Goal: Task Accomplishment & Management: Manage account settings

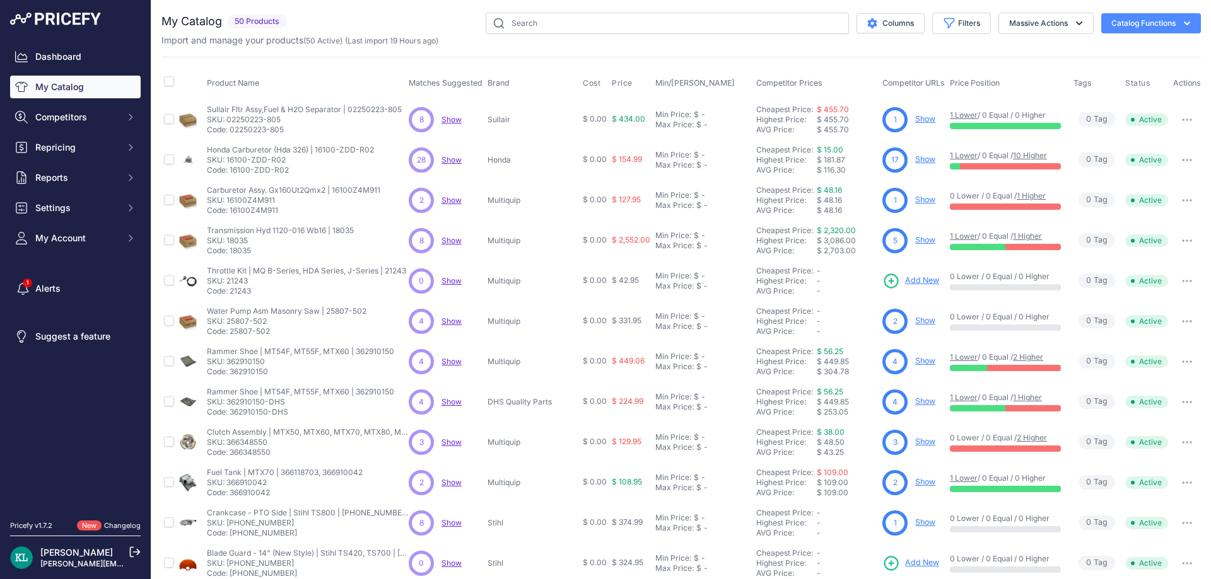
drag, startPoint x: 290, startPoint y: 131, endPoint x: 233, endPoint y: 139, distance: 58.0
click at [233, 139] on td "Sullair Fltr Assy,Fuel & H2O Separator | 02250223-805 Sullair Fltr Assy,Fuel & …" at bounding box center [305, 119] width 202 height 41
copy p "02250223-805"
click at [101, 116] on span "Competitors" at bounding box center [76, 117] width 83 height 13
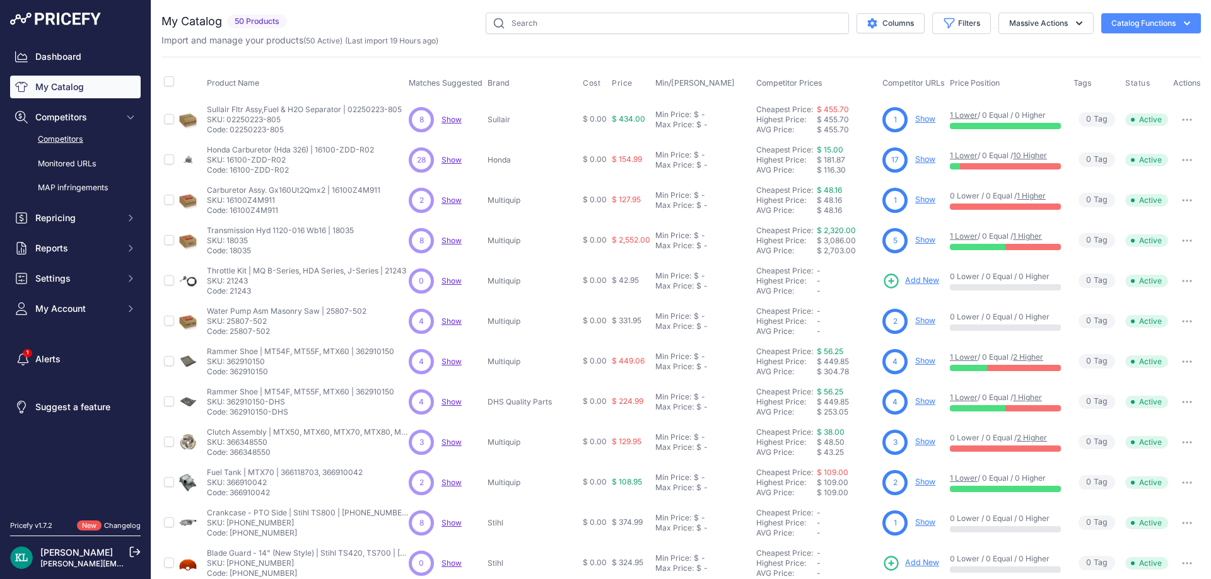
click at [78, 139] on link "Competitors" at bounding box center [75, 140] width 131 height 22
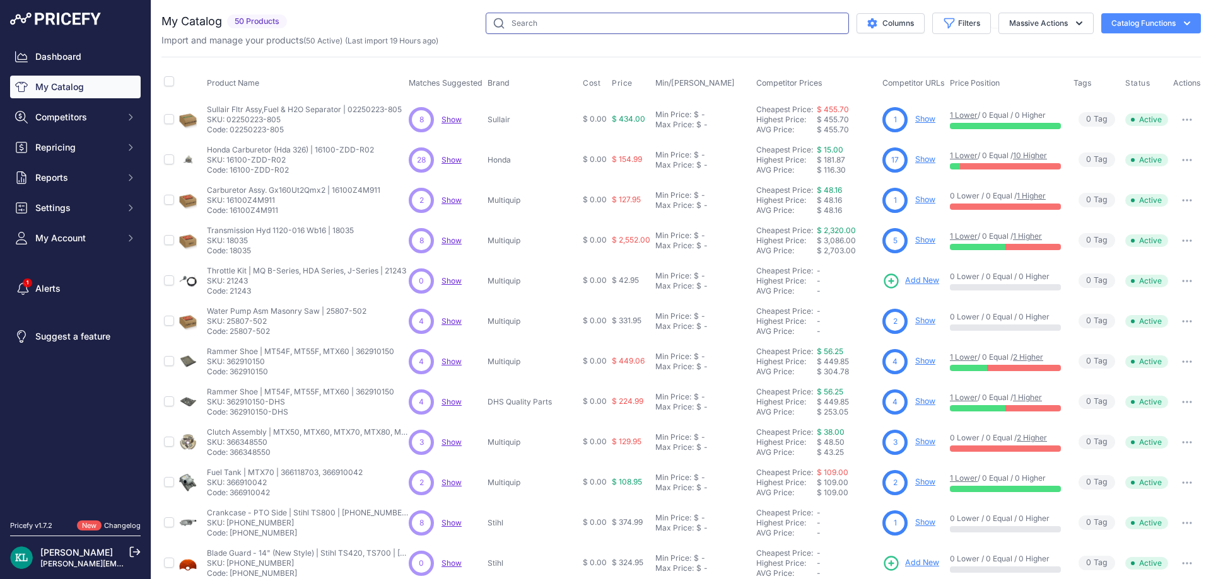
click at [552, 22] on input "text" at bounding box center [667, 23] width 363 height 21
paste input "52-3035-N | K970II/K970III"
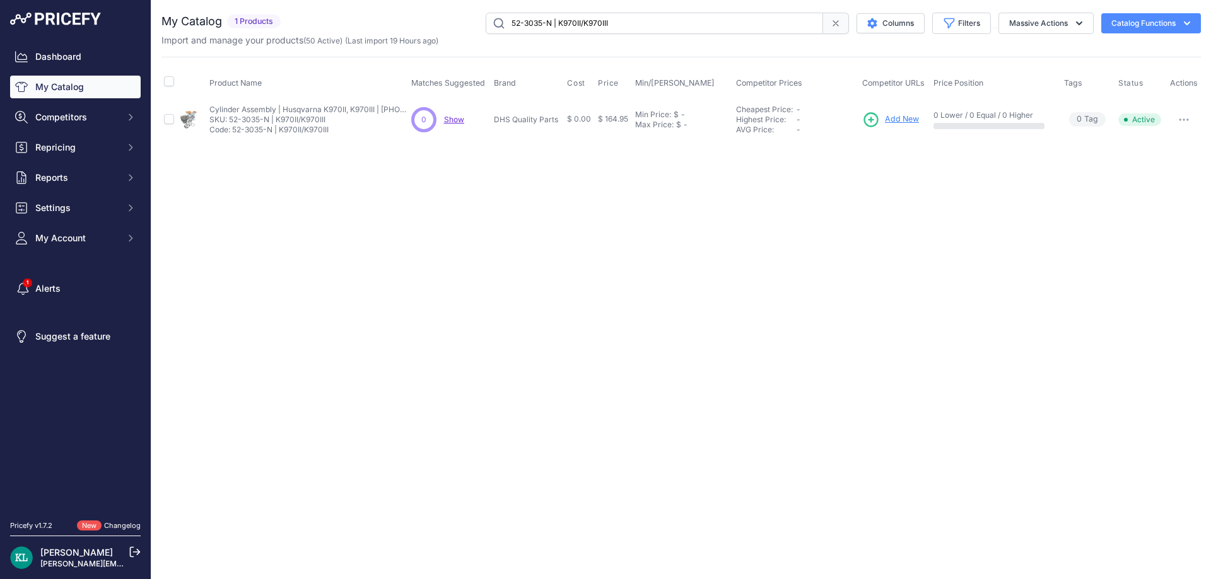
click at [577, 25] on input "52-3035-N | K970II/K970III" at bounding box center [654, 23] width 337 height 21
paste input "18035"
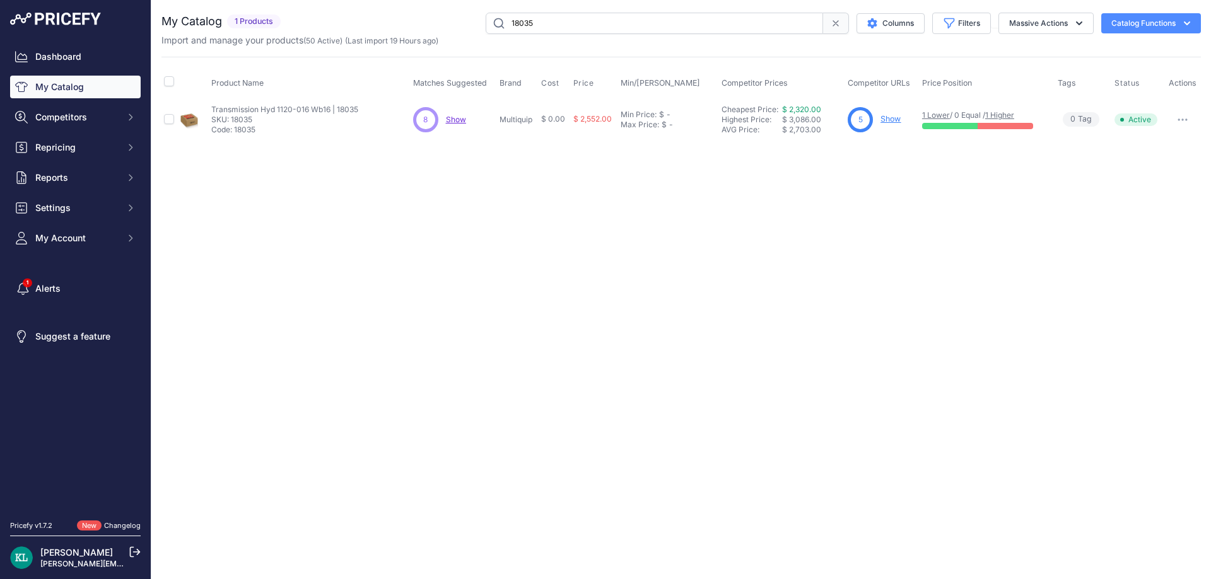
click at [455, 123] on span "Show" at bounding box center [456, 119] width 20 height 9
click at [581, 28] on input "18035" at bounding box center [654, 23] width 337 height 21
paste input "366348550"
click at [551, 28] on input "366348550" at bounding box center [654, 23] width 337 height 21
paste input "16100-ZDD-R02"
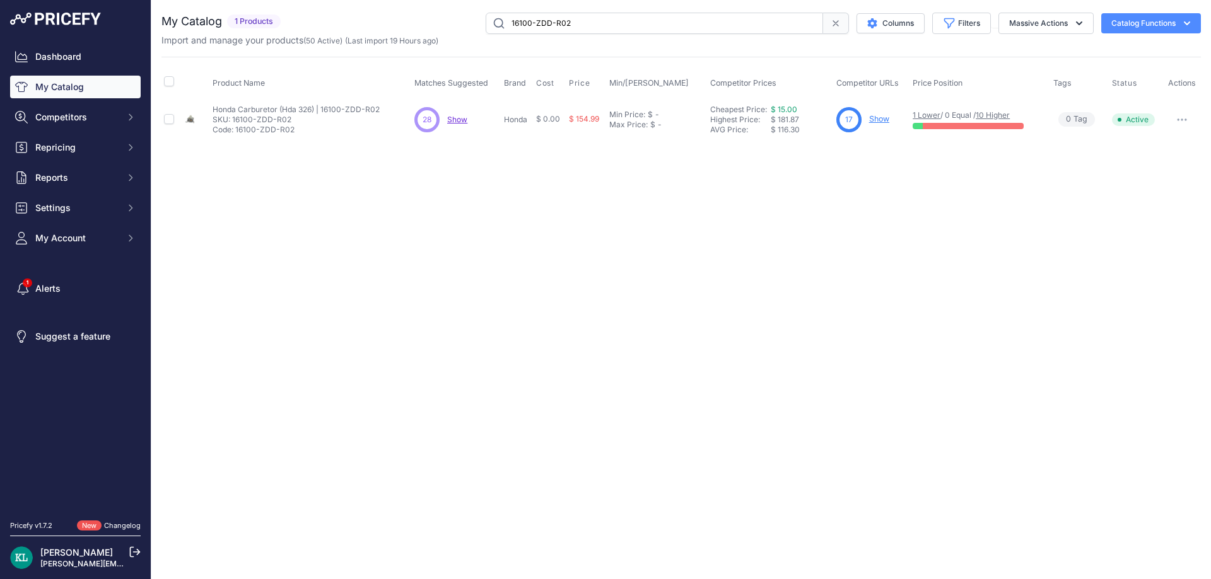
click at [465, 122] on span "Show" at bounding box center [457, 119] width 20 height 9
click at [610, 34] on div "Import and manage your products ( 50 Active ) (Last import 19 Hours ago)" at bounding box center [680, 40] width 1039 height 13
click at [614, 26] on input "16100-ZDD-R02" at bounding box center [654, 23] width 337 height 21
paste input "Cylinder Assembly Kit (C) | K960, K970"
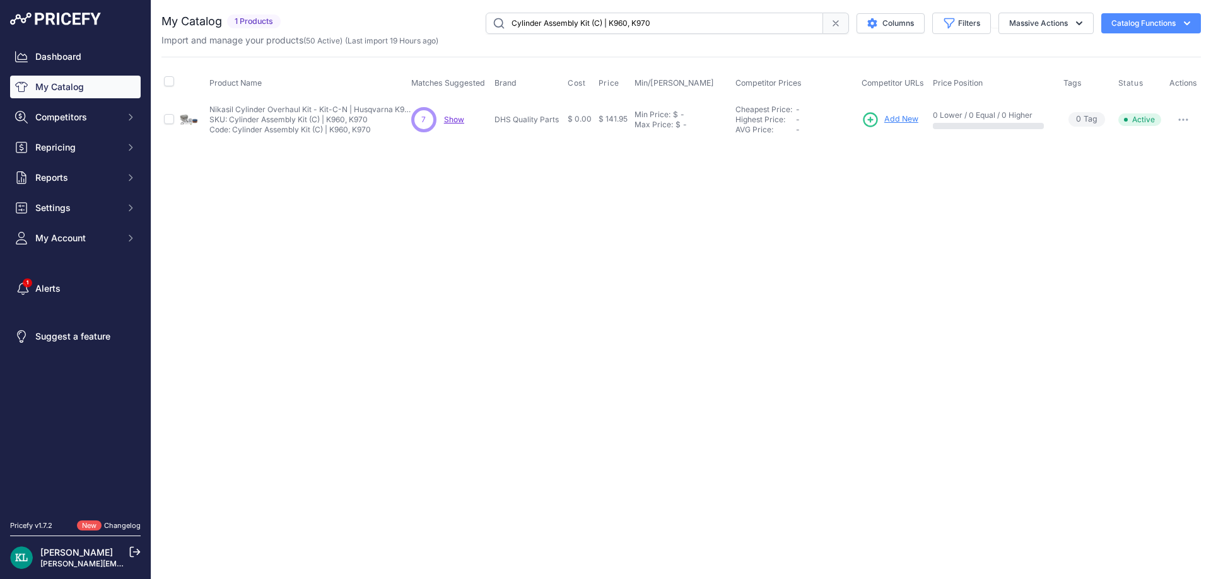
click at [456, 121] on span "Show" at bounding box center [454, 119] width 20 height 9
click at [579, 23] on input "Cylinder Assembly Kit (C) | K960, K970" at bounding box center [654, 23] width 337 height 21
paste input "594729602"
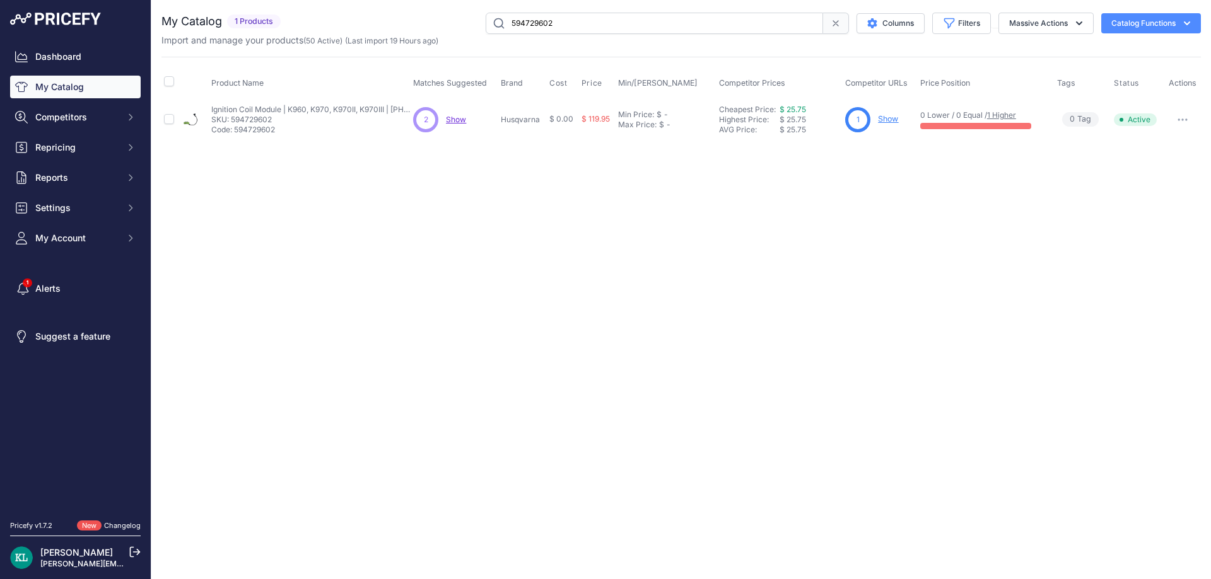
click at [458, 120] on span "Show" at bounding box center [456, 119] width 20 height 9
click at [619, 18] on input "594729602" at bounding box center [654, 23] width 337 height 21
click at [561, 33] on input "594729602" at bounding box center [654, 23] width 337 height 21
paste input "000165577"
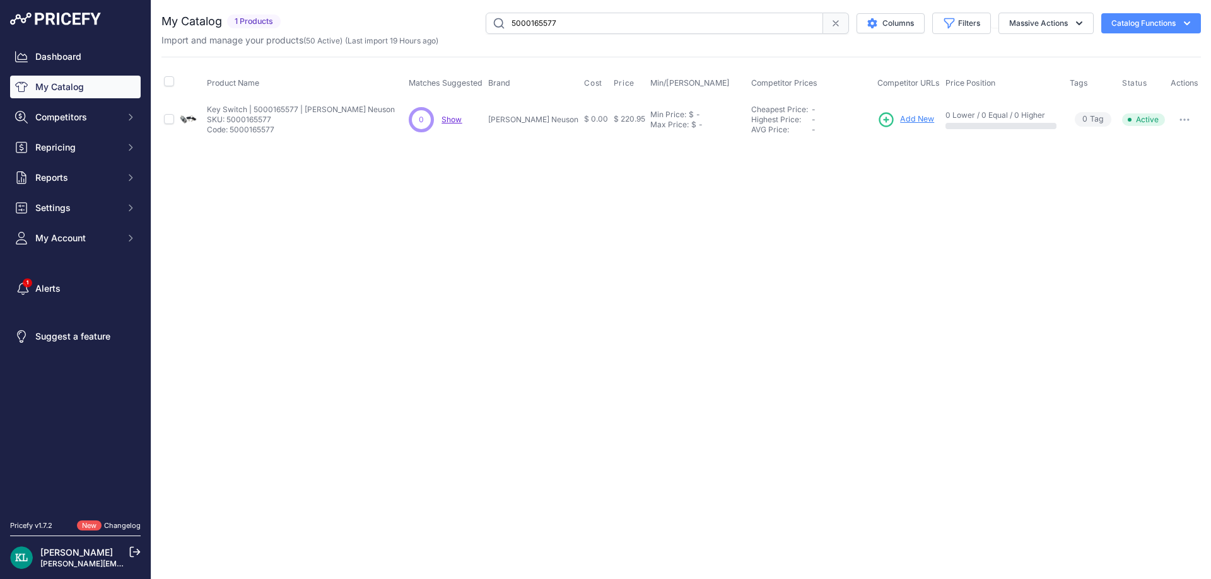
click at [584, 15] on input "5000165577" at bounding box center [654, 23] width 337 height 21
paste input "362910150-DHS"
click at [570, 37] on div "Import and manage your products ( 50 Active ) (Last import 19 Hours ago)" at bounding box center [680, 40] width 1039 height 13
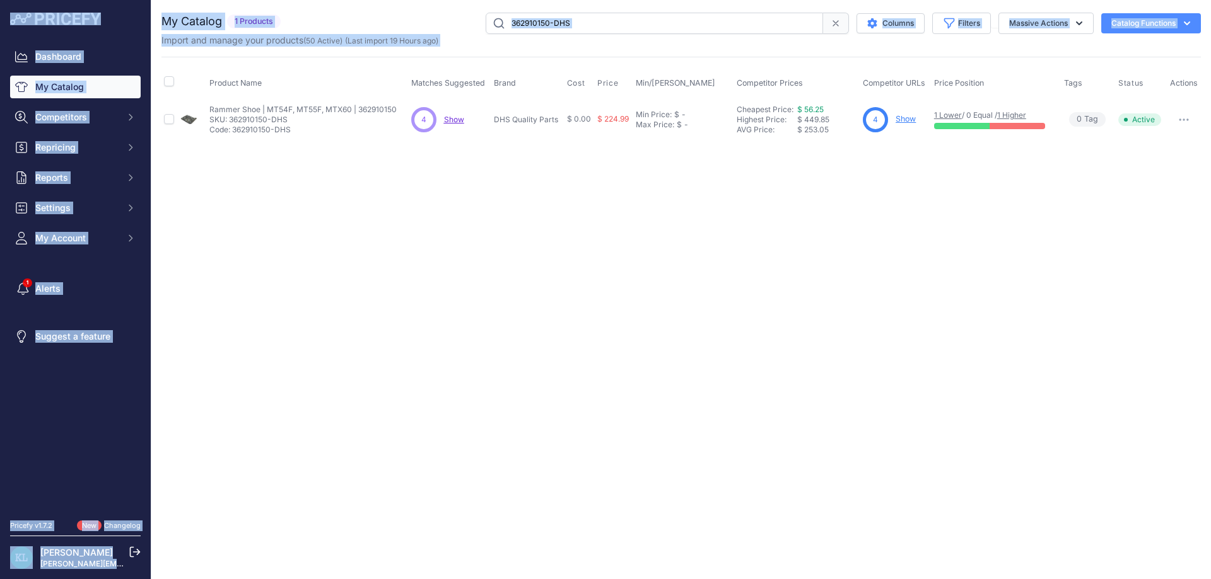
click at [583, 30] on input "362910150-DHS" at bounding box center [654, 23] width 337 height 21
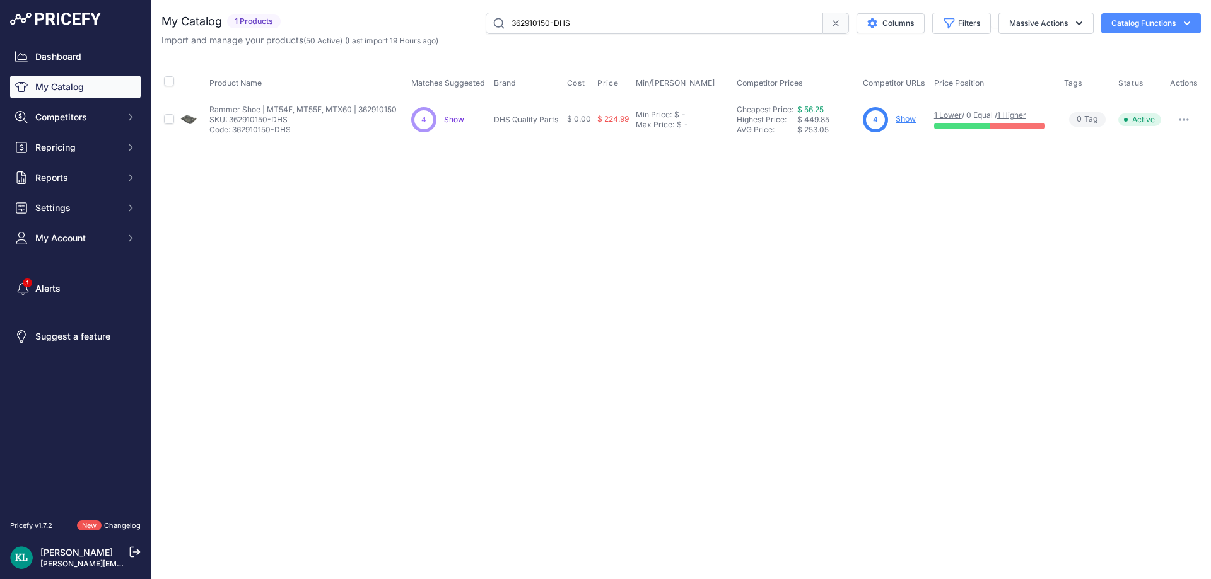
paste input "362910150"
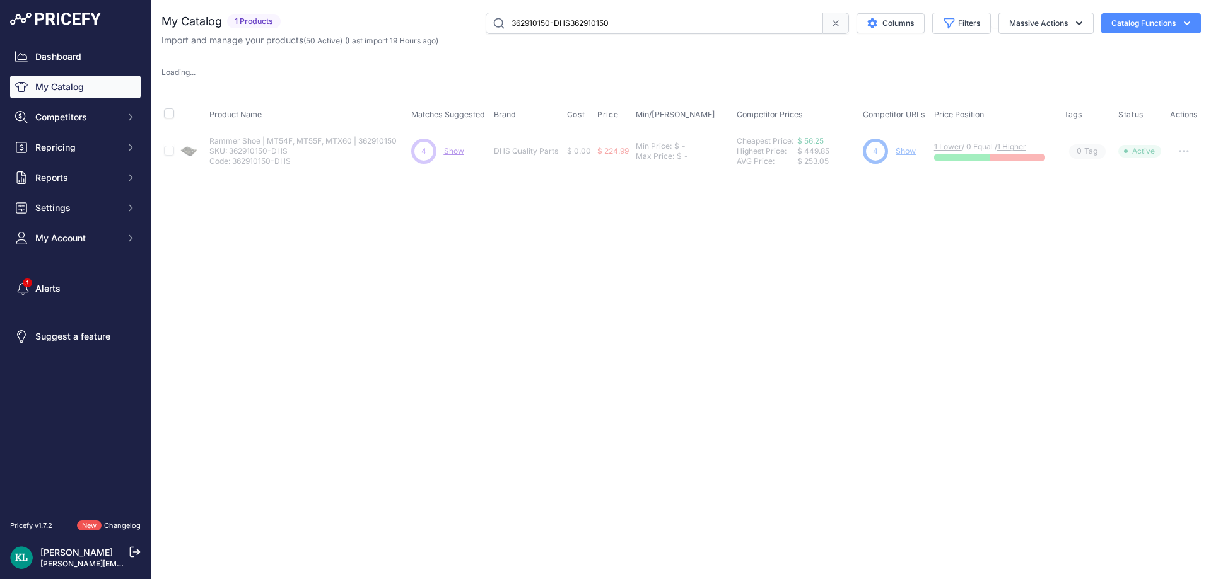
paste input "text"
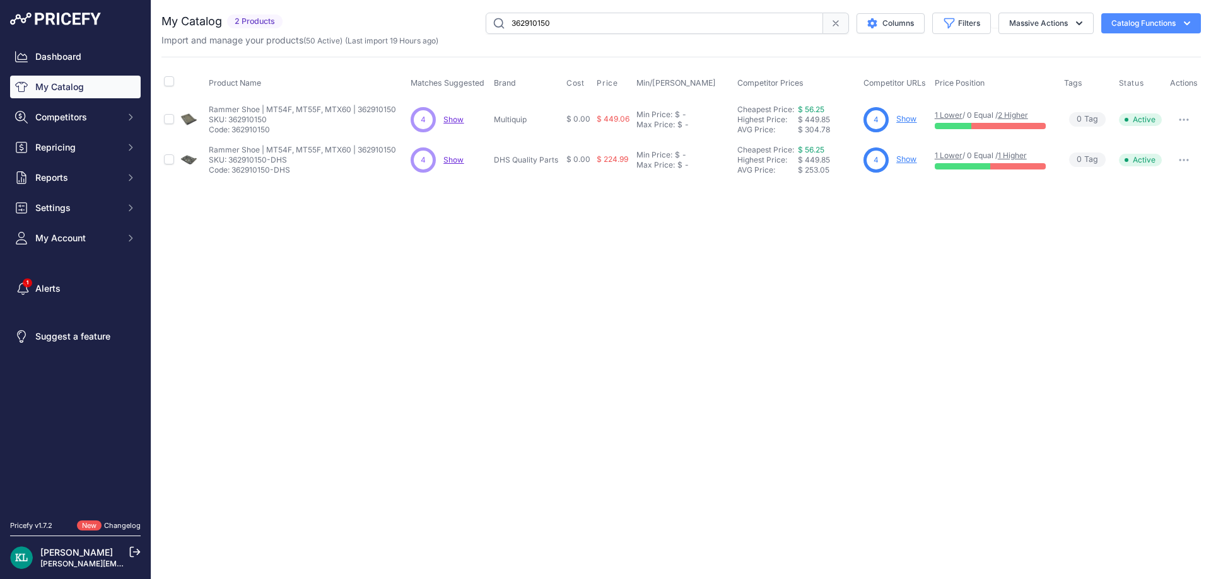
click at [571, 33] on input "362910150" at bounding box center [654, 23] width 337 height 21
paste input "5100000799"
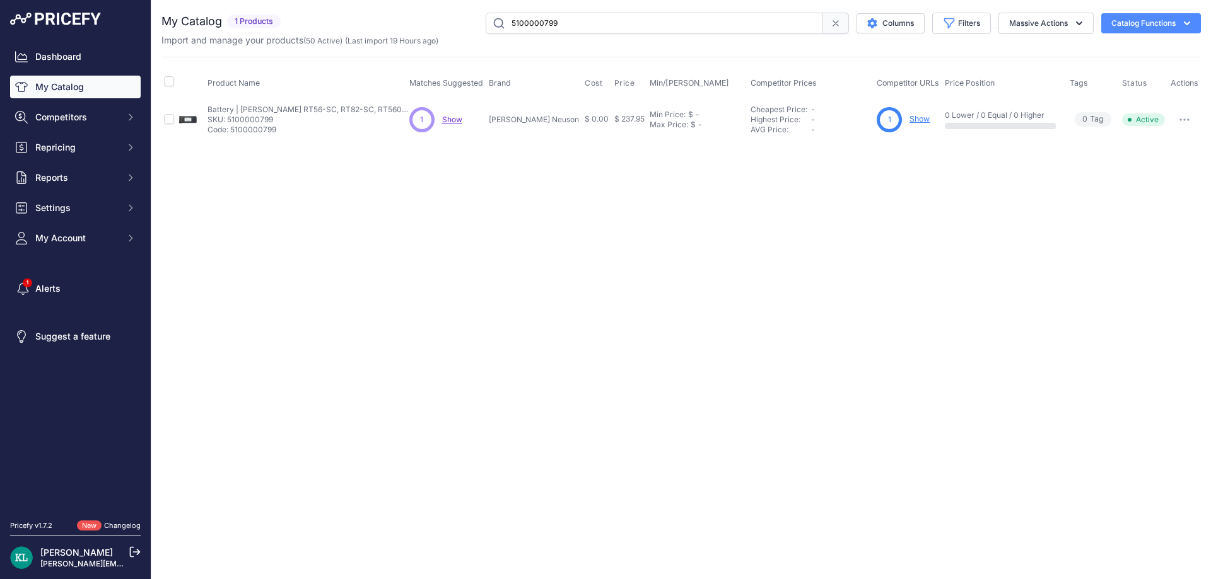
click at [361, 244] on div "Close You are not connected to the internet." at bounding box center [680, 289] width 1059 height 579
click at [557, 30] on input "5100000799" at bounding box center [654, 23] width 337 height 21
paste input "000217963"
click at [454, 123] on span "Show" at bounding box center [451, 119] width 20 height 9
click at [584, 35] on div "Import and manage your products ( 50 Active ) (Last import 19 Hours ago)" at bounding box center [680, 40] width 1039 height 13
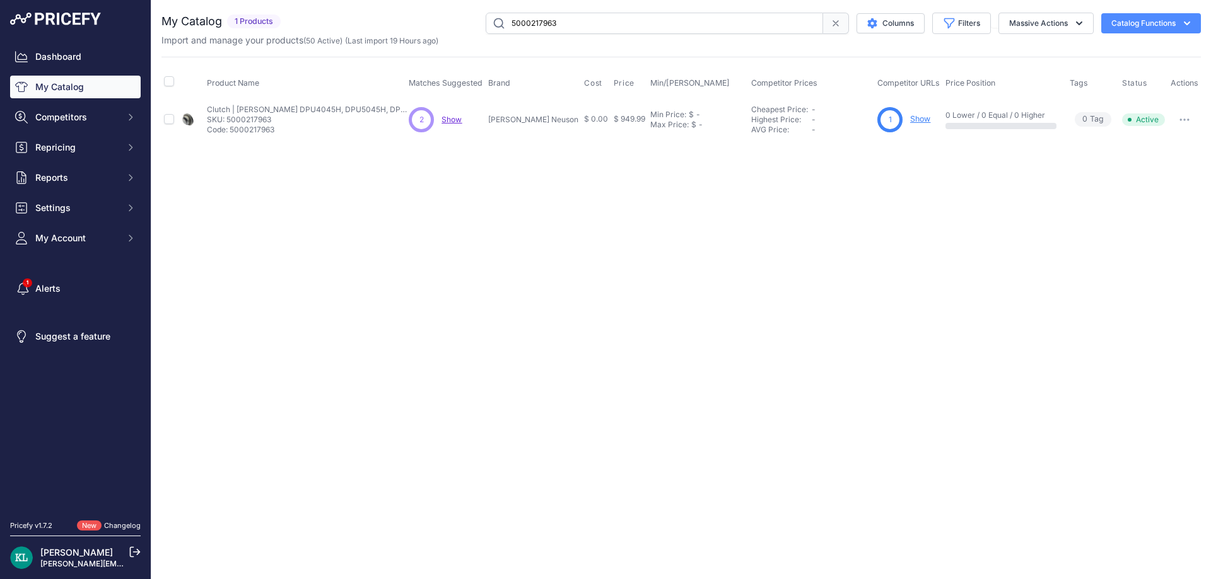
click at [591, 21] on input "5000217963" at bounding box center [654, 23] width 337 height 21
paste input "Bomag Part 05579242"
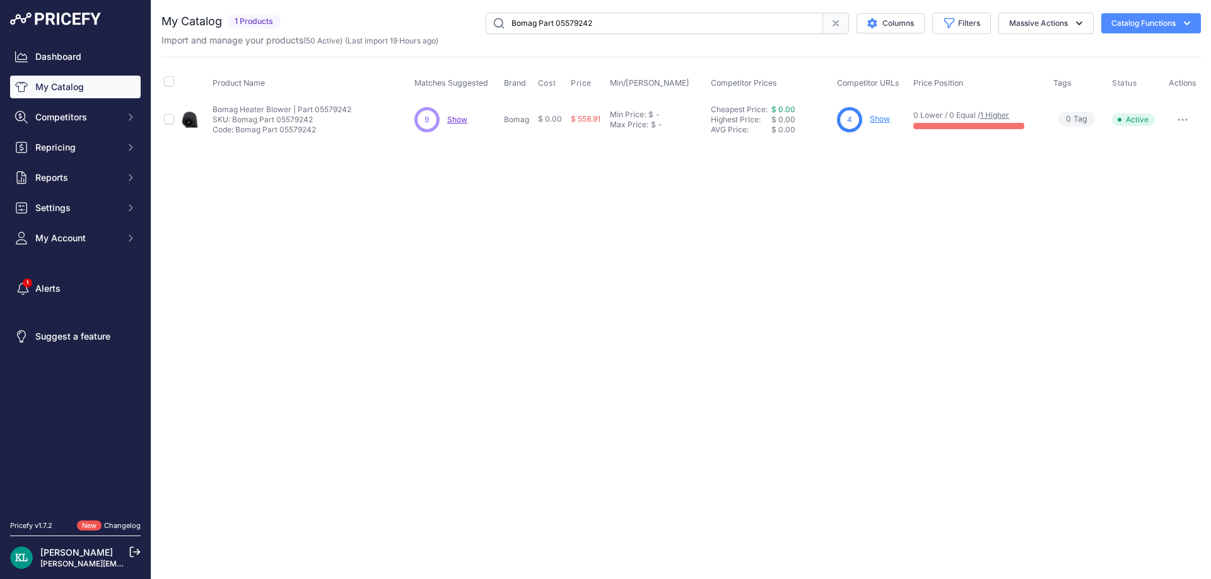
click at [567, 23] on input "Bomag Part 05579242" at bounding box center [654, 23] width 337 height 21
click at [450, 119] on span "Show" at bounding box center [457, 119] width 20 height 9
click at [463, 121] on span "Show" at bounding box center [457, 119] width 20 height 9
click at [620, 9] on div "You are not connected to the internet. My Catalog" at bounding box center [680, 76] width 1039 height 153
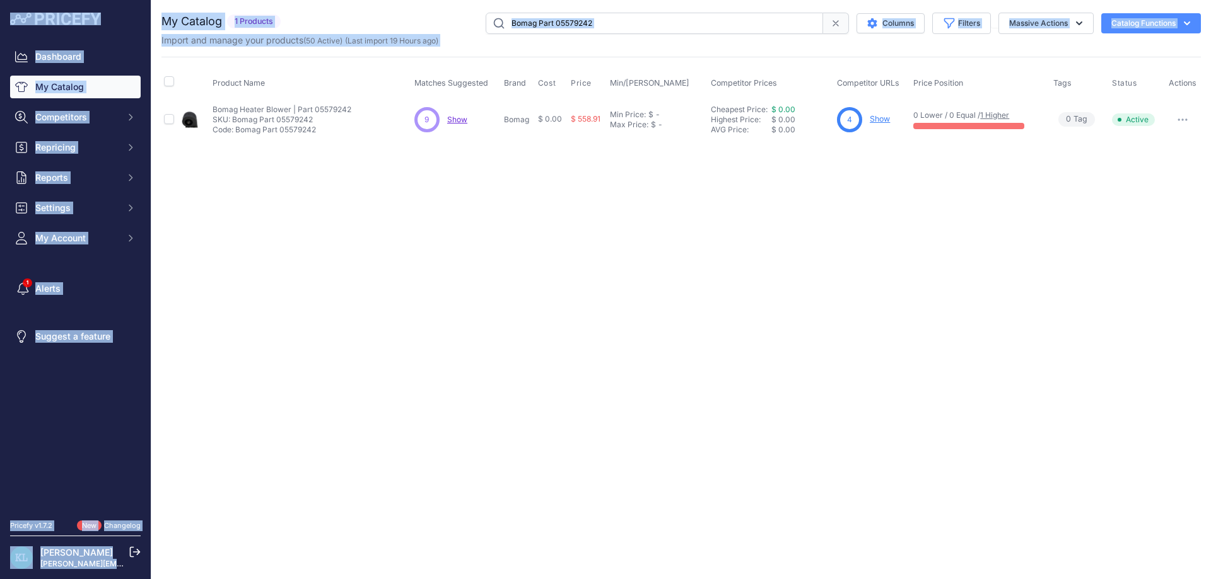
click at [612, 18] on input "Bomag Part 05579242" at bounding box center [654, 23] width 337 height 21
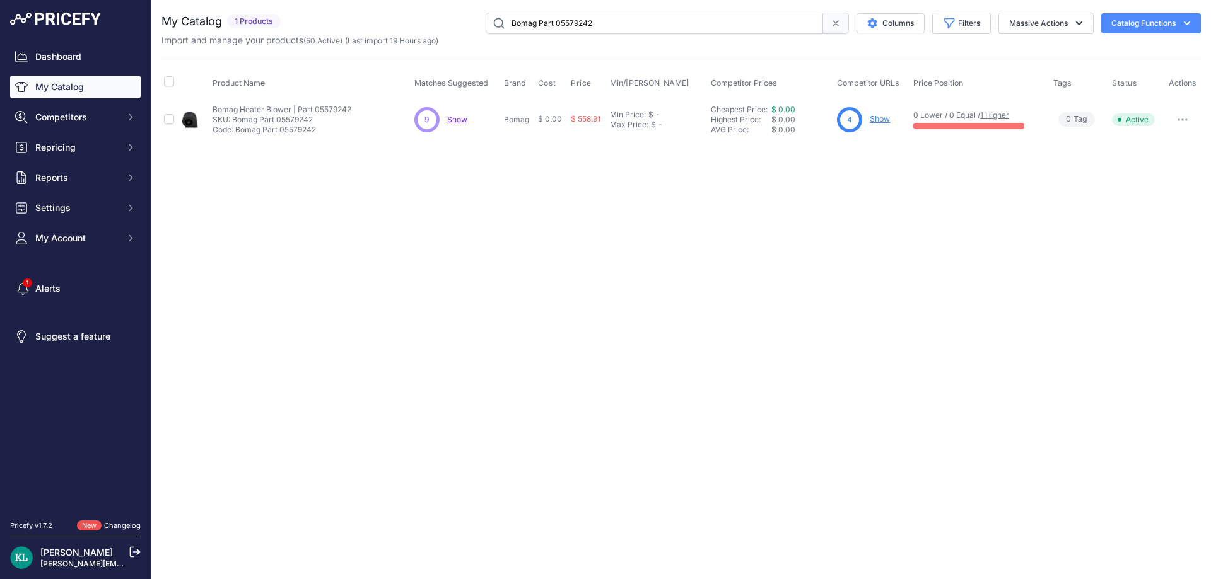
paste input "584913001"
click at [457, 119] on span "Show" at bounding box center [456, 119] width 20 height 9
click at [578, 33] on input "584913001" at bounding box center [654, 23] width 337 height 21
paste input "4238-120-0603"
click at [459, 121] on span "Show" at bounding box center [457, 119] width 20 height 9
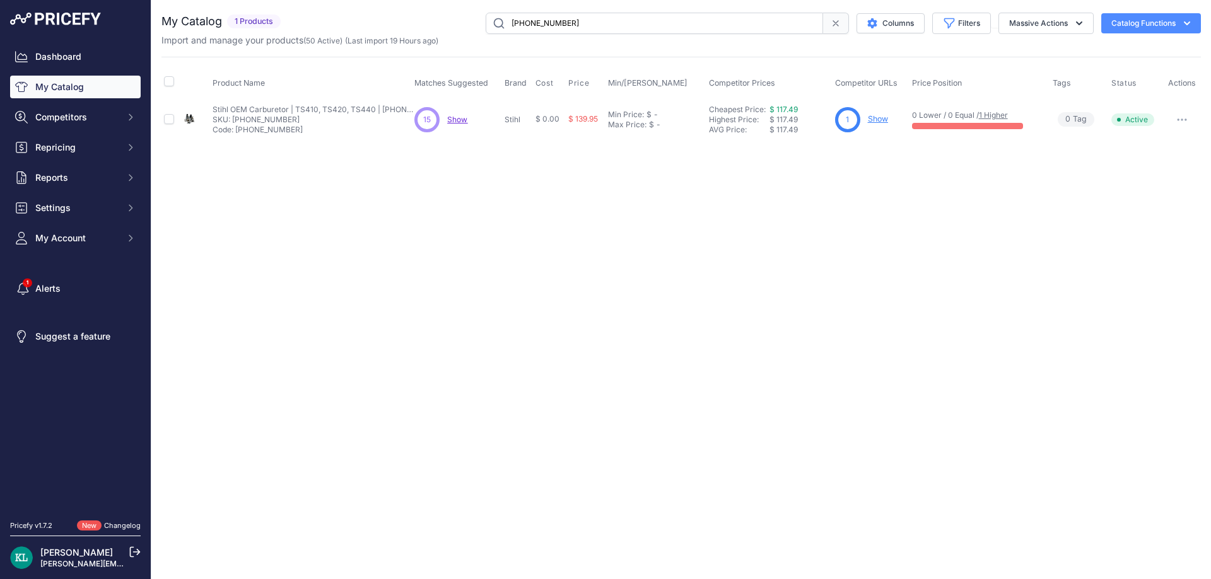
click at [637, 24] on input "4238-120-0603" at bounding box center [654, 23] width 337 height 21
paste input "Bomag Part 72370255"
click at [583, 25] on input "Bomag Part 72370255" at bounding box center [654, 23] width 337 height 21
click at [461, 120] on span "Show" at bounding box center [457, 119] width 20 height 9
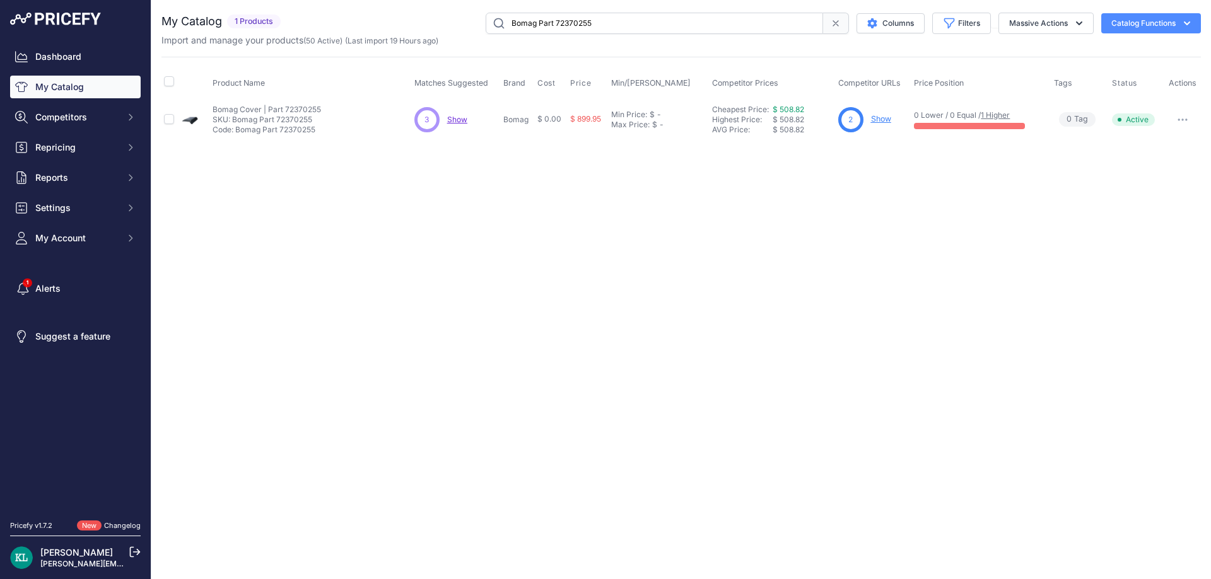
click at [456, 117] on span "Show" at bounding box center [457, 119] width 20 height 9
click at [628, 25] on input "Bomag Part 72370255" at bounding box center [654, 23] width 337 height 21
paste input "586308702"
click at [456, 118] on span "Show" at bounding box center [456, 119] width 20 height 9
click at [573, 15] on input "586308702" at bounding box center [654, 23] width 337 height 21
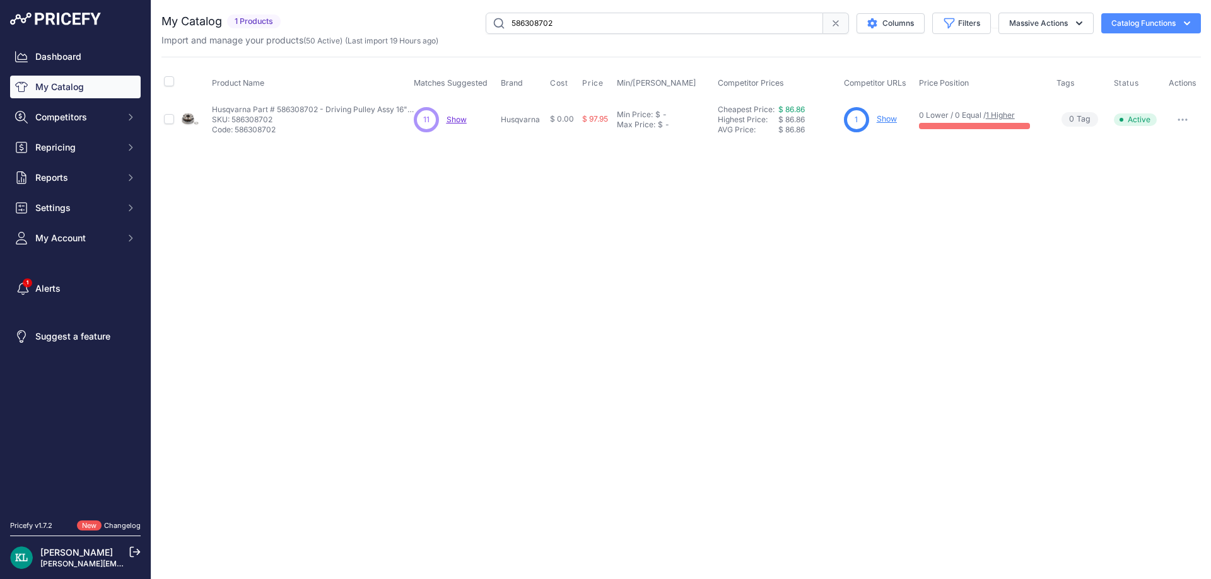
paste input "100009684"
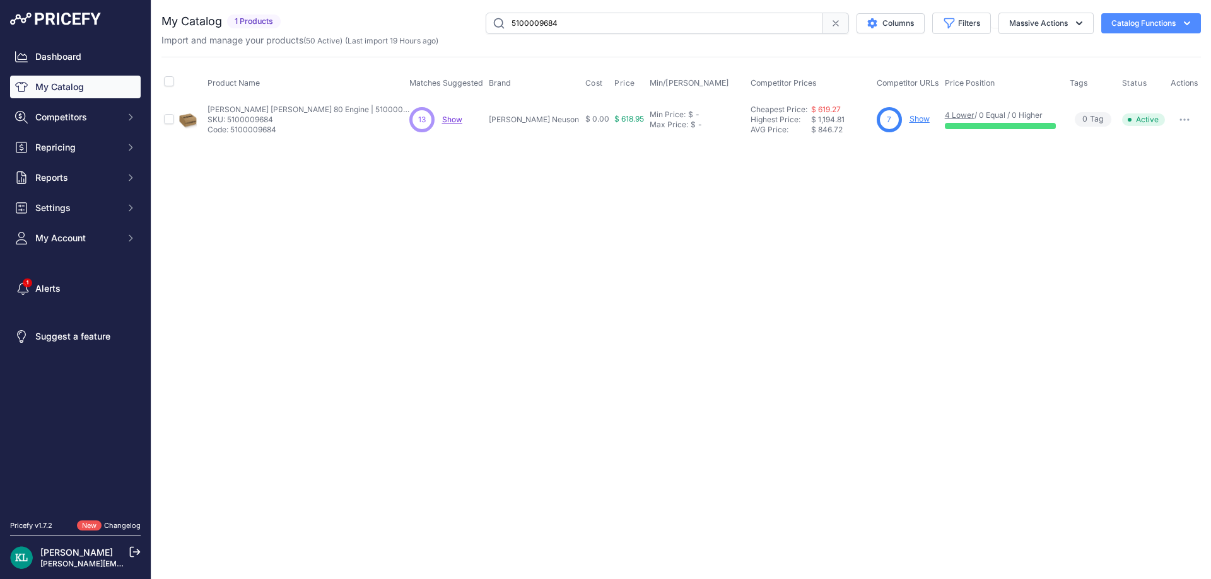
click at [454, 117] on span "Show" at bounding box center [452, 119] width 20 height 9
click at [567, 24] on input "5100009684" at bounding box center [654, 23] width 337 height 21
paste input "25807-502"
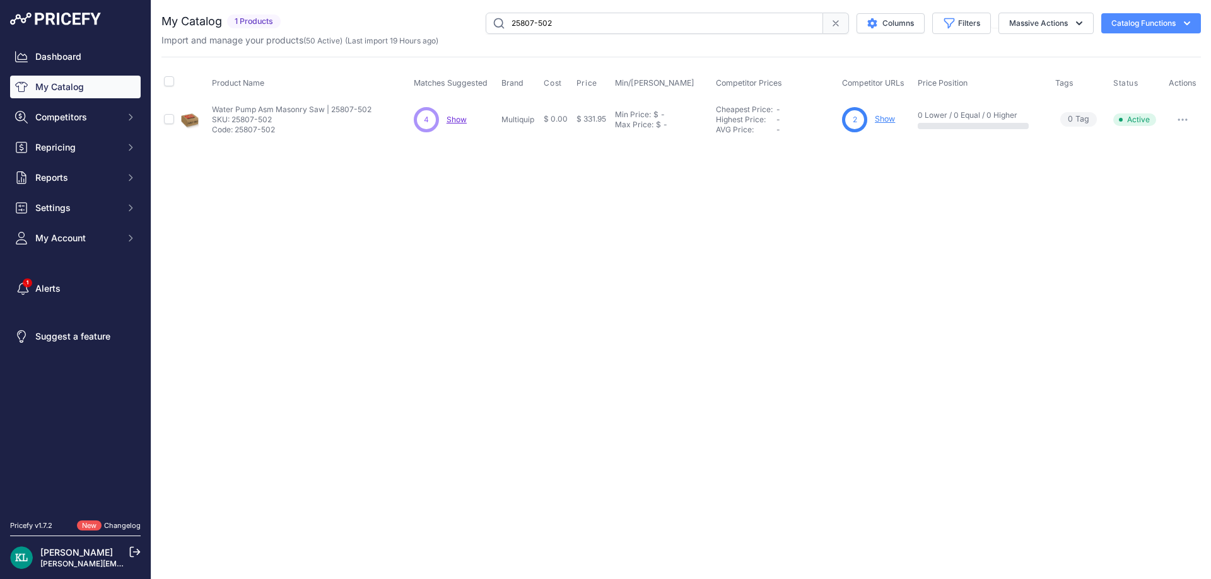
click at [456, 121] on span "Show" at bounding box center [456, 119] width 20 height 9
click at [576, 35] on div "Import and manage your products ( 50 Active ) (Last import 19 Hours ago)" at bounding box center [680, 40] width 1039 height 13
click at [582, 30] on input "25807-502" at bounding box center [654, 23] width 337 height 21
paste input "586616501"
click at [605, 10] on div "You are not connected to the internet. My Catalog" at bounding box center [680, 76] width 1039 height 153
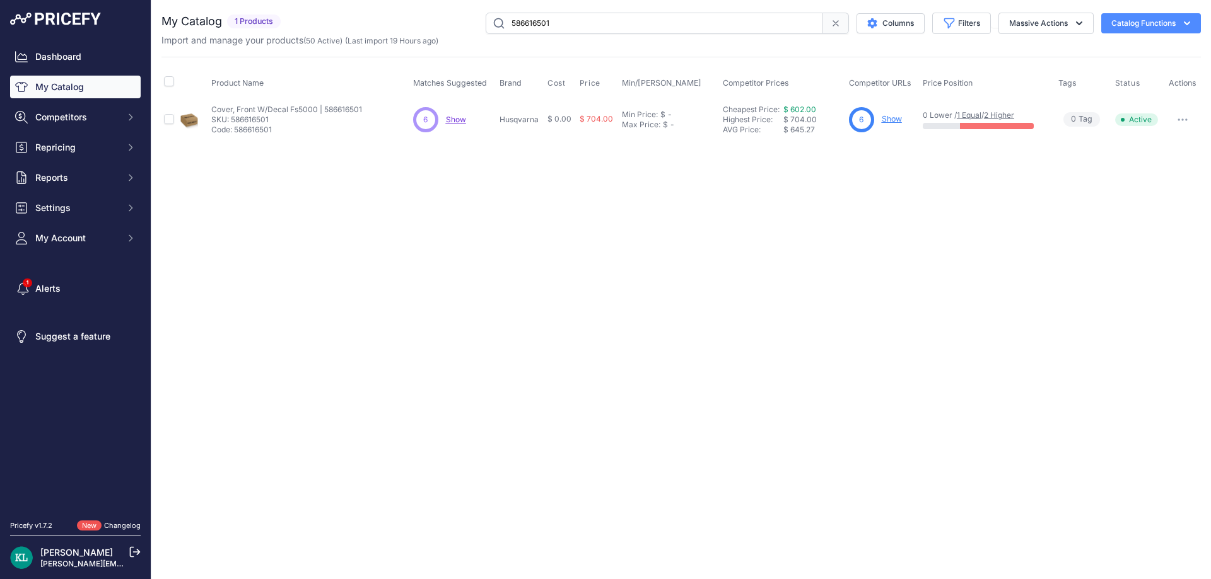
click at [593, 21] on input "586616501" at bounding box center [654, 23] width 337 height 21
paste input "100064523"
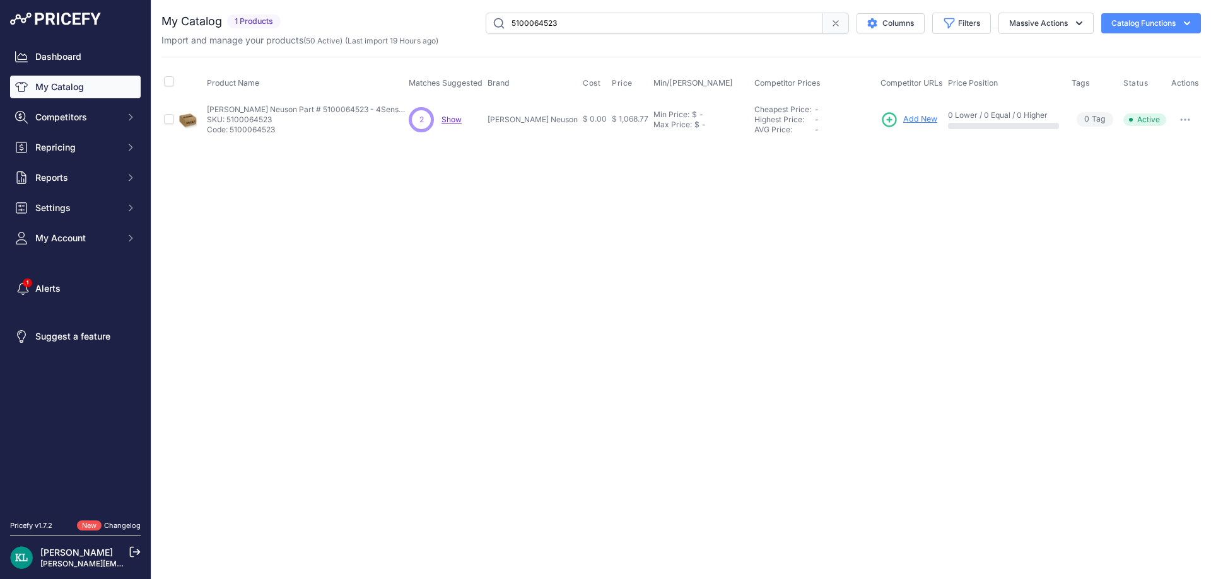
click at [449, 123] on span "Show" at bounding box center [451, 119] width 20 height 9
click at [554, 25] on input "5100064523" at bounding box center [654, 23] width 337 height 21
paste input "2124"
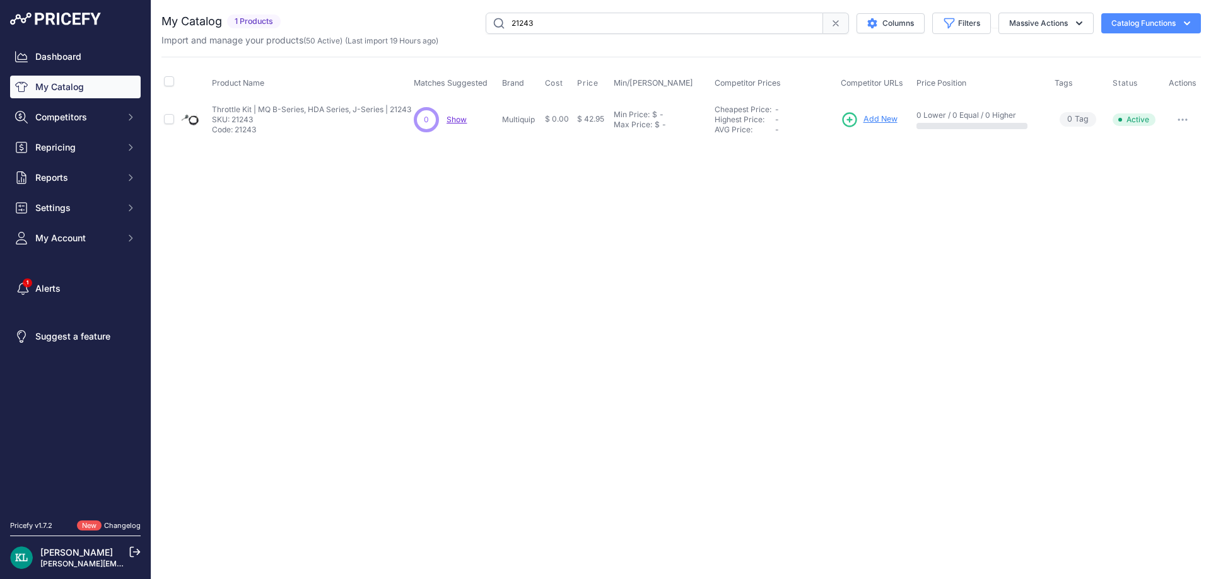
click at [568, 21] on input "21243" at bounding box center [654, 23] width 337 height 21
paste input "M1923200074"
click at [462, 123] on span "Show" at bounding box center [456, 119] width 20 height 9
click at [584, 39] on div "Import and manage your products ( 50 Active ) (Last import 19 Hours ago)" at bounding box center [680, 40] width 1039 height 13
click at [603, 28] on input "M1923200074" at bounding box center [654, 23] width 337 height 21
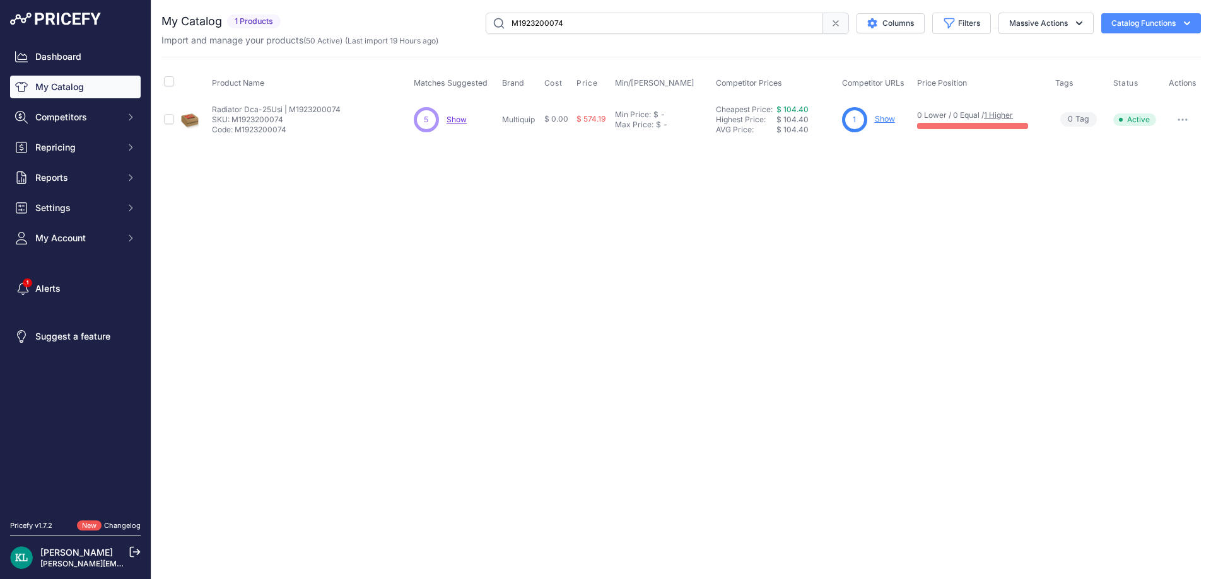
paste input "4224-700-8108"
click at [611, 21] on input "4224-700-8108" at bounding box center [654, 23] width 337 height 21
paste input "5000201039"
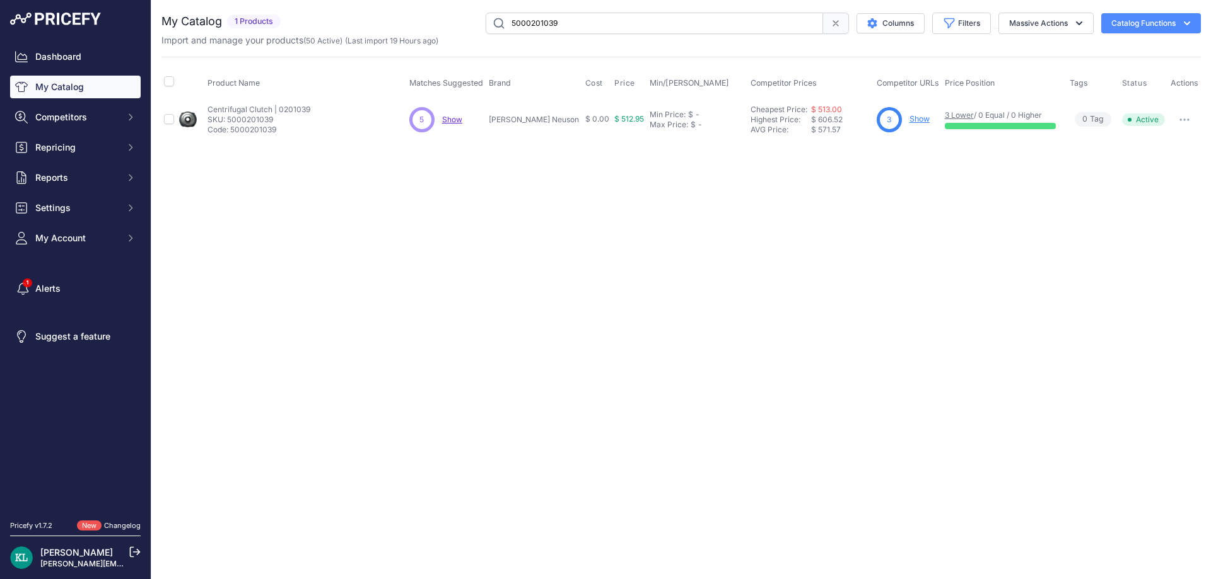
click at [462, 119] on span "Show" at bounding box center [452, 119] width 20 height 9
click at [579, 27] on input "5000201039" at bounding box center [654, 23] width 337 height 21
paste input "6049059 | CC CC1800XL"
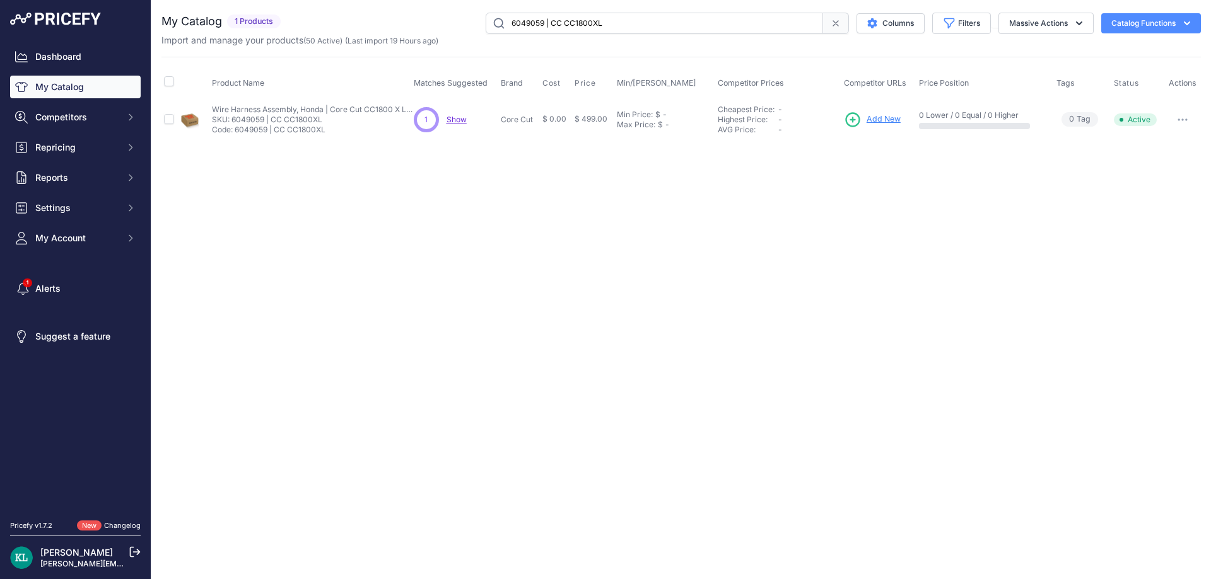
click at [460, 117] on span "Show" at bounding box center [456, 119] width 20 height 9
click at [540, 24] on input "6049059 | CC CC1800XL" at bounding box center [654, 23] width 337 height 21
paste input "586308701"
click at [459, 122] on span "Show" at bounding box center [456, 119] width 20 height 9
click at [580, 23] on input "586308701" at bounding box center [654, 23] width 337 height 21
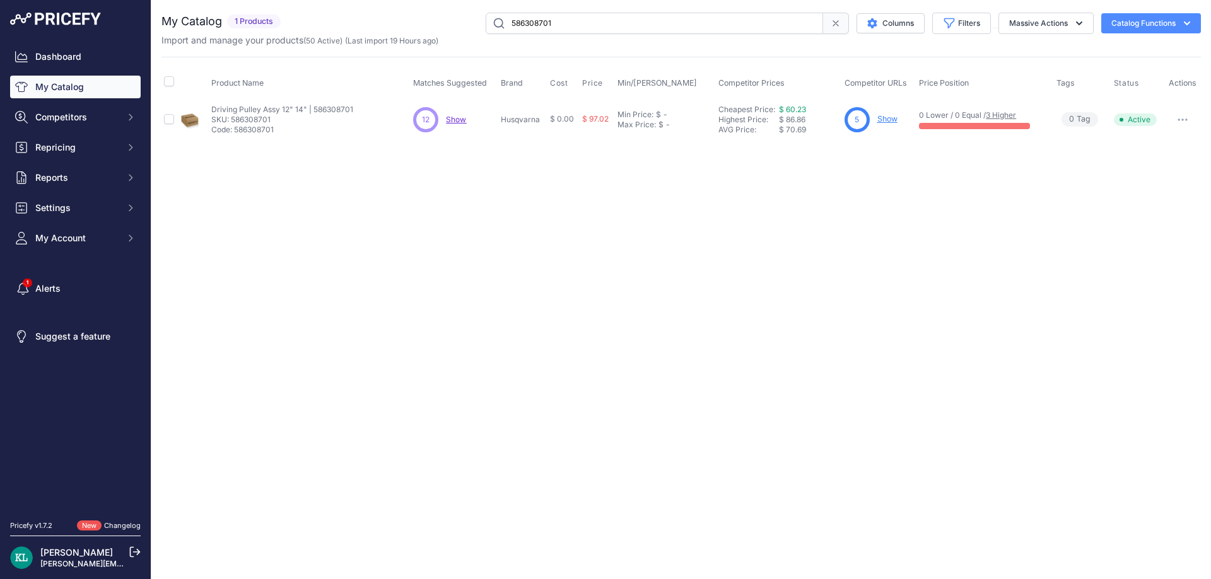
paste input "000157180"
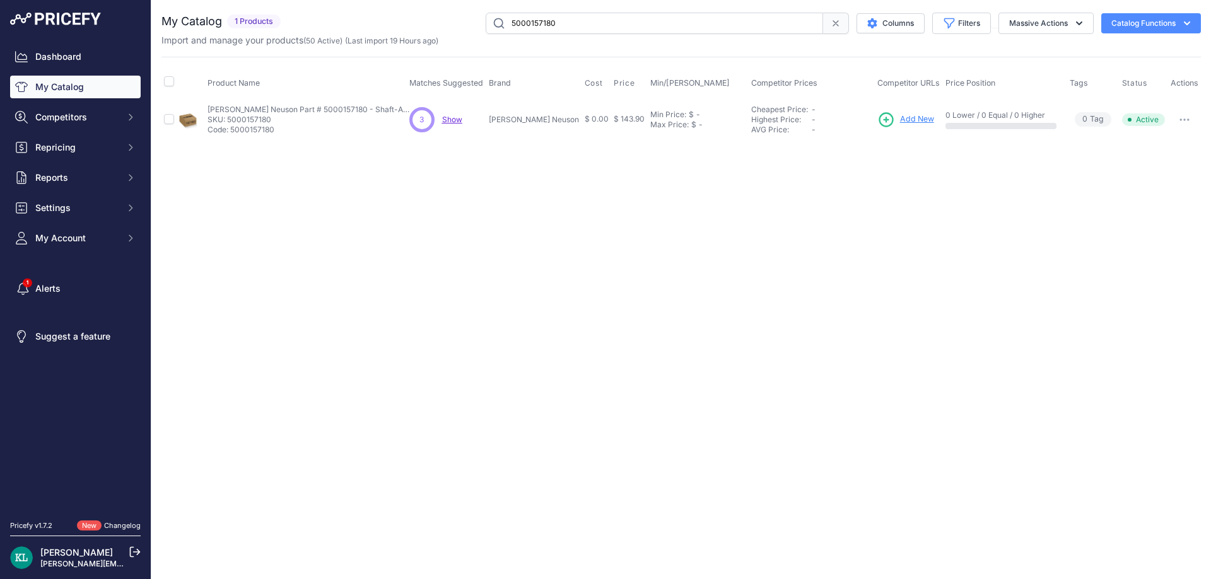
click at [447, 123] on span "Show" at bounding box center [452, 119] width 20 height 9
click at [573, 26] on input "5000157180" at bounding box center [654, 23] width 337 height 21
paste input "80344293"
click at [458, 115] on span "Show" at bounding box center [456, 119] width 20 height 9
click at [598, 27] on input "803442930" at bounding box center [654, 23] width 337 height 21
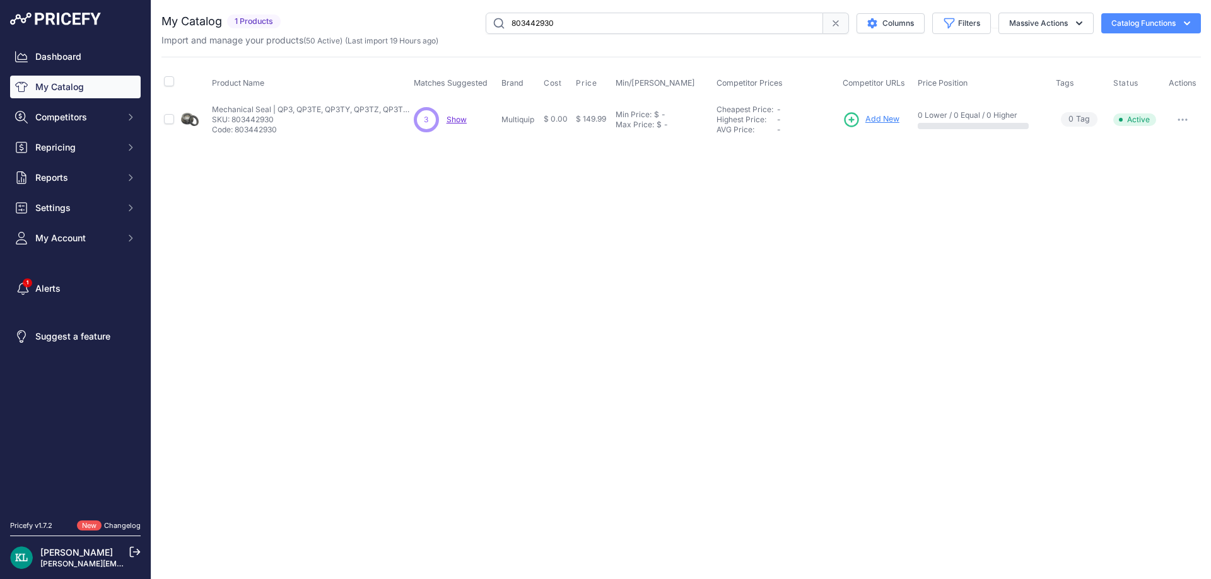
paste input "5100031798"
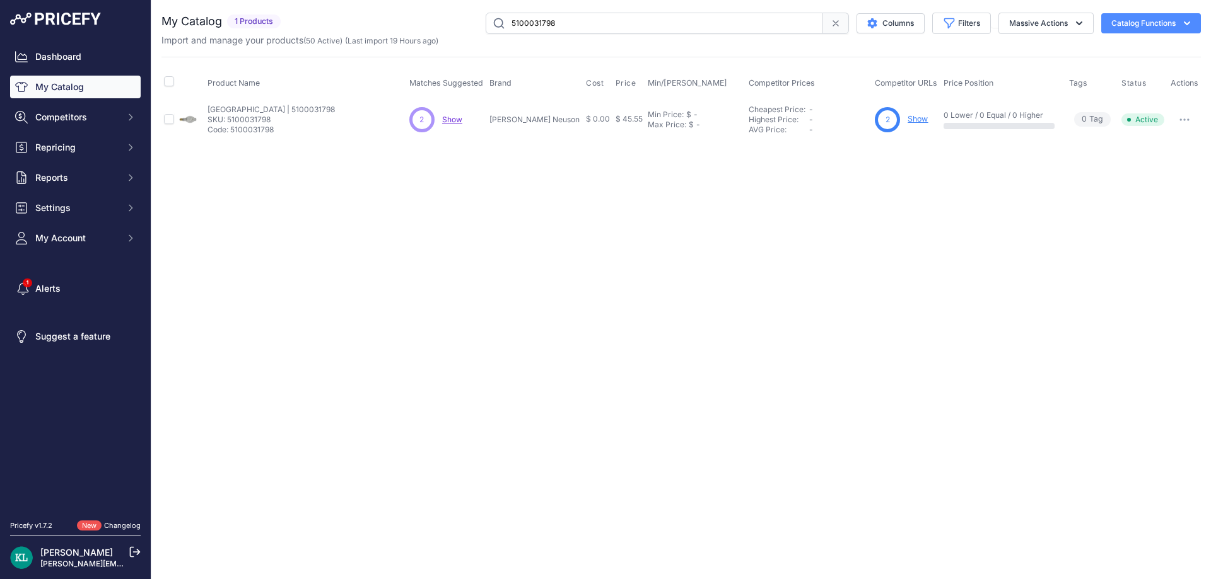
click at [599, 20] on input "5100031798" at bounding box center [654, 23] width 337 height 21
paste input "366910042"
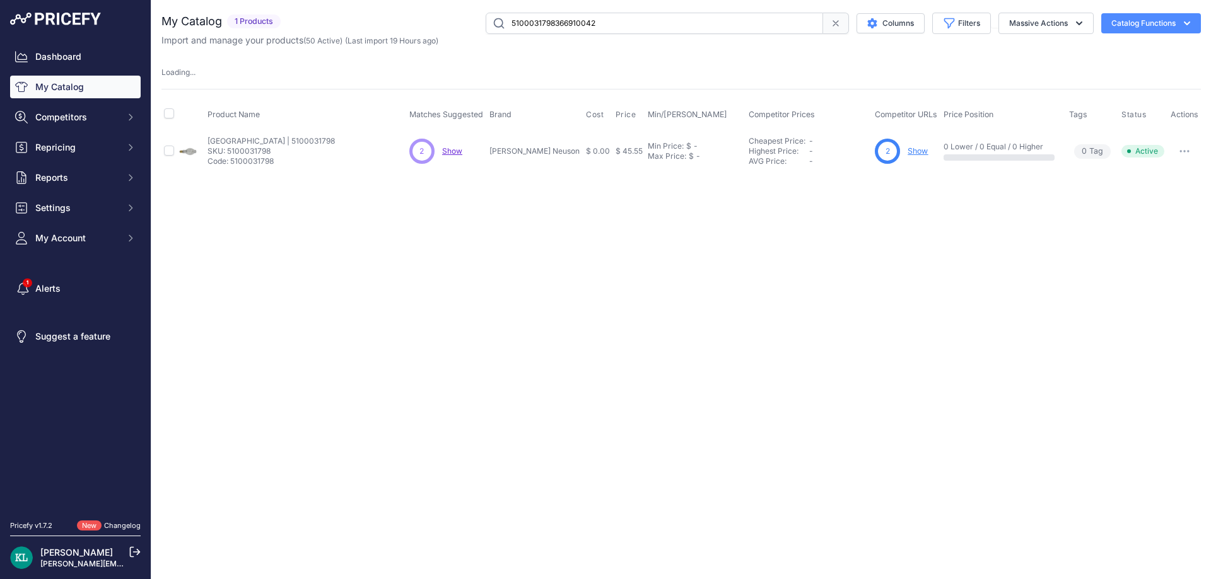
paste input "text"
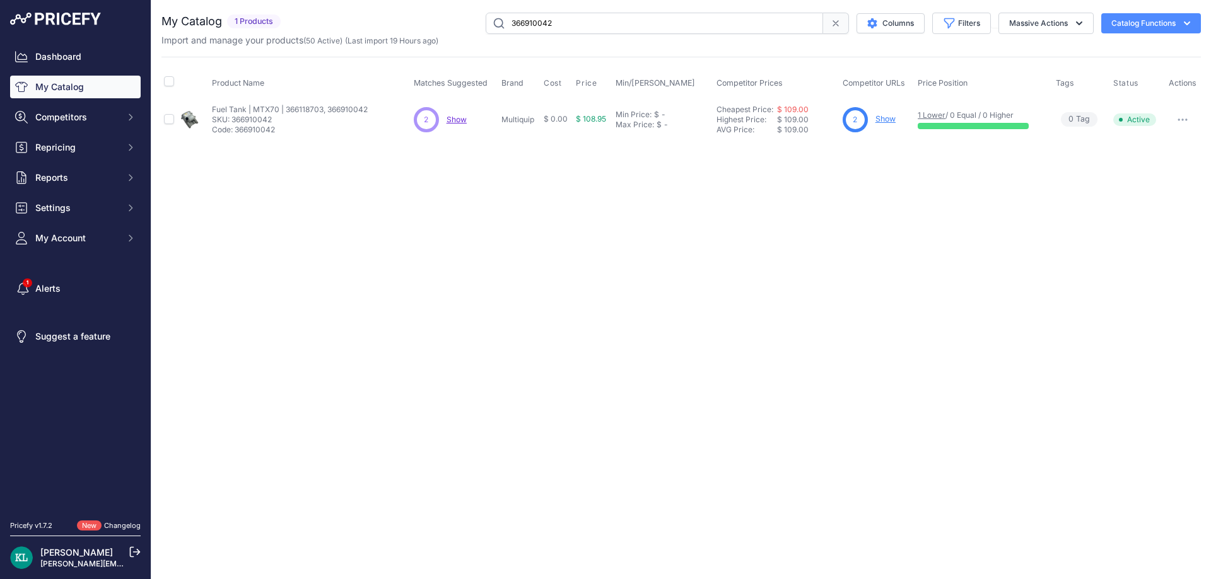
click at [584, 25] on input "366910042" at bounding box center [654, 23] width 337 height 21
paste input "5100024644"
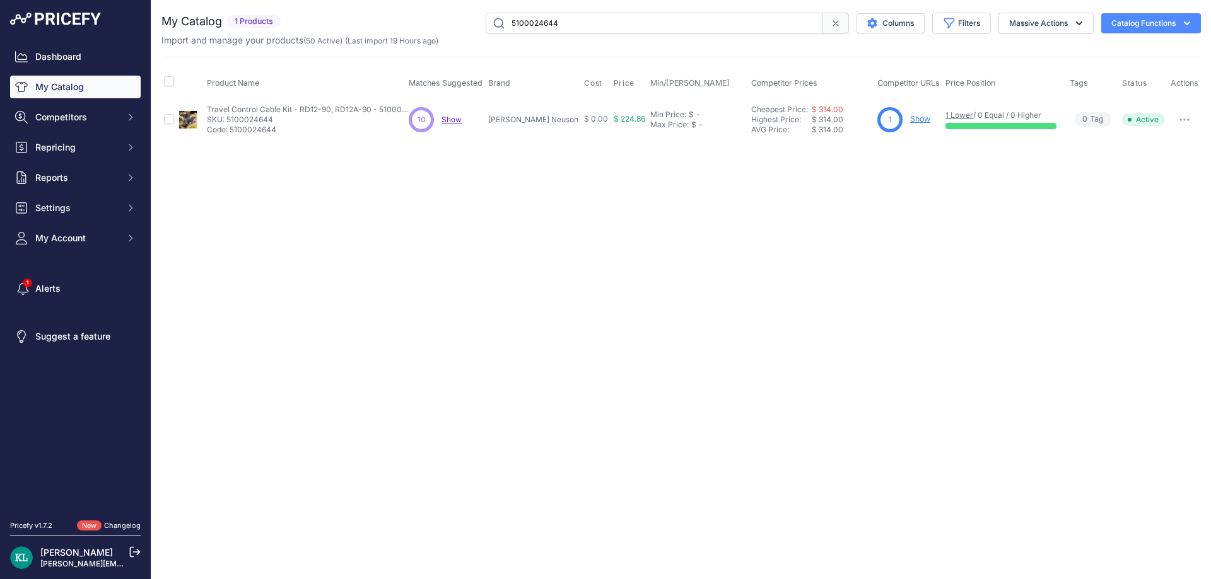
click at [455, 119] on span "Show" at bounding box center [451, 119] width 20 height 9
click at [617, 21] on input "5100024644" at bounding box center [654, 23] width 337 height 21
paste input "Crankshaft Kit | TS410, TS420"
paste input "text"
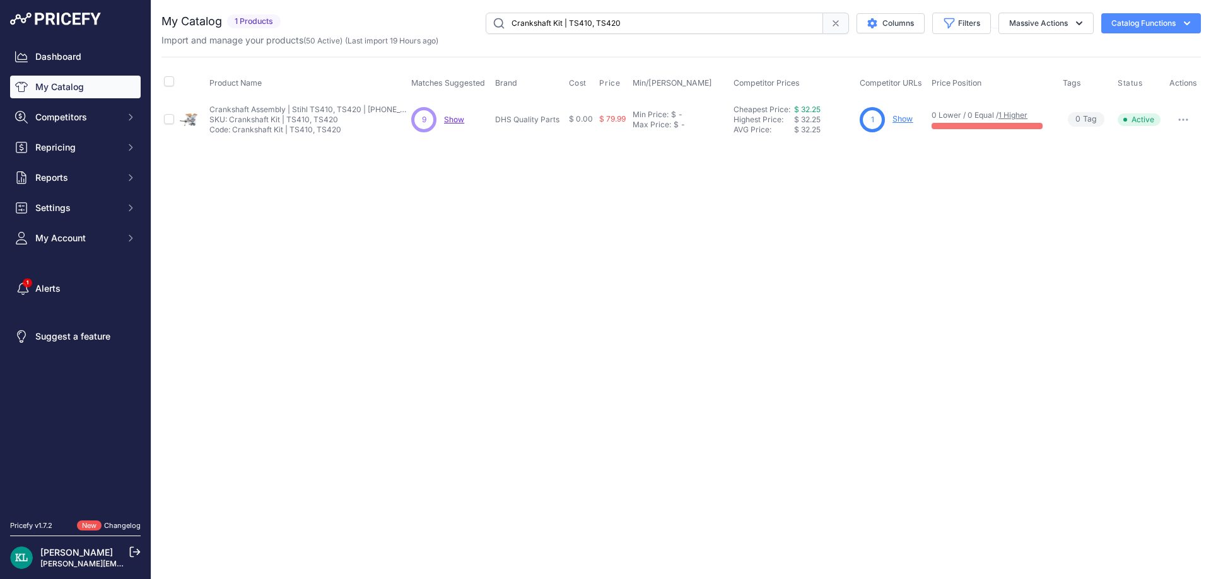
click at [460, 121] on span "Show" at bounding box center [454, 119] width 20 height 9
click at [628, 18] on input "Crankshaft Kit | TS410, TS420" at bounding box center [654, 23] width 337 height 21
paste input "4224-020-2905"
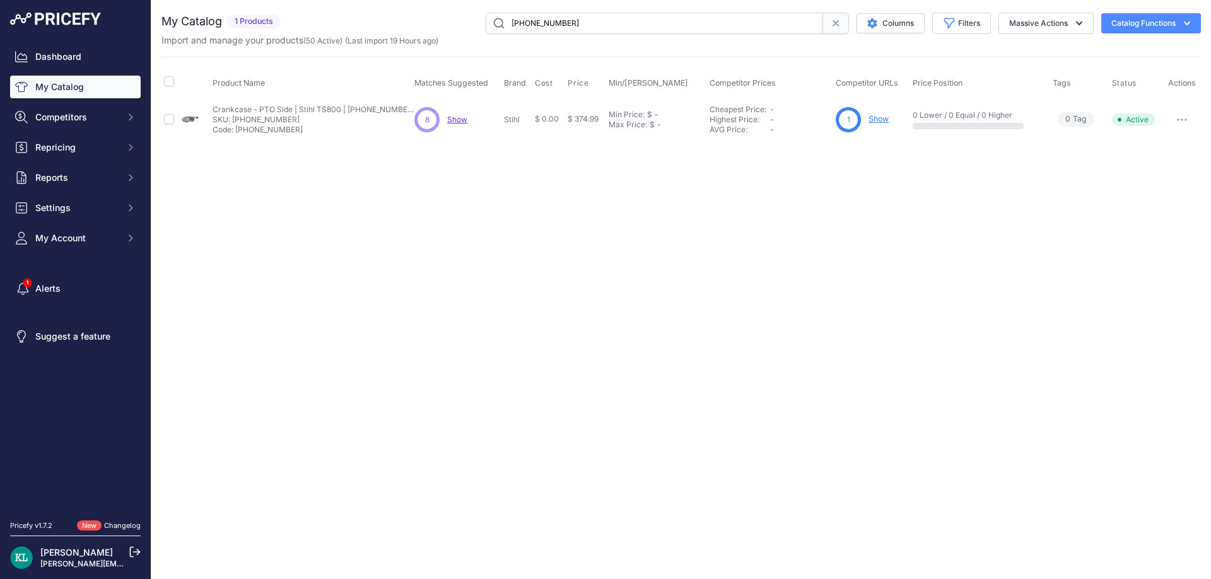
click at [457, 120] on span "Show" at bounding box center [457, 119] width 20 height 9
click at [612, 17] on input "4224-020-2905" at bounding box center [654, 23] width 337 height 21
paste input "5000089818"
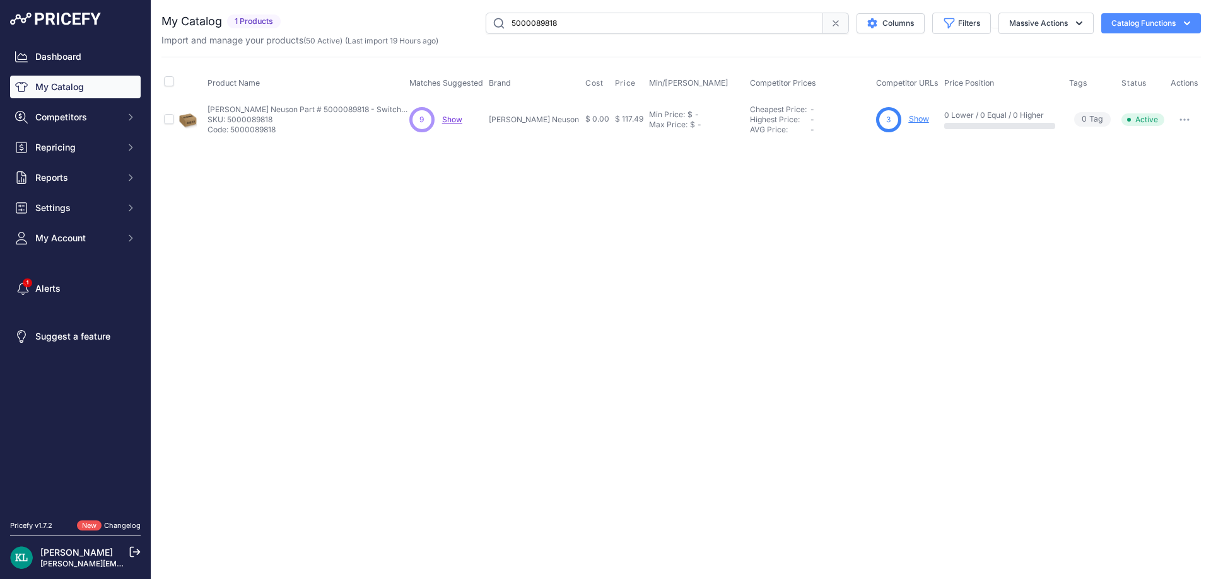
click at [466, 119] on div "9 9 Show Discovering..." at bounding box center [446, 119] width 75 height 25
click at [455, 125] on div "9 9 Show Discovering..." at bounding box center [446, 119] width 75 height 25
click at [460, 120] on span "Show" at bounding box center [452, 119] width 20 height 9
click at [571, 30] on input "5000089818" at bounding box center [654, 23] width 337 height 21
paste input "GX160UT2QX2"
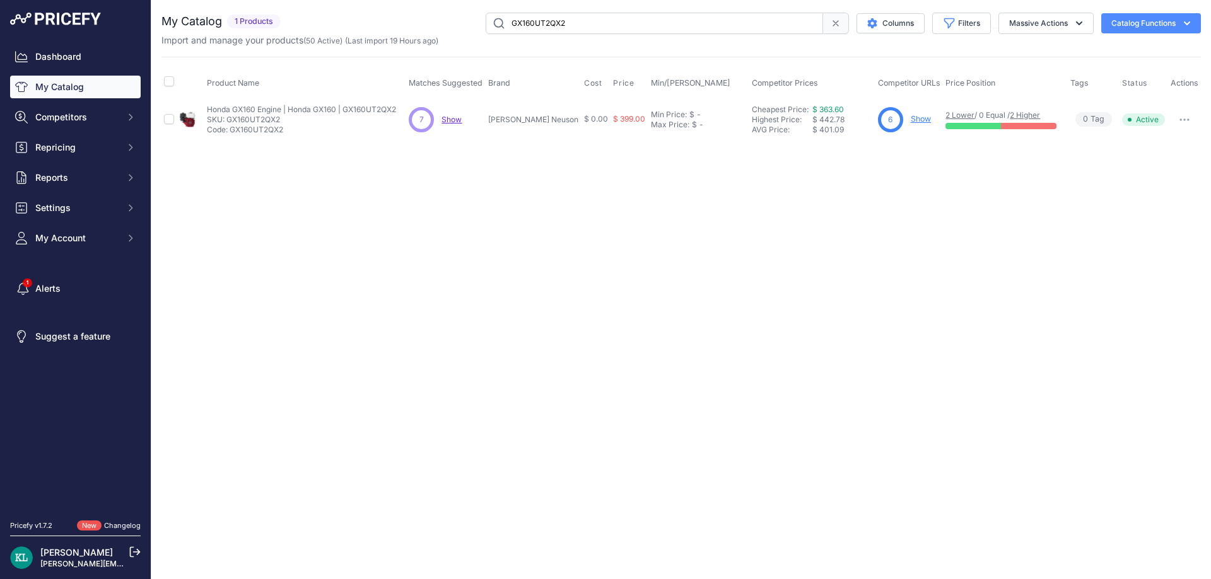
click at [596, 33] on input "GX160UT2QX2" at bounding box center [654, 23] width 337 height 21
paste input "6127525"
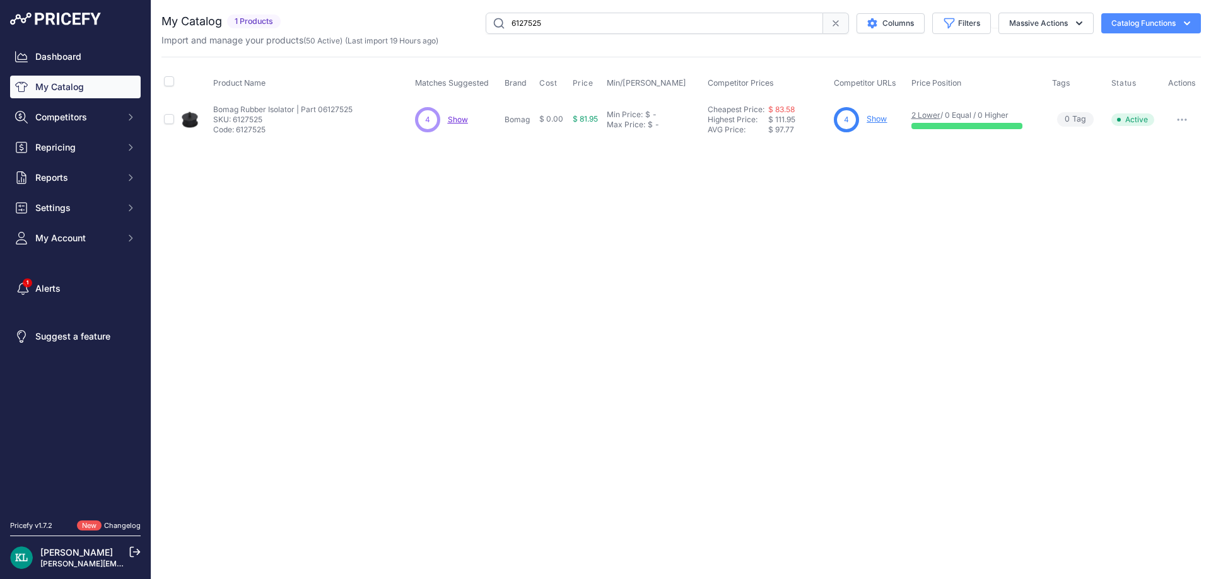
click at [567, 25] on input "6127525" at bounding box center [654, 23] width 337 height 21
paste input "88684GT"
click at [456, 117] on span "Show" at bounding box center [457, 119] width 20 height 9
click at [586, 17] on input "88684GT" at bounding box center [654, 23] width 337 height 21
paste input "Blade Shaft Kit | FS400"
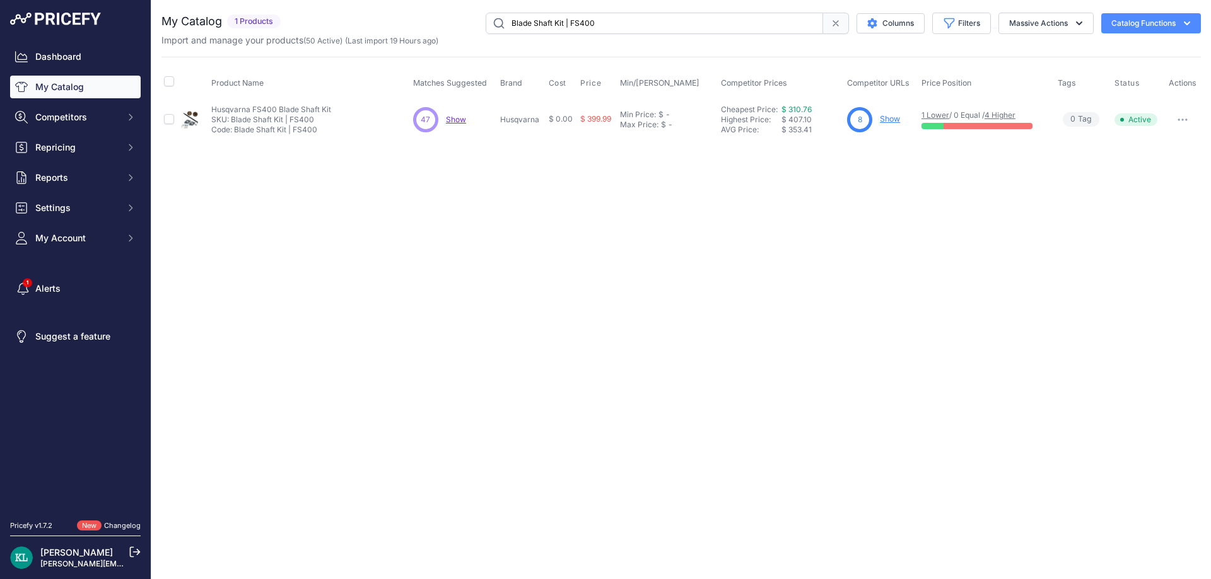
click at [451, 119] on span "Show" at bounding box center [456, 119] width 20 height 9
click at [579, 24] on input "Blade Shaft Kit | FS400" at bounding box center [654, 23] width 337 height 21
paste input "Cylinder Assembly Kit (B) | TS410, TS42"
click at [598, 18] on input "Cylinder Assembly Kit (B) | TS410, TS420" at bounding box center [654, 23] width 337 height 21
paste input "16100Z4M911"
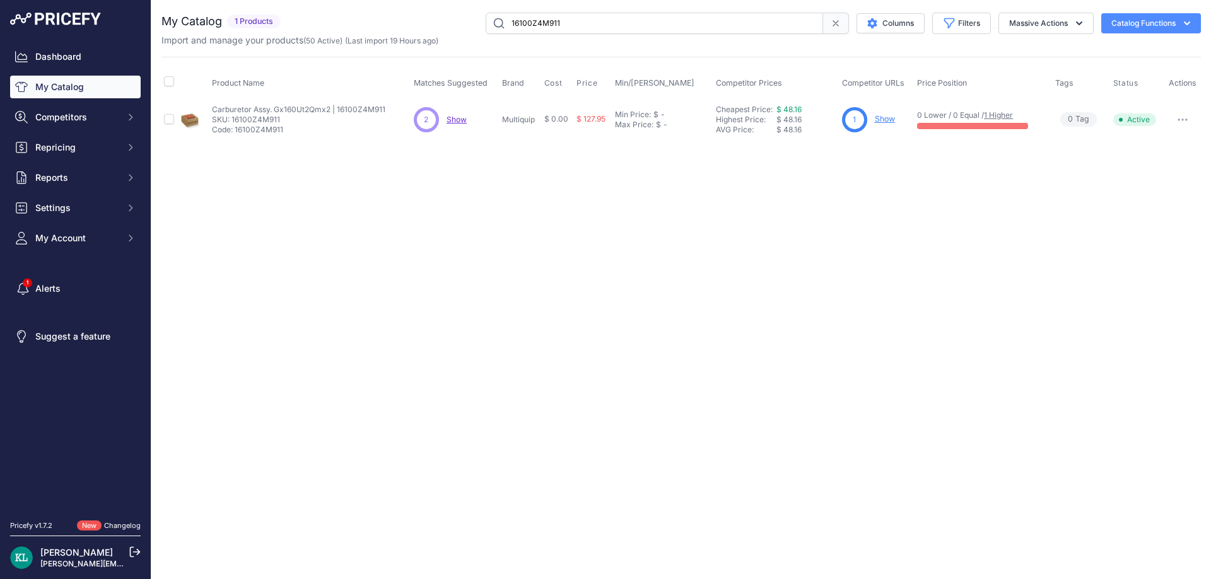
click at [601, 19] on input "16100Z4M911" at bounding box center [654, 23] width 337 height 21
paste input "Bomag Part 69110334"
click at [460, 121] on span "Show" at bounding box center [457, 119] width 20 height 9
click at [584, 19] on input "Bomag Part 69110334" at bounding box center [654, 23] width 337 height 21
paste input "02250223-805"
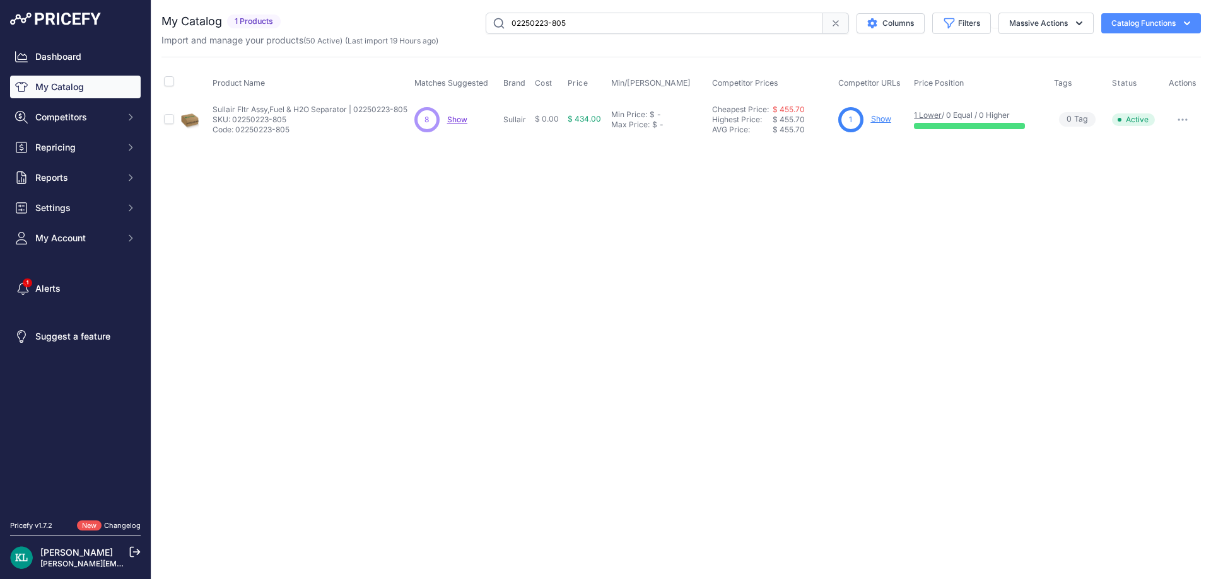
click at [456, 124] on span "Show" at bounding box center [457, 119] width 20 height 9
click at [556, 21] on input "02250223-805" at bounding box center [654, 23] width 337 height 21
paste input "582231802"
click at [458, 117] on span "Show" at bounding box center [456, 119] width 20 height 9
click at [582, 27] on input "582231802" at bounding box center [654, 23] width 337 height 21
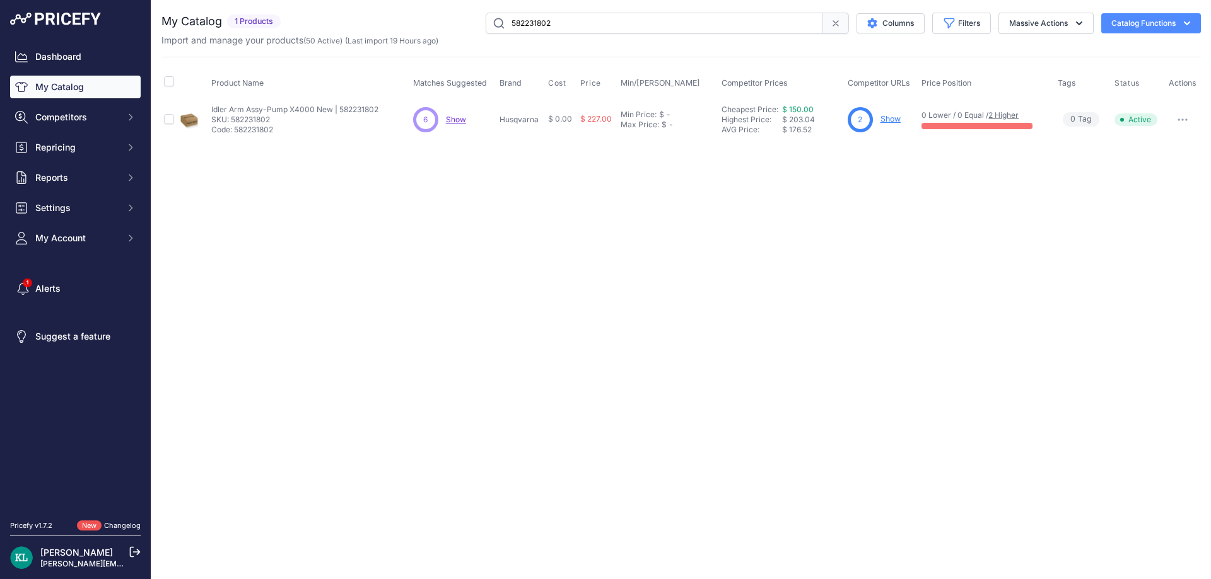
paste input "Maintenance Kit | K970 (12"/14" Blade)"
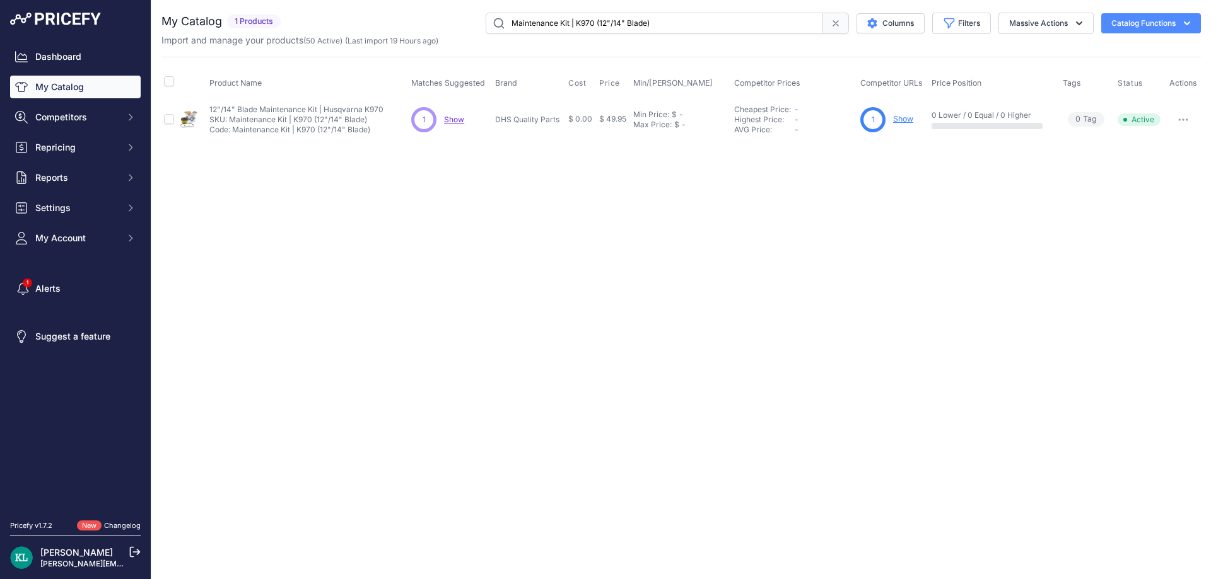
click at [640, 19] on input "Maintenance Kit | K970 (12"/14" Blade)" at bounding box center [654, 23] width 337 height 21
paste input "582673501"
click at [597, 21] on input "582673501" at bounding box center [654, 23] width 337 height 21
paste input "000170949"
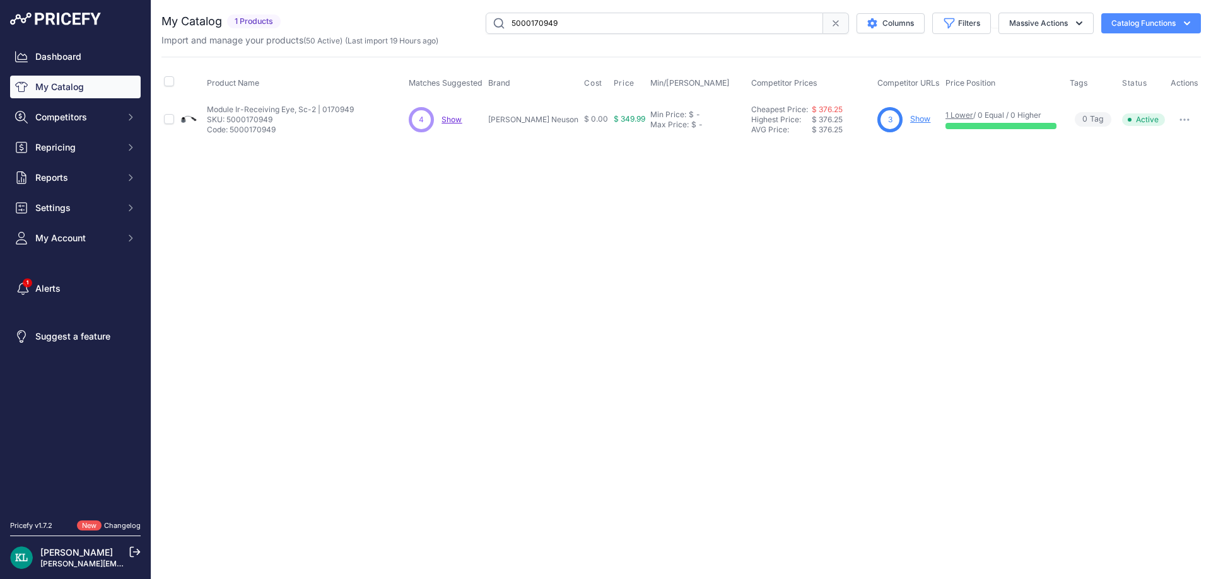
click at [460, 120] on span "Show" at bounding box center [451, 119] width 20 height 9
click at [598, 25] on input "5000170949" at bounding box center [654, 23] width 337 height 21
paste input "18366 | 118366"
drag, startPoint x: 547, startPoint y: 26, endPoint x: 481, endPoint y: 33, distance: 65.9
click at [482, 32] on div "5000118366 | 118366 Columns Filters Status All Status Only Enabled Only Disabled" at bounding box center [743, 23] width 915 height 21
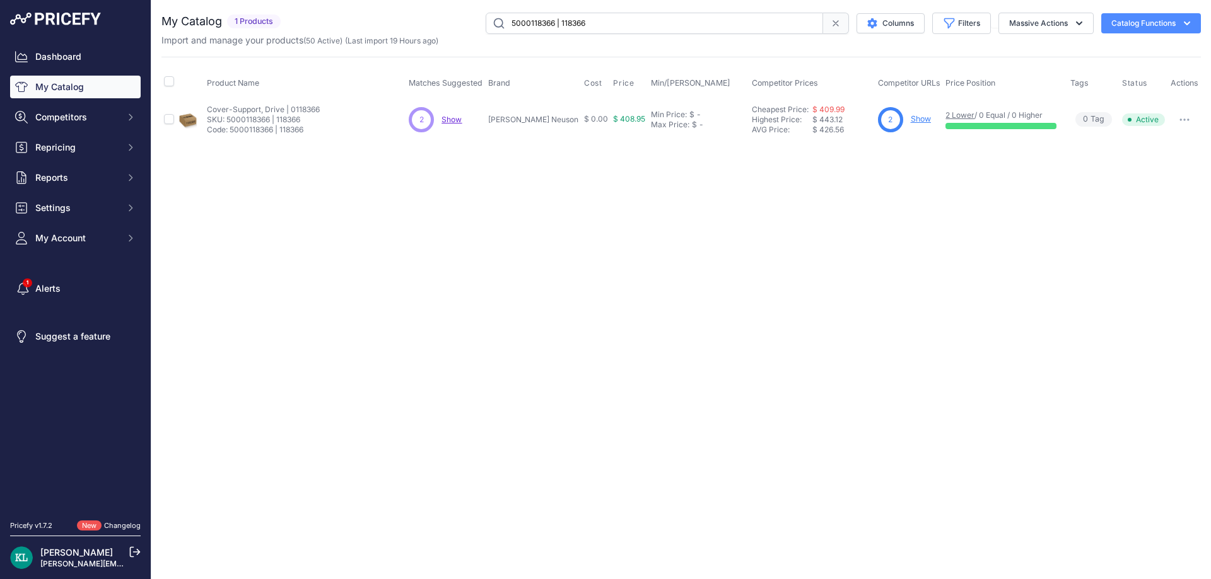
click at [608, 16] on input "5000118366 | 118366" at bounding box center [654, 23] width 337 height 21
paste input "K770 Jobber Kit"
type input "K770 Jobber Kit"
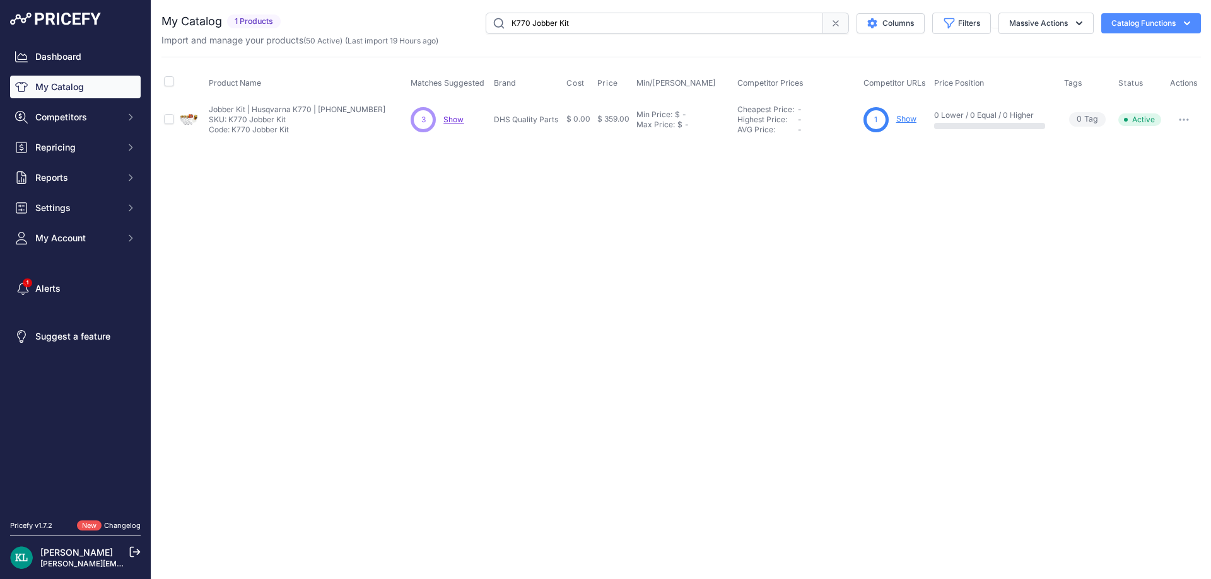
click at [458, 119] on span "Show" at bounding box center [453, 119] width 20 height 9
click at [590, 30] on input "K770 Jobber Kit" at bounding box center [654, 23] width 337 height 21
paste input "text"
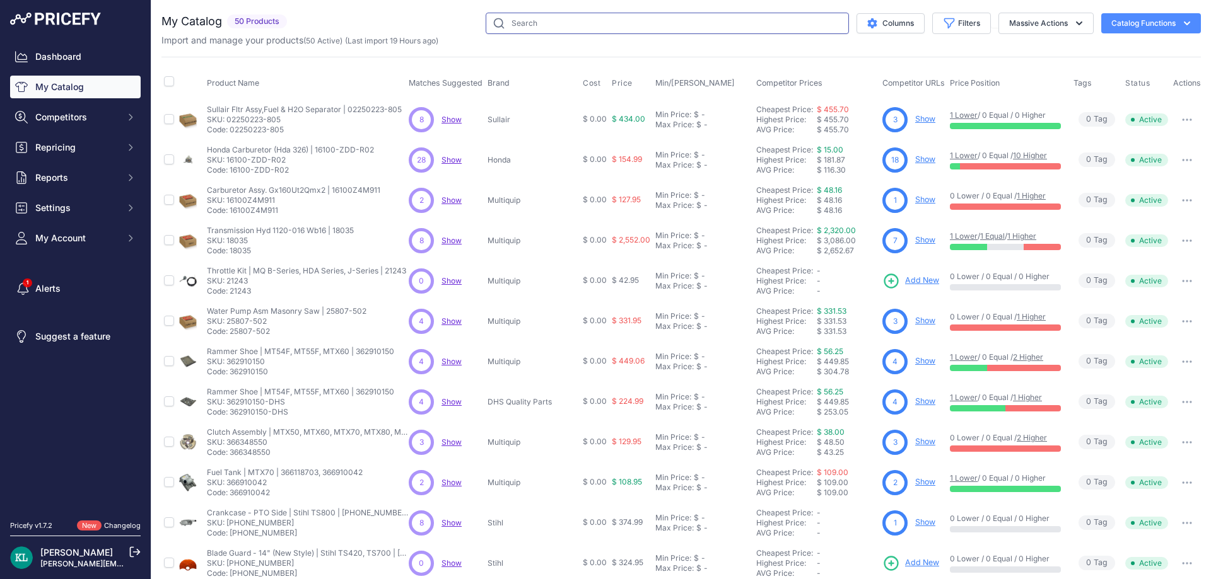
click at [567, 26] on input "text" at bounding box center [667, 23] width 363 height 21
paste input "89307GT"
type input "89307GT"
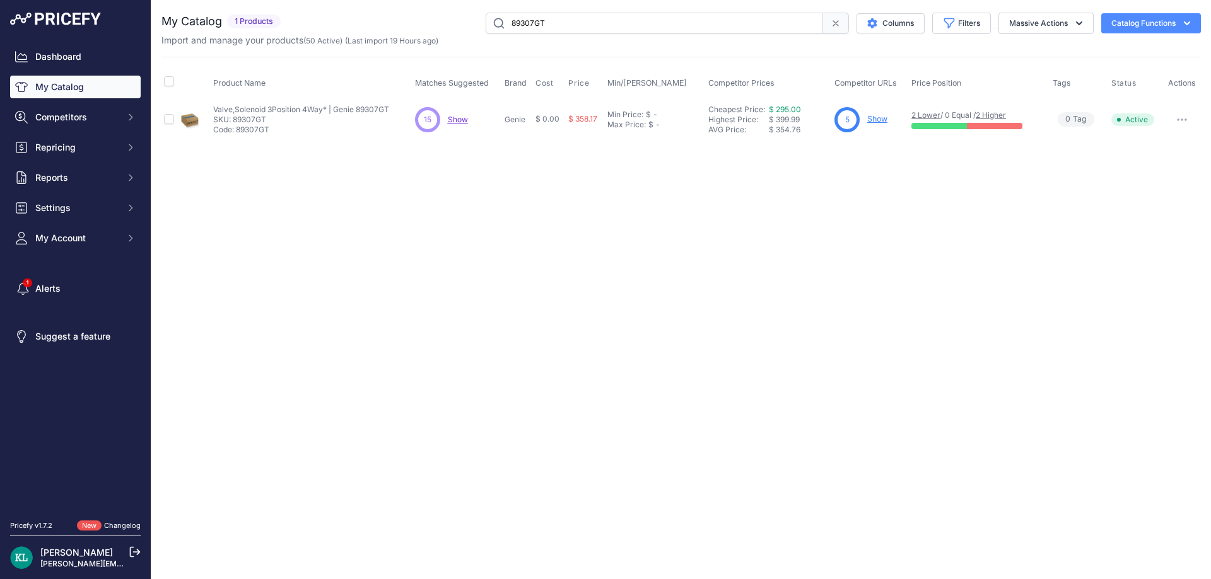
click at [460, 124] on p "Show Discovering..." at bounding box center [458, 120] width 20 height 10
click at [363, 163] on div "Close You are not connected to the internet." at bounding box center [680, 289] width 1059 height 579
click at [463, 118] on span "Show" at bounding box center [458, 119] width 20 height 9
drag, startPoint x: 70, startPoint y: 146, endPoint x: 74, endPoint y: 160, distance: 13.8
click at [70, 147] on span "Repricing" at bounding box center [76, 147] width 83 height 13
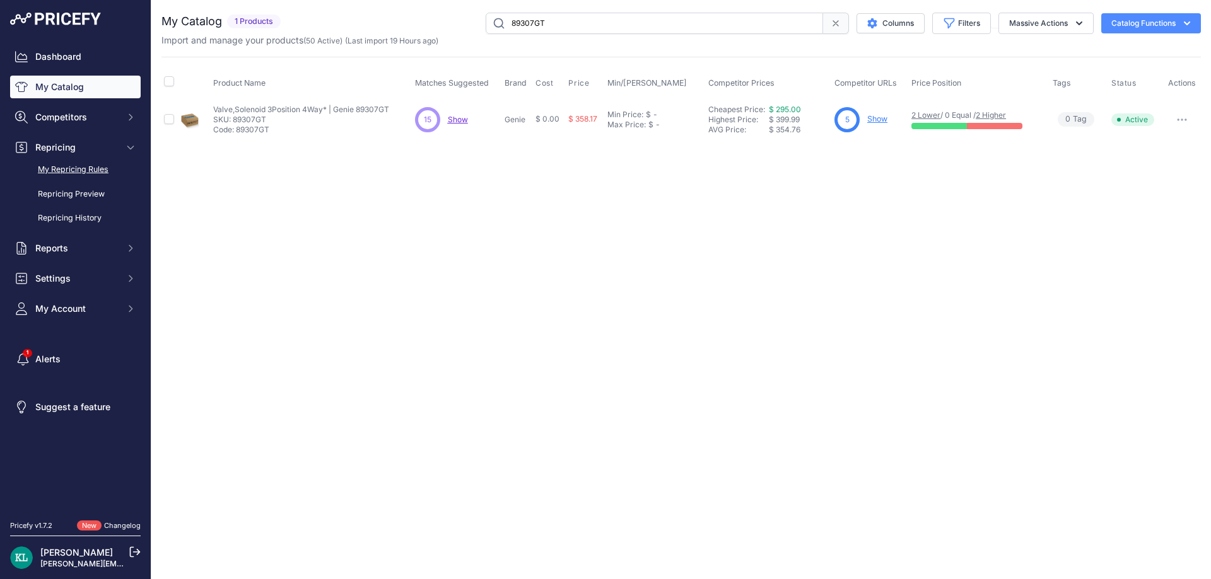
click at [76, 173] on link "My Repricing Rules" at bounding box center [75, 170] width 131 height 22
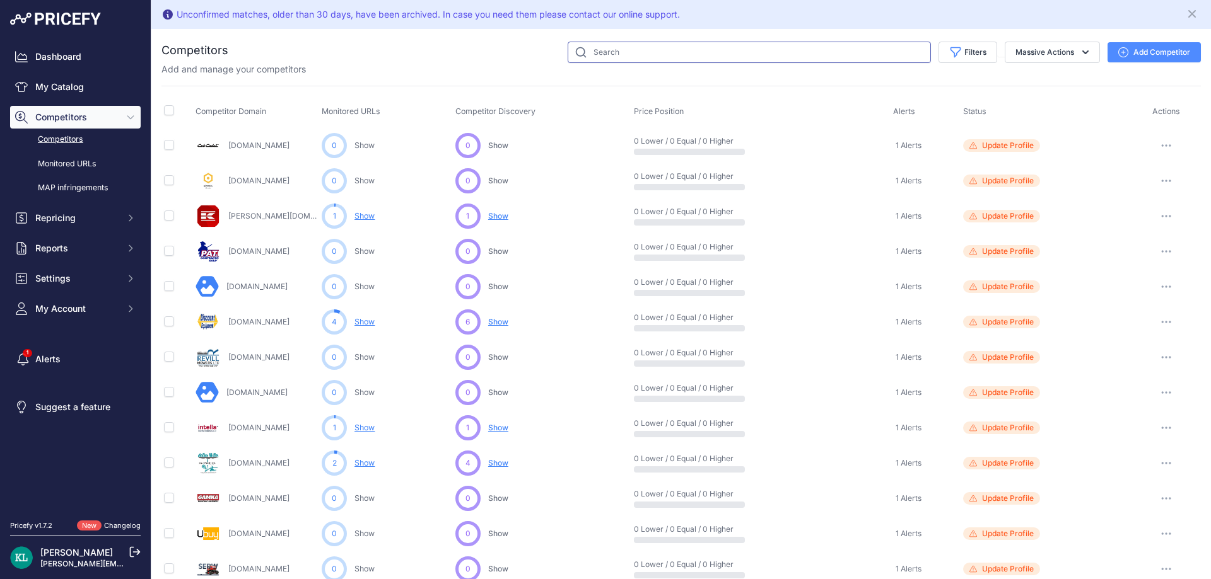
click at [615, 44] on input "text" at bounding box center [748, 52] width 363 height 21
paste input "Partswarehouse.com"
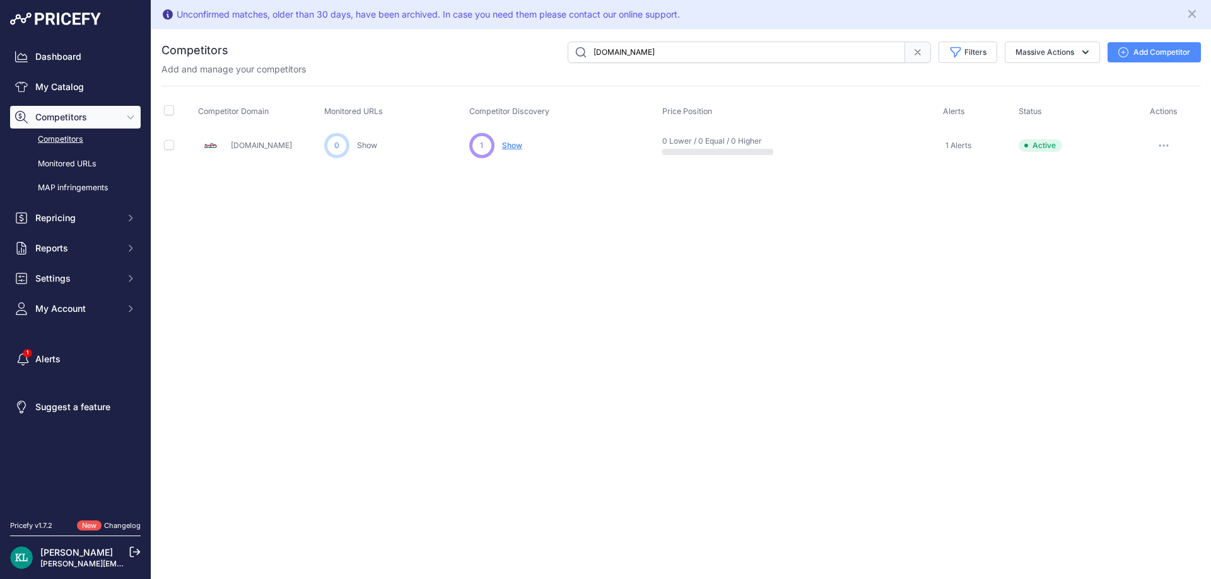
paste input "Sohars"
paste input "Cutle"
paste input "Repairtoolpart"
paste input "Excavatorparts-lz"
paste input "Fix"
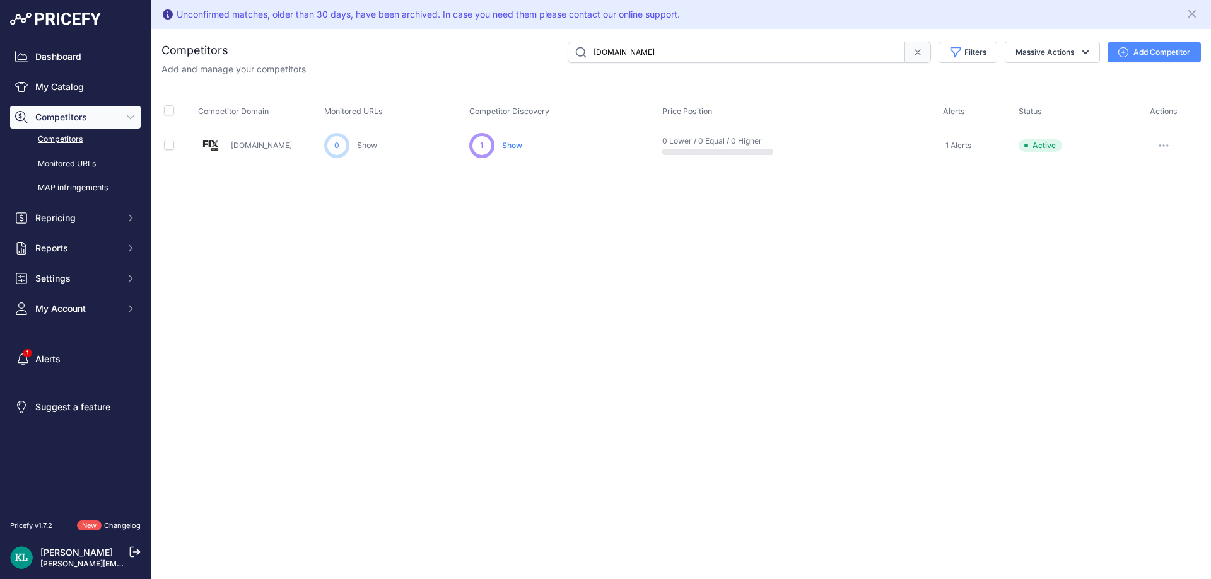
paste input "Eschsupply"
paste input "Beegreen.green"
paste input "Ime-gmbh.com"
paste input "586308702"
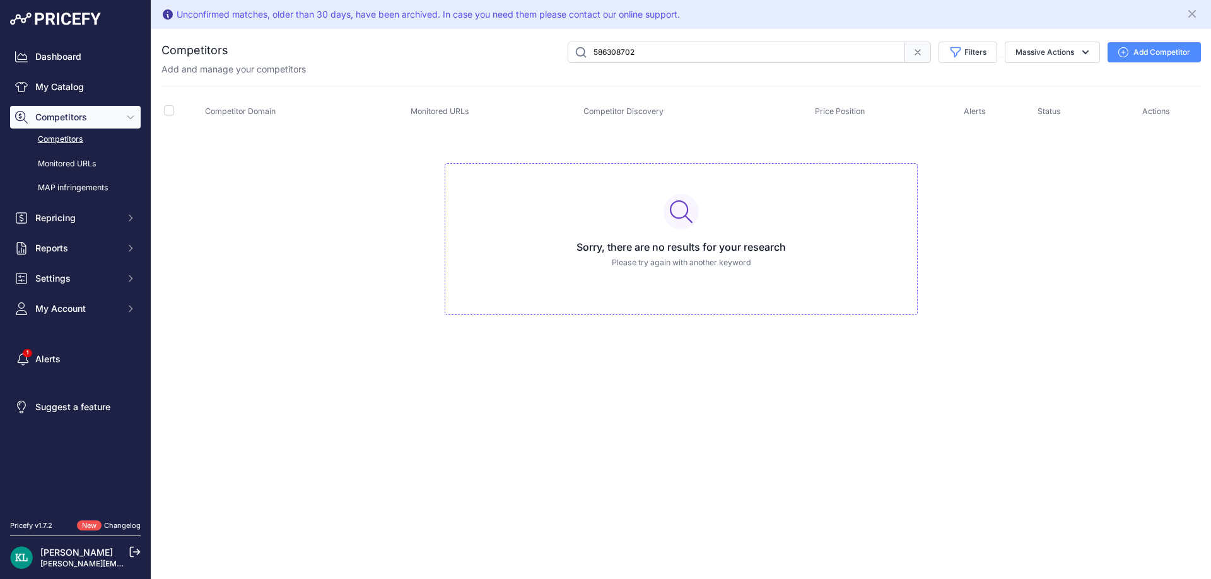
paste input "Rcpw.com"
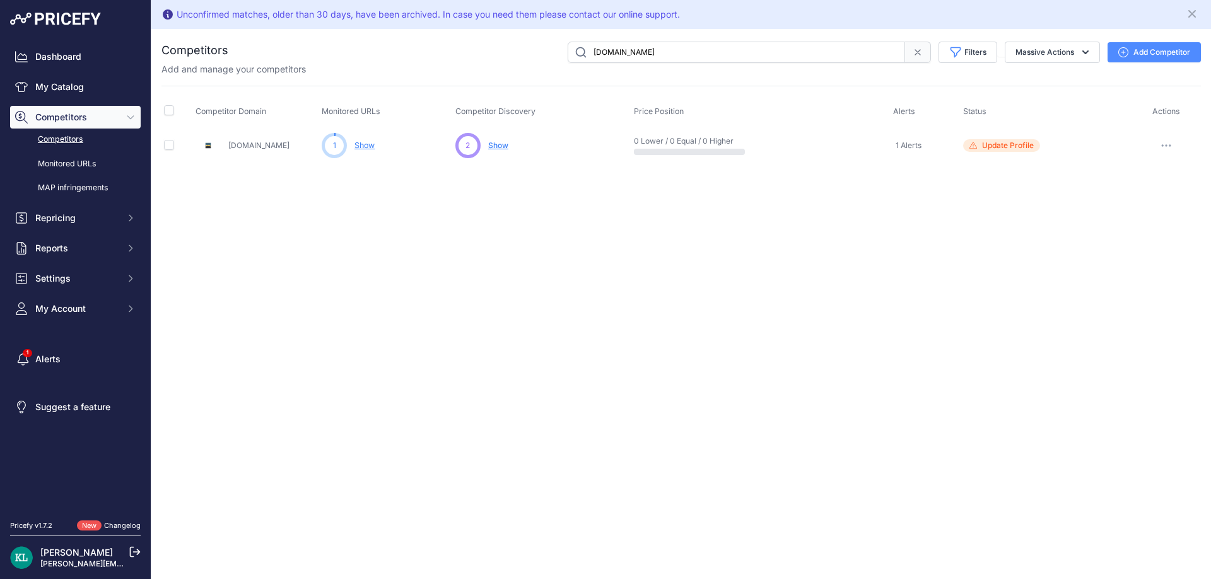
paste input "Ahupd"
paste input "Smallenginesprodealer"
paste input "Cardoortools"
paste input "Whitemanpart"
paste input "Sleequipment"
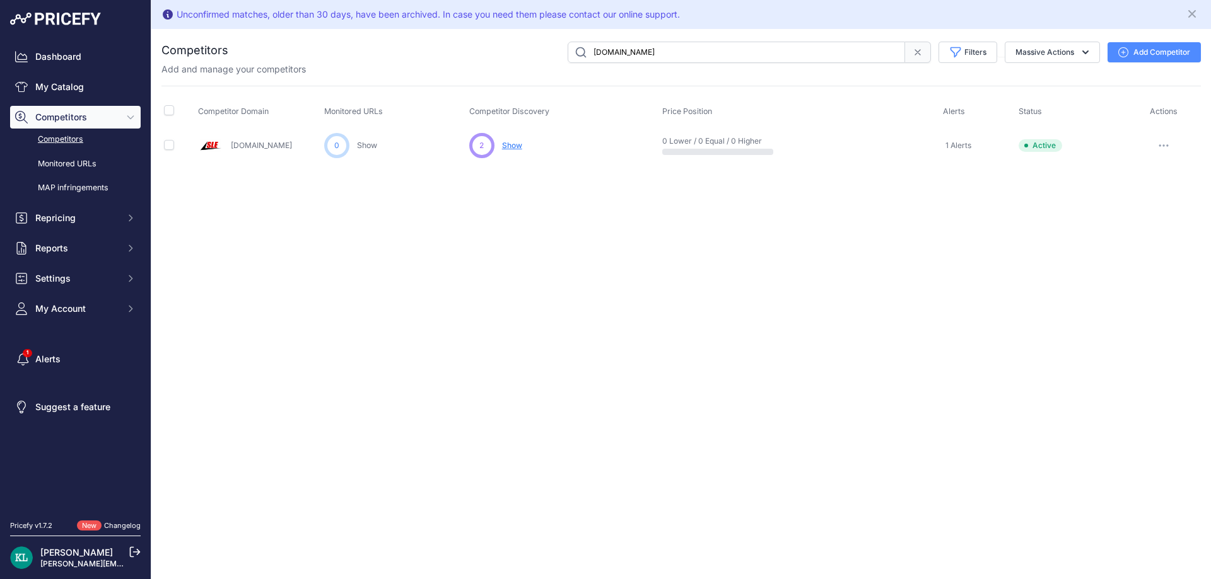
paste input "Gtmowers"
paste input "Soha"
paste input "leequipment"
paste input "Artiskill"
paste input "Walkermiller"
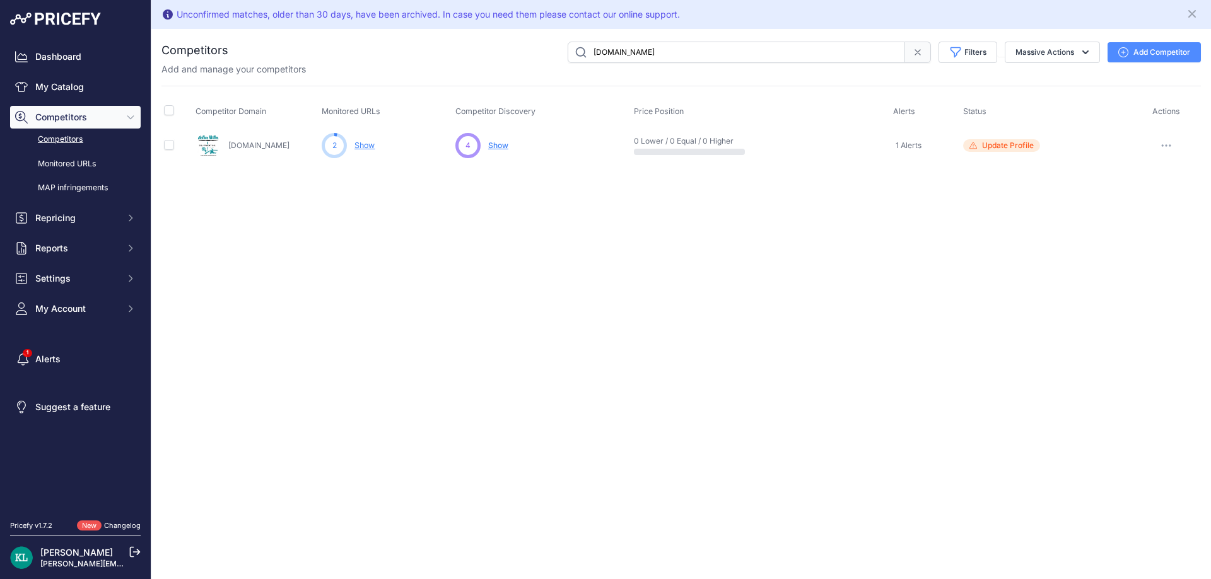
paste input "Sawagain"
paste input "Walkermiller"
paste input "Constructionparts"
paste input "leanerspolishe"
paste input "Aircompressorservic"
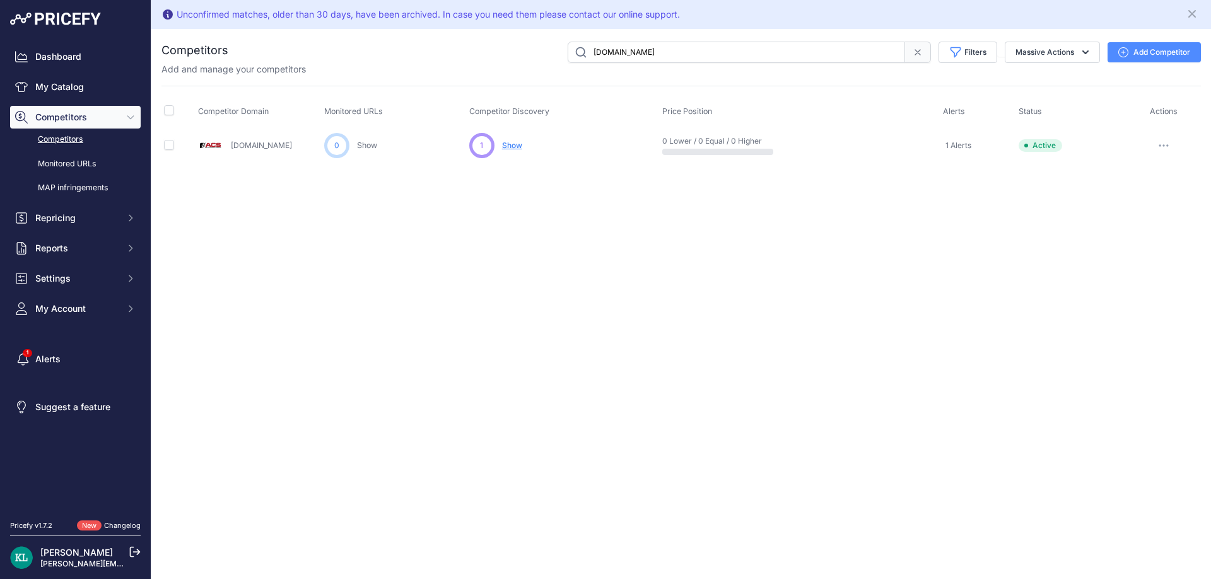
paste input "Compressedairpartscompany"
paste input "Cleanerspolishes"
type input "Cleanerspolishes.com"
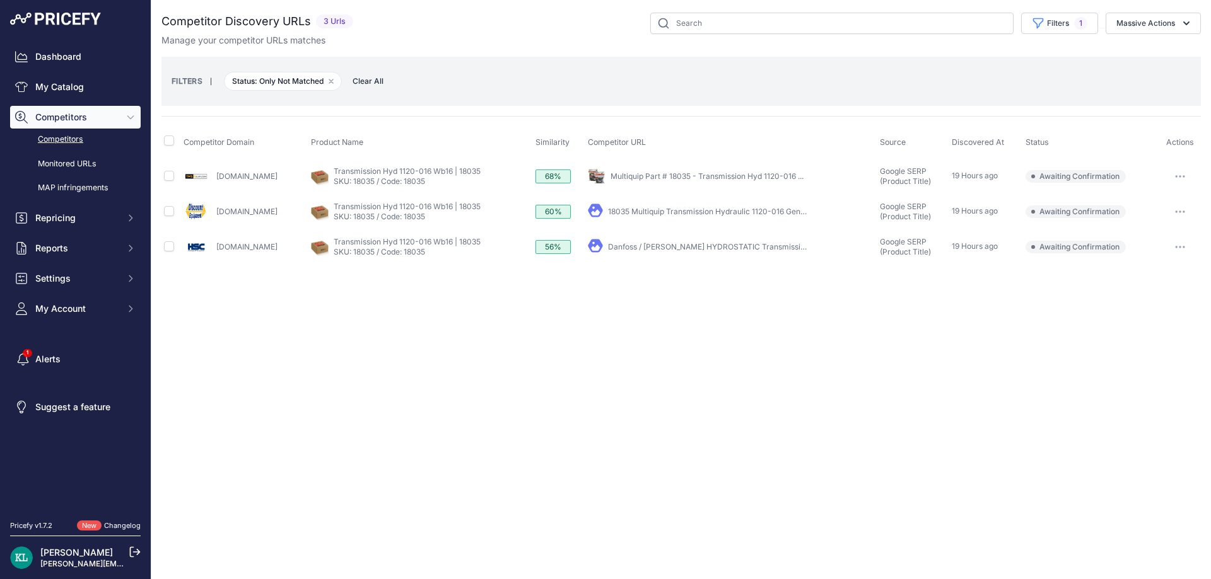
click at [379, 358] on div "Close You are not connected to the internet." at bounding box center [680, 289] width 1059 height 579
click at [168, 175] on div at bounding box center [169, 174] width 10 height 13
click at [168, 176] on input "checkbox" at bounding box center [169, 176] width 10 height 10
checkbox input "true"
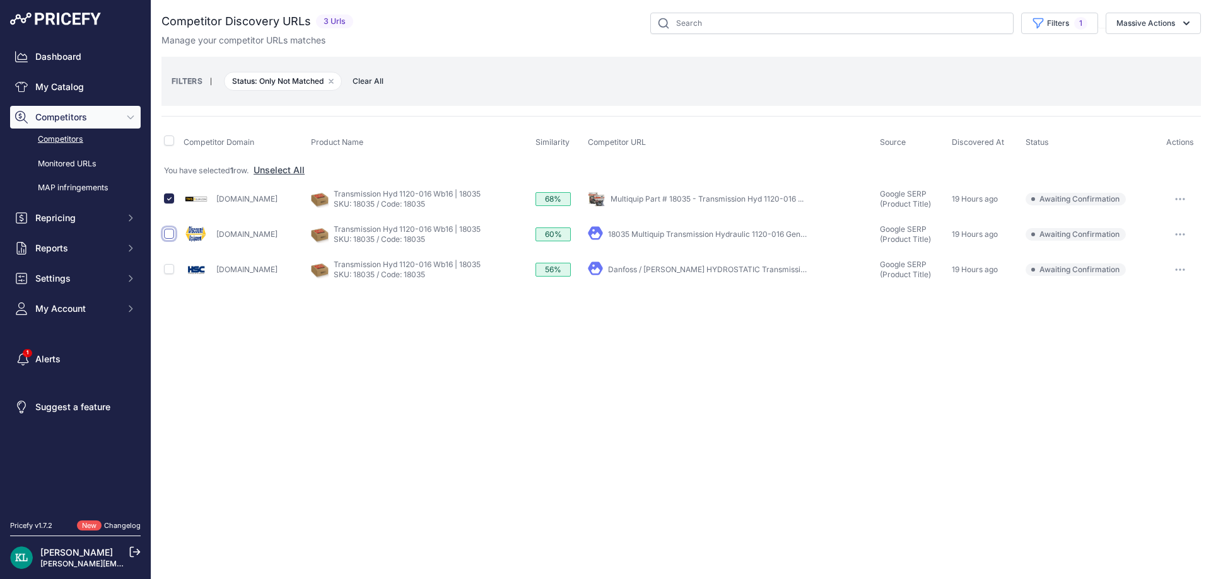
click at [172, 235] on input "checkbox" at bounding box center [169, 234] width 10 height 10
checkbox input "true"
click at [1160, 28] on button "Massive Actions" at bounding box center [1152, 23] width 95 height 21
click at [1134, 50] on span "Confirm Match" at bounding box center [1140, 52] width 61 height 11
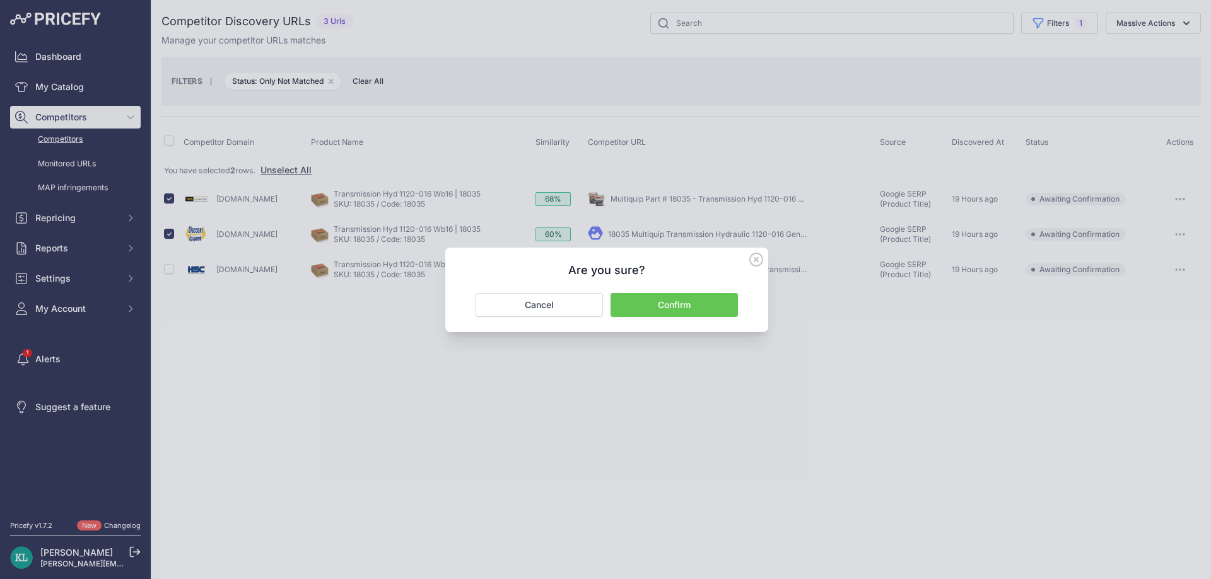
click at [678, 294] on button "Confirm" at bounding box center [673, 305] width 127 height 24
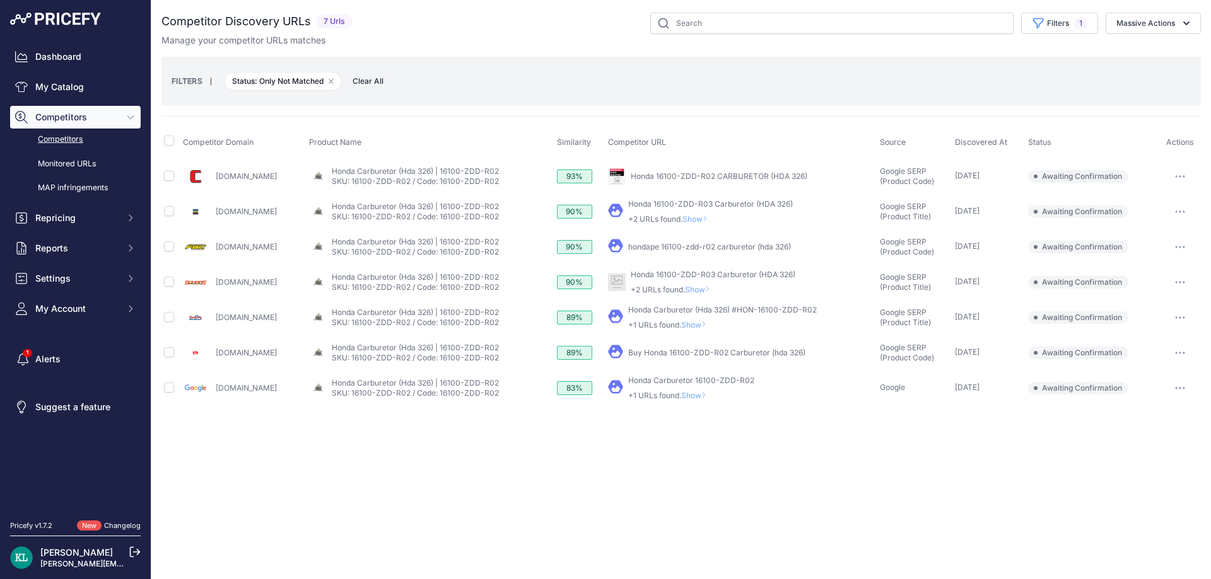
click at [335, 463] on div "Close You are not connected to the internet." at bounding box center [680, 289] width 1059 height 579
drag, startPoint x: 307, startPoint y: 329, endPoint x: 216, endPoint y: 326, distance: 90.8
click at [216, 326] on div "[DOMAIN_NAME]" at bounding box center [243, 317] width 120 height 25
copy link "[DOMAIN_NAME]"
click at [171, 318] on input "checkbox" at bounding box center [169, 317] width 10 height 10
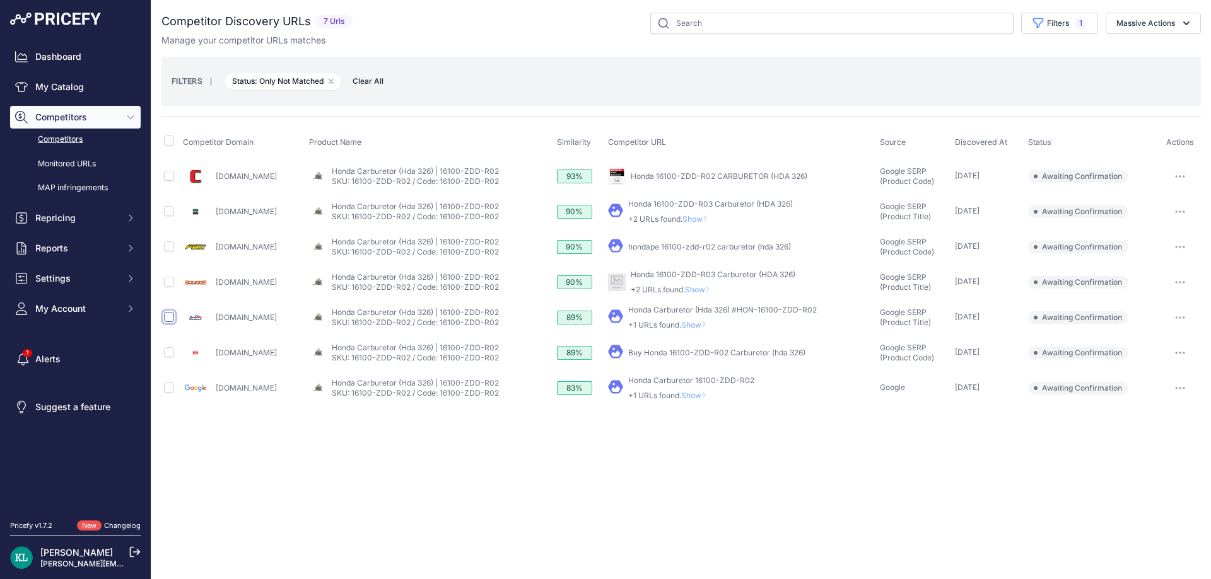
checkbox input "true"
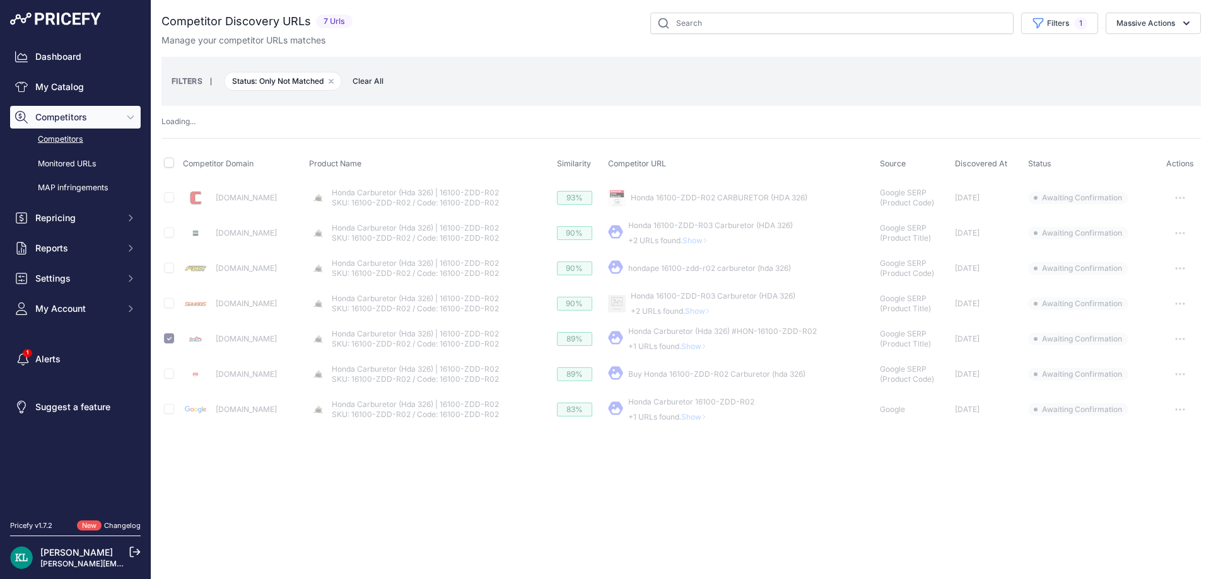
drag, startPoint x: 269, startPoint y: 285, endPoint x: 226, endPoint y: 304, distance: 46.9
click at [226, 304] on tbody "[DOMAIN_NAME] My Product" at bounding box center [680, 304] width 1039 height 248
click at [269, 314] on div "[DOMAIN_NAME]" at bounding box center [243, 303] width 120 height 25
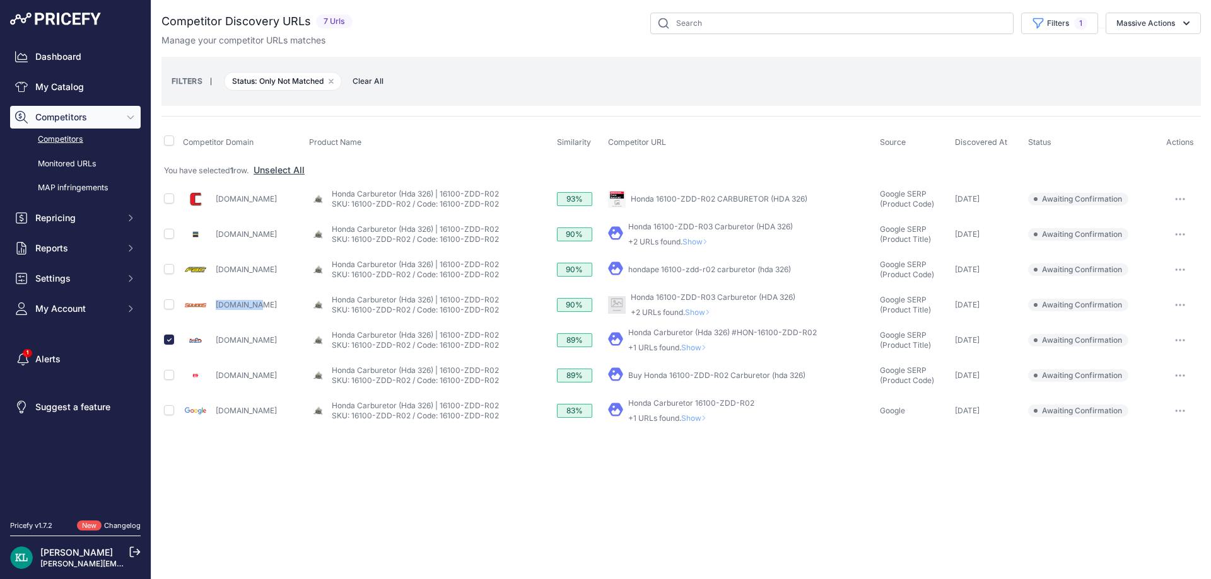
click at [215, 310] on div "[DOMAIN_NAME]" at bounding box center [243, 305] width 120 height 25
copy link "[DOMAIN_NAME]"
click at [168, 308] on input "checkbox" at bounding box center [169, 304] width 10 height 10
checkbox input "true"
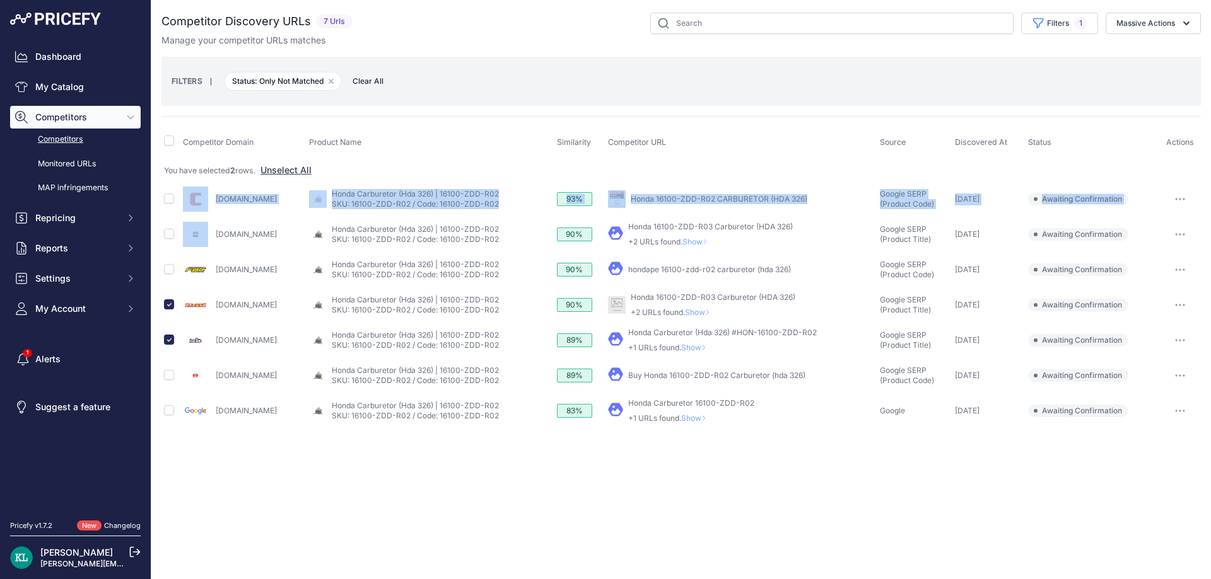
drag, startPoint x: 285, startPoint y: 218, endPoint x: 218, endPoint y: 227, distance: 68.1
click at [269, 213] on td "[DOMAIN_NAME]" at bounding box center [242, 199] width 125 height 35
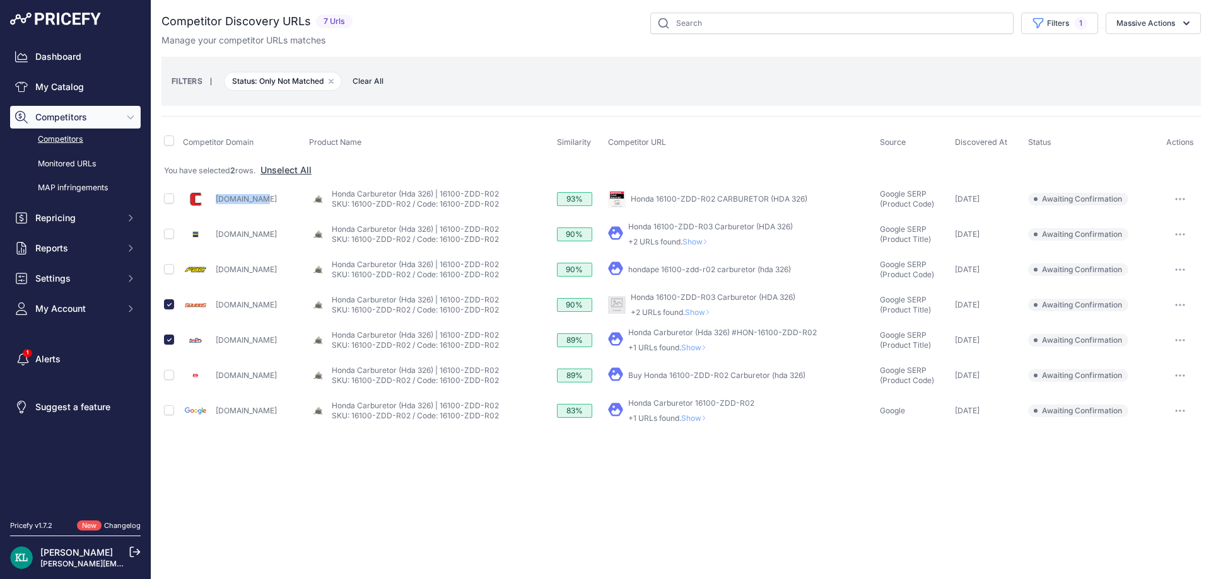
drag, startPoint x: 272, startPoint y: 207, endPoint x: 217, endPoint y: 209, distance: 54.9
click at [217, 209] on div "[DOMAIN_NAME]" at bounding box center [243, 199] width 120 height 25
copy link "[DOMAIN_NAME]"
drag, startPoint x: 294, startPoint y: 381, endPoint x: 208, endPoint y: 387, distance: 86.5
click at [208, 387] on div "[DOMAIN_NAME]" at bounding box center [243, 375] width 120 height 25
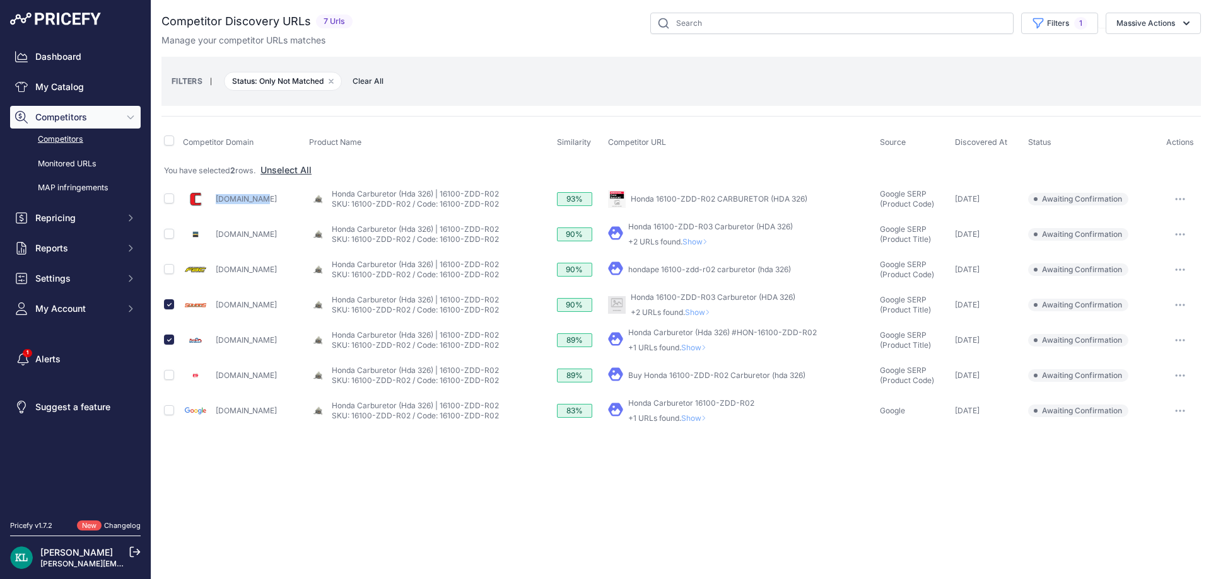
copy div "[DOMAIN_NAME]"
click at [1148, 16] on button "Massive Actions" at bounding box center [1152, 23] width 95 height 21
click at [1127, 40] on div "Confirm Match Unmatch Exclude Match" at bounding box center [1150, 75] width 101 height 73
drag, startPoint x: 1149, startPoint y: 26, endPoint x: 1145, endPoint y: 33, distance: 7.9
click at [1148, 28] on button "Massive Actions" at bounding box center [1152, 23] width 95 height 21
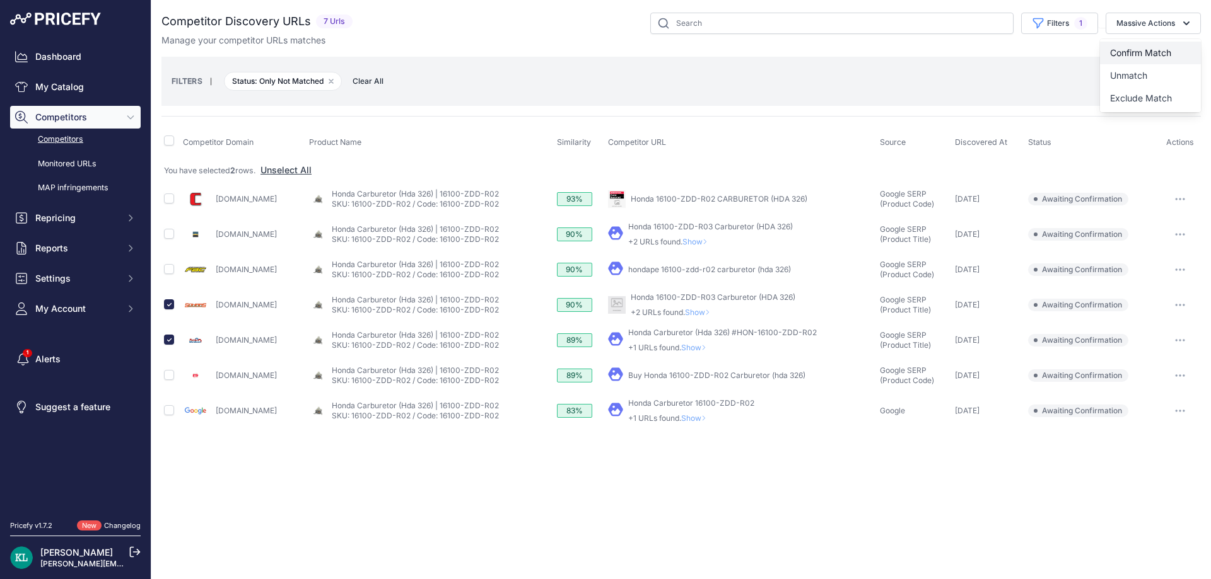
click at [1131, 45] on button "Confirm Match" at bounding box center [1150, 53] width 101 height 23
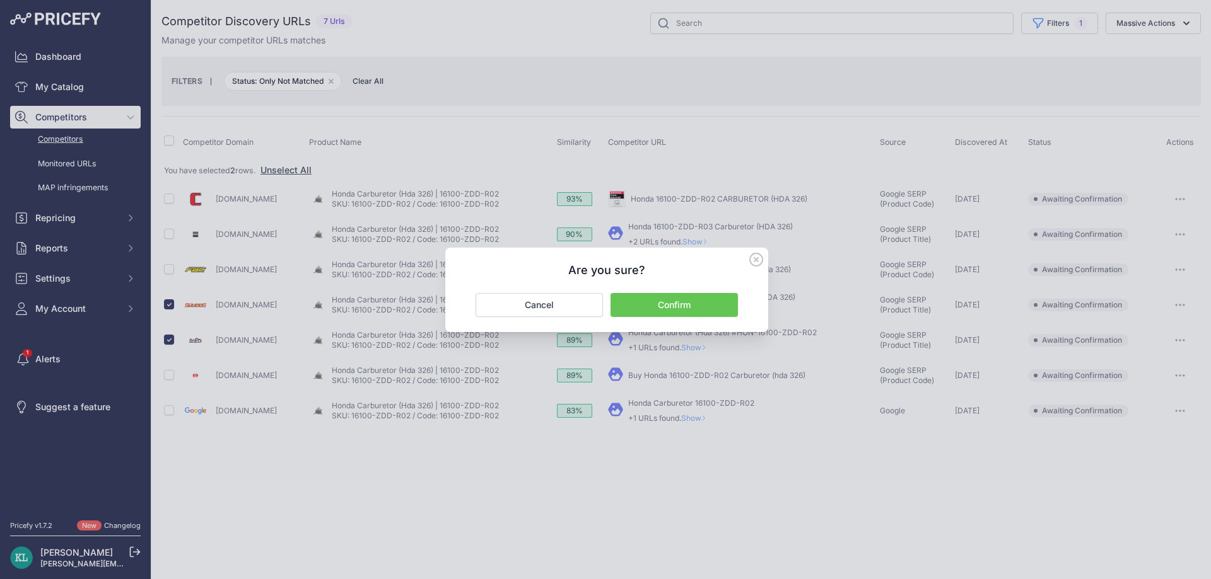
click at [682, 301] on button "Confirm" at bounding box center [673, 305] width 127 height 24
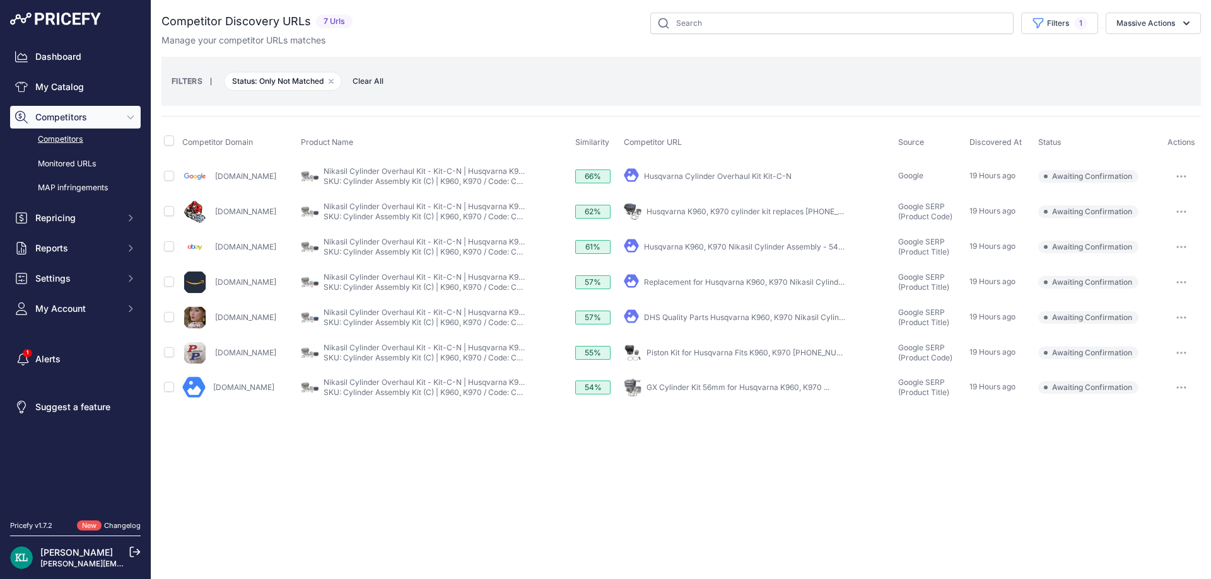
click at [426, 460] on div "Close You are not connected to the internet." at bounding box center [680, 289] width 1059 height 579
click at [771, 216] on link "Husqvarna K960, K970 cylinder kit replaces 544 93 56-03" at bounding box center [759, 211] width 226 height 9
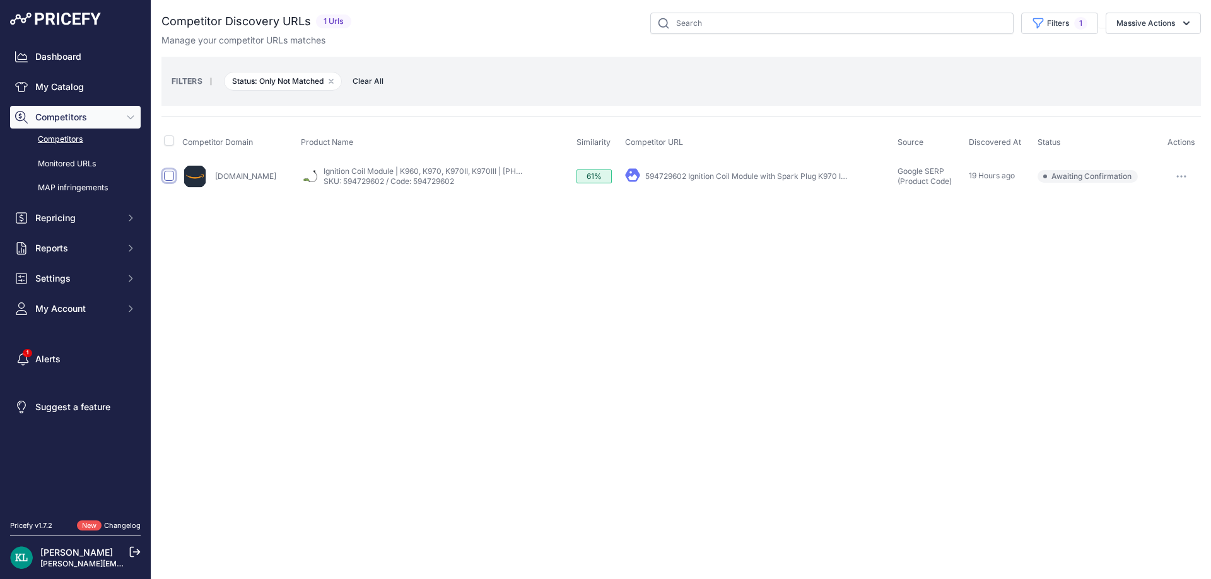
click at [171, 180] on input "checkbox" at bounding box center [169, 176] width 10 height 10
checkbox input "true"
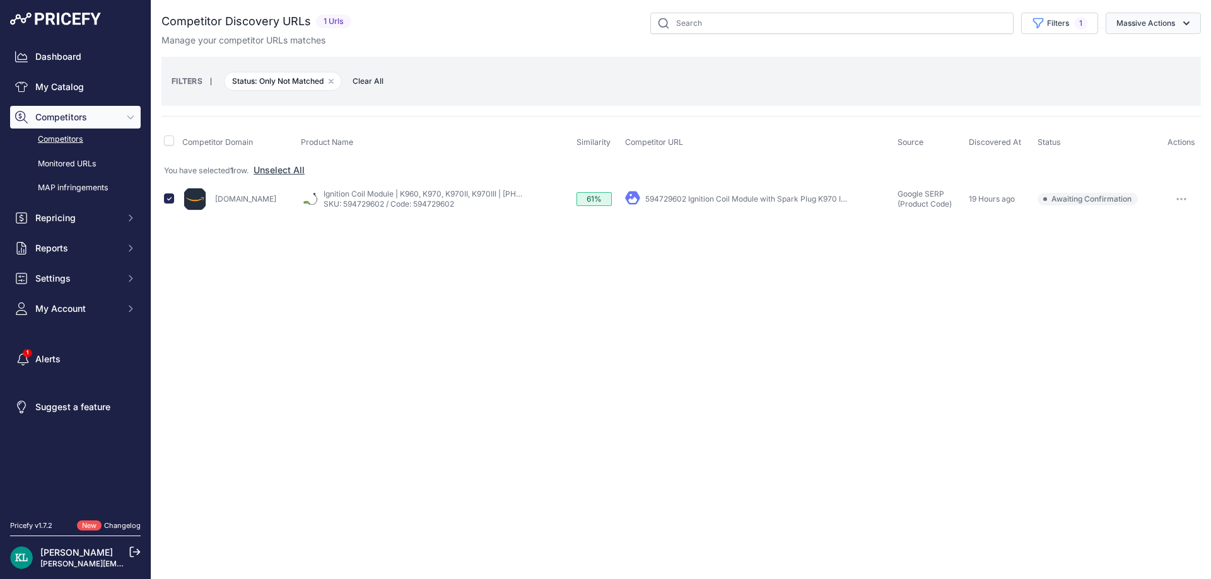
drag, startPoint x: 1189, startPoint y: 22, endPoint x: 1158, endPoint y: 44, distance: 37.6
click at [1187, 24] on icon "button" at bounding box center [1186, 23] width 6 height 4
drag, startPoint x: 1158, startPoint y: 44, endPoint x: 1150, endPoint y: 51, distance: 11.2
click at [0, 0] on button "Confirm Match" at bounding box center [0, 0] width 0 height 0
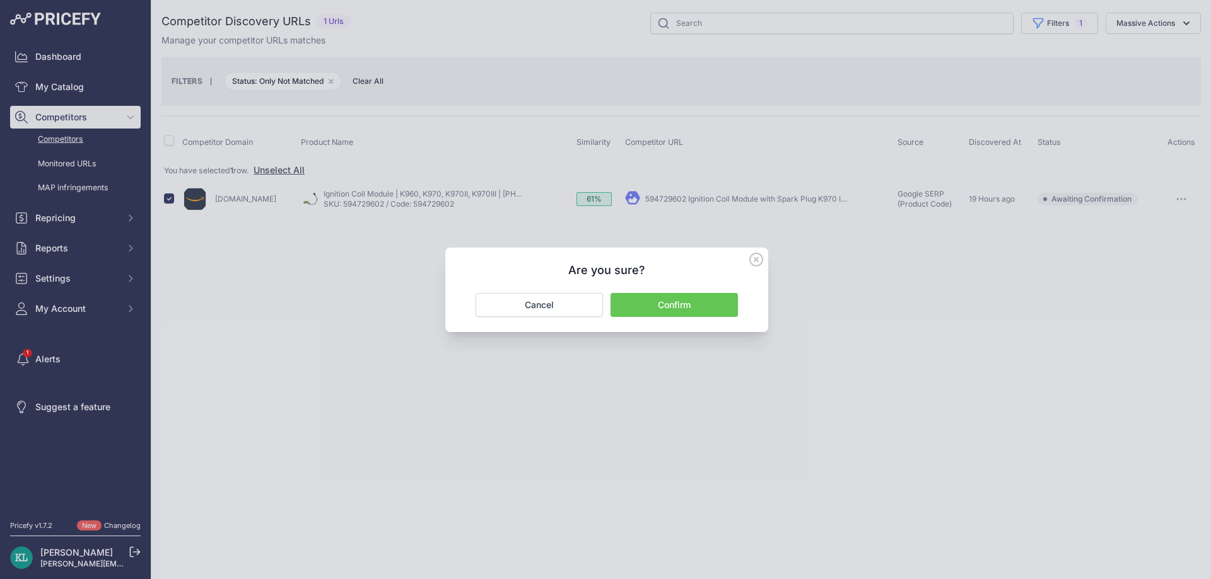
click at [668, 310] on button "Confirm" at bounding box center [673, 305] width 127 height 24
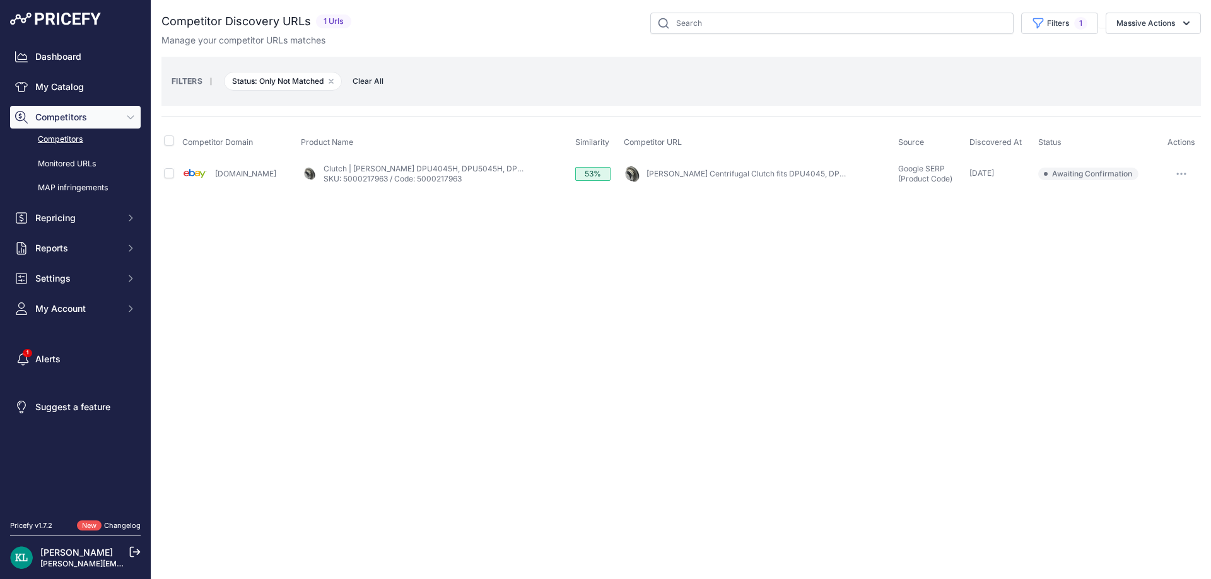
click at [400, 268] on div "Close You are not connected to the internet." at bounding box center [680, 289] width 1059 height 579
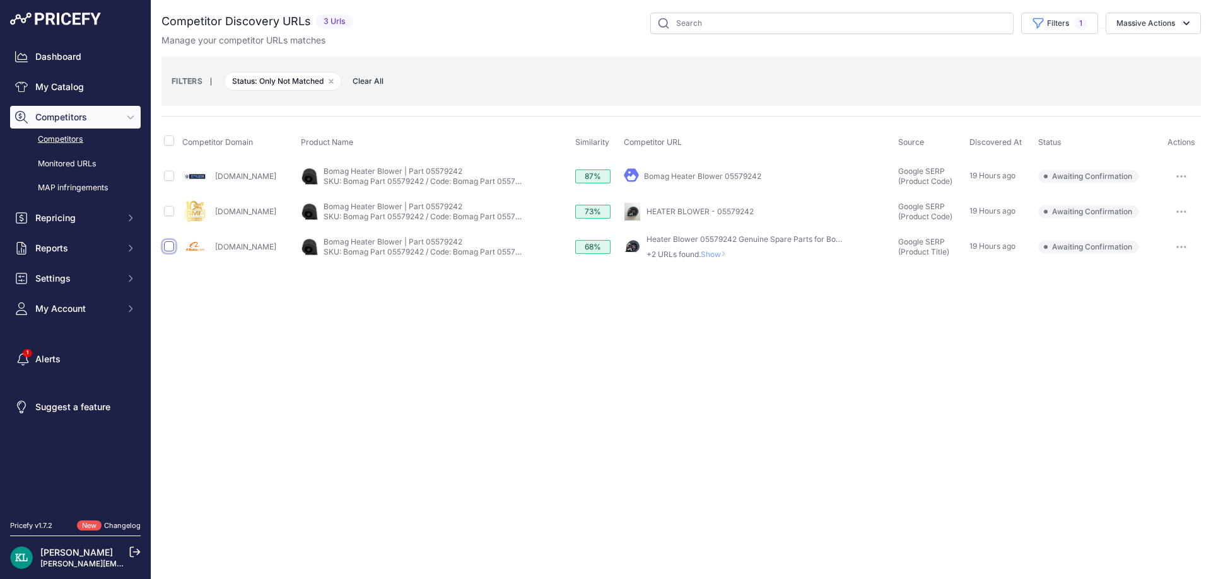
click at [171, 248] on input "checkbox" at bounding box center [169, 246] width 10 height 10
checkbox input "true"
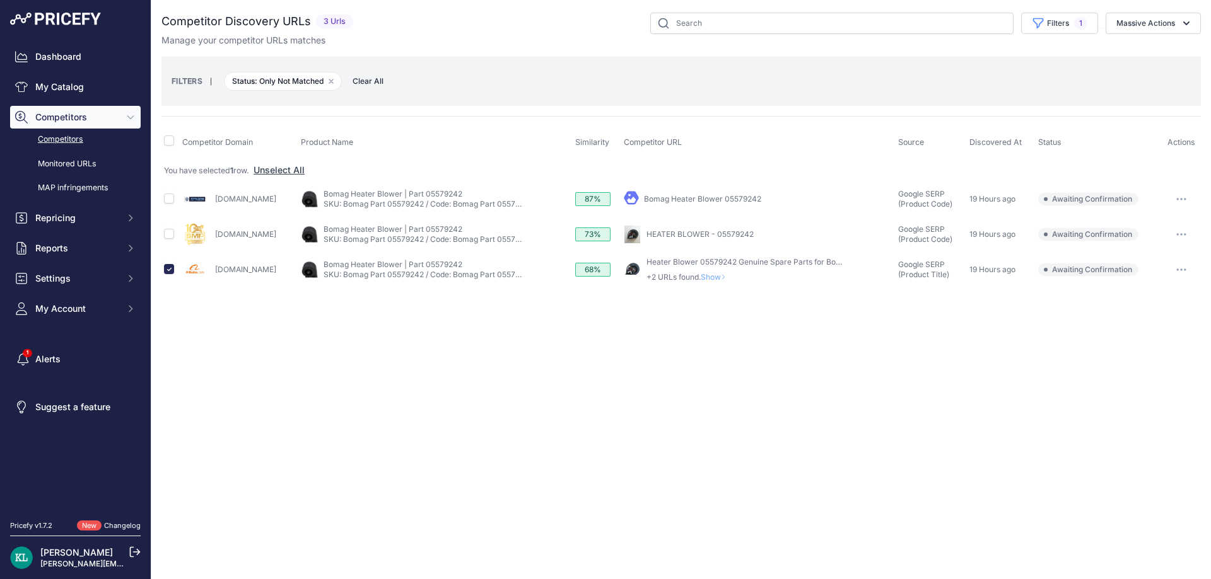
drag, startPoint x: 310, startPoint y: 236, endPoint x: 245, endPoint y: 242, distance: 65.2
click at [245, 242] on div "[DOMAIN_NAME]" at bounding box center [238, 234] width 113 height 25
drag, startPoint x: 302, startPoint y: 201, endPoint x: 213, endPoint y: 204, distance: 89.0
click at [213, 204] on div "Excavatorparts-lz.com" at bounding box center [238, 199] width 113 height 25
copy link "Excavatorparts-lz.com"
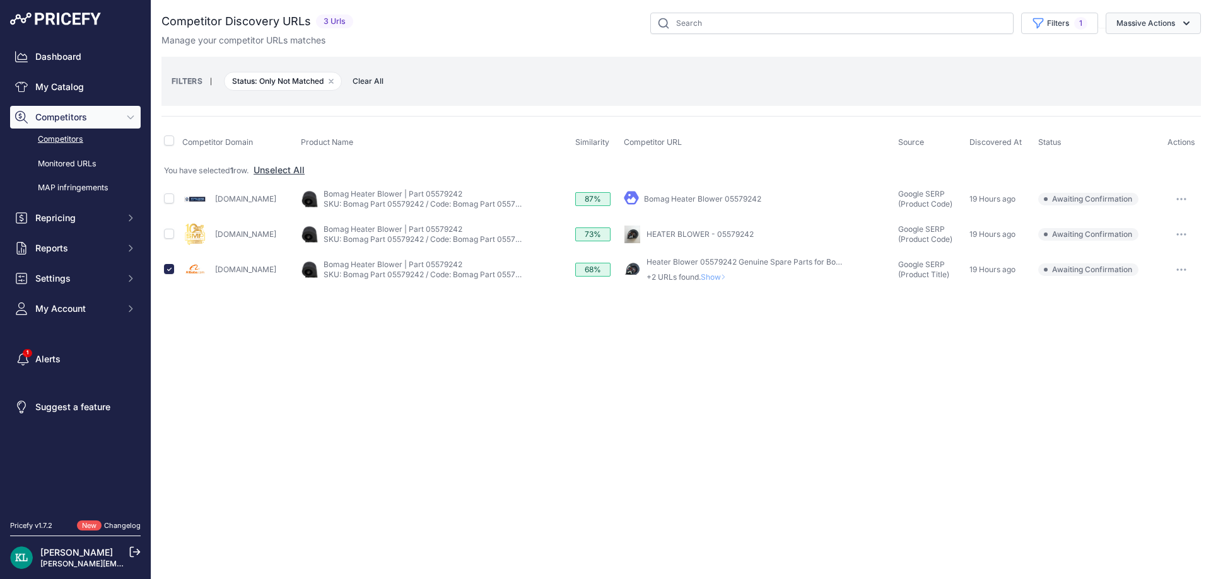
click at [1158, 29] on button "Massive Actions" at bounding box center [1152, 23] width 95 height 21
click at [1137, 46] on button "Confirm Match" at bounding box center [1150, 53] width 101 height 23
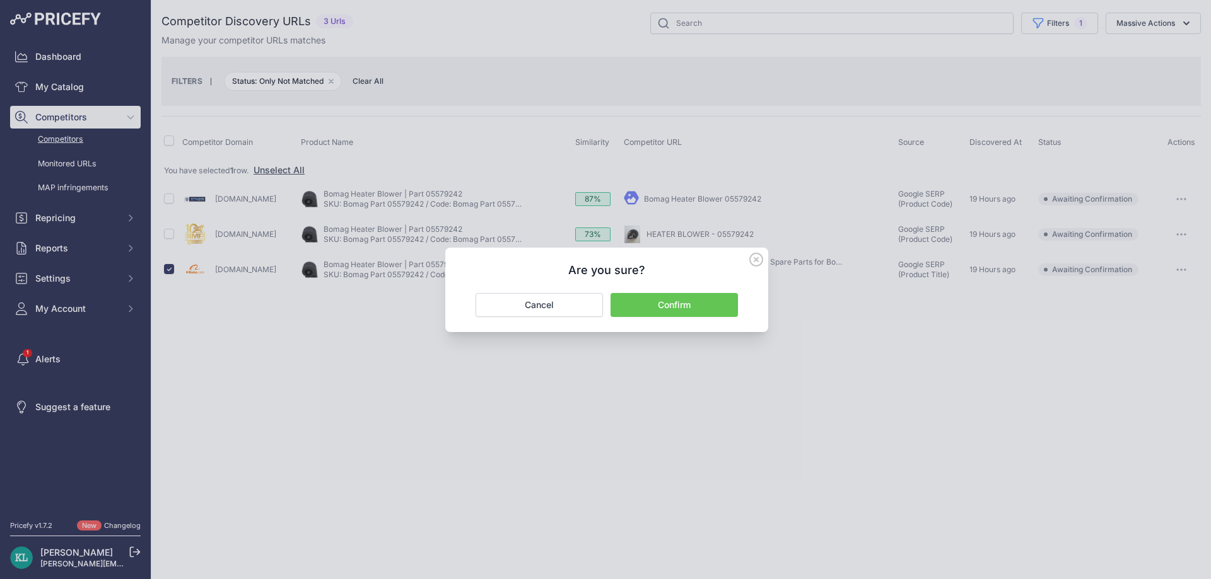
click at [646, 308] on button "Confirm" at bounding box center [673, 305] width 127 height 24
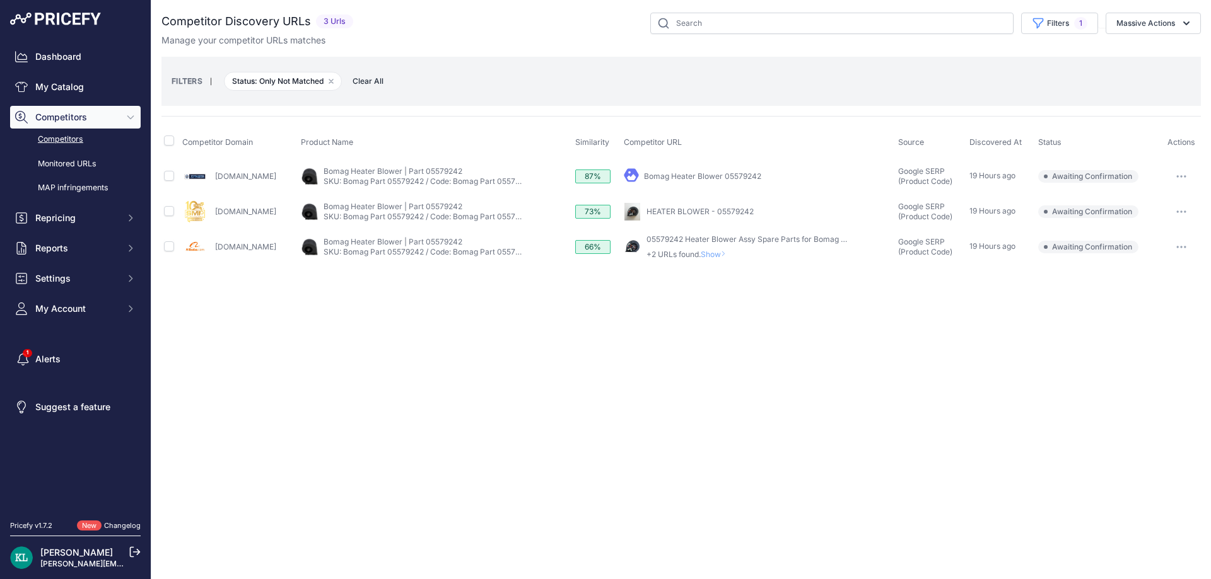
click at [382, 341] on div "Close You are not connected to the internet." at bounding box center [680, 289] width 1059 height 579
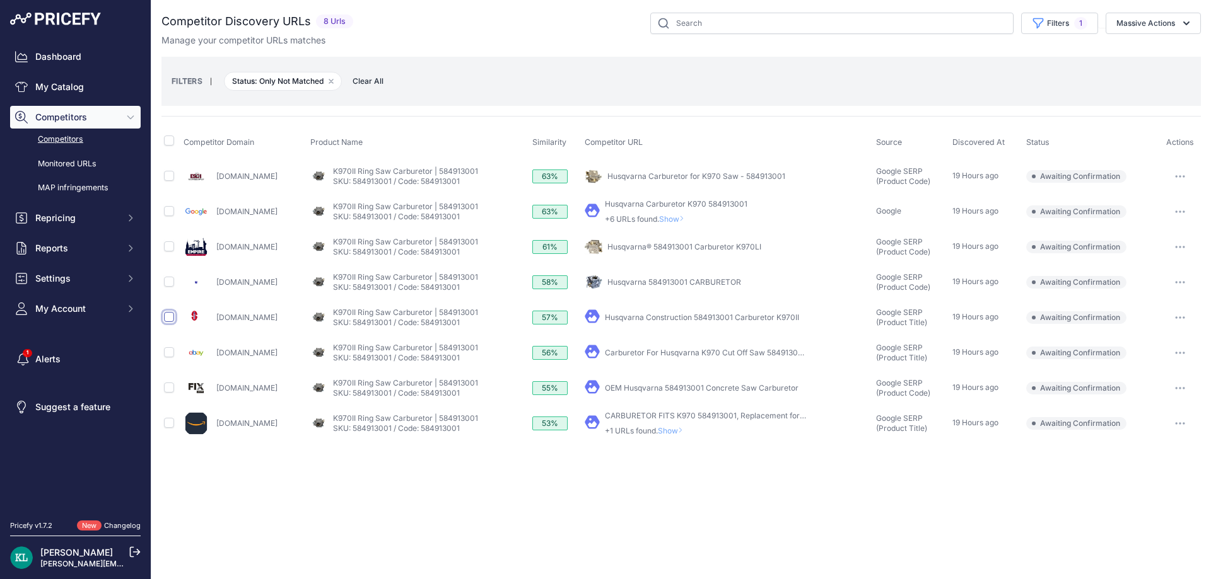
click at [167, 317] on input "checkbox" at bounding box center [169, 317] width 10 height 10
checkbox input "true"
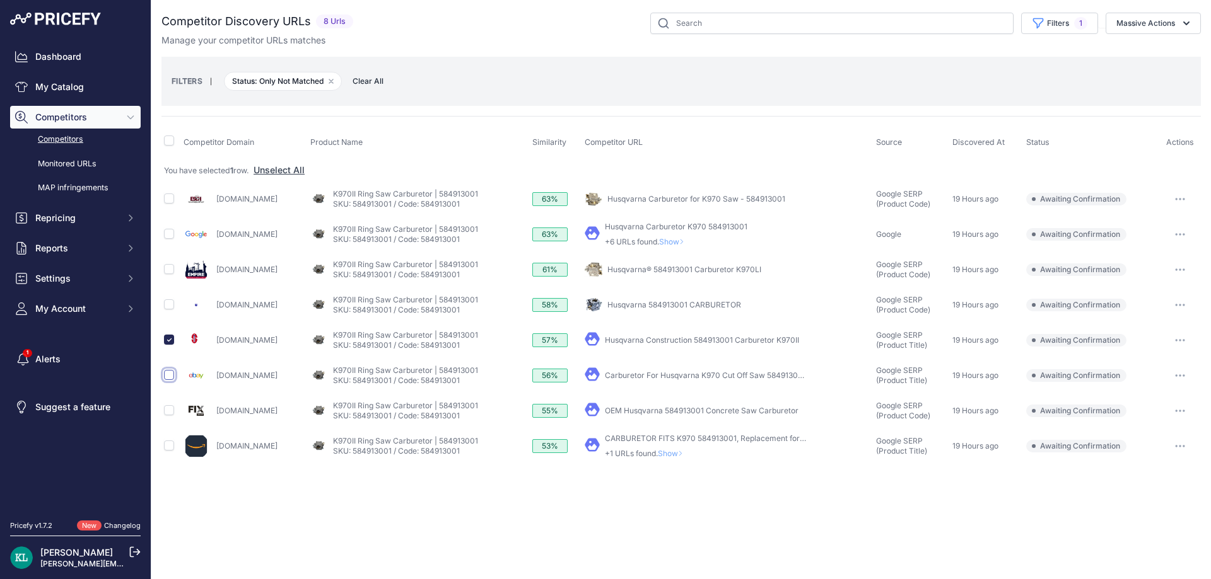
click at [169, 372] on input "checkbox" at bounding box center [169, 375] width 10 height 10
checkbox input "true"
click at [169, 449] on input "checkbox" at bounding box center [169, 446] width 10 height 10
checkbox input "true"
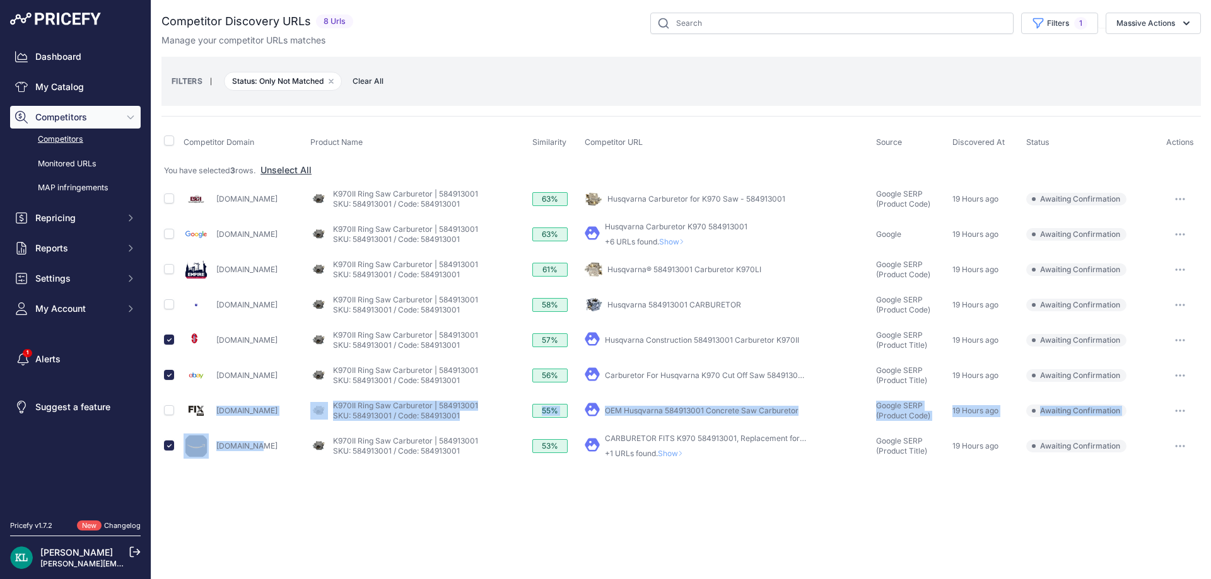
click at [218, 421] on tbody "You have selected 3 rows. Unselect All Eschsupply.com" at bounding box center [680, 311] width 1039 height 306
click at [252, 422] on div "Fix.com" at bounding box center [244, 410] width 122 height 25
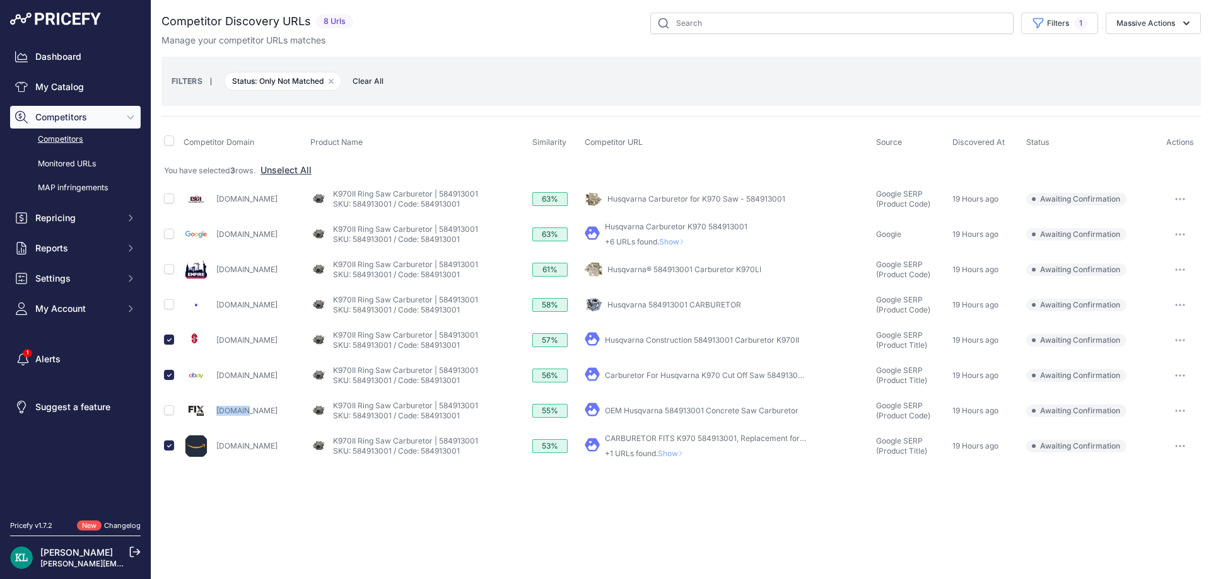
drag, startPoint x: 257, startPoint y: 416, endPoint x: 212, endPoint y: 414, distance: 45.4
click at [212, 414] on div "Fix.com" at bounding box center [244, 410] width 122 height 25
copy link "Fix.com"
click at [165, 416] on td at bounding box center [171, 410] width 20 height 35
click at [167, 413] on input "checkbox" at bounding box center [169, 410] width 10 height 10
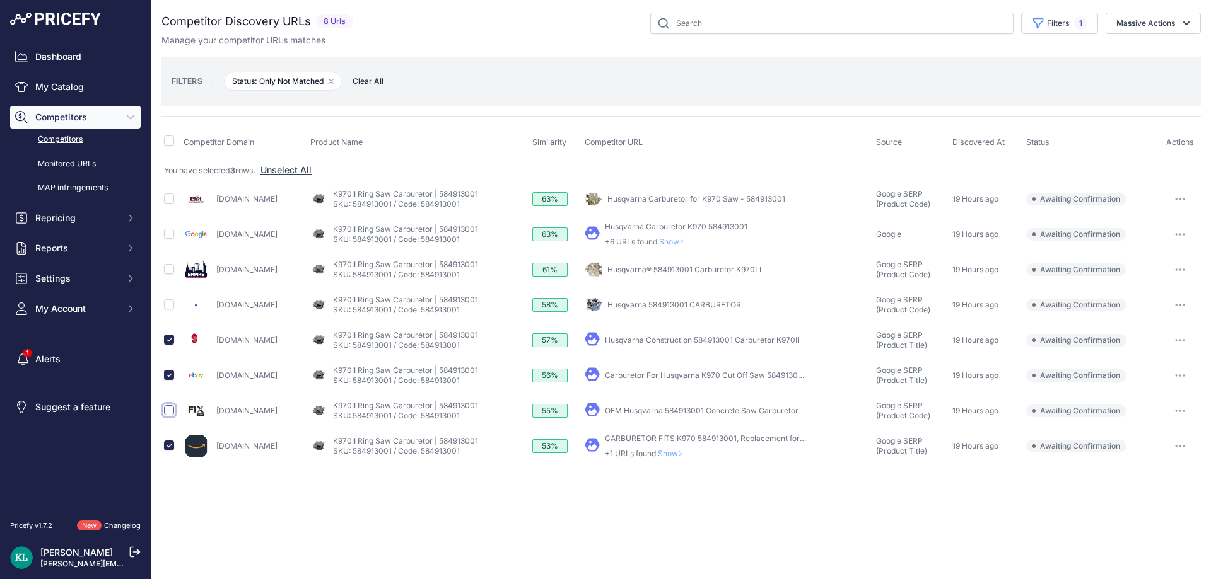
checkbox input "true"
drag, startPoint x: 294, startPoint y: 226, endPoint x: 220, endPoint y: 206, distance: 77.1
click at [293, 217] on td "Google.com" at bounding box center [244, 234] width 127 height 35
drag, startPoint x: 295, startPoint y: 201, endPoint x: 212, endPoint y: 204, distance: 82.7
click at [212, 204] on div "Eschsupply.com" at bounding box center [244, 199] width 122 height 25
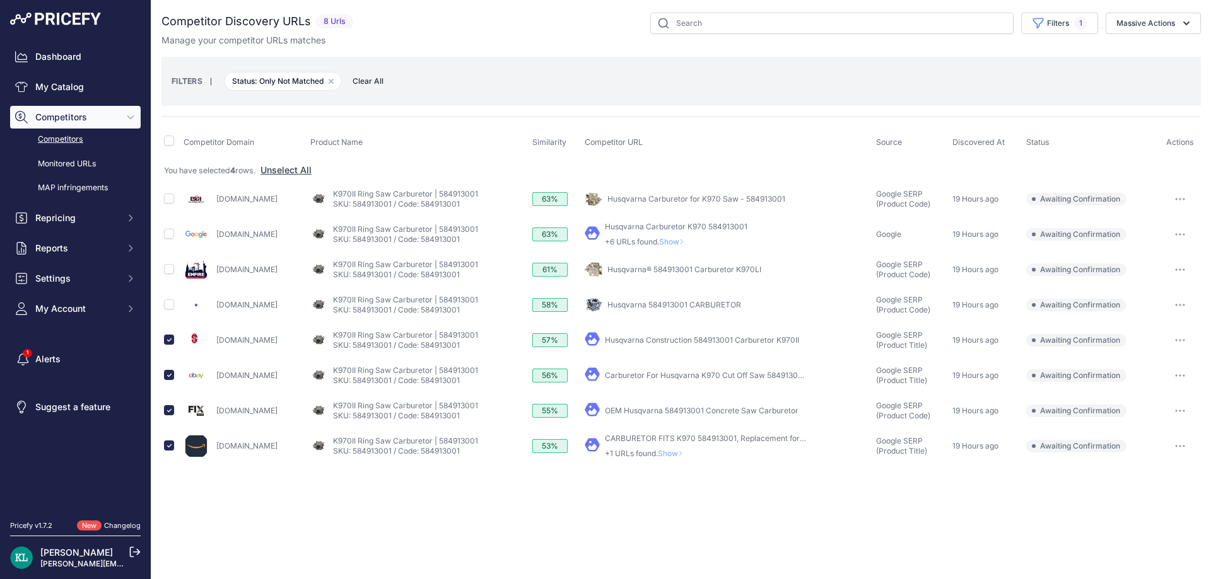
copy link "Eschsupply.com"
click at [166, 196] on input "checkbox" at bounding box center [169, 199] width 10 height 10
checkbox input "true"
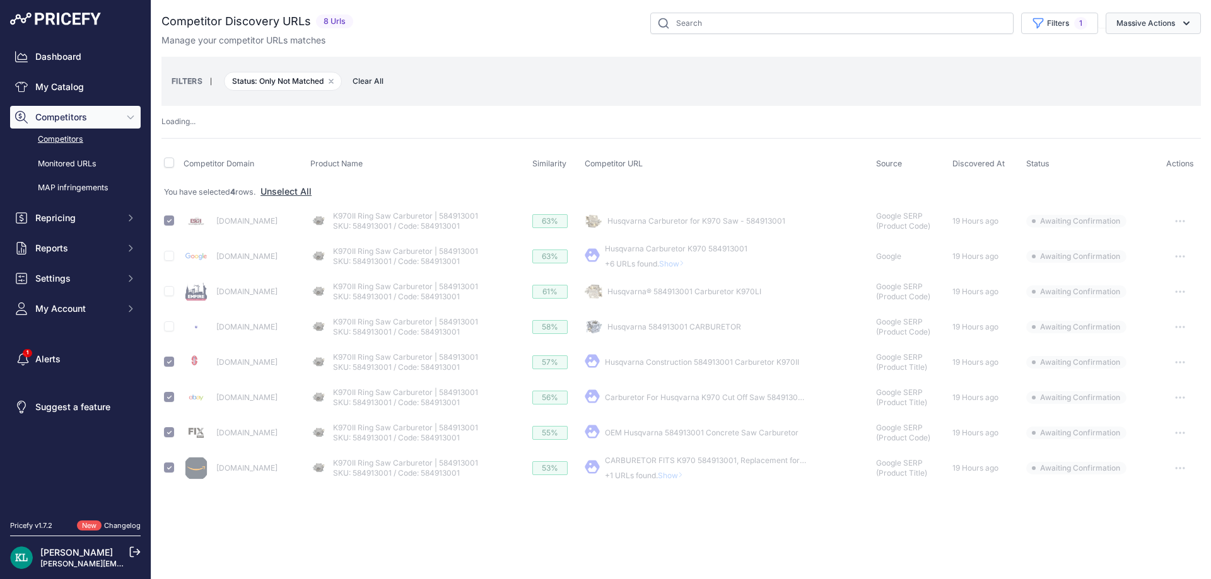
click at [1134, 29] on button "Massive Actions" at bounding box center [1152, 23] width 95 height 21
click at [1119, 47] on button "Confirm Match" at bounding box center [1153, 52] width 96 height 21
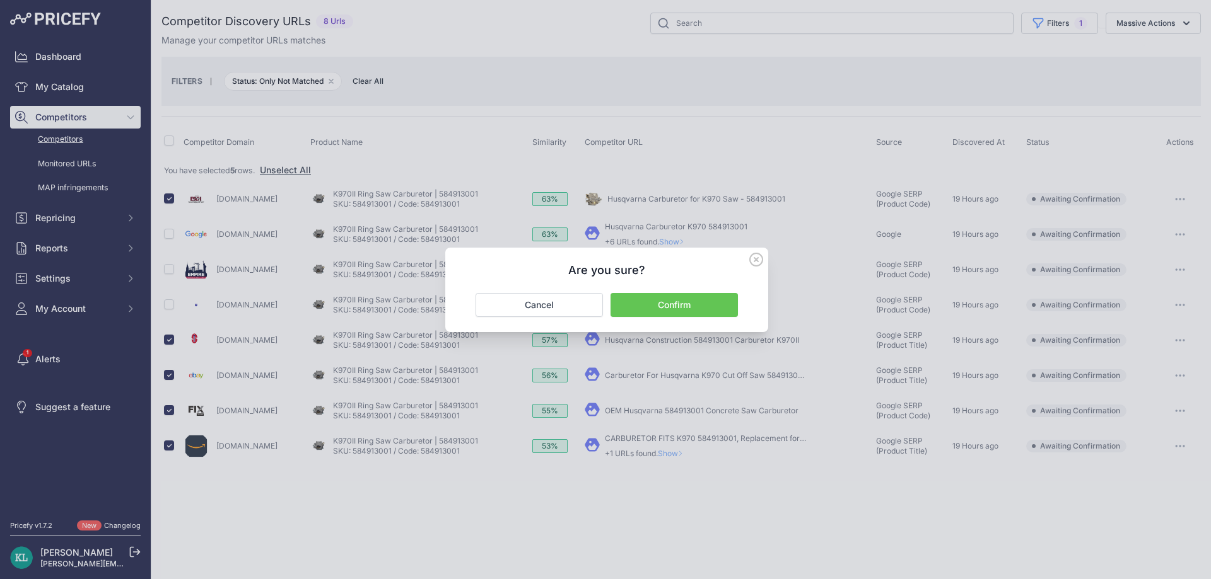
click at [659, 310] on button "Confirm" at bounding box center [673, 305] width 127 height 24
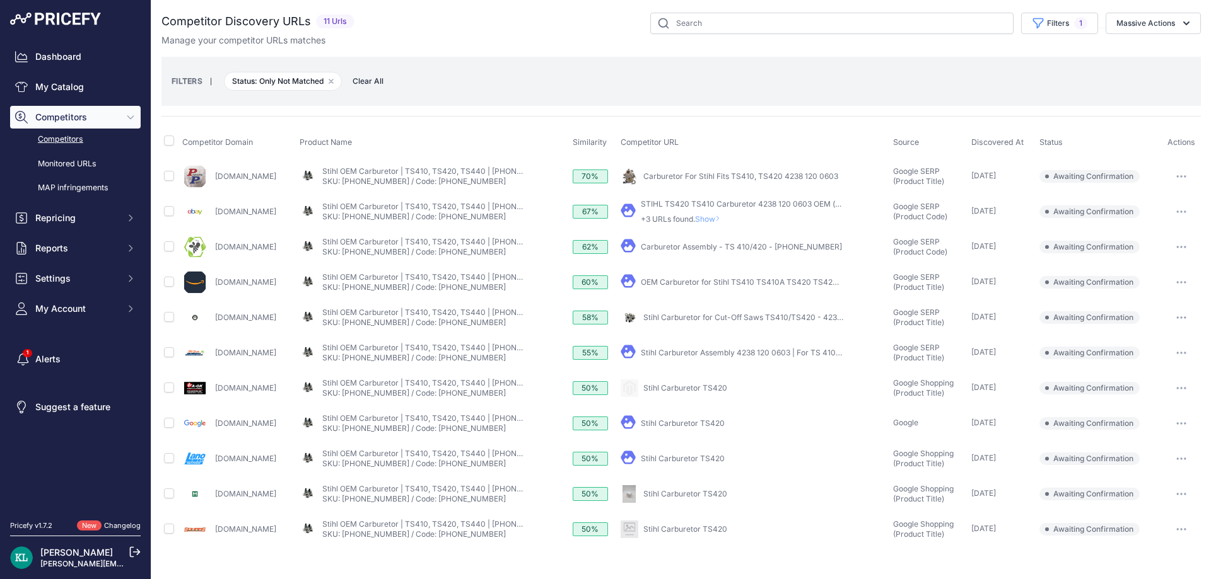
drag, startPoint x: 262, startPoint y: 253, endPoint x: 212, endPoint y: 256, distance: 49.9
click at [212, 256] on div "Beegreen.green" at bounding box center [238, 247] width 113 height 25
copy link "Beegreen.green"
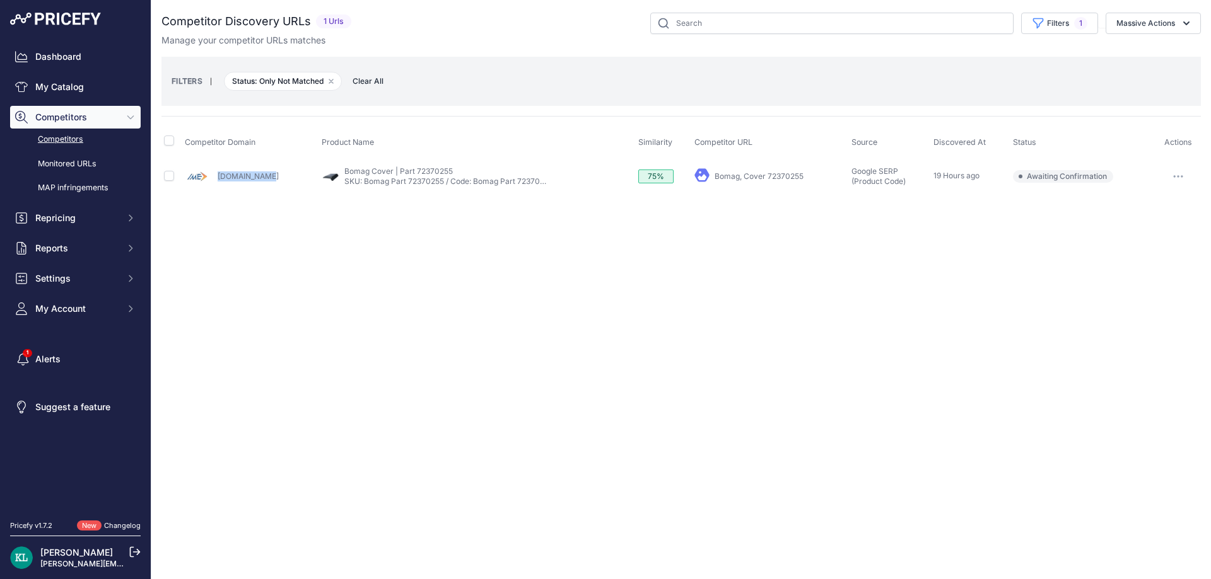
drag, startPoint x: 297, startPoint y: 178, endPoint x: 215, endPoint y: 184, distance: 82.2
click at [215, 184] on div "[DOMAIN_NAME]" at bounding box center [251, 176] width 132 height 25
copy link "[DOMAIN_NAME]"
click at [419, 271] on div "Close You are not connected to the internet." at bounding box center [680, 289] width 1059 height 579
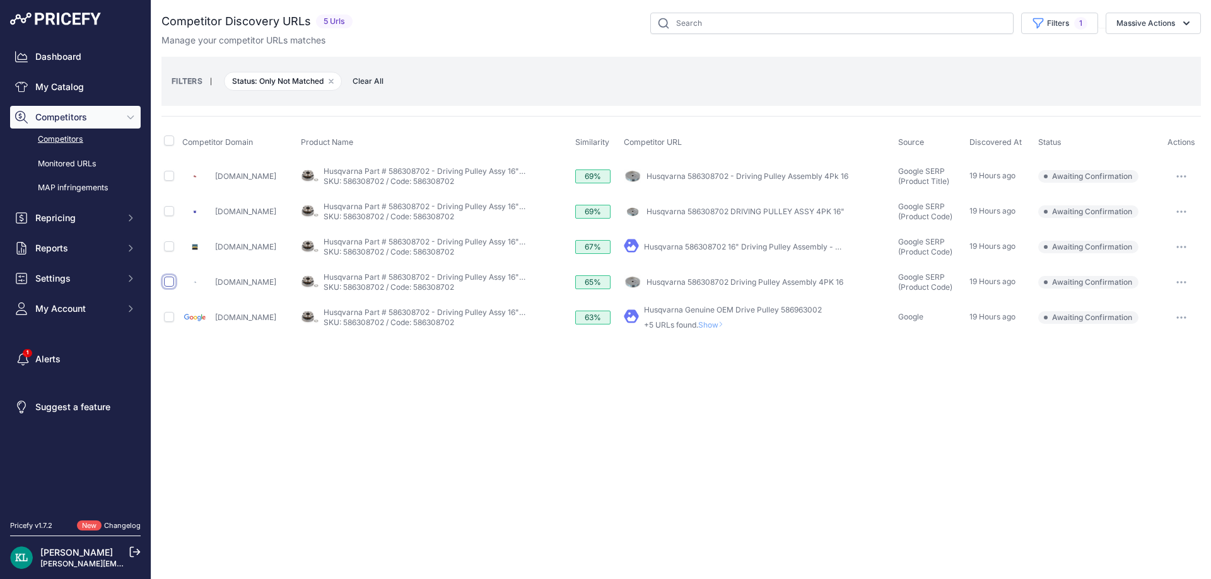
click at [168, 283] on input "checkbox" at bounding box center [169, 282] width 10 height 10
checkbox input "true"
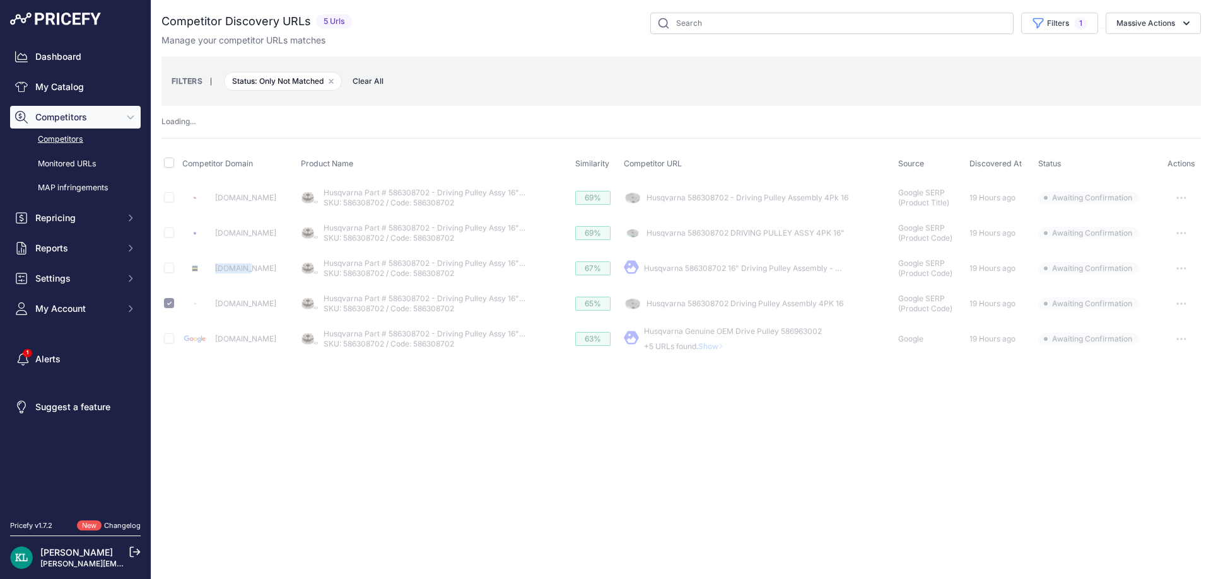
drag, startPoint x: 262, startPoint y: 262, endPoint x: 216, endPoint y: 275, distance: 48.5
click at [216, 275] on div "Rcpw.com" at bounding box center [238, 268] width 113 height 25
copy link "Rcpw.com"
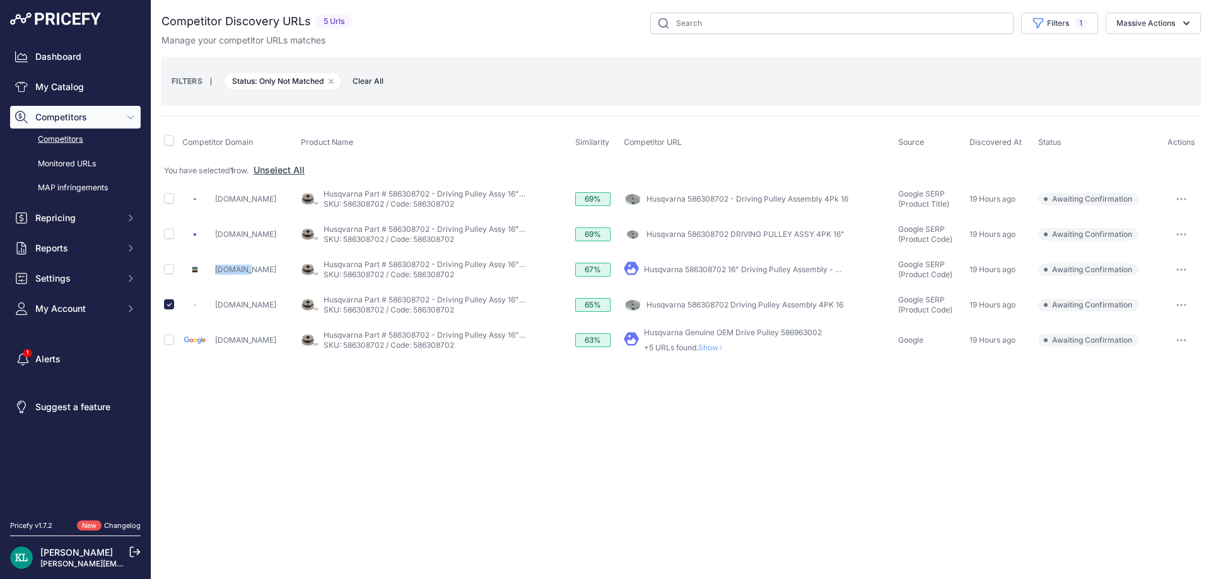
drag, startPoint x: 266, startPoint y: 272, endPoint x: 212, endPoint y: 276, distance: 53.7
click at [212, 276] on div "Rcpw.com" at bounding box center [238, 269] width 113 height 25
copy link "Rcpw.com"
click at [166, 273] on input "checkbox" at bounding box center [169, 269] width 10 height 10
checkbox input "true"
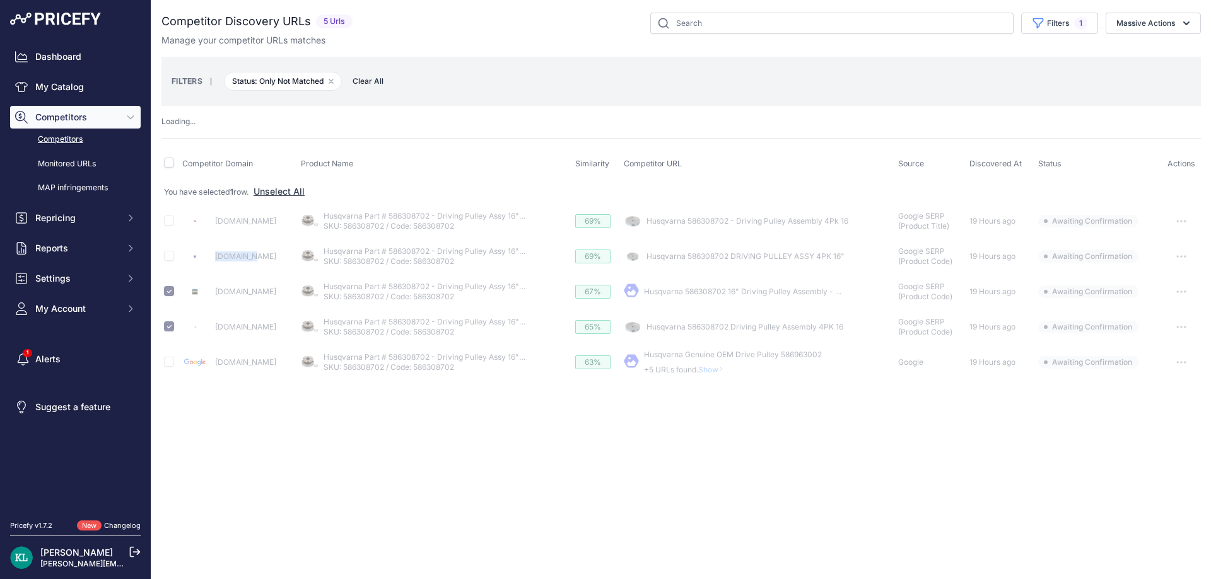
drag, startPoint x: 263, startPoint y: 247, endPoint x: 207, endPoint y: 262, distance: 58.3
click at [207, 262] on div "Ahupd.com" at bounding box center [238, 256] width 113 height 25
copy div "Ahupd.com"
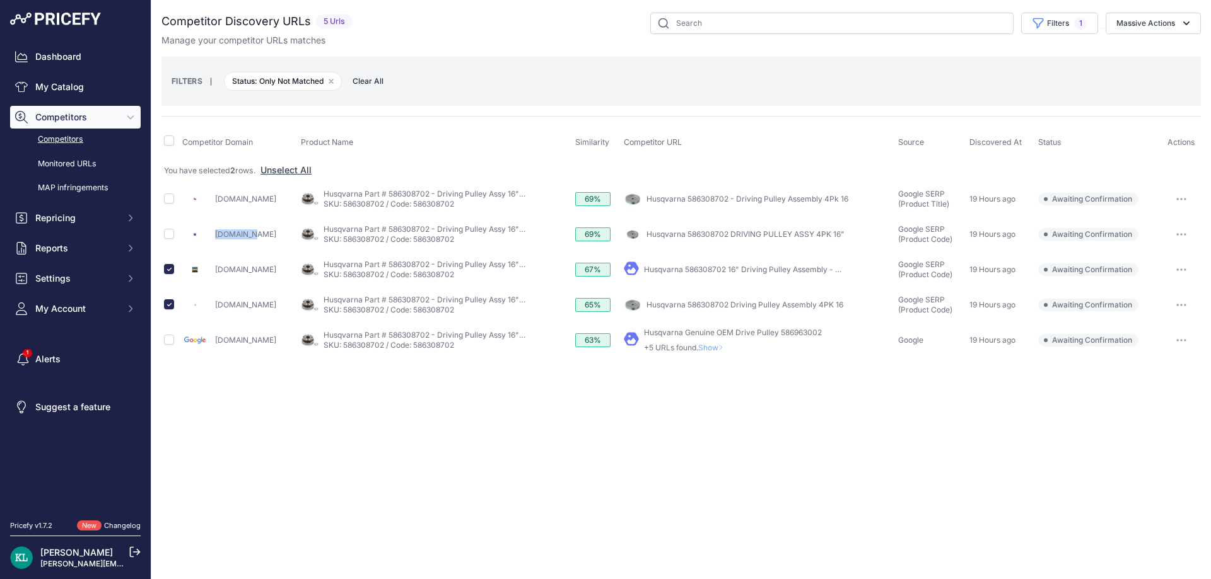
drag, startPoint x: 256, startPoint y: 236, endPoint x: 213, endPoint y: 241, distance: 43.2
click at [213, 241] on div "Ahupd.com" at bounding box center [238, 234] width 113 height 25
copy link "Ahupd.com"
click at [166, 237] on input "checkbox" at bounding box center [169, 234] width 10 height 10
checkbox input "true"
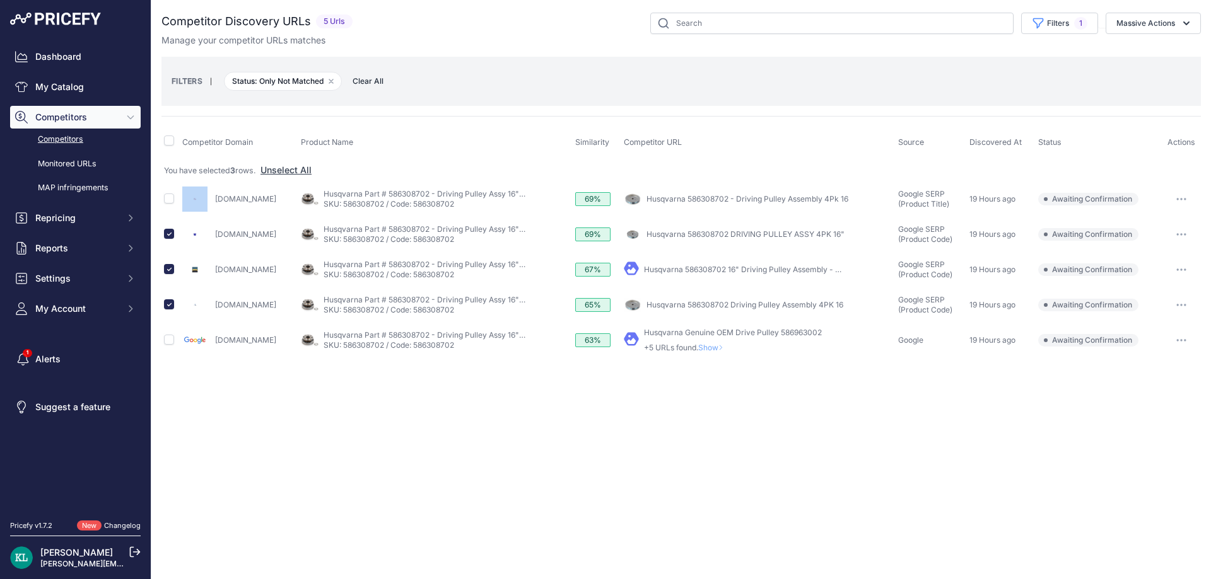
drag, startPoint x: 321, startPoint y: 219, endPoint x: 213, endPoint y: 211, distance: 108.2
click at [262, 222] on div "Ahupd.com" at bounding box center [238, 234] width 113 height 25
drag, startPoint x: 320, startPoint y: 204, endPoint x: 214, endPoint y: 207, distance: 106.0
click at [214, 207] on div "Smallenginesprodealer.com" at bounding box center [238, 199] width 113 height 25
copy link "Smallenginesprodealer.com"
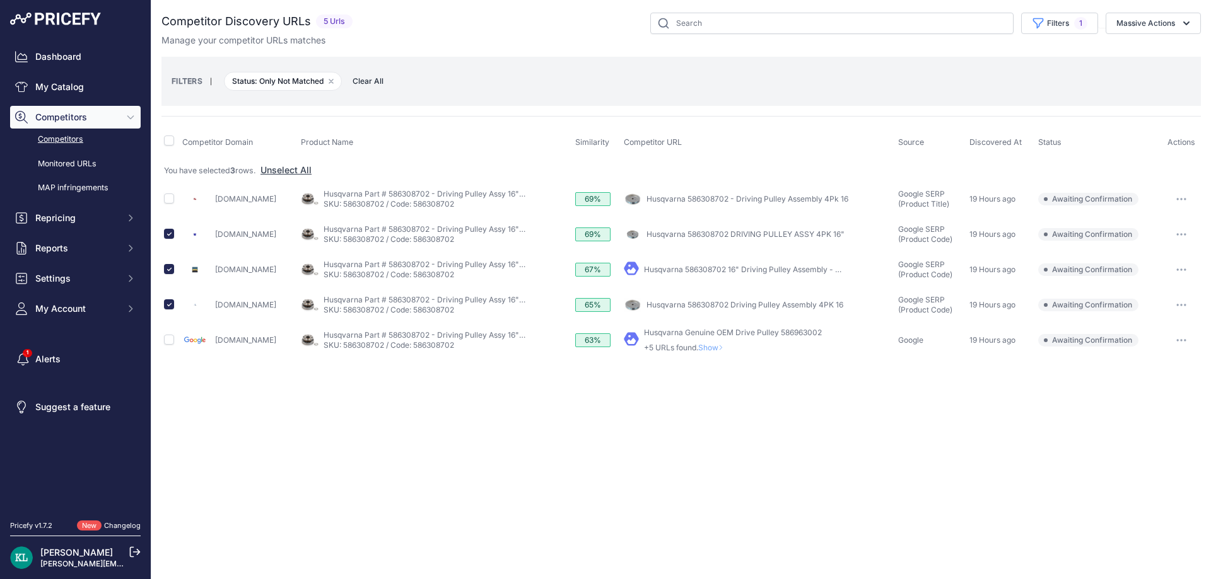
click at [163, 201] on td at bounding box center [170, 199] width 18 height 35
click at [167, 202] on input "checkbox" at bounding box center [169, 199] width 10 height 10
checkbox input "true"
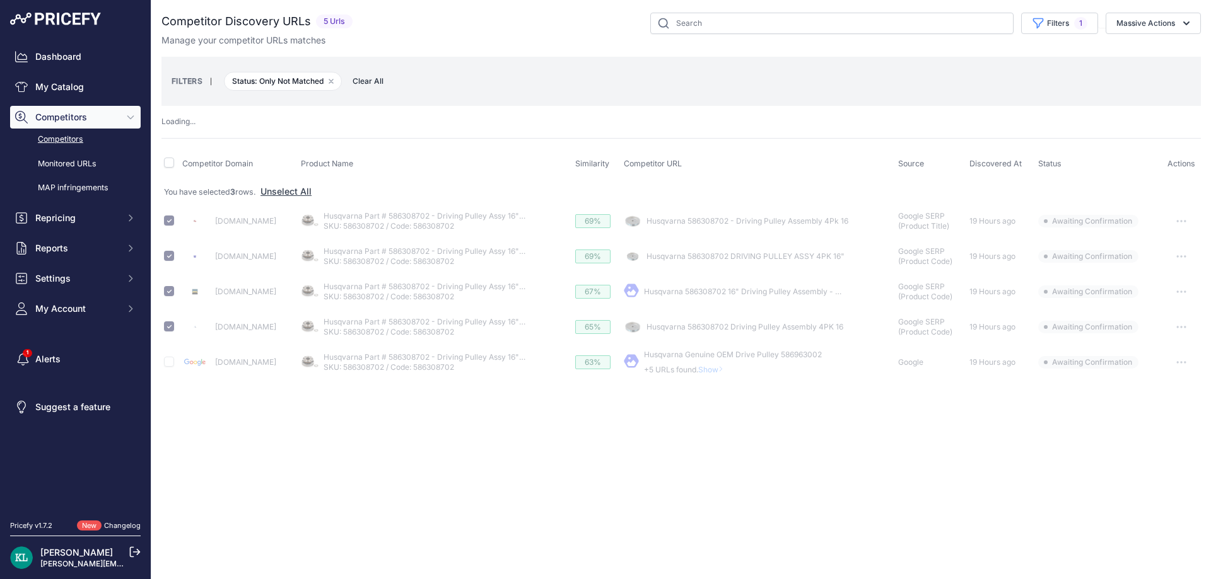
click at [1154, 25] on button "Massive Actions" at bounding box center [1152, 23] width 95 height 21
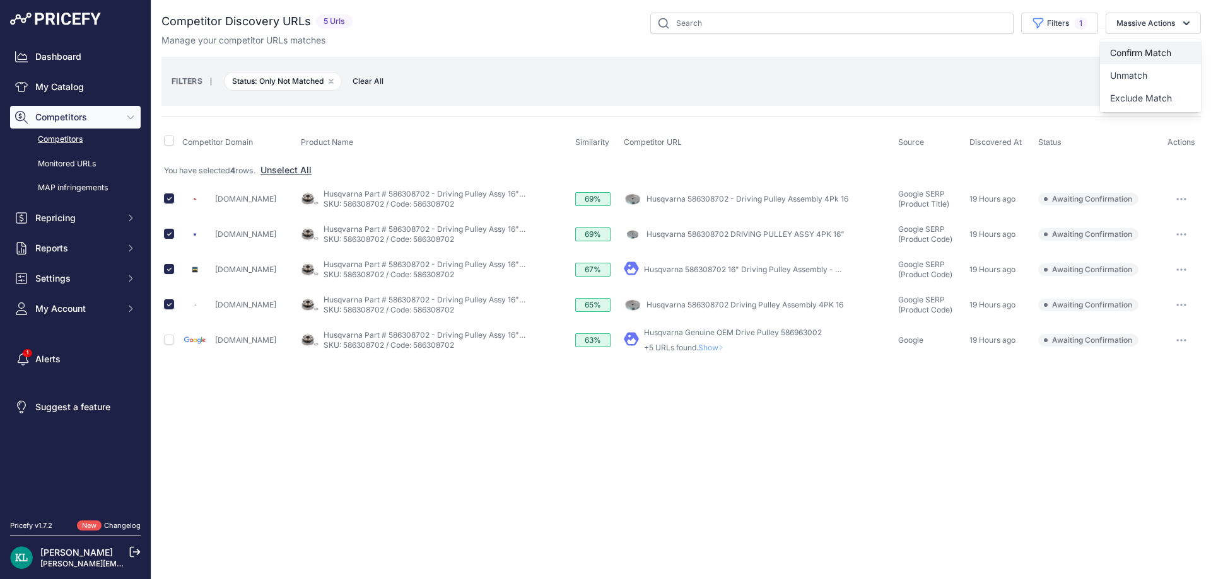
click at [1130, 51] on span "Confirm Match" at bounding box center [1140, 52] width 61 height 11
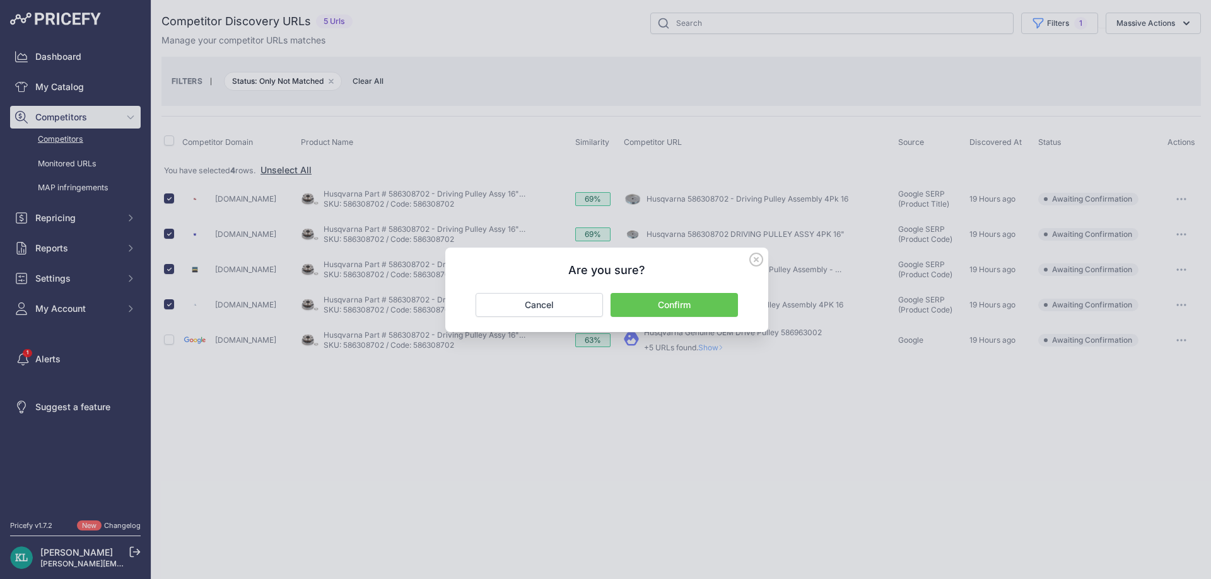
click at [636, 303] on button "Confirm" at bounding box center [673, 305] width 127 height 24
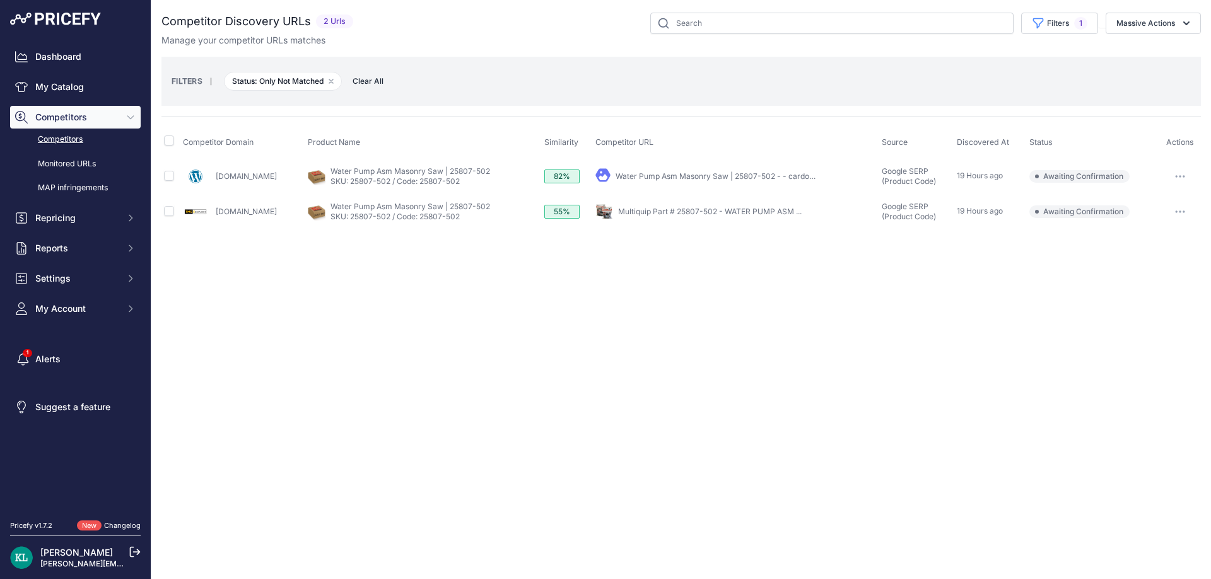
drag, startPoint x: 274, startPoint y: 180, endPoint x: 218, endPoint y: 182, distance: 56.1
click at [218, 182] on div "[DOMAIN_NAME]" at bounding box center [243, 176] width 120 height 25
copy link "[DOMAIN_NAME]"
click at [165, 212] on input "checkbox" at bounding box center [169, 211] width 10 height 10
checkbox input "true"
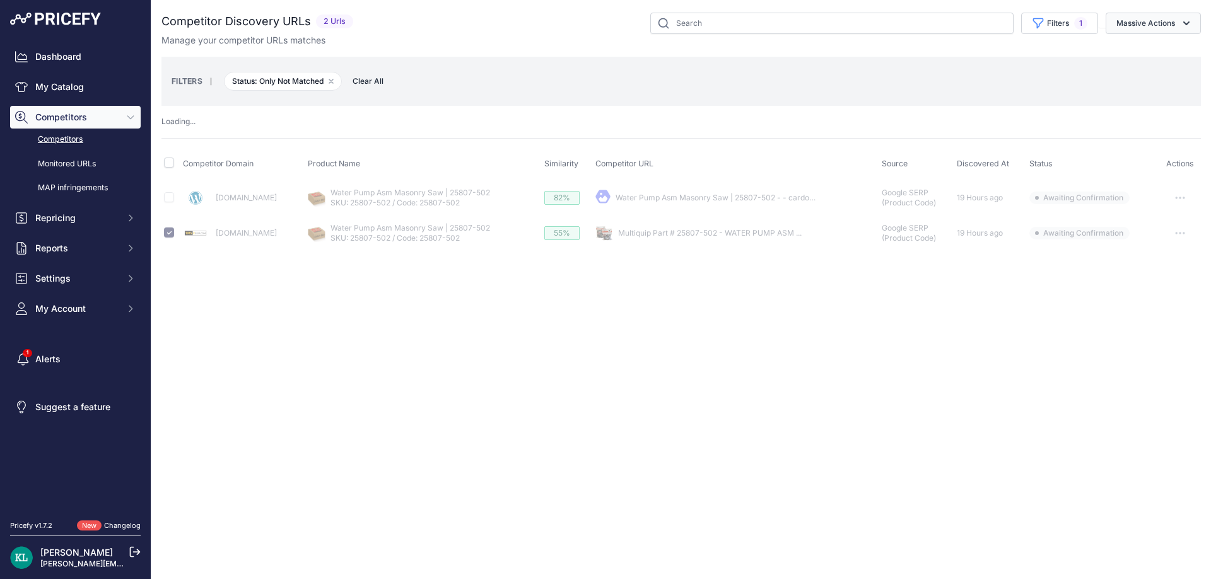
click at [1144, 26] on button "Massive Actions" at bounding box center [1152, 23] width 95 height 21
click at [1130, 50] on span "Confirm Match" at bounding box center [1140, 52] width 61 height 11
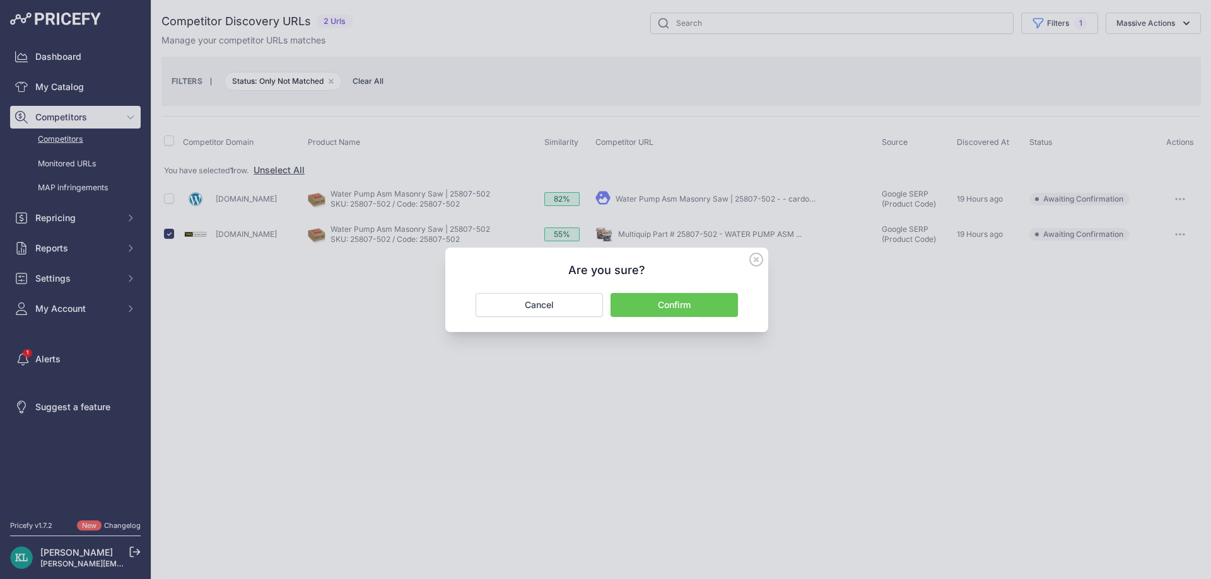
drag, startPoint x: 694, startPoint y: 299, endPoint x: 661, endPoint y: 269, distance: 44.7
click at [692, 299] on button "Confirm" at bounding box center [673, 305] width 127 height 24
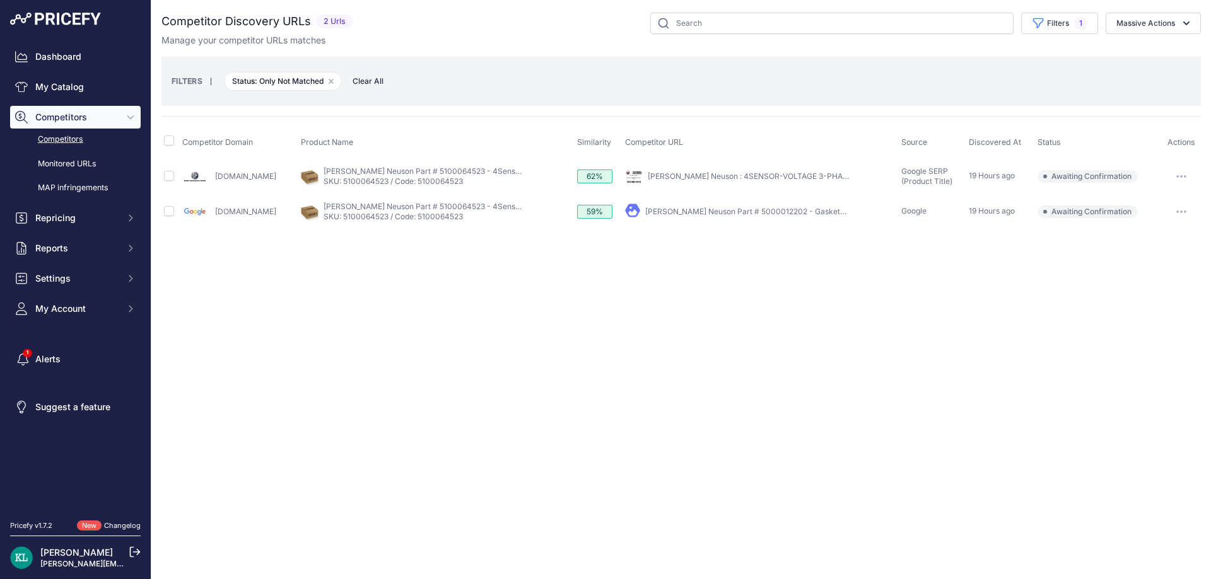
click at [526, 304] on div "Close You are not connected to the internet." at bounding box center [680, 289] width 1059 height 579
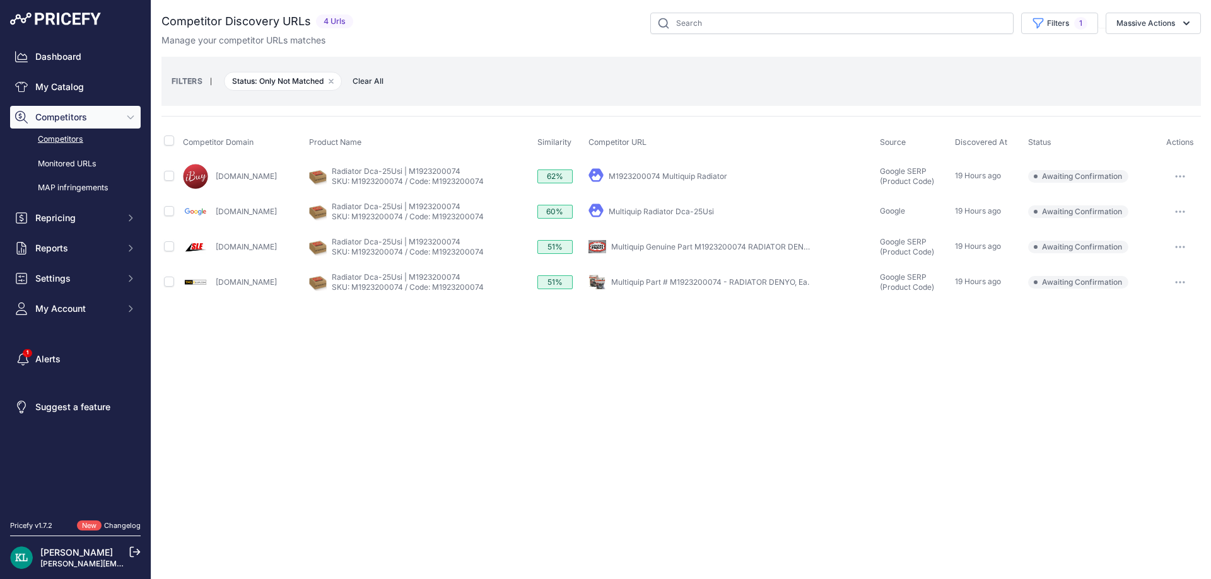
click at [520, 393] on div "Close You are not connected to the internet." at bounding box center [680, 289] width 1059 height 579
drag, startPoint x: 267, startPoint y: 186, endPoint x: 211, endPoint y: 188, distance: 56.1
click at [211, 188] on div "[DOMAIN_NAME]" at bounding box center [243, 176] width 120 height 25
copy div "[DOMAIN_NAME]"
drag, startPoint x: 293, startPoint y: 246, endPoint x: 216, endPoint y: 254, distance: 77.4
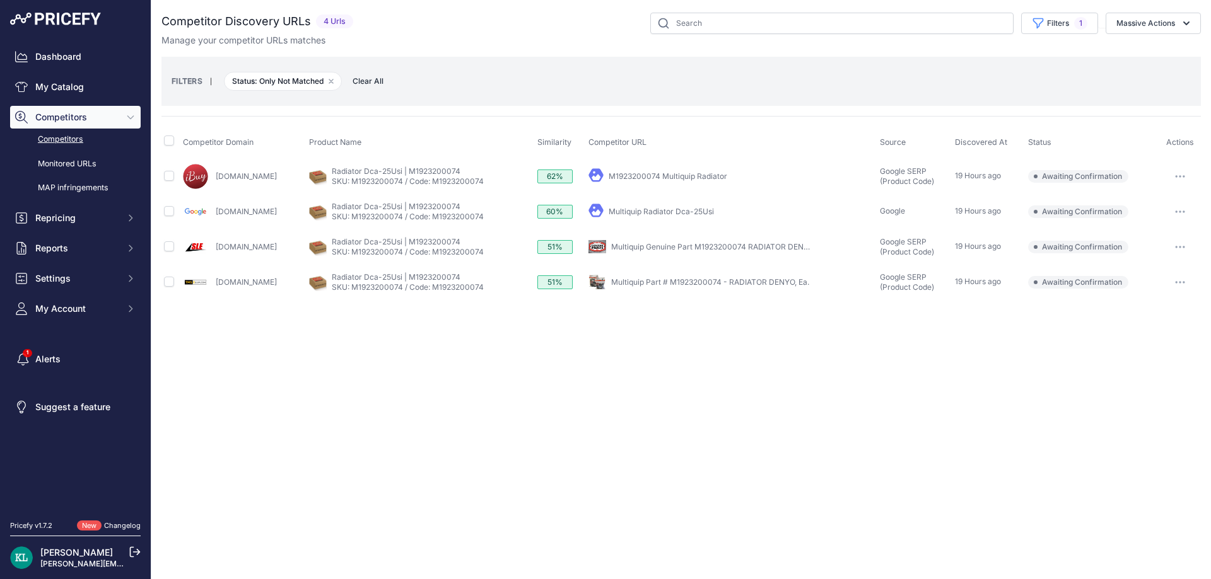
click at [216, 254] on div "[DOMAIN_NAME]" at bounding box center [243, 247] width 120 height 25
copy link "[DOMAIN_NAME]"
click at [172, 141] on input "checkbox" at bounding box center [169, 141] width 10 height 10
checkbox input "true"
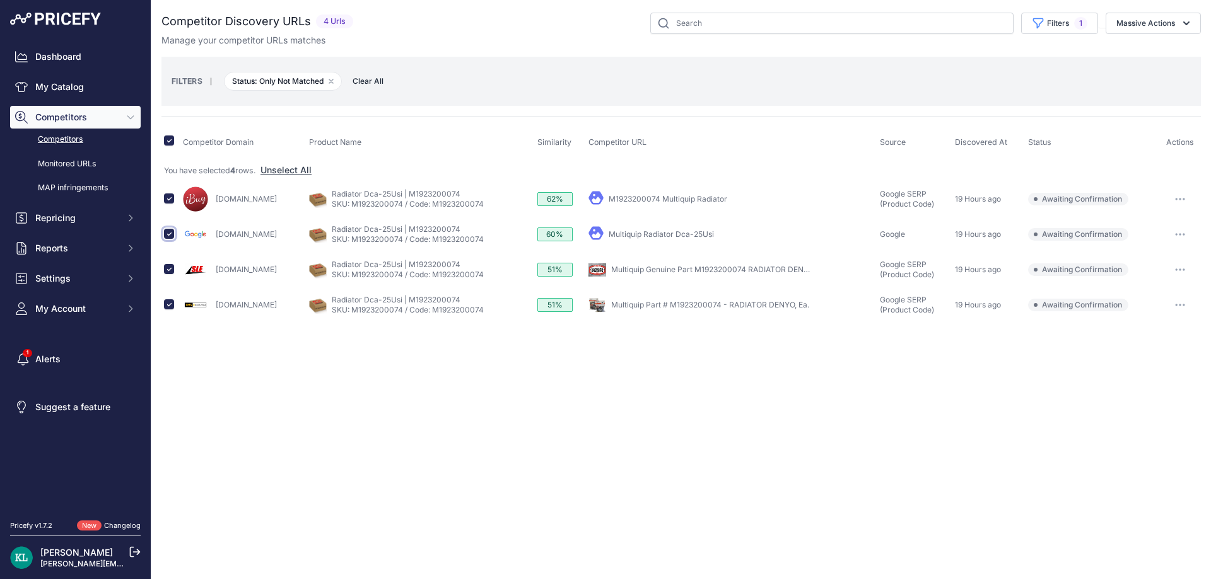
drag, startPoint x: 170, startPoint y: 235, endPoint x: 187, endPoint y: 231, distance: 18.1
click at [170, 235] on input "checkbox" at bounding box center [169, 234] width 10 height 10
checkbox input "false"
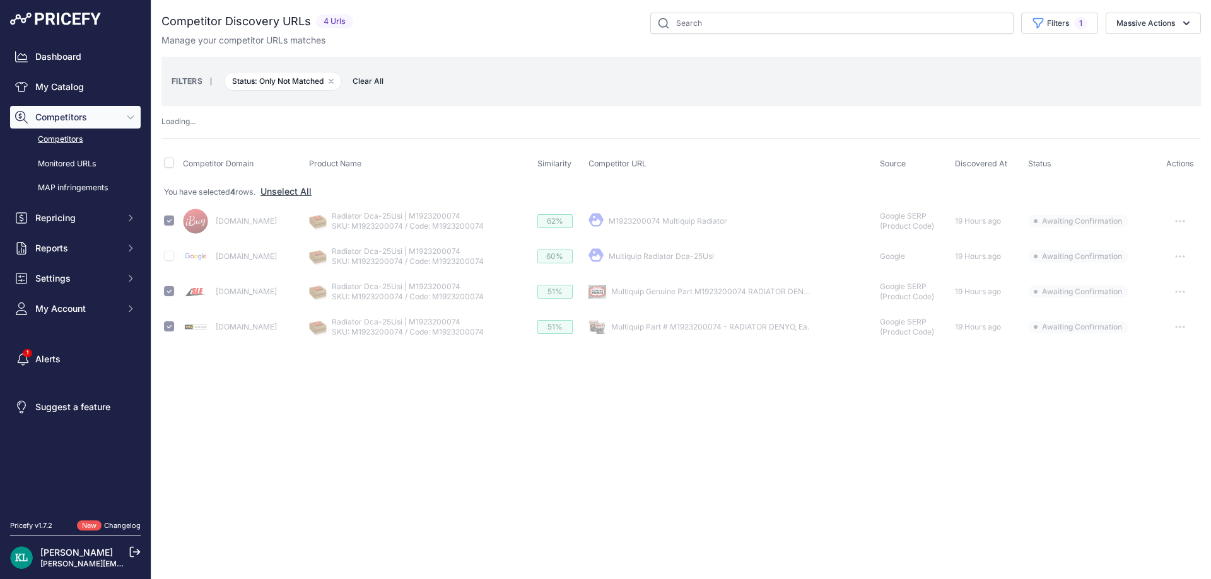
checkbox input "false"
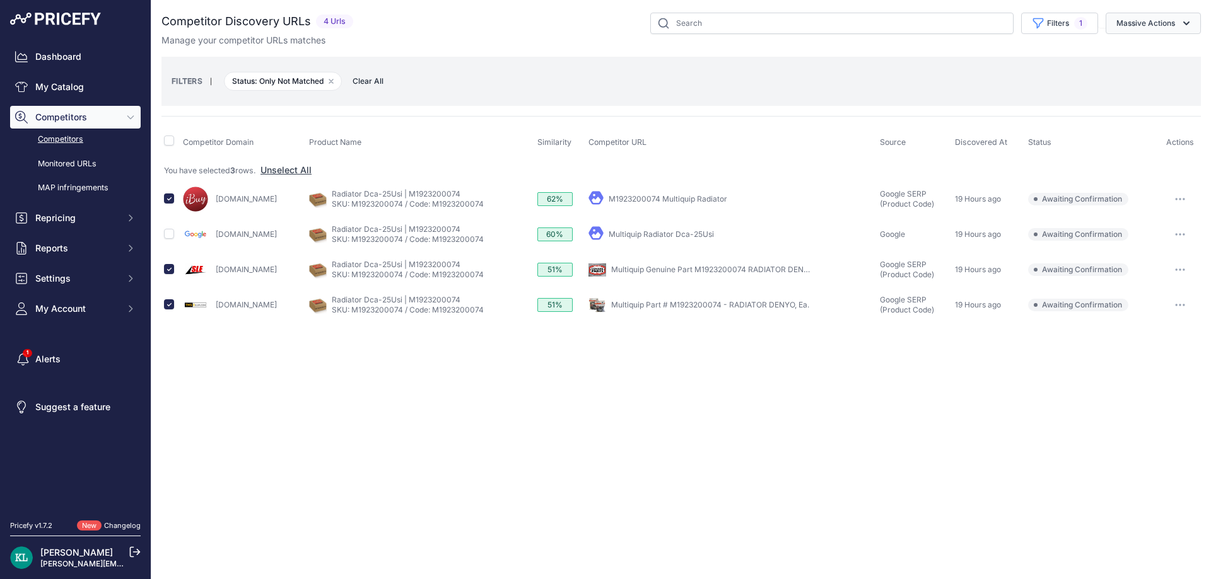
click at [1151, 26] on button "Massive Actions" at bounding box center [1152, 23] width 95 height 21
click at [1122, 53] on span "Confirm Match" at bounding box center [1140, 52] width 61 height 11
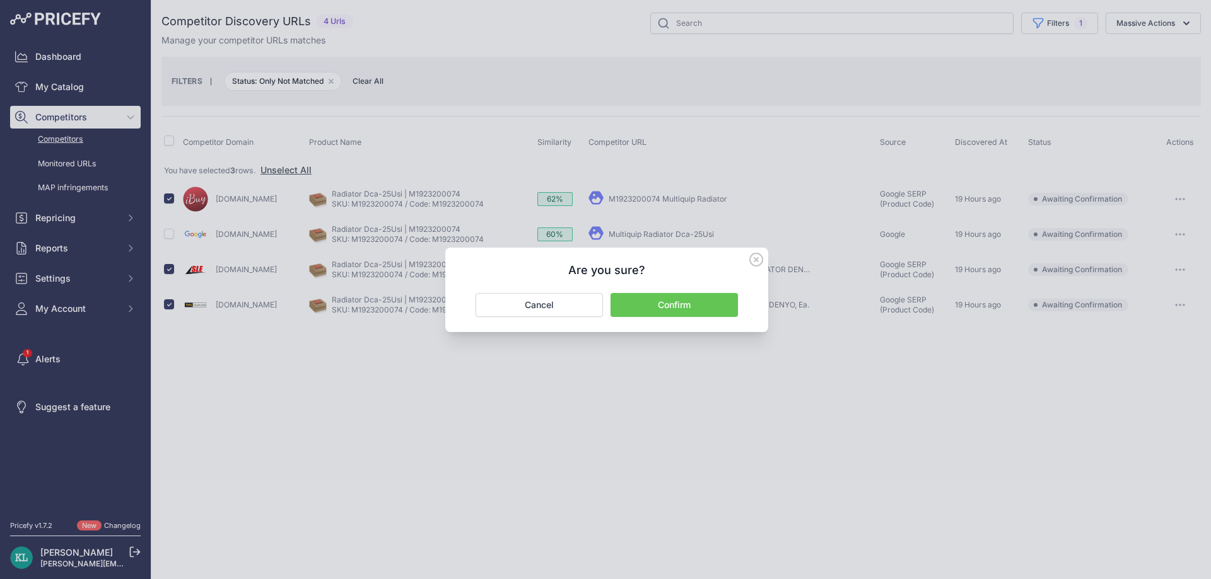
click at [688, 305] on button "Confirm" at bounding box center [673, 305] width 127 height 24
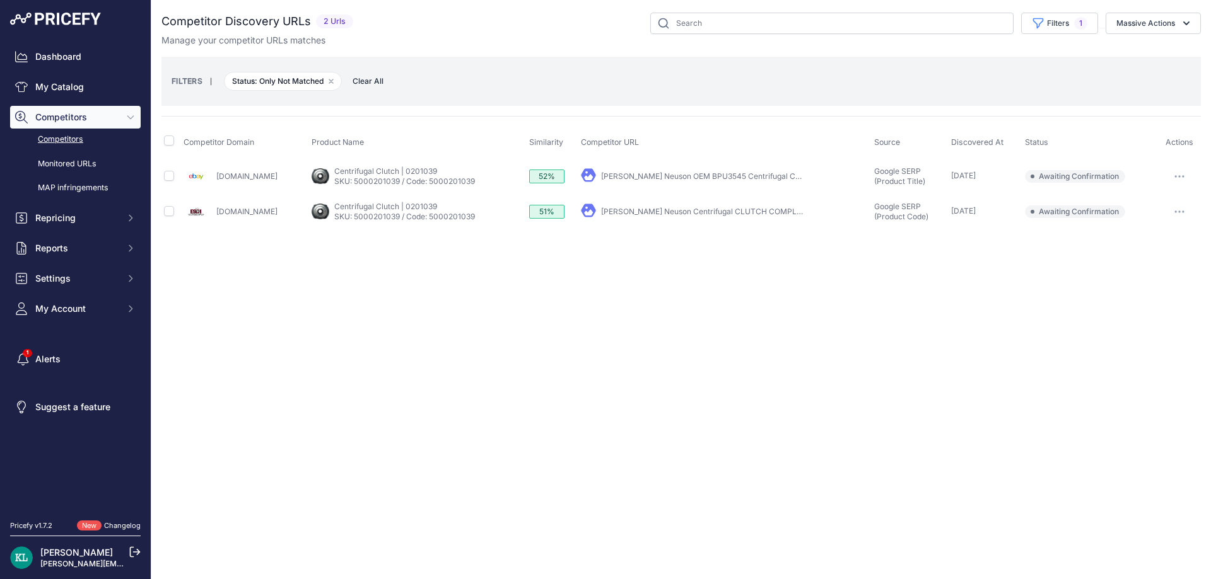
click at [477, 301] on div "Close You are not connected to the internet." at bounding box center [680, 289] width 1059 height 579
click at [557, 273] on div "Close You are not connected to the internet." at bounding box center [680, 289] width 1059 height 579
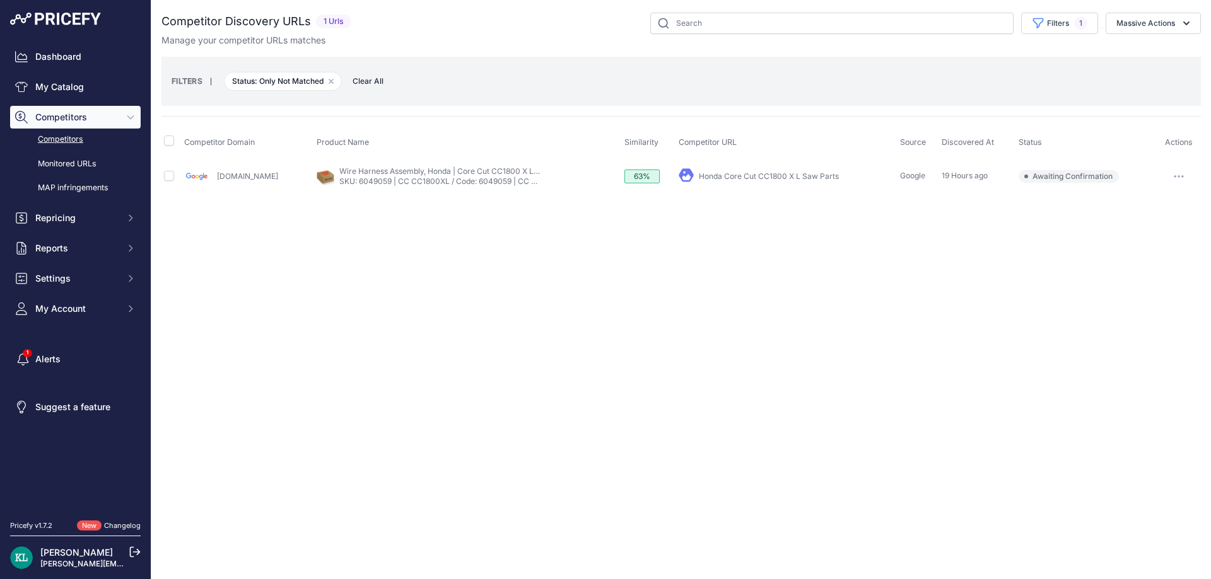
click at [510, 266] on div "Close You are not connected to the internet." at bounding box center [680, 289] width 1059 height 579
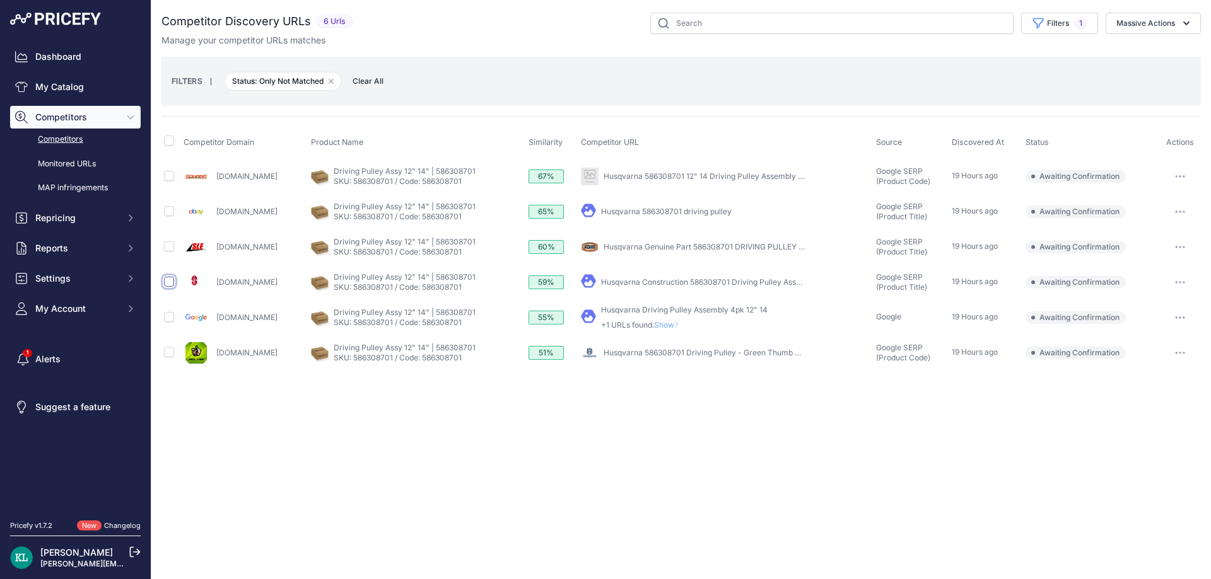
click at [166, 282] on input "checkbox" at bounding box center [169, 282] width 10 height 10
checkbox input "true"
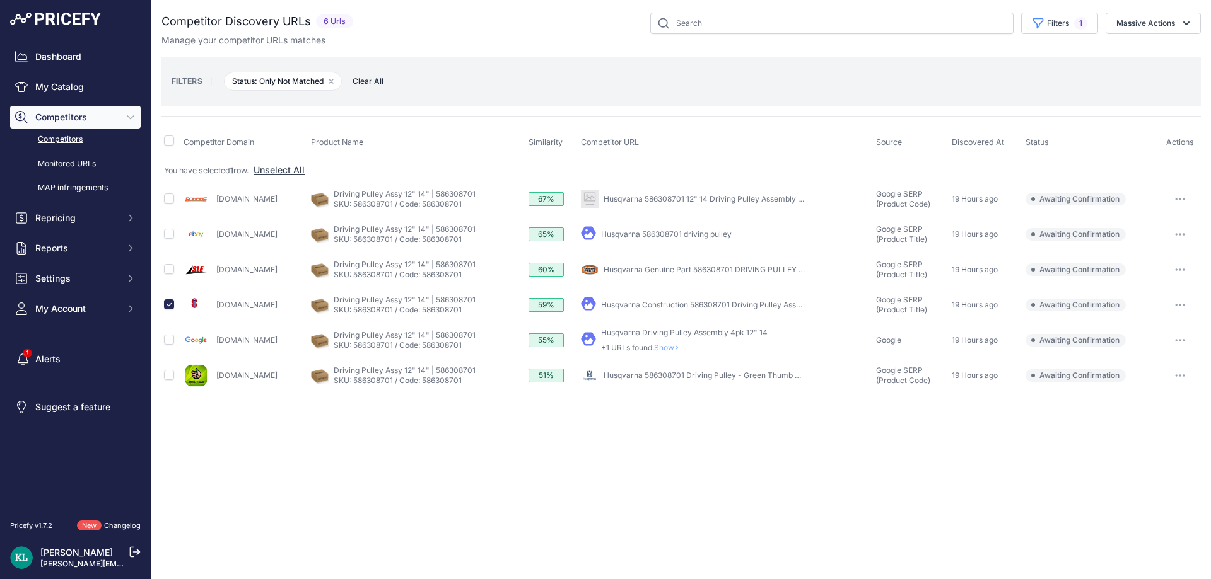
drag, startPoint x: 298, startPoint y: 372, endPoint x: 218, endPoint y: 384, distance: 81.6
click at [273, 398] on div "You are not connected to the internet. Competitor Discovery URLs" at bounding box center [680, 203] width 1039 height 406
drag, startPoint x: 289, startPoint y: 377, endPoint x: 216, endPoint y: 381, distance: 73.9
click at [216, 381] on div "[DOMAIN_NAME]" at bounding box center [244, 375] width 122 height 25
copy link "[DOMAIN_NAME]"
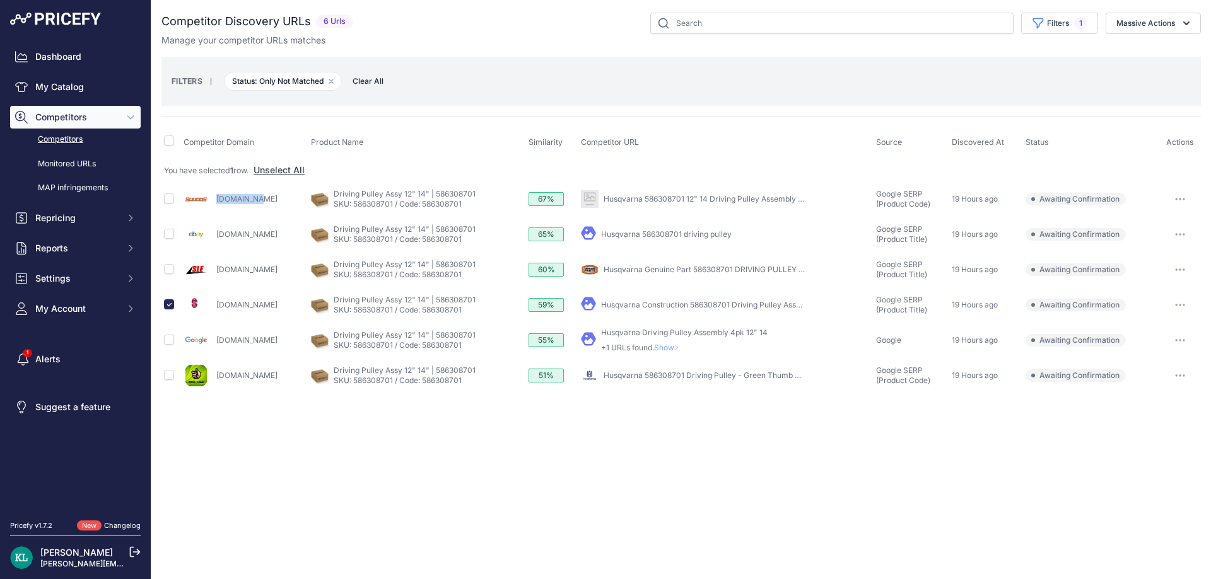
drag, startPoint x: 264, startPoint y: 204, endPoint x: 217, endPoint y: 206, distance: 46.7
click at [217, 206] on div "Sohars.com" at bounding box center [244, 199] width 122 height 25
copy link "Sohars.com"
click at [167, 198] on input "checkbox" at bounding box center [169, 199] width 10 height 10
checkbox input "true"
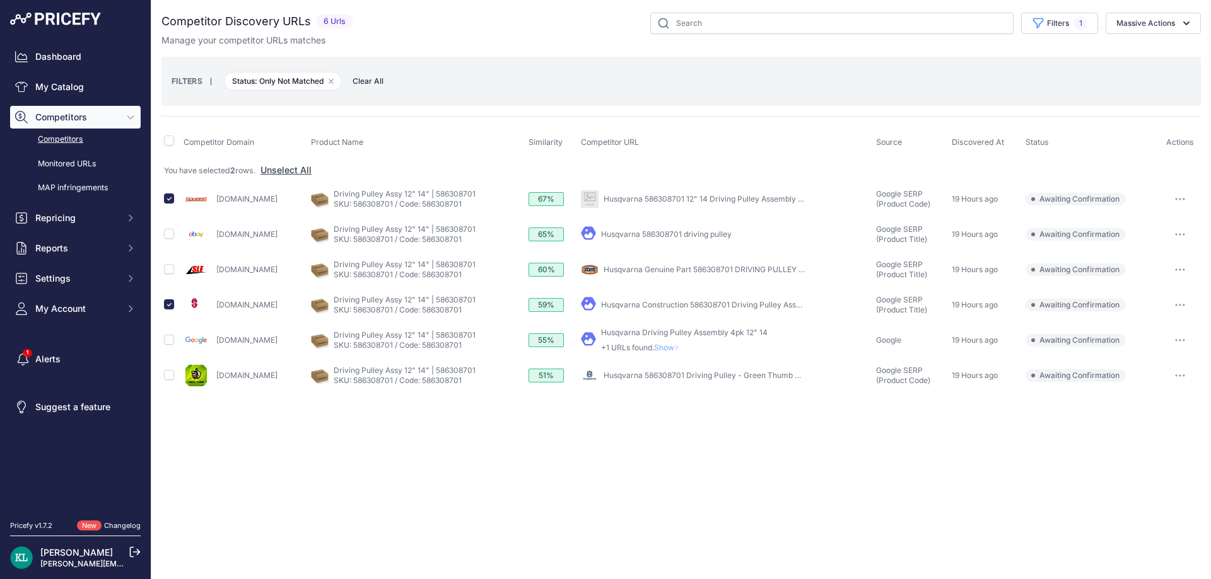
drag, startPoint x: 291, startPoint y: 274, endPoint x: 217, endPoint y: 276, distance: 74.4
click at [217, 276] on div "Sleequipment.com" at bounding box center [244, 269] width 122 height 25
copy link "Sleequipment.com"
click at [169, 270] on input "checkbox" at bounding box center [169, 269] width 10 height 10
checkbox input "true"
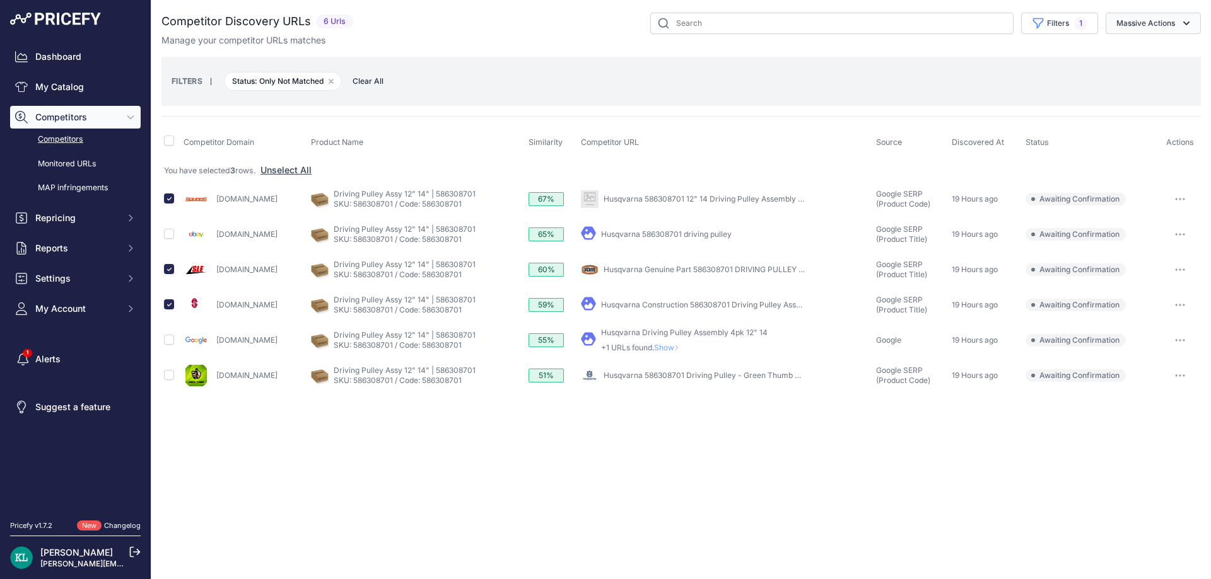
click at [1157, 26] on button "Massive Actions" at bounding box center [1152, 23] width 95 height 21
click at [0, 0] on span "Confirm Match" at bounding box center [0, 0] width 0 height 0
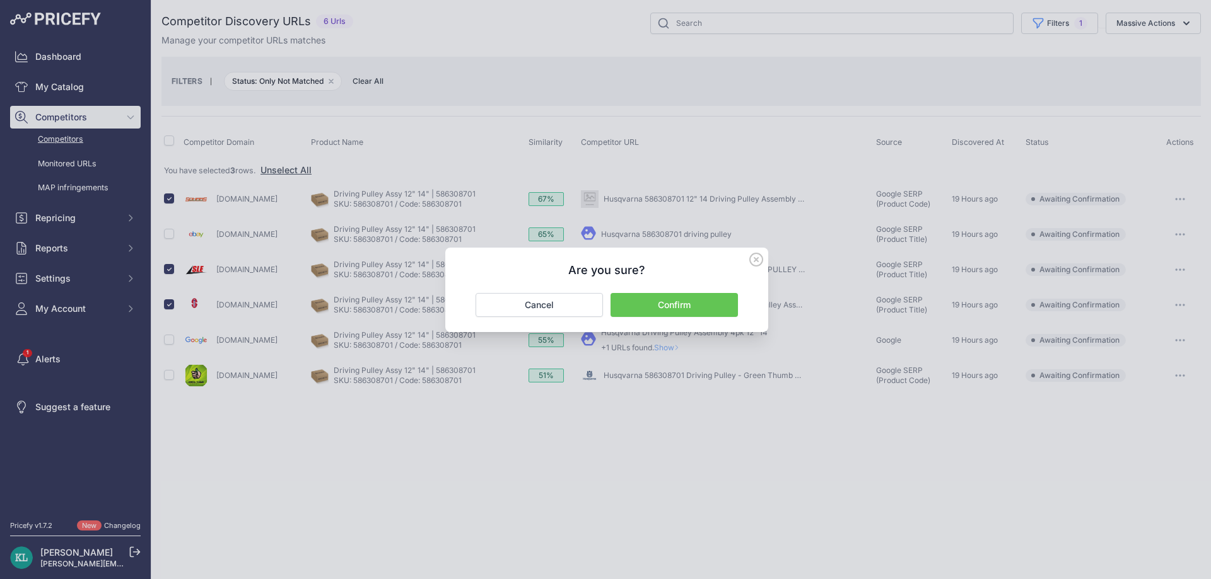
click at [665, 308] on button "Confirm" at bounding box center [673, 305] width 127 height 24
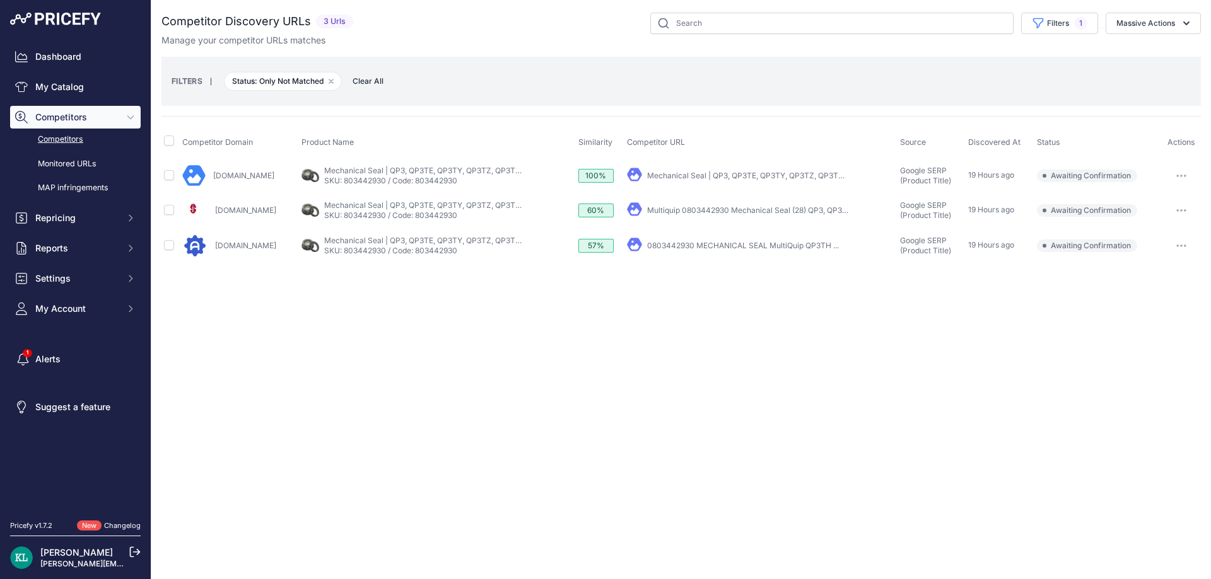
click at [445, 363] on div "Close You are not connected to the internet." at bounding box center [680, 289] width 1059 height 579
drag, startPoint x: 271, startPoint y: 241, endPoint x: 210, endPoint y: 253, distance: 62.4
click at [210, 253] on div "Artiskill.com" at bounding box center [239, 245] width 114 height 25
copy div "Artiskill.com"
click at [170, 212] on input "checkbox" at bounding box center [169, 210] width 10 height 10
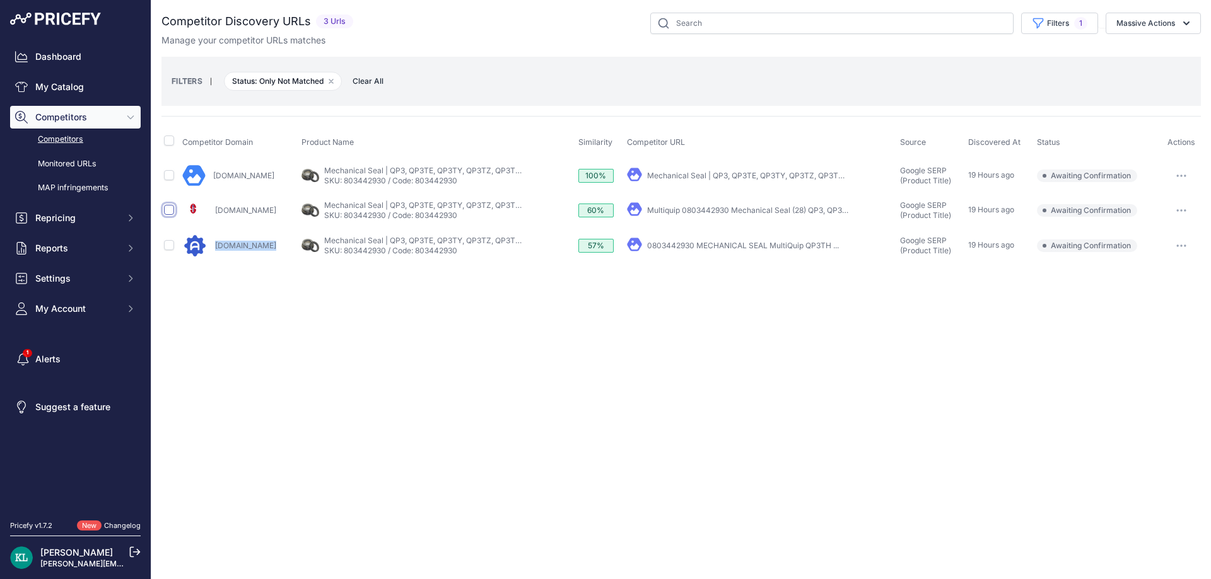
checkbox input "true"
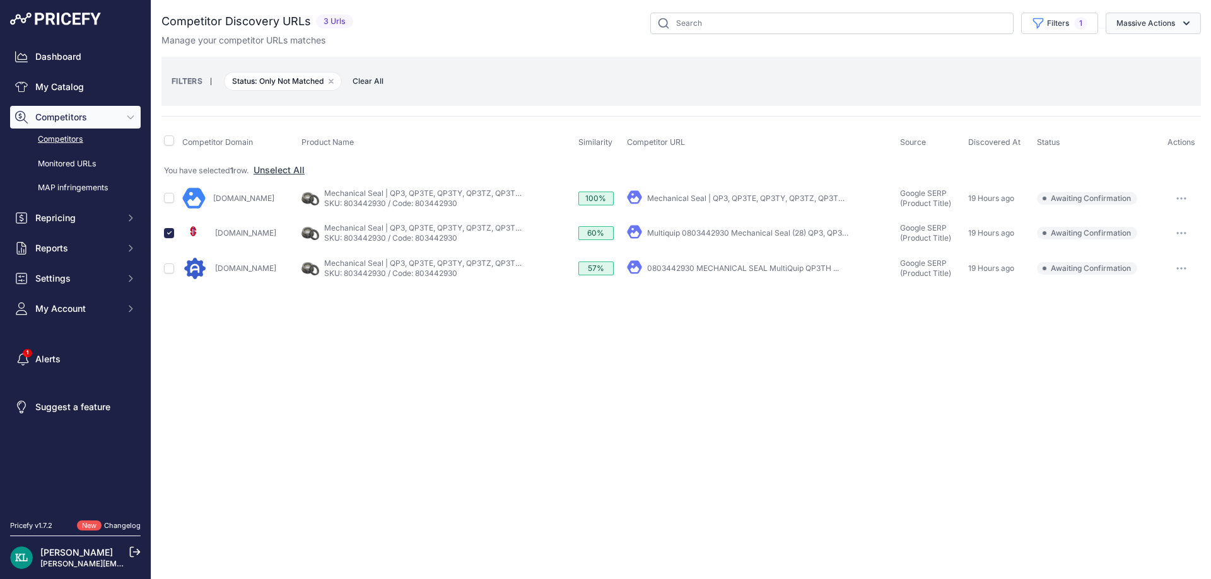
click at [1145, 23] on button "Massive Actions" at bounding box center [1152, 23] width 95 height 21
click at [1111, 55] on span "Confirm Match" at bounding box center [1140, 52] width 61 height 11
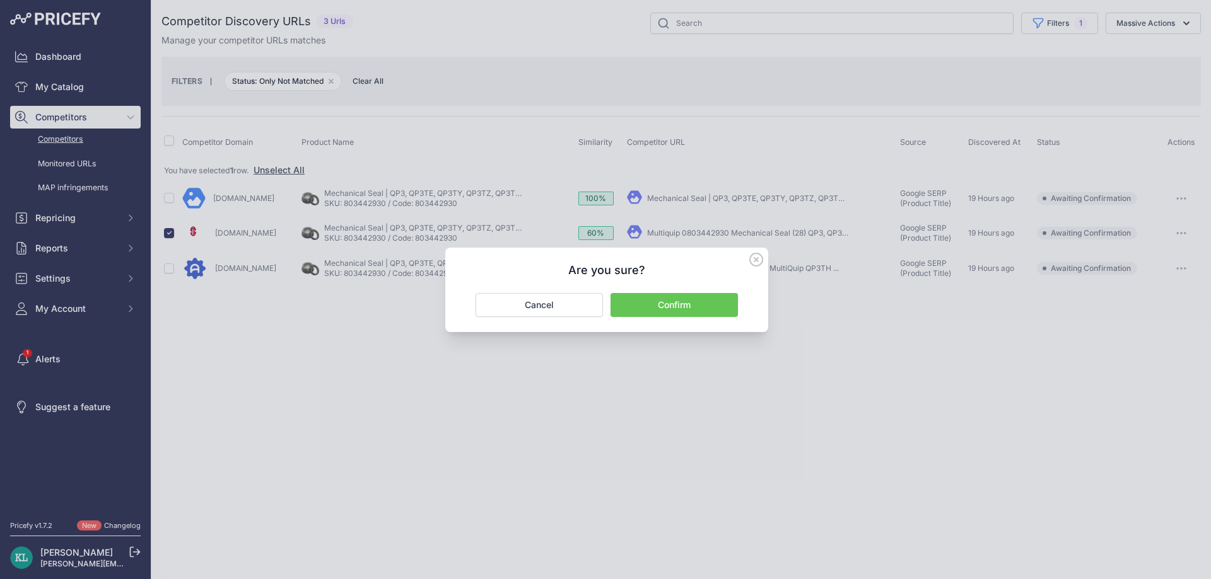
click at [669, 303] on button "Confirm" at bounding box center [673, 305] width 127 height 24
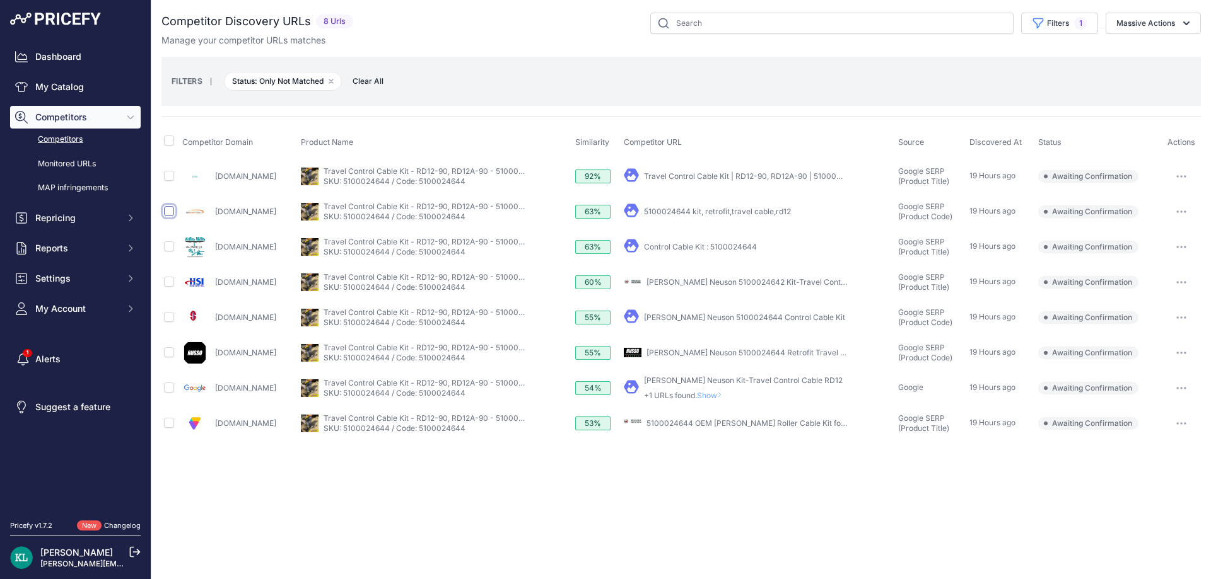
click at [166, 209] on input "checkbox" at bounding box center [169, 211] width 10 height 10
checkbox input "true"
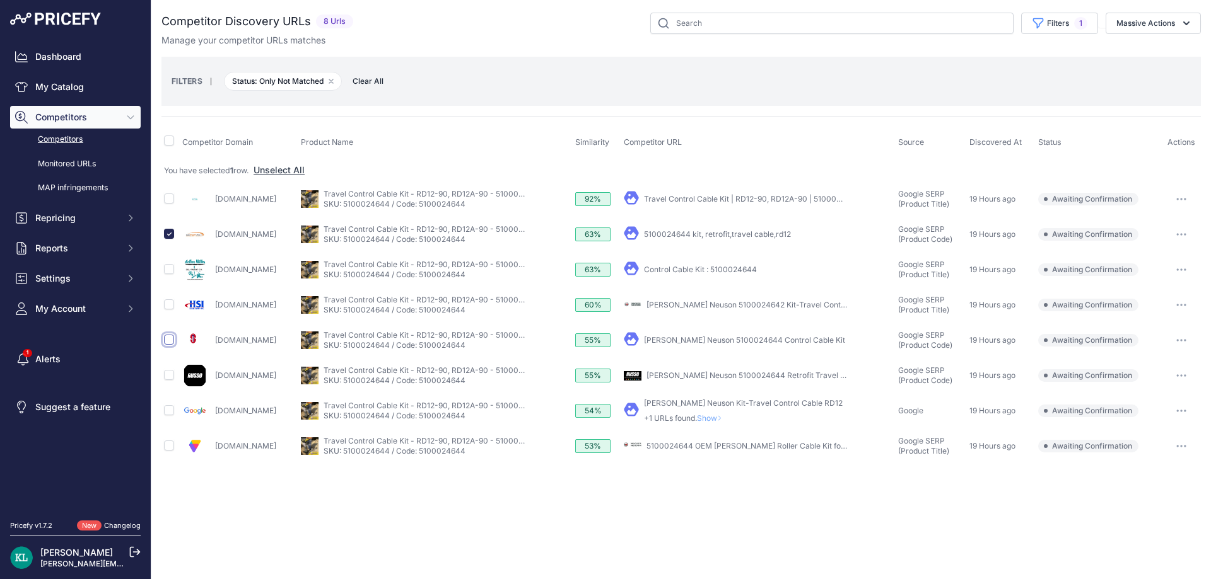
click at [170, 339] on input "checkbox" at bounding box center [169, 340] width 10 height 10
checkbox input "true"
click at [336, 523] on div "Close You are not connected to the internet." at bounding box center [680, 289] width 1059 height 579
click at [169, 374] on input "checkbox" at bounding box center [169, 375] width 10 height 10
checkbox input "true"
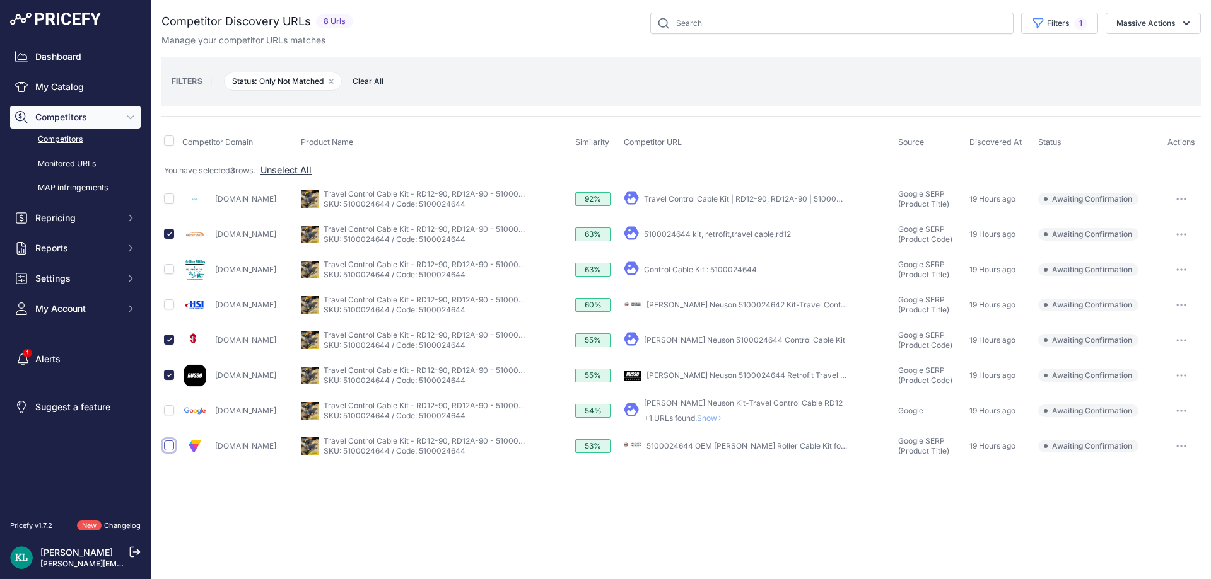
click at [170, 448] on input "checkbox" at bounding box center [169, 446] width 10 height 10
checkbox input "true"
drag, startPoint x: 289, startPoint y: 270, endPoint x: 209, endPoint y: 281, distance: 81.3
click at [209, 281] on div "Walkermiller.com" at bounding box center [238, 269] width 113 height 25
copy div "Walkermiller.com"
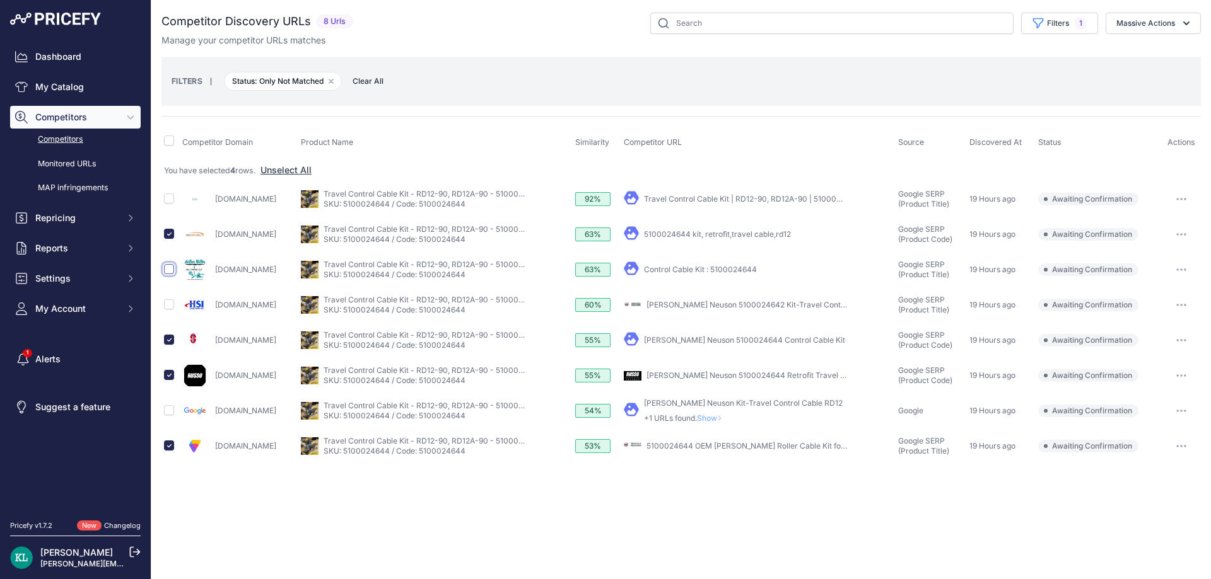
click at [173, 272] on input "checkbox" at bounding box center [169, 269] width 10 height 10
checkbox input "true"
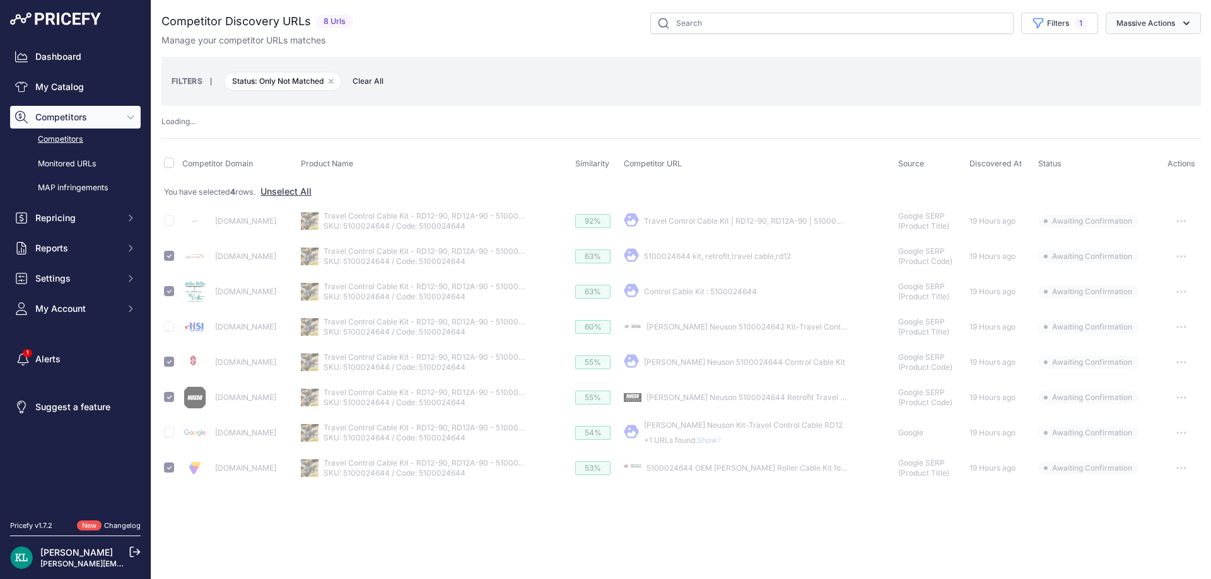
drag, startPoint x: 1162, startPoint y: 22, endPoint x: 1136, endPoint y: 43, distance: 33.7
click at [1161, 22] on button "Massive Actions" at bounding box center [1152, 23] width 95 height 21
click at [0, 0] on button "Confirm Match" at bounding box center [0, 0] width 0 height 0
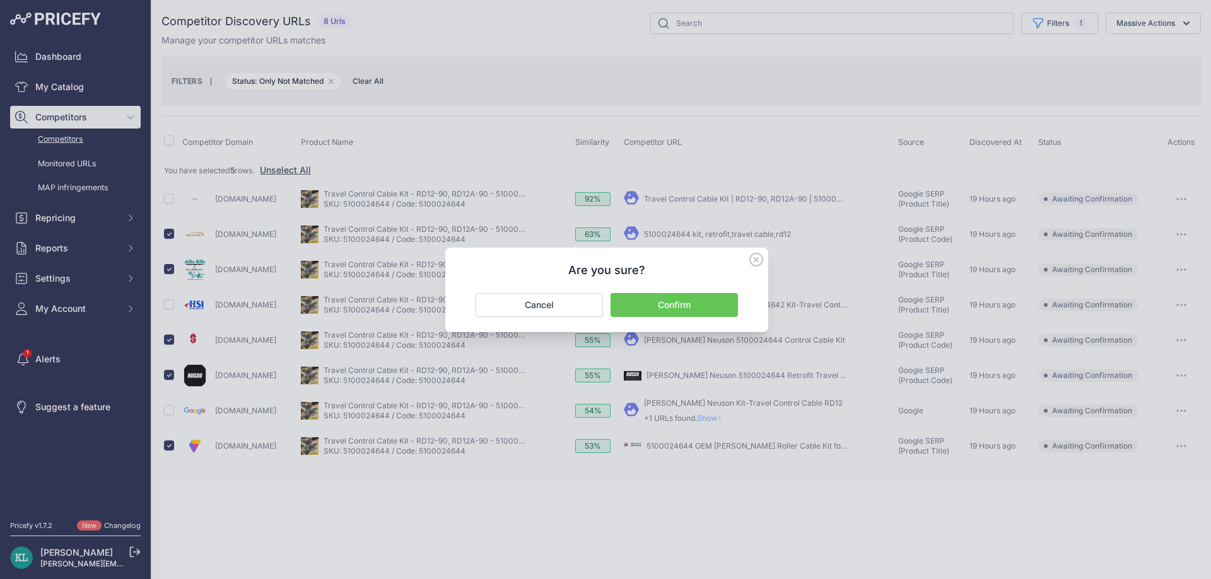
click at [675, 298] on button "Confirm" at bounding box center [673, 305] width 127 height 24
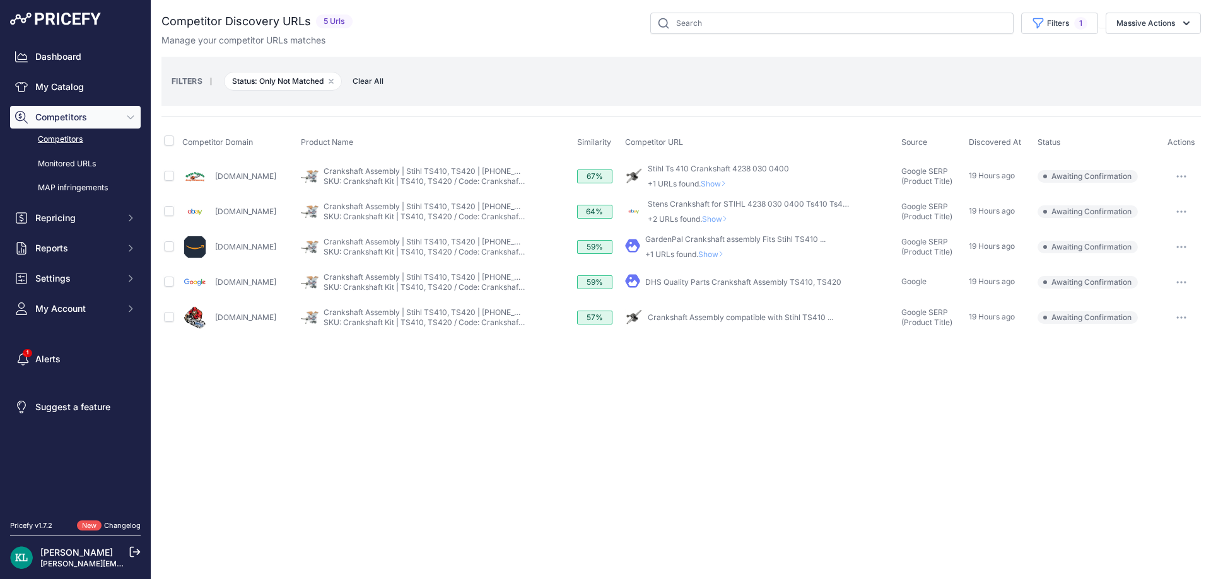
click at [170, 216] on td at bounding box center [170, 211] width 18 height 35
drag, startPoint x: 284, startPoint y: 176, endPoint x: 214, endPoint y: 181, distance: 70.2
click at [214, 181] on div "[DOMAIN_NAME]" at bounding box center [239, 176] width 114 height 25
copy link "[DOMAIN_NAME]"
click at [168, 211] on input "checkbox" at bounding box center [169, 211] width 10 height 10
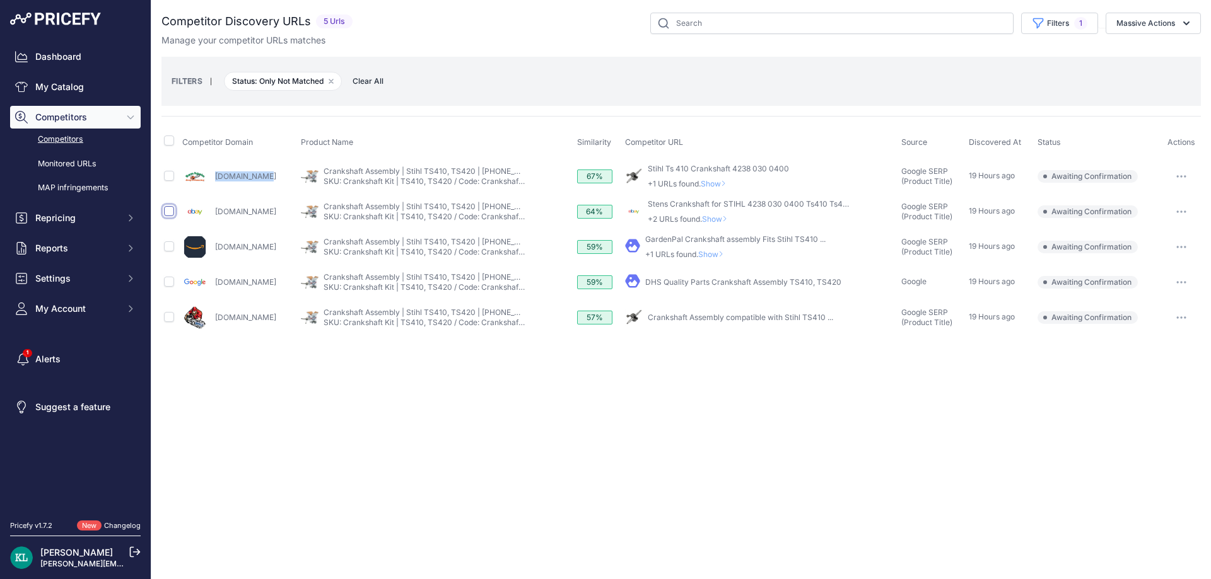
checkbox input "true"
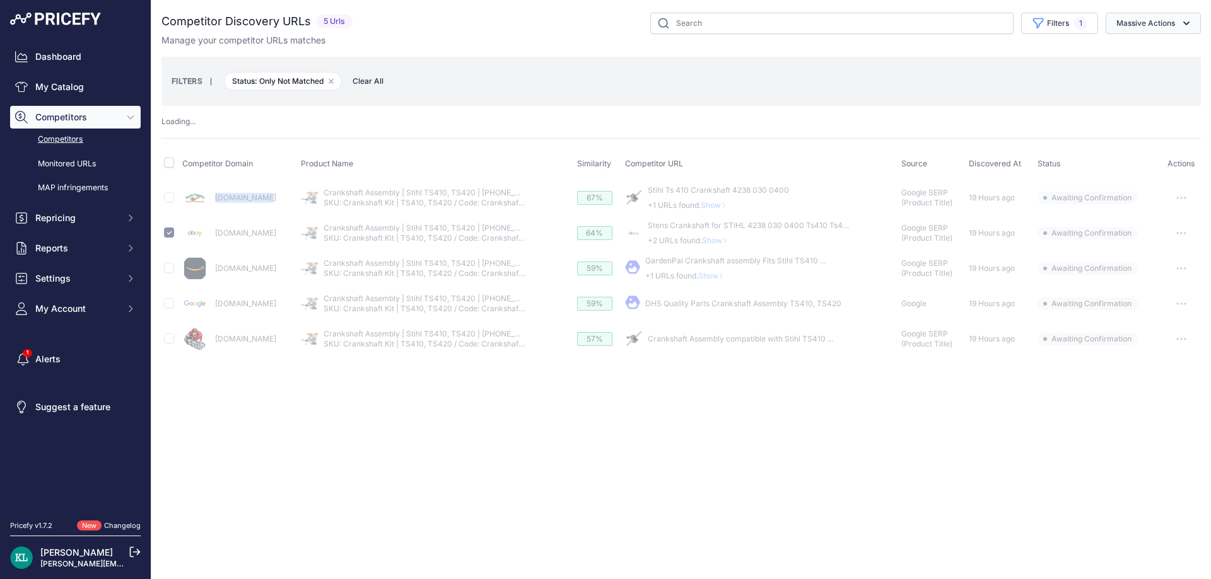
drag, startPoint x: 1159, startPoint y: 26, endPoint x: 1149, endPoint y: 38, distance: 15.2
click at [1159, 27] on button "Massive Actions" at bounding box center [1152, 23] width 95 height 21
click at [0, 0] on span "Confirm Match" at bounding box center [0, 0] width 0 height 0
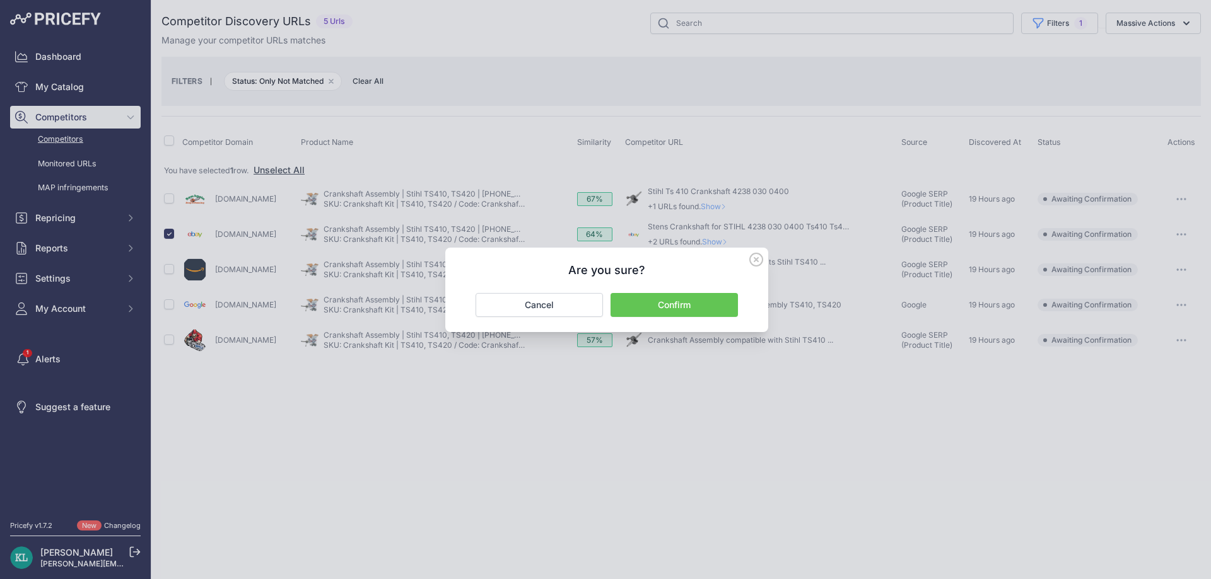
click at [670, 299] on button "Confirm" at bounding box center [673, 305] width 127 height 24
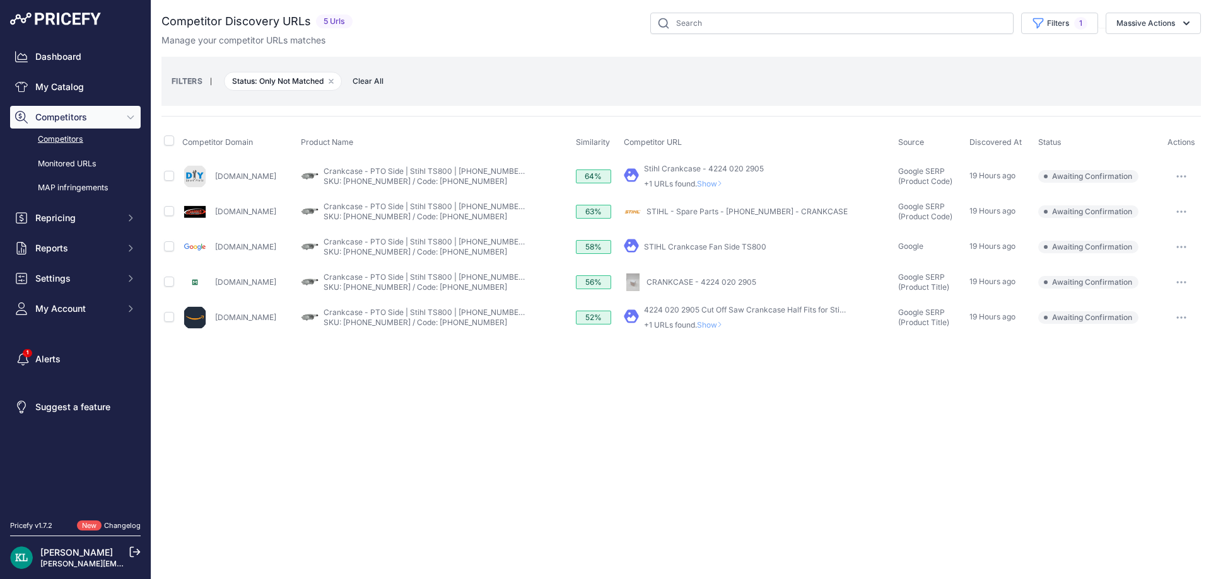
click at [511, 399] on div "Close You are not connected to the internet." at bounding box center [680, 289] width 1059 height 579
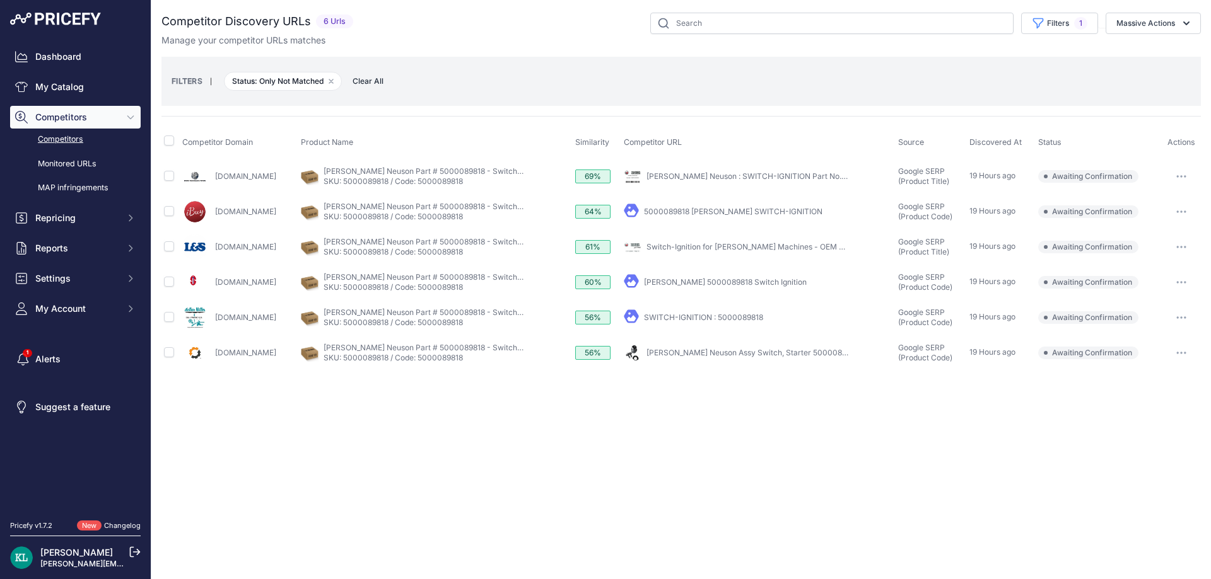
drag, startPoint x: 238, startPoint y: 322, endPoint x: 219, endPoint y: 322, distance: 19.5
click at [214, 325] on div "Walkermiller.com" at bounding box center [238, 317] width 113 height 25
copy link "Walkermiller.com"
click at [172, 323] on td at bounding box center [170, 317] width 18 height 35
click at [165, 312] on input "checkbox" at bounding box center [169, 317] width 10 height 10
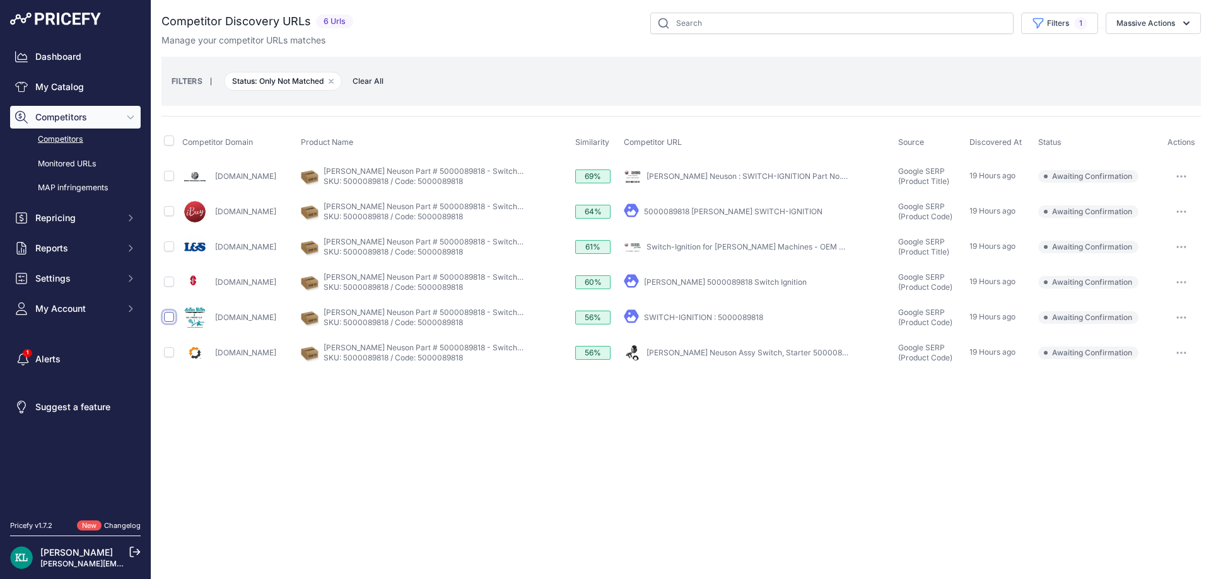
checkbox input "true"
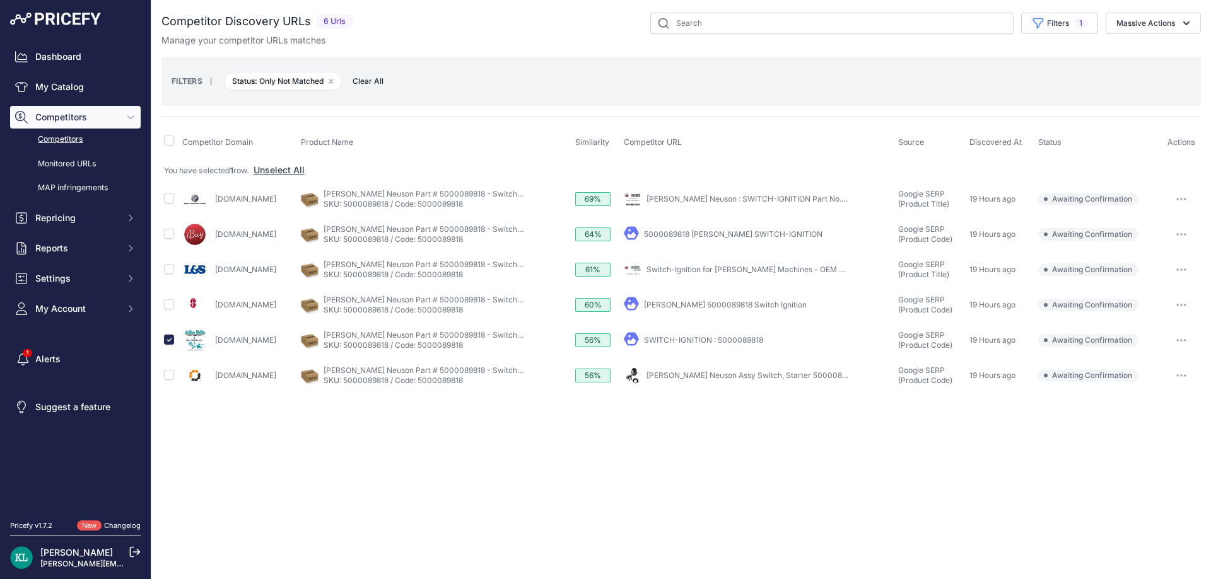
click at [171, 307] on input "checkbox" at bounding box center [169, 304] width 10 height 10
checkbox input "true"
click at [172, 273] on input "checkbox" at bounding box center [169, 269] width 10 height 10
checkbox input "true"
drag, startPoint x: 323, startPoint y: 234, endPoint x: 216, endPoint y: 243, distance: 107.6
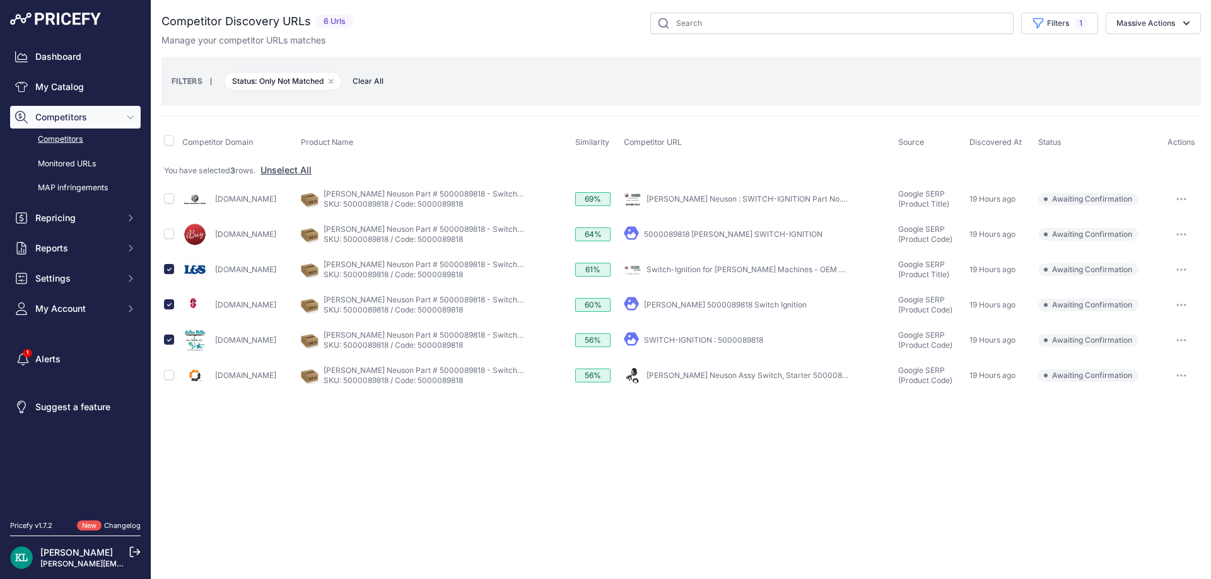
click at [216, 243] on div "Constructionparts.com" at bounding box center [238, 234] width 113 height 25
copy link "Constructionparts.com"
click at [170, 233] on input "checkbox" at bounding box center [169, 234] width 10 height 10
checkbox input "true"
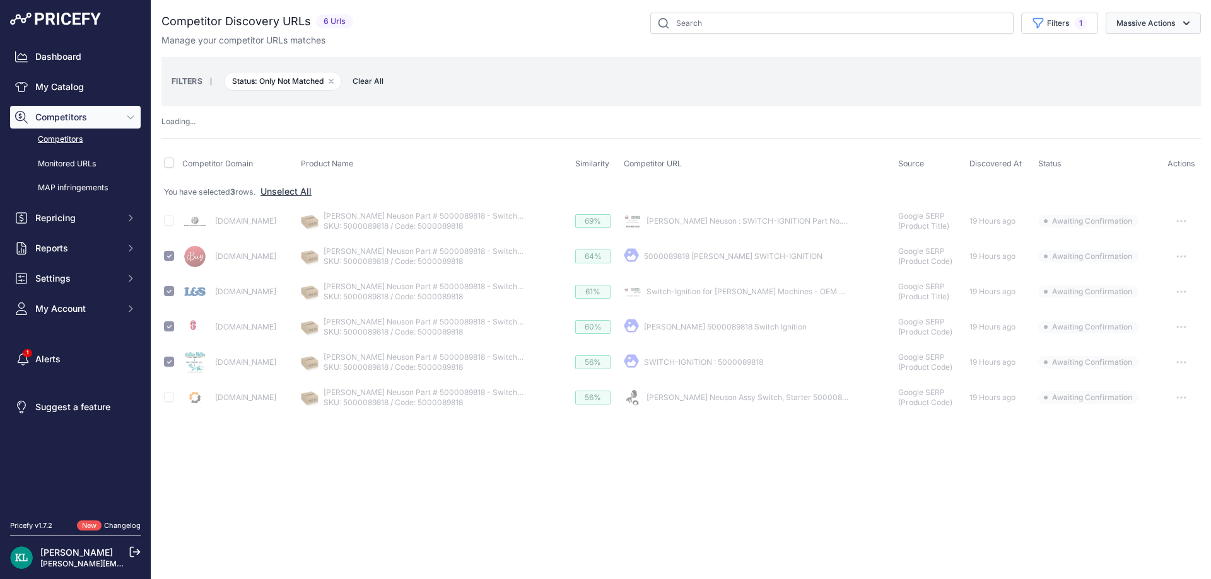
click at [1153, 30] on button "Massive Actions" at bounding box center [1152, 23] width 95 height 21
click at [1139, 55] on span "Confirm Match" at bounding box center [1140, 52] width 61 height 11
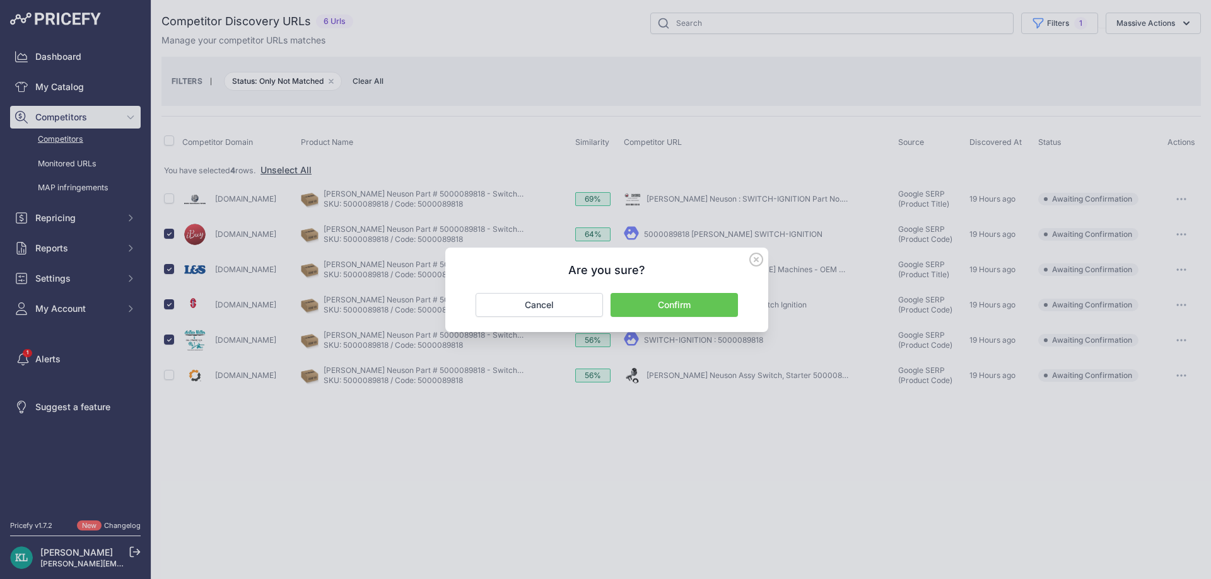
click at [644, 309] on button "Confirm" at bounding box center [673, 305] width 127 height 24
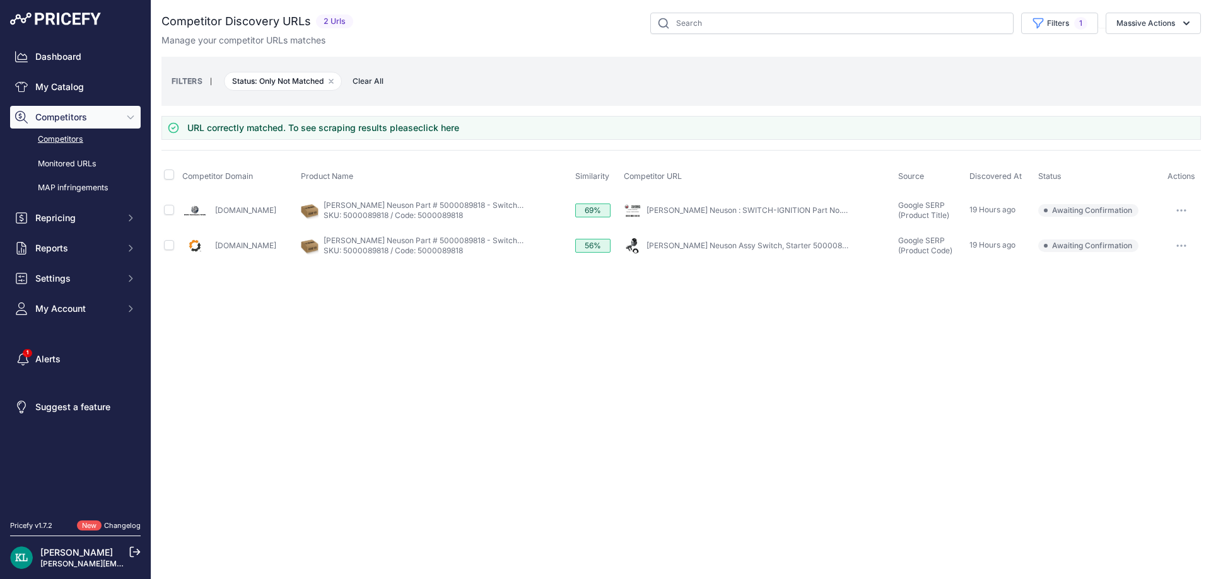
click at [357, 369] on div "Close You are not connected to the internet." at bounding box center [680, 289] width 1059 height 579
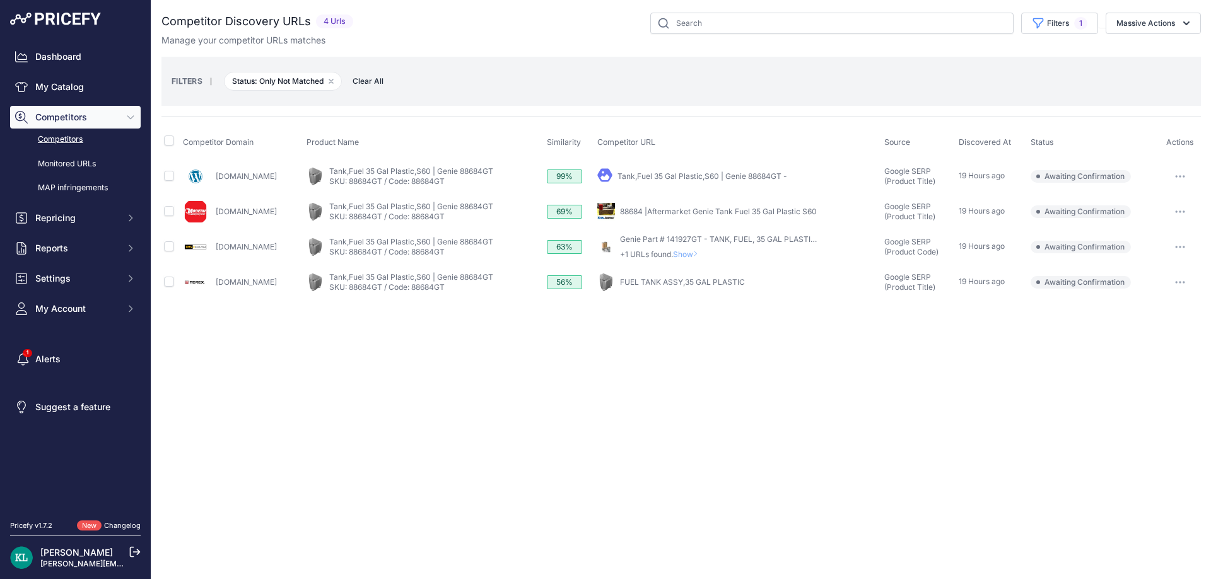
click at [397, 352] on div "Close You are not connected to the internet." at bounding box center [680, 289] width 1059 height 579
drag, startPoint x: 299, startPoint y: 178, endPoint x: 214, endPoint y: 182, distance: 84.5
click at [214, 182] on div "Cleanerspolishes.com" at bounding box center [242, 176] width 119 height 25
copy link "Cleanerspolishes.com"
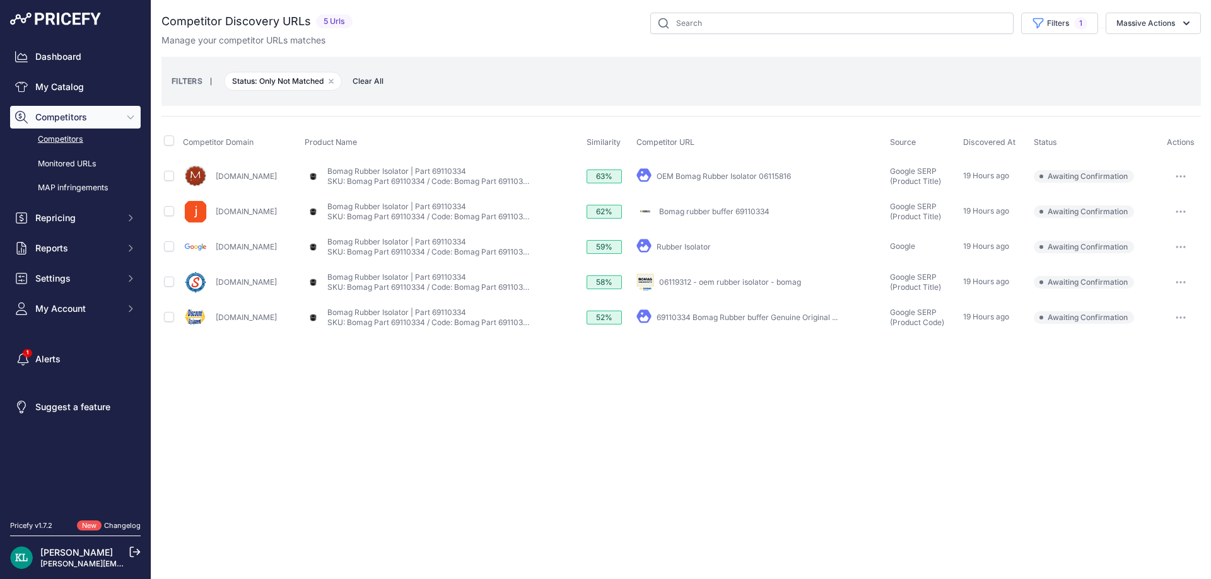
click at [383, 421] on div "Close You are not connected to the internet." at bounding box center [680, 289] width 1059 height 579
click at [170, 318] on input "checkbox" at bounding box center [169, 317] width 10 height 10
checkbox input "true"
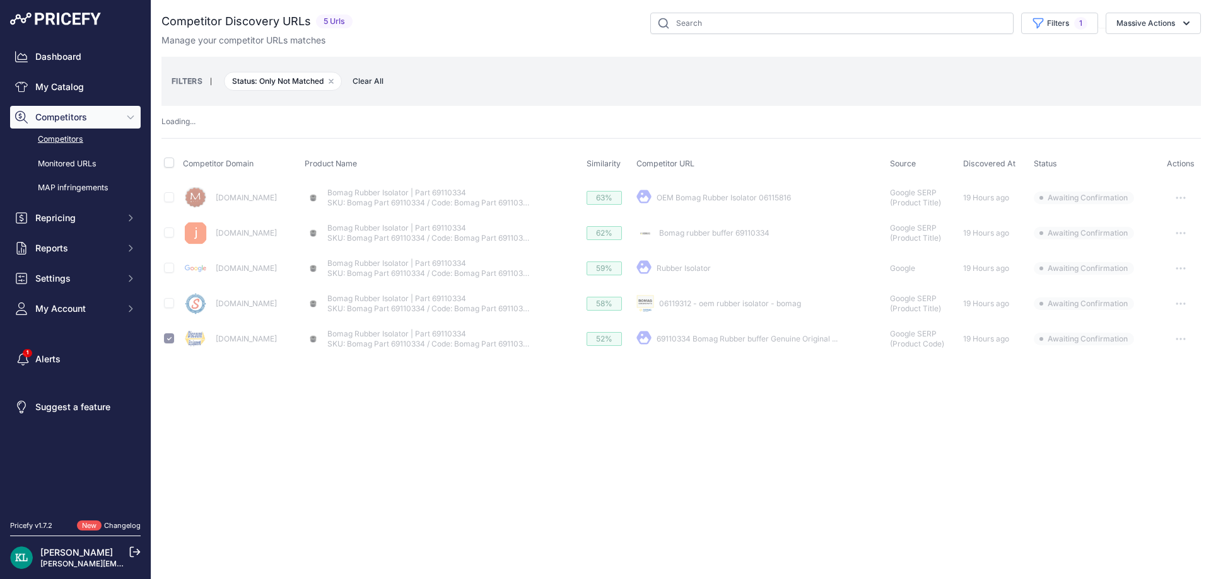
click at [1149, 30] on button "Massive Actions" at bounding box center [1152, 23] width 95 height 21
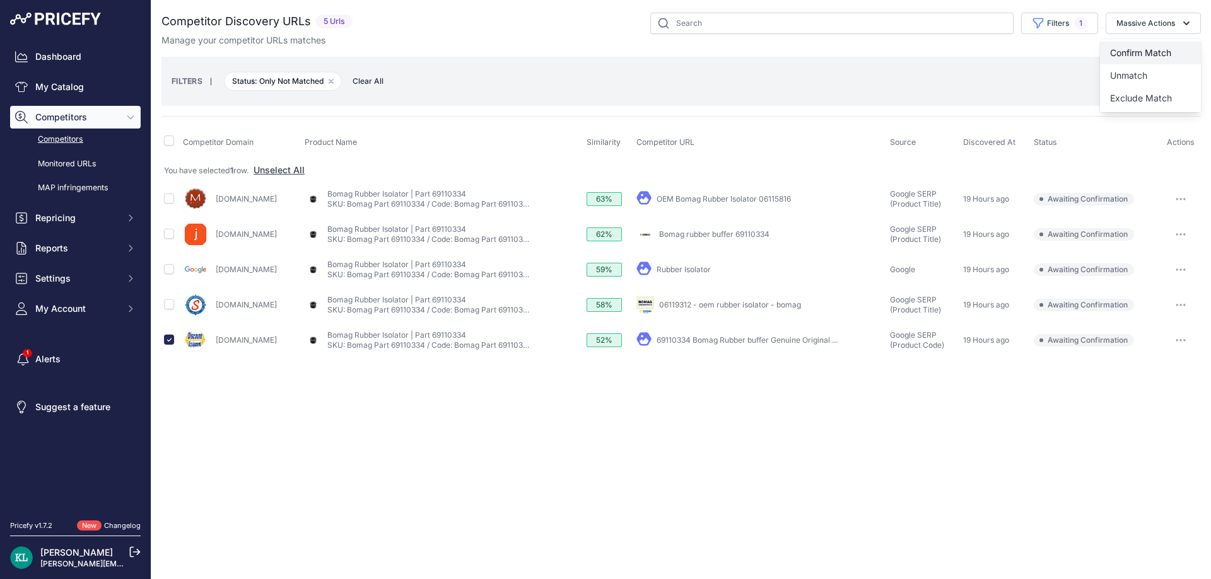
drag, startPoint x: 1125, startPoint y: 57, endPoint x: 1113, endPoint y: 66, distance: 14.9
click at [1125, 58] on button "Confirm Match" at bounding box center [1150, 53] width 101 height 23
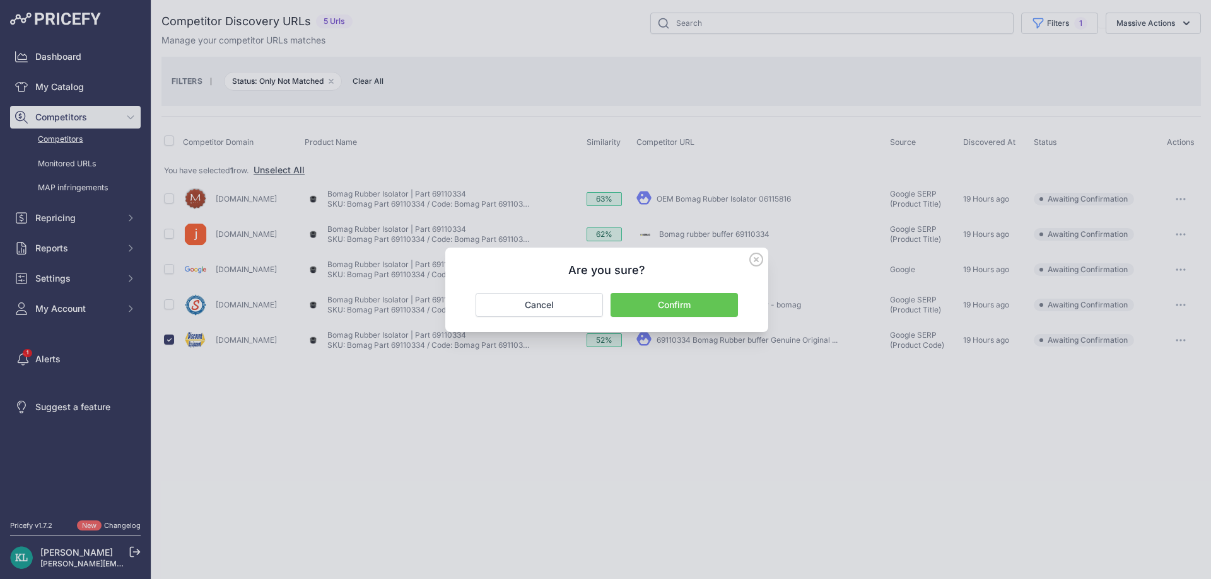
click at [637, 301] on button "Confirm" at bounding box center [673, 305] width 127 height 24
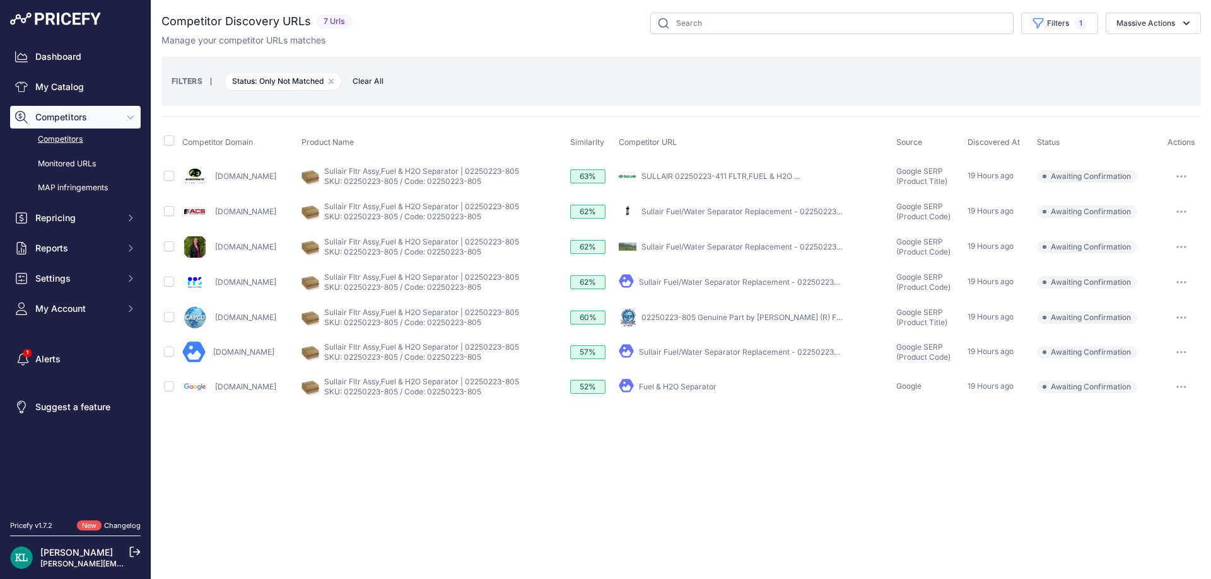
drag, startPoint x: 324, startPoint y: 210, endPoint x: 216, endPoint y: 218, distance: 108.8
click at [216, 218] on div "[DOMAIN_NAME]" at bounding box center [239, 211] width 114 height 25
copy link "[DOMAIN_NAME]"
drag, startPoint x: 164, startPoint y: 211, endPoint x: 167, endPoint y: 219, distance: 8.8
click at [165, 211] on input "checkbox" at bounding box center [169, 211] width 10 height 10
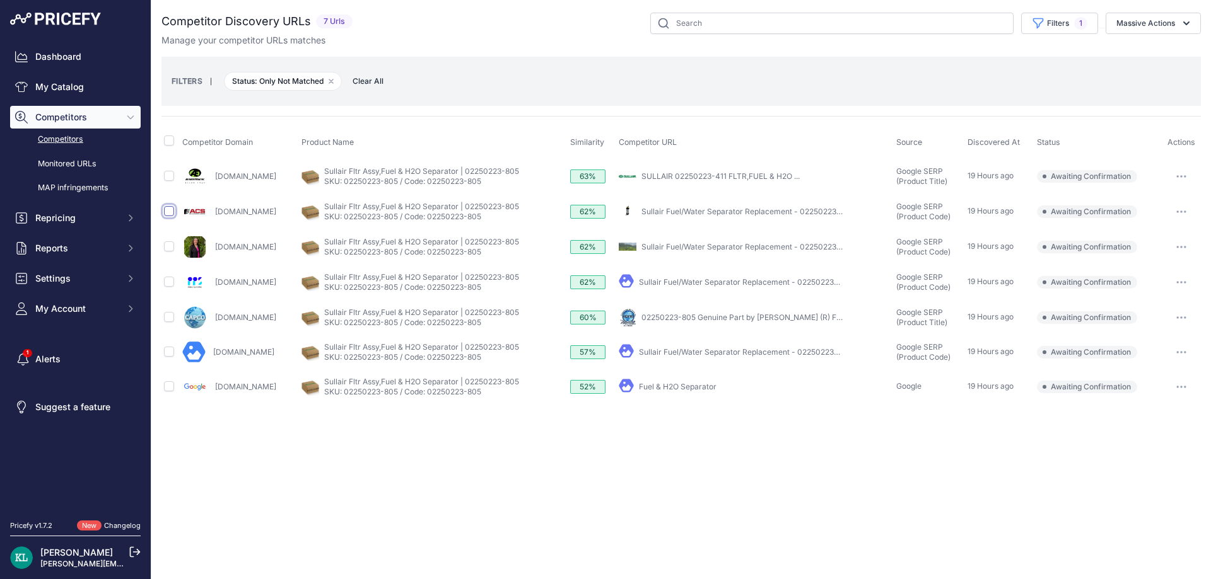
checkbox input "true"
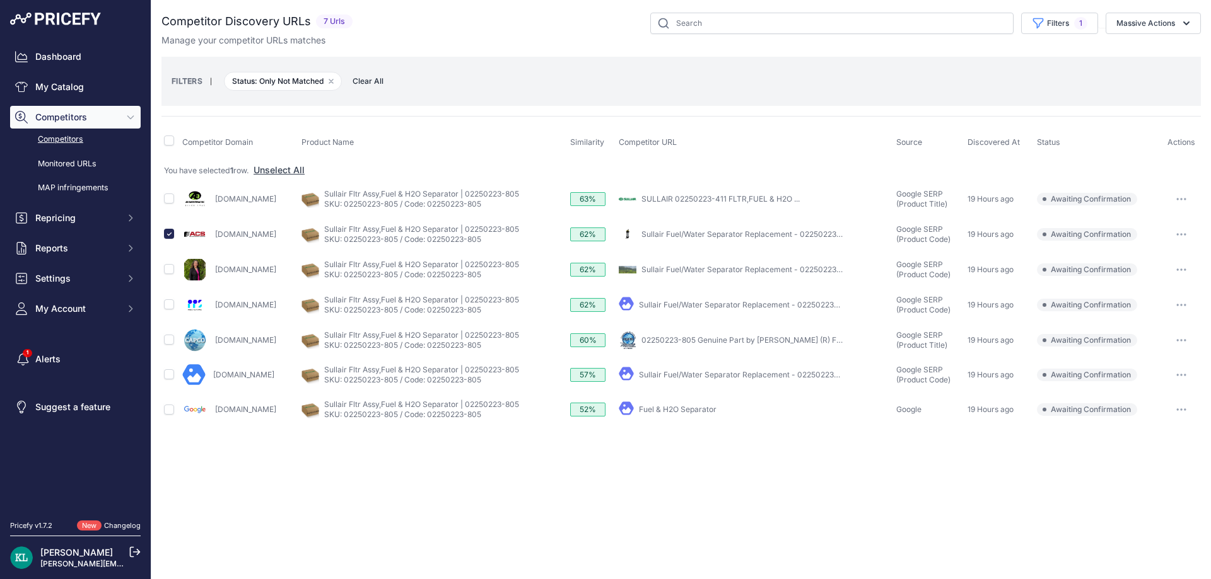
drag, startPoint x: 345, startPoint y: 343, endPoint x: 214, endPoint y: 353, distance: 130.9
click at [214, 353] on div "Compressedairpartscompany.com" at bounding box center [239, 340] width 114 height 25
copy link "Compressedairpartscompany.com"
click at [168, 336] on input "checkbox" at bounding box center [169, 340] width 10 height 10
checkbox input "true"
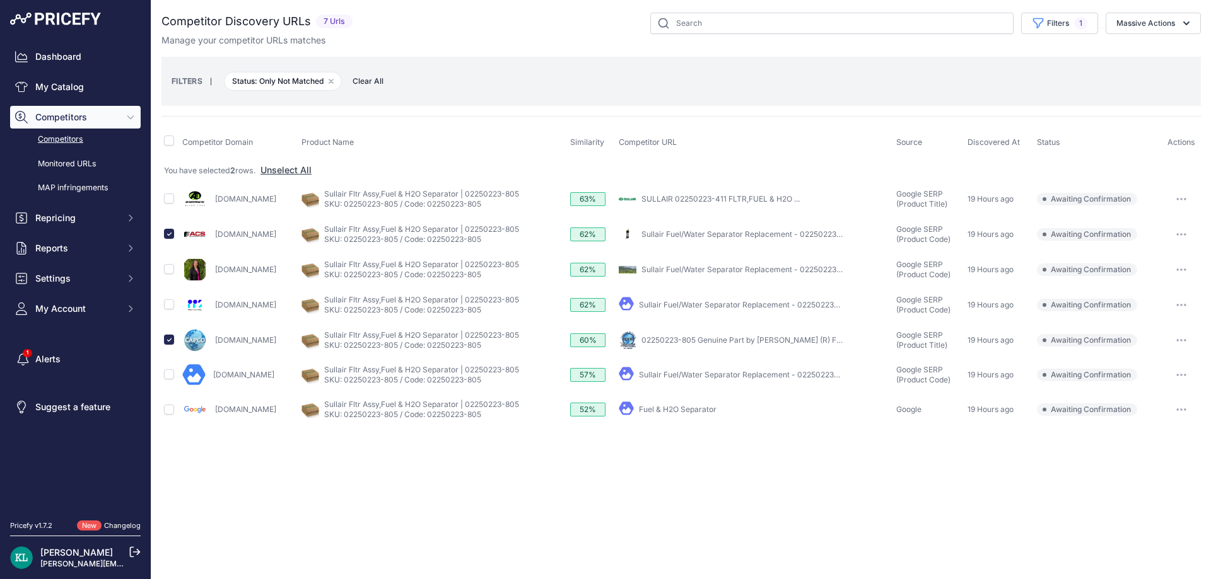
drag, startPoint x: 1144, startPoint y: 30, endPoint x: 1132, endPoint y: 50, distance: 23.5
click at [1143, 37] on div "Competitor Discovery URLs 7 Urls" at bounding box center [680, 30] width 1039 height 34
drag, startPoint x: 1132, startPoint y: 50, endPoint x: 1054, endPoint y: 102, distance: 93.2
click at [1131, 51] on div "Competitor Discovery URLs 7 Urls" at bounding box center [680, 220] width 1039 height 415
drag, startPoint x: 1146, startPoint y: 22, endPoint x: 1114, endPoint y: 56, distance: 46.4
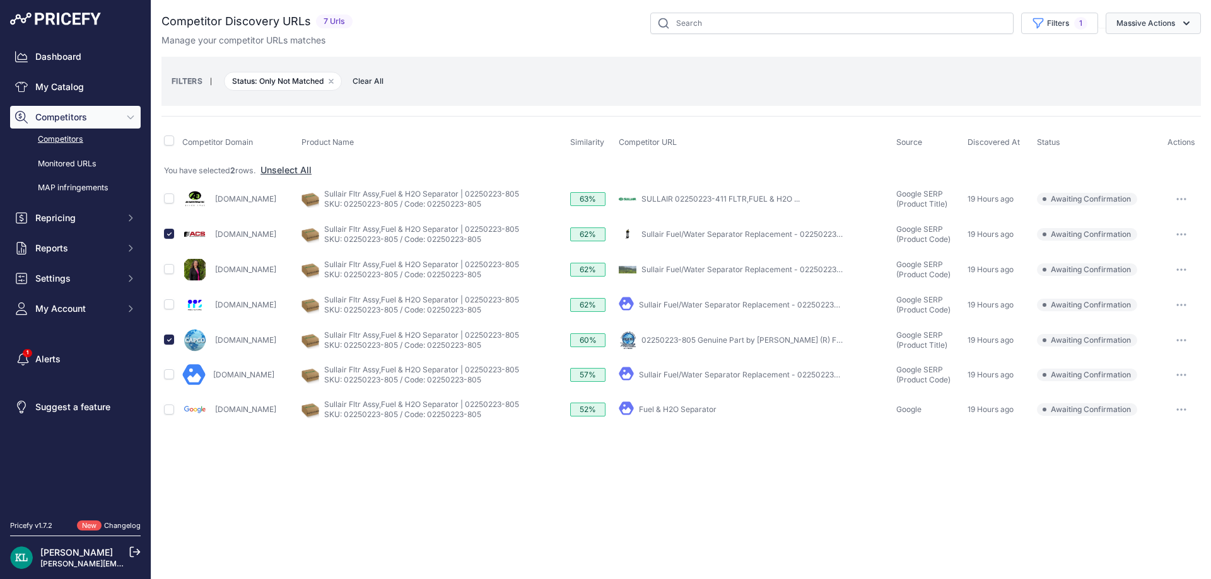
click at [1146, 23] on button "Massive Actions" at bounding box center [1152, 23] width 95 height 21
click at [0, 0] on span "Confirm Match" at bounding box center [0, 0] width 0 height 0
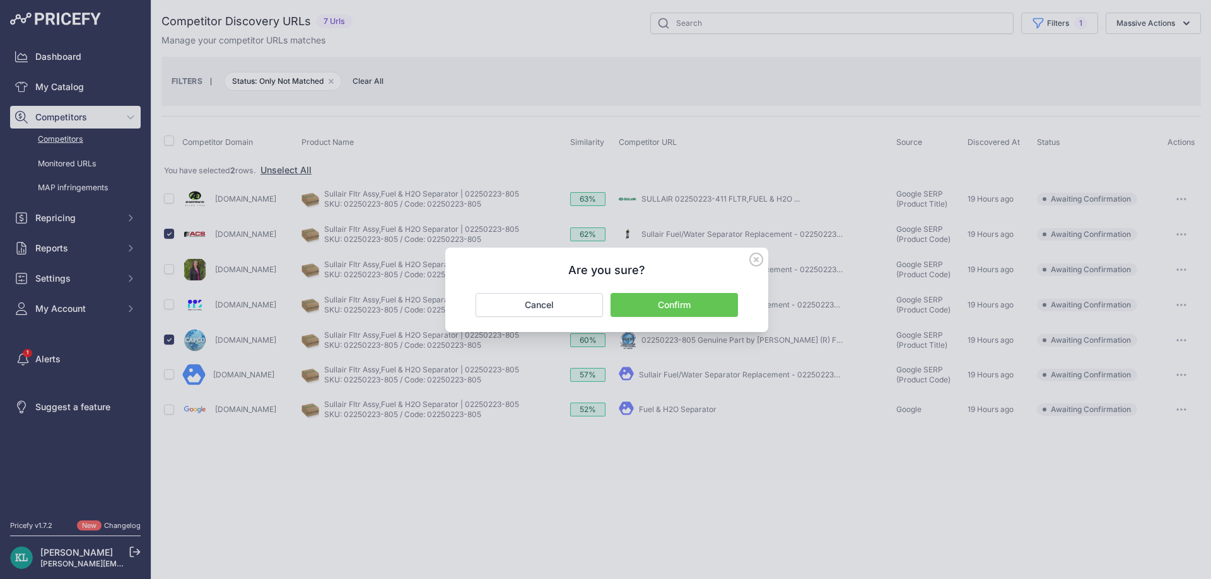
click at [671, 310] on button "Confirm" at bounding box center [673, 305] width 127 height 24
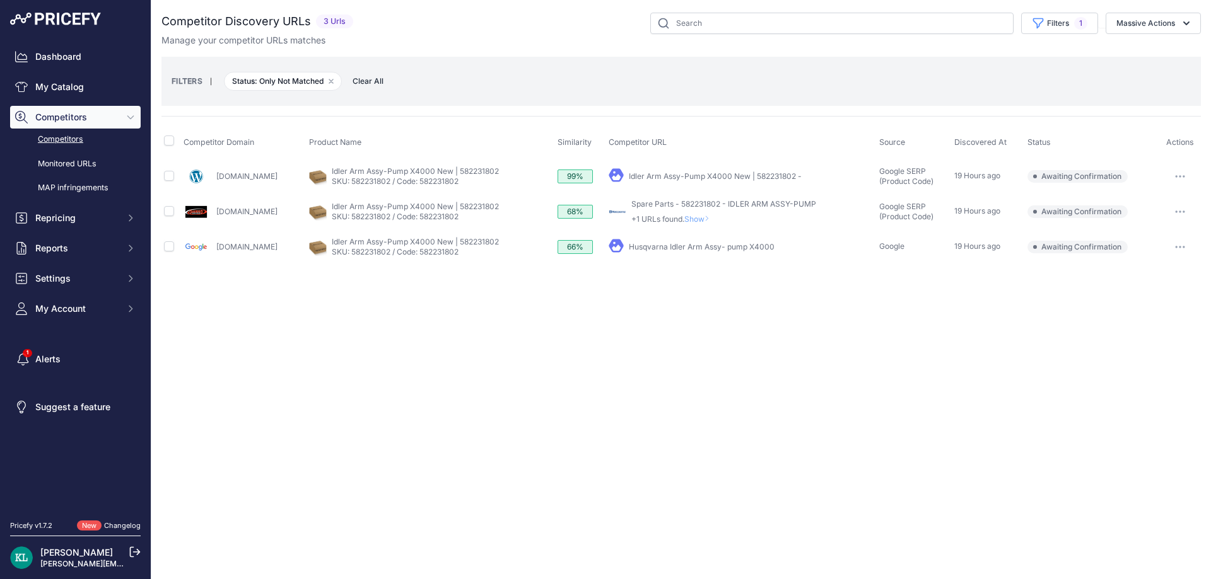
click at [406, 305] on div "Close You are not connected to the internet." at bounding box center [680, 289] width 1059 height 579
drag, startPoint x: 308, startPoint y: 174, endPoint x: 208, endPoint y: 177, distance: 100.3
click at [208, 177] on div "Cleanerspolishes.com" at bounding box center [243, 176] width 121 height 25
copy div "Cleanerspolishes.com"
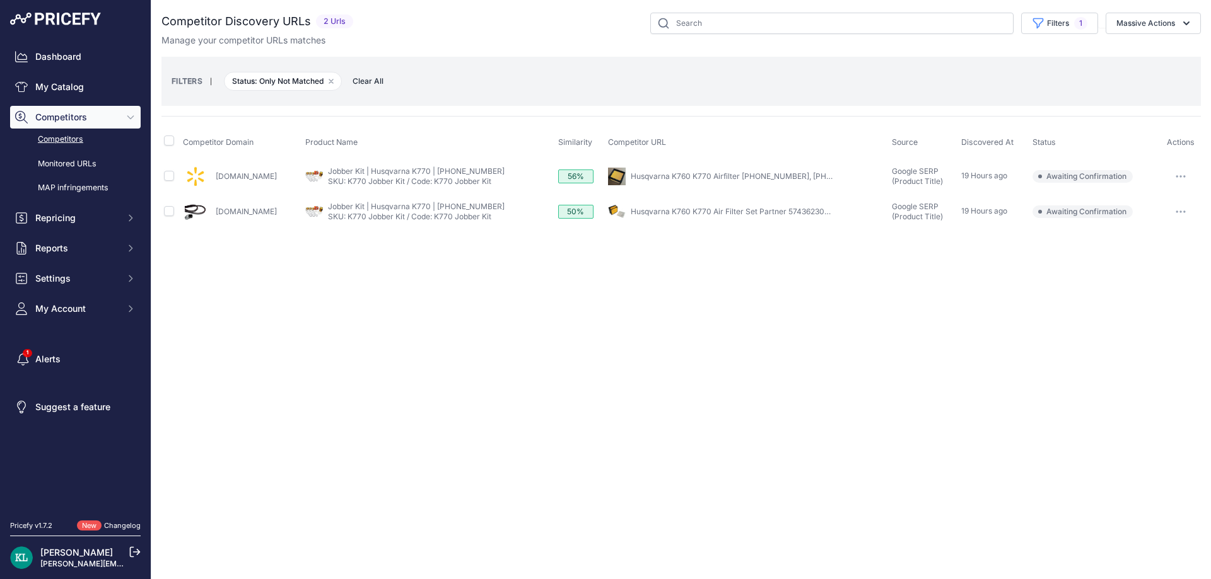
click at [499, 303] on div "Close You are not connected to the internet." at bounding box center [680, 289] width 1059 height 579
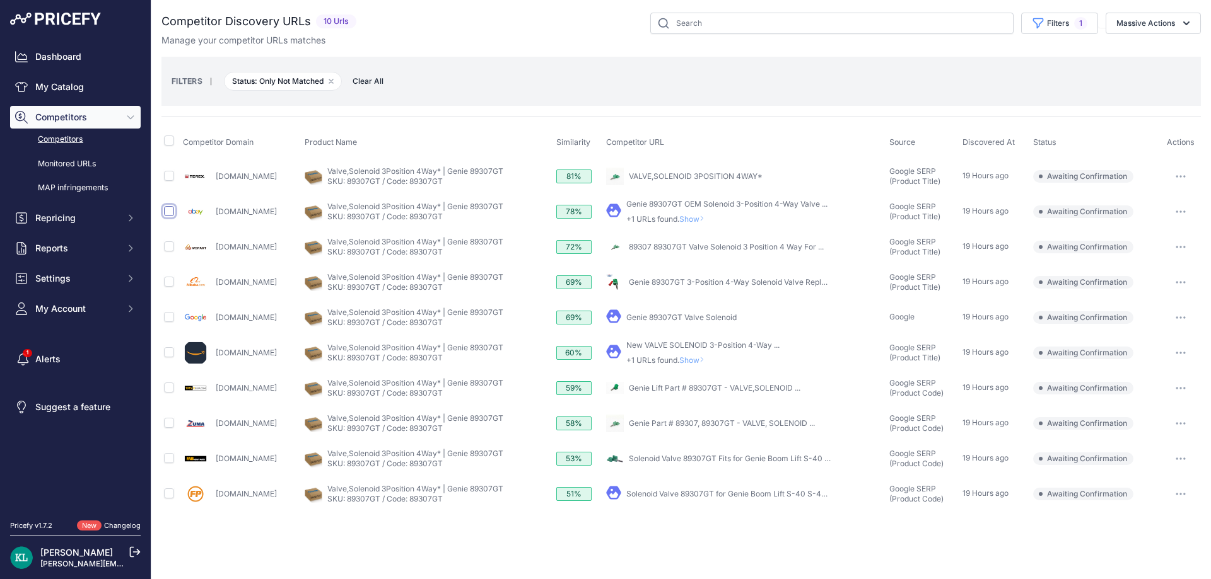
click at [173, 207] on input "checkbox" at bounding box center [169, 211] width 10 height 10
checkbox input "true"
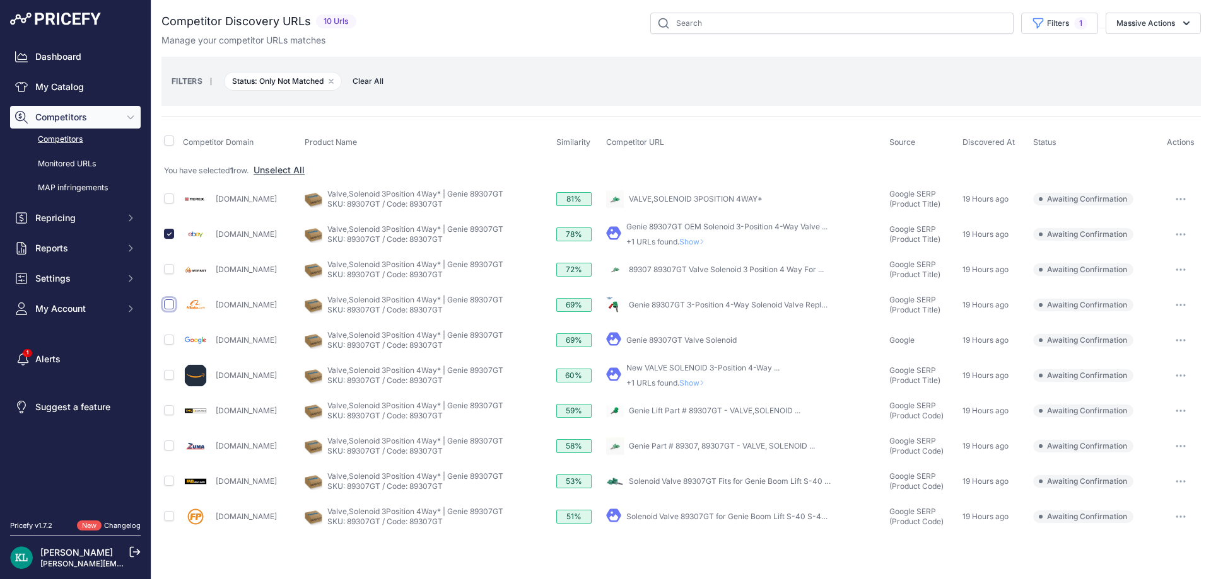
click at [172, 303] on input "checkbox" at bounding box center [169, 304] width 10 height 10
checkbox input "true"
drag, startPoint x: 168, startPoint y: 410, endPoint x: 181, endPoint y: 422, distance: 17.4
click at [169, 410] on input "checkbox" at bounding box center [169, 410] width 10 height 10
checkbox input "true"
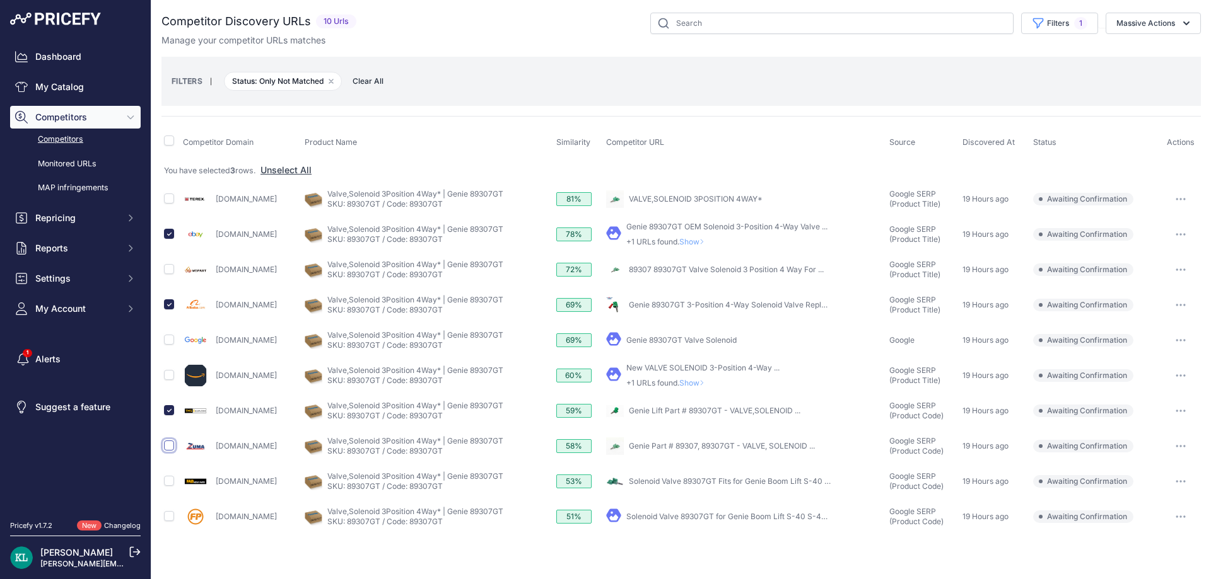
click at [166, 450] on input "checkbox" at bounding box center [169, 446] width 10 height 10
checkbox input "true"
click at [1129, 31] on button "Massive Actions" at bounding box center [1152, 23] width 95 height 21
click at [1120, 47] on button "Confirm Match" at bounding box center [1150, 53] width 101 height 23
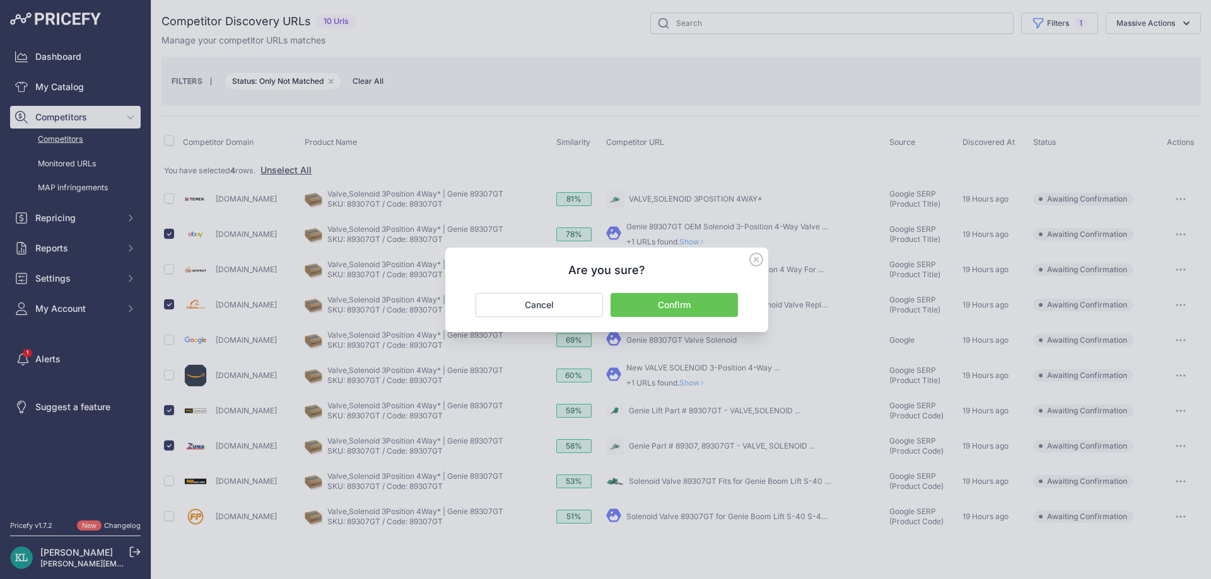
click at [682, 310] on button "Confirm" at bounding box center [673, 305] width 127 height 24
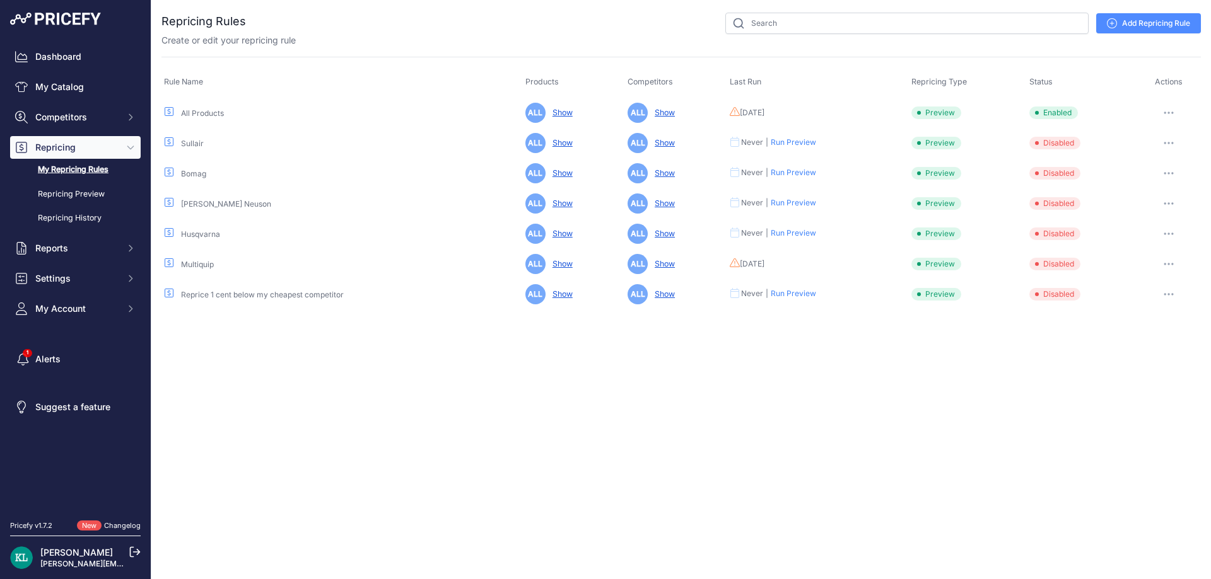
click at [1166, 108] on button "button" at bounding box center [1168, 113] width 25 height 18
click at [1136, 160] on button "Run Preview" at bounding box center [1157, 159] width 81 height 20
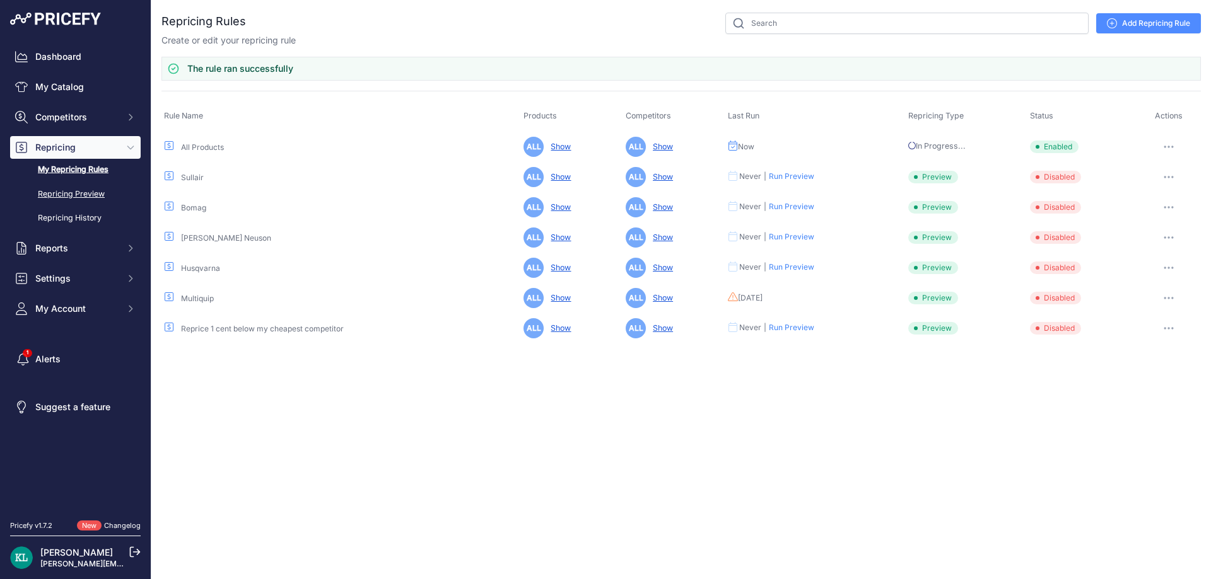
click at [76, 197] on link "Repricing Preview" at bounding box center [75, 194] width 131 height 22
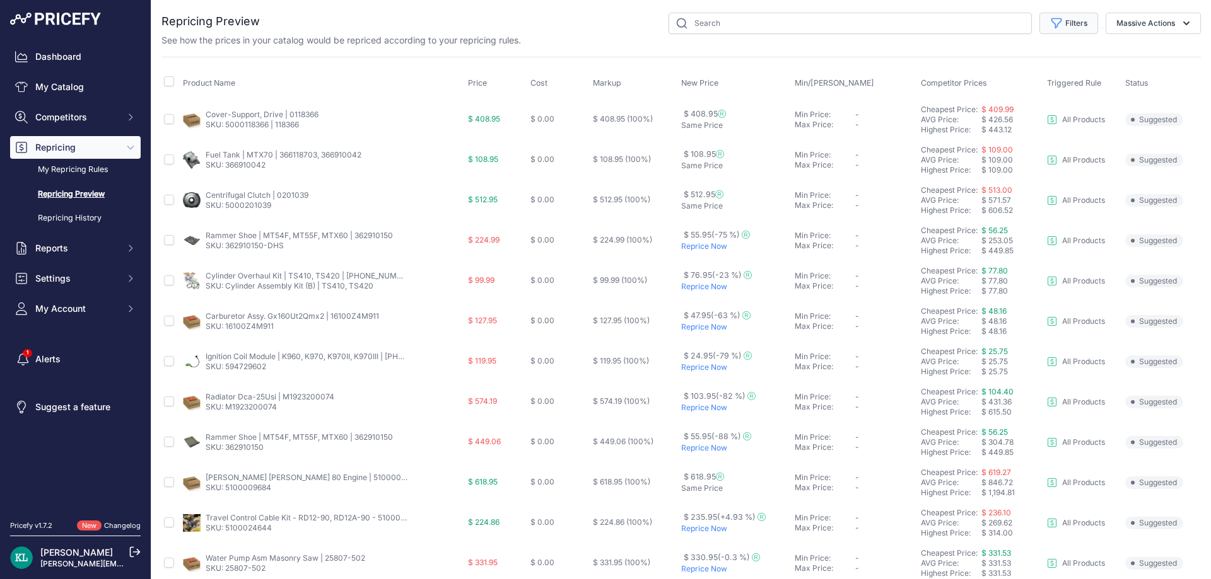
click at [1080, 32] on button "Filters" at bounding box center [1068, 23] width 59 height 21
click at [1020, 178] on select "Select an option I am higher Same price I am lower" at bounding box center [1027, 176] width 121 height 21
select select "1"
click at [967, 166] on select "Select an option I am higher Same price I am lower" at bounding box center [1027, 176] width 121 height 21
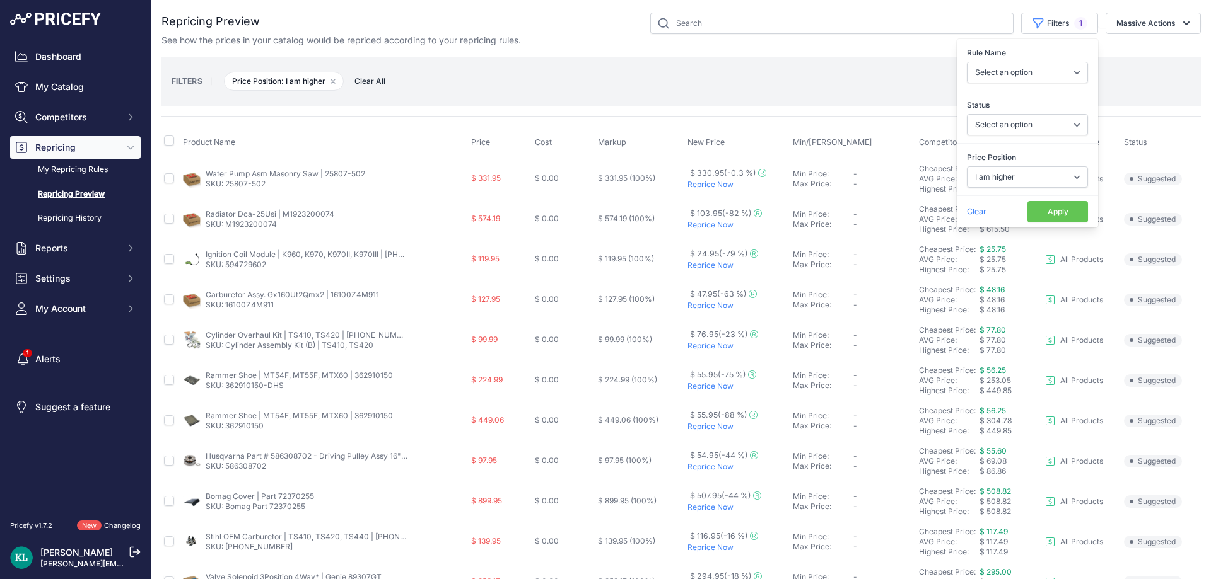
click at [1038, 211] on button "Apply" at bounding box center [1057, 211] width 61 height 21
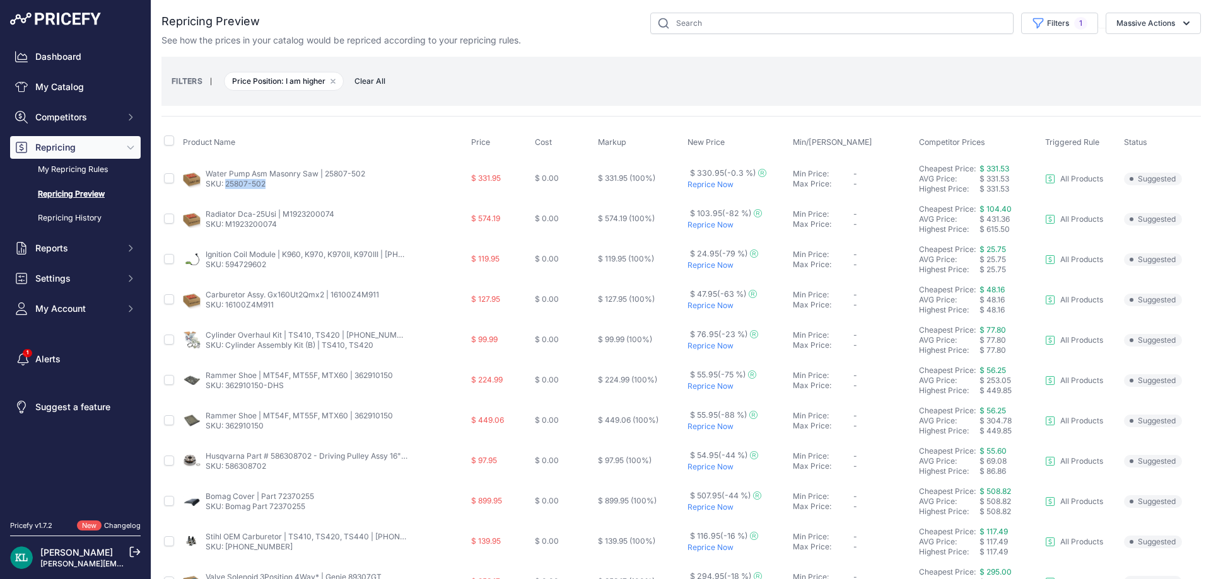
drag, startPoint x: 267, startPoint y: 189, endPoint x: 226, endPoint y: 189, distance: 40.4
click at [226, 189] on td "Water Pump Asm Masonry Saw | 25807-502 SKU: 25807-502" at bounding box center [324, 178] width 288 height 41
copy link "25807-502"
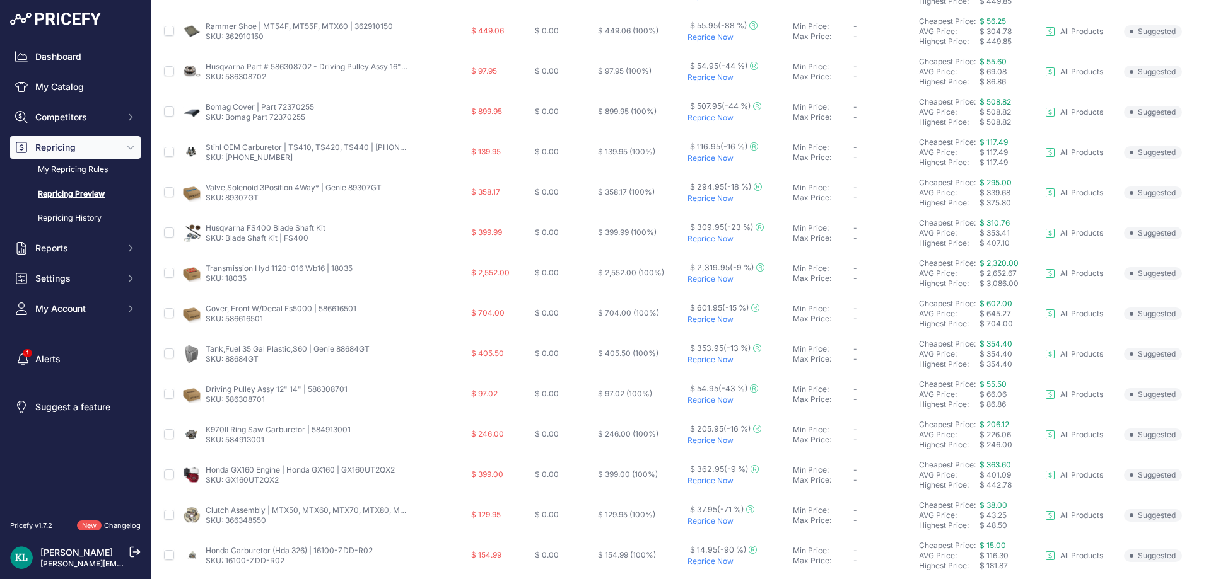
scroll to position [421, 0]
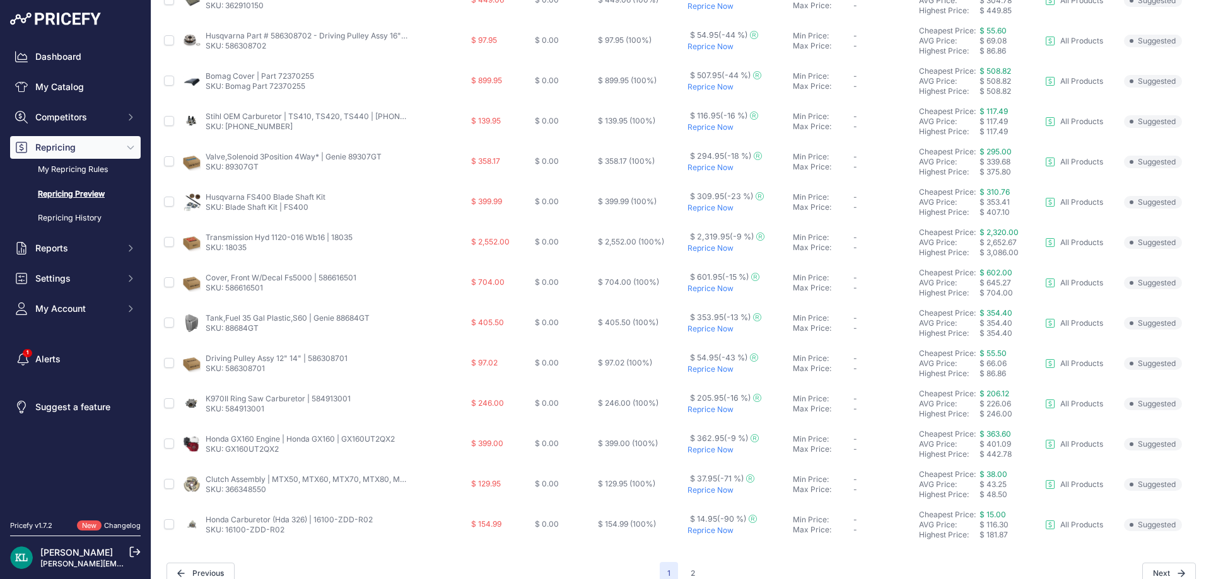
click at [234, 250] on link "SKU: 18035" at bounding box center [226, 247] width 41 height 9
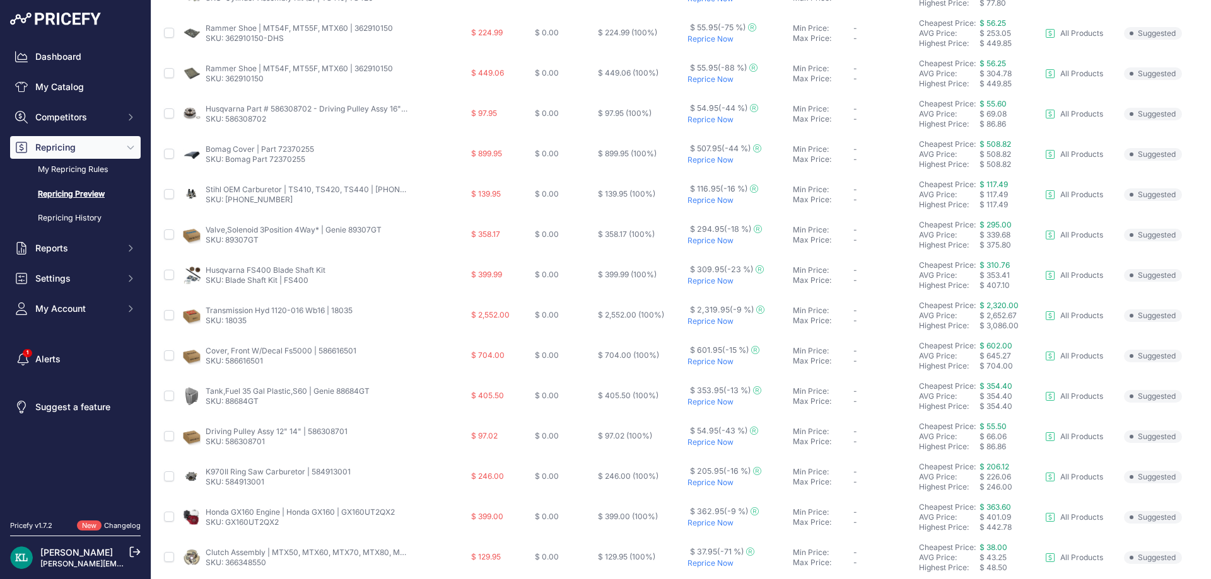
scroll to position [421, 0]
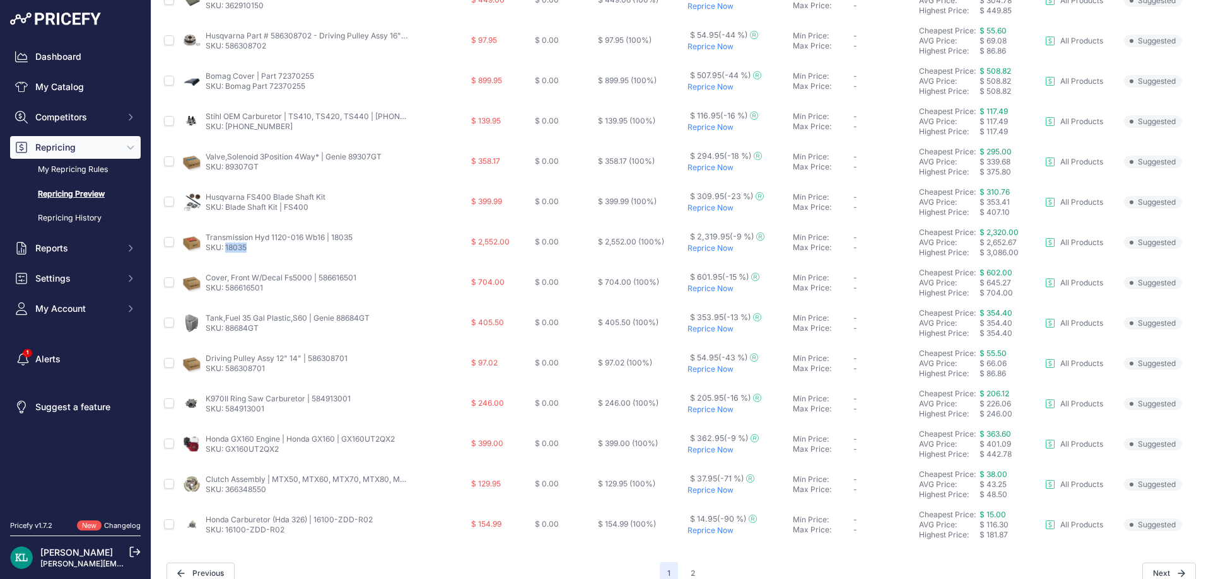
drag, startPoint x: 259, startPoint y: 253, endPoint x: 226, endPoint y: 255, distance: 33.5
click at [226, 255] on td "Transmission Hyd 1120-016 Wb16 | 18035 SKU: 18035" at bounding box center [324, 243] width 288 height 40
copy link "18035"
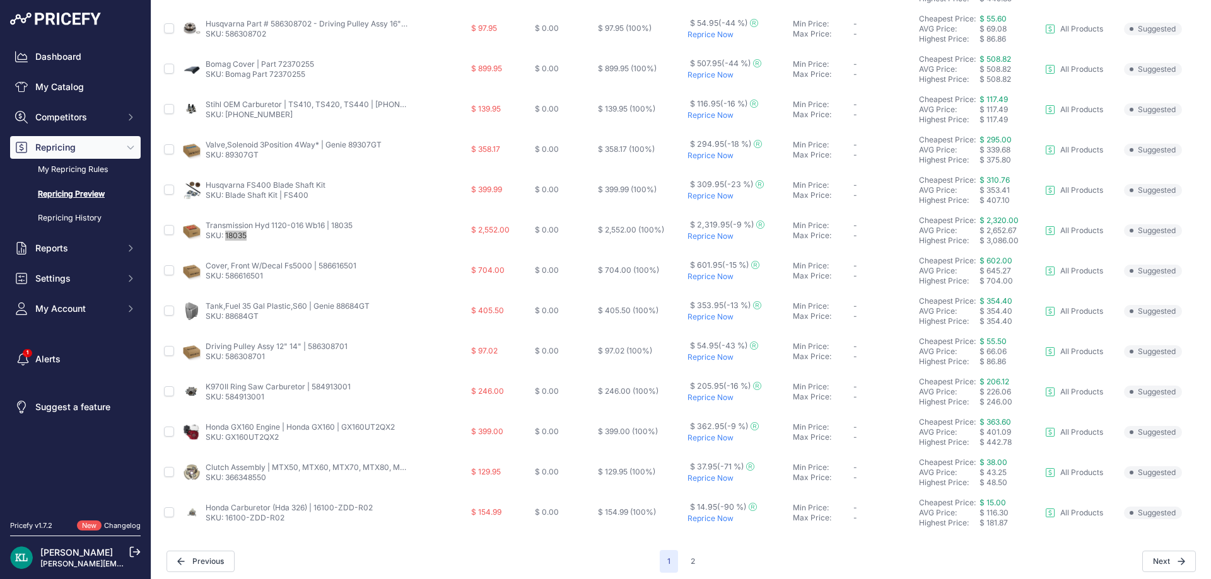
scroll to position [439, 0]
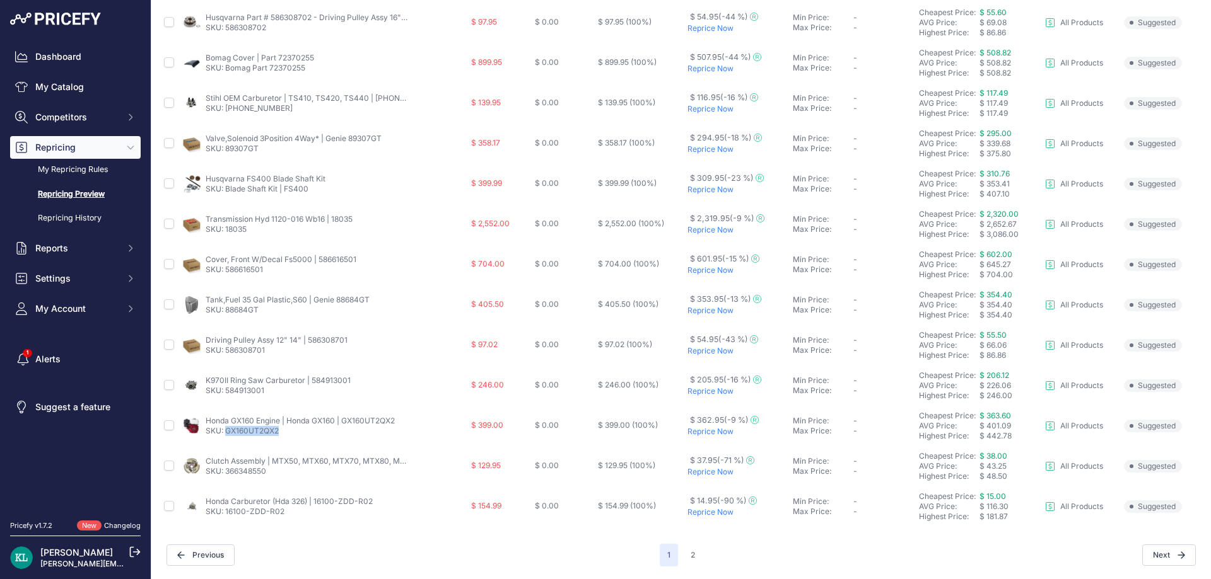
drag, startPoint x: 285, startPoint y: 437, endPoint x: 217, endPoint y: 430, distance: 68.4
click at [226, 440] on td "Honda GX160 Engine | Honda GX160 | GX160UT2QX2 SKU: GX160UT2QX2" at bounding box center [324, 426] width 288 height 40
copy link "GX160UT2QX2"
click at [687, 555] on button "2" at bounding box center [693, 555] width 20 height 23
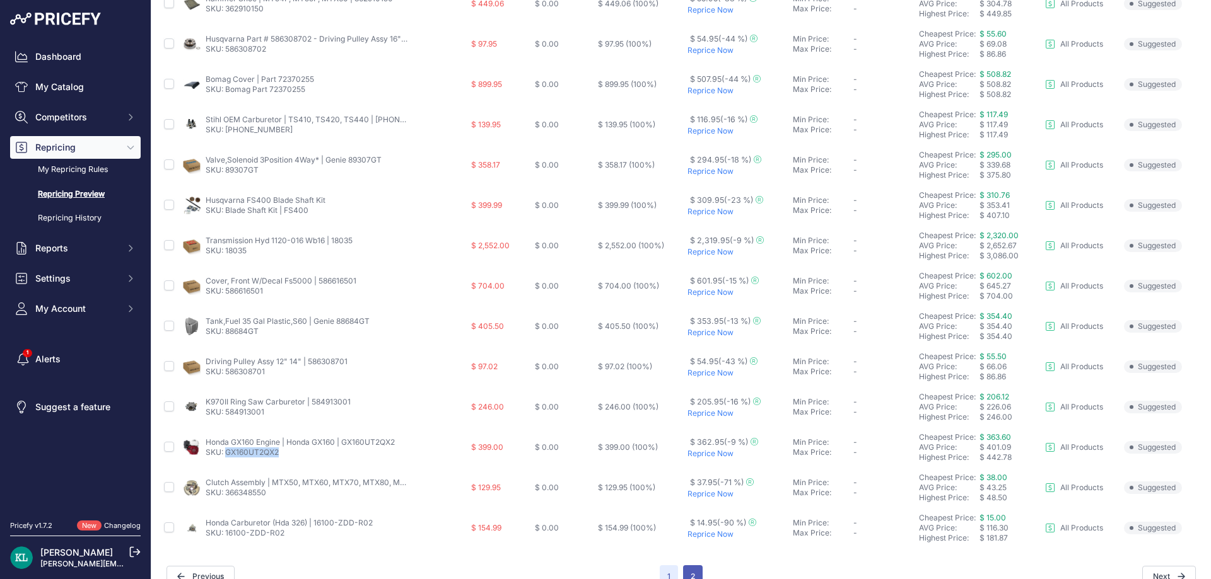
scroll to position [460, 0]
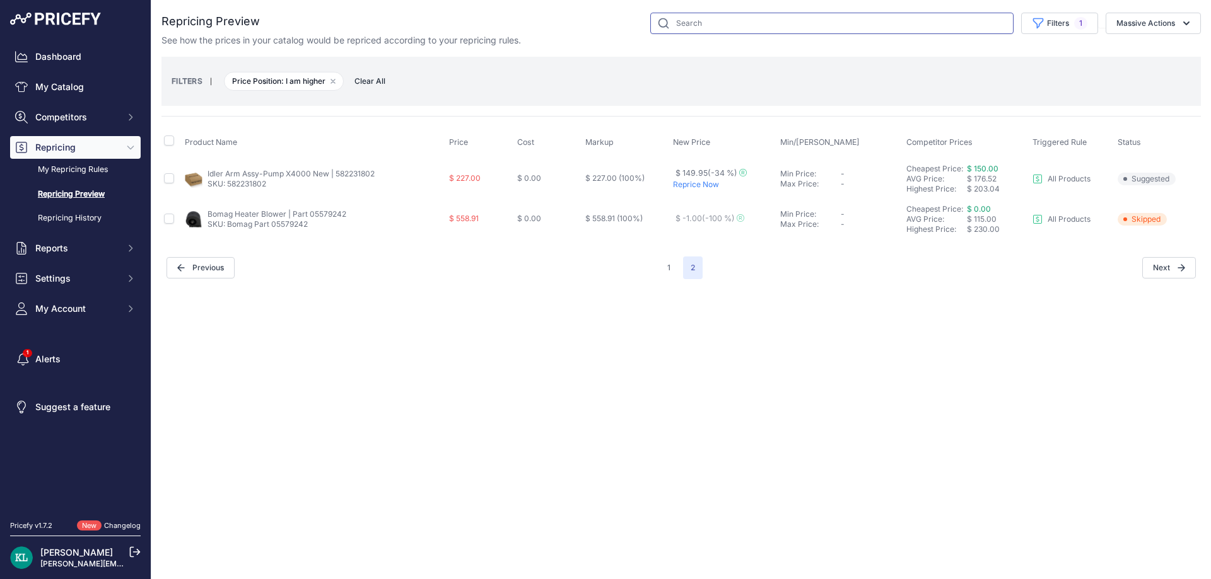
click at [699, 28] on input "text" at bounding box center [831, 23] width 363 height 21
paste input "25807-502"
type input "25807-502"
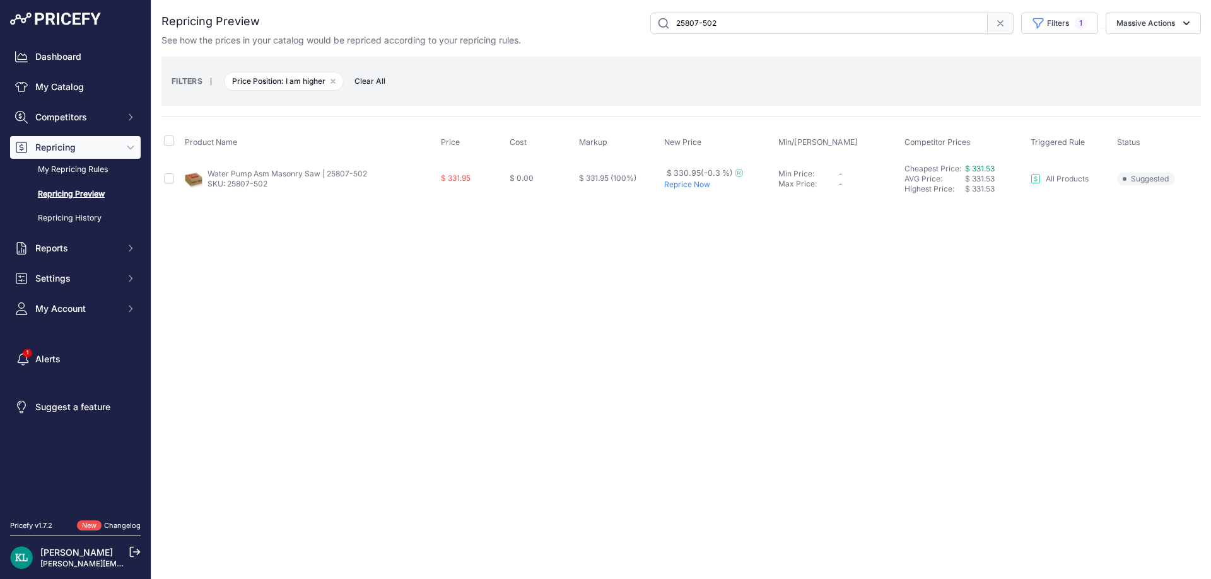
click at [164, 183] on td at bounding box center [171, 178] width 21 height 41
click at [169, 180] on input "checkbox" at bounding box center [169, 178] width 10 height 10
checkbox input "true"
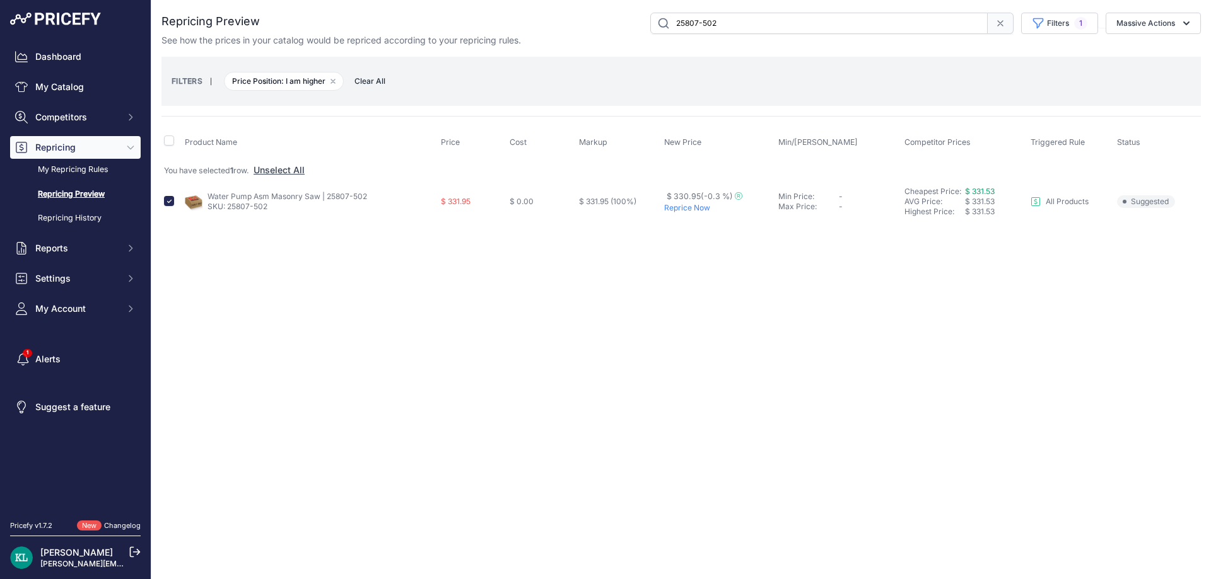
click at [747, 16] on input "25807-502" at bounding box center [818, 23] width 337 height 21
paste input "18035"
type input "18035"
click at [169, 202] on input "checkbox" at bounding box center [169, 201] width 10 height 10
checkbox input "true"
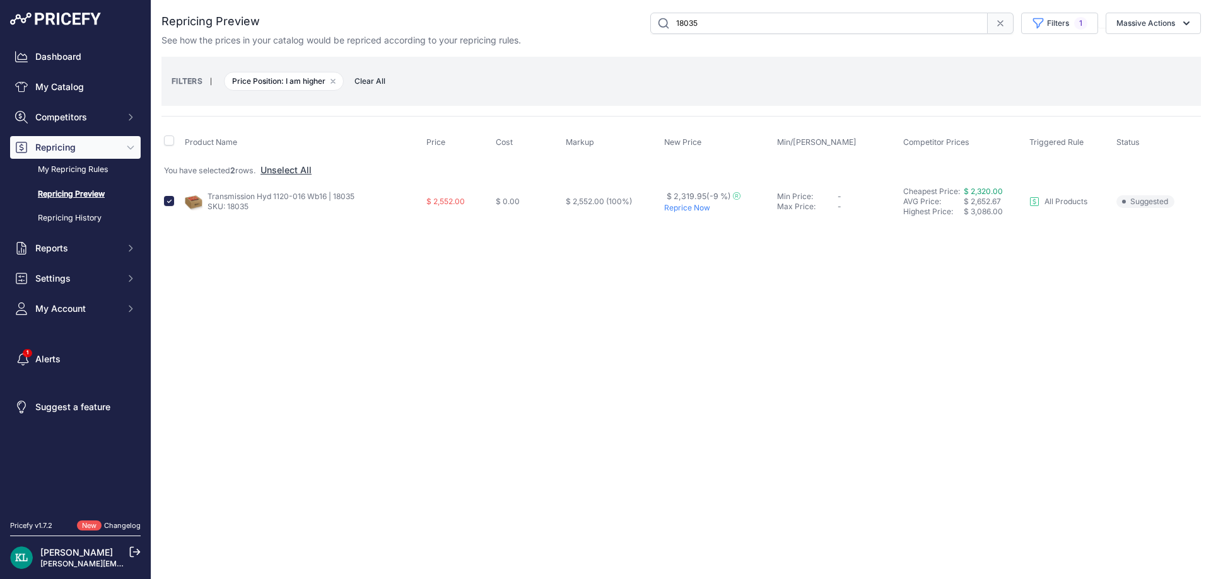
click at [995, 23] on icon at bounding box center [1000, 23] width 10 height 10
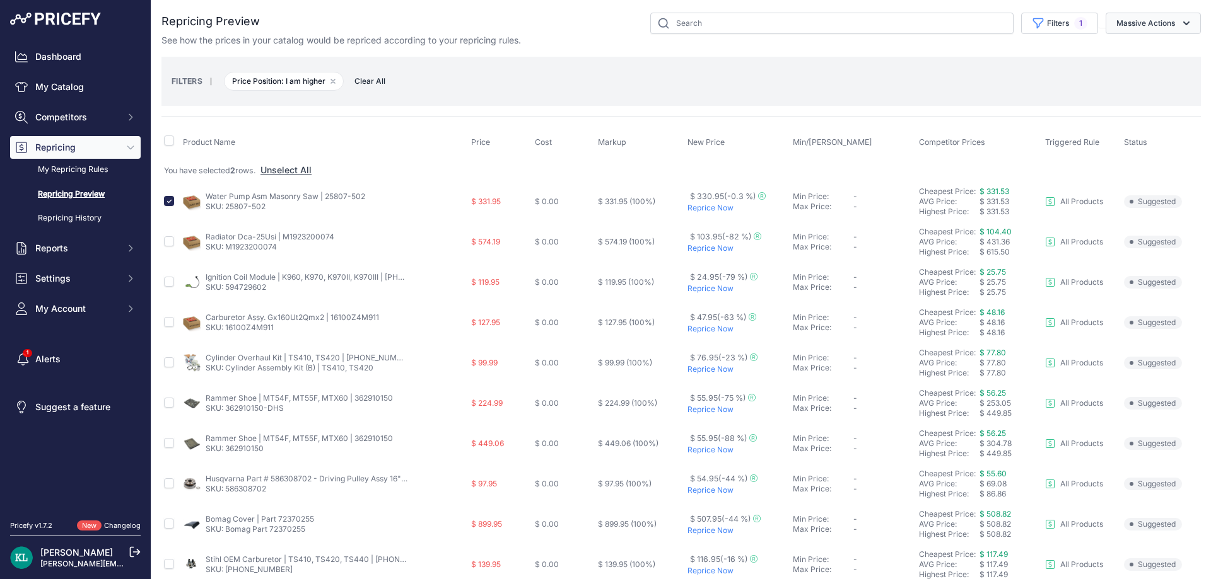
click at [1138, 29] on button "Massive Actions" at bounding box center [1152, 23] width 95 height 21
click at [1122, 62] on button "Reprice Now" at bounding box center [1150, 53] width 101 height 23
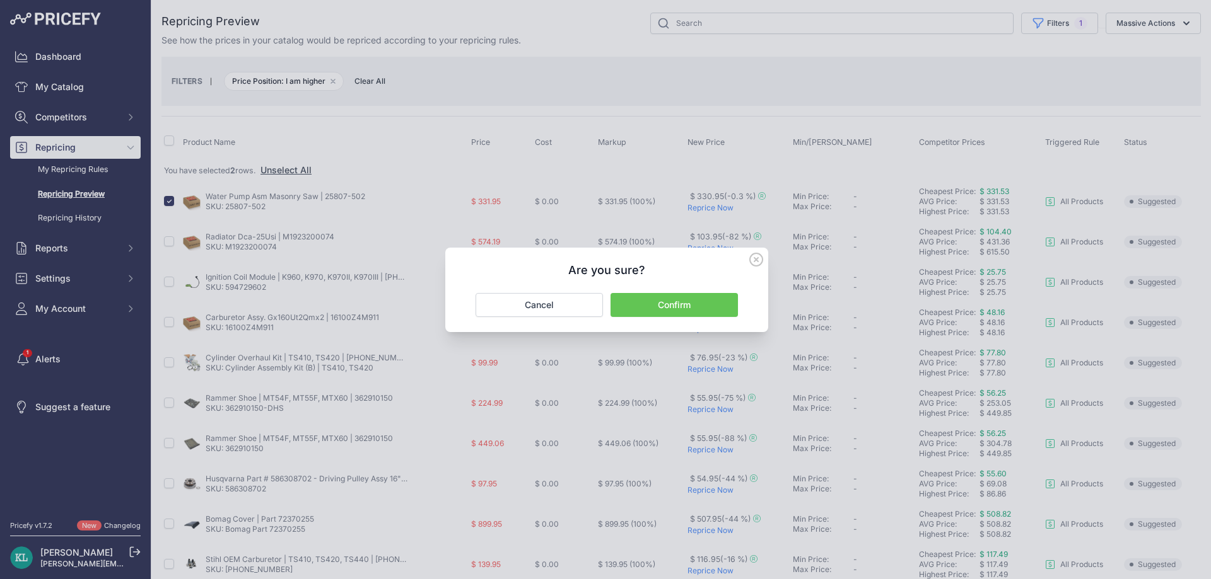
click at [654, 310] on button "Confirm" at bounding box center [673, 305] width 127 height 24
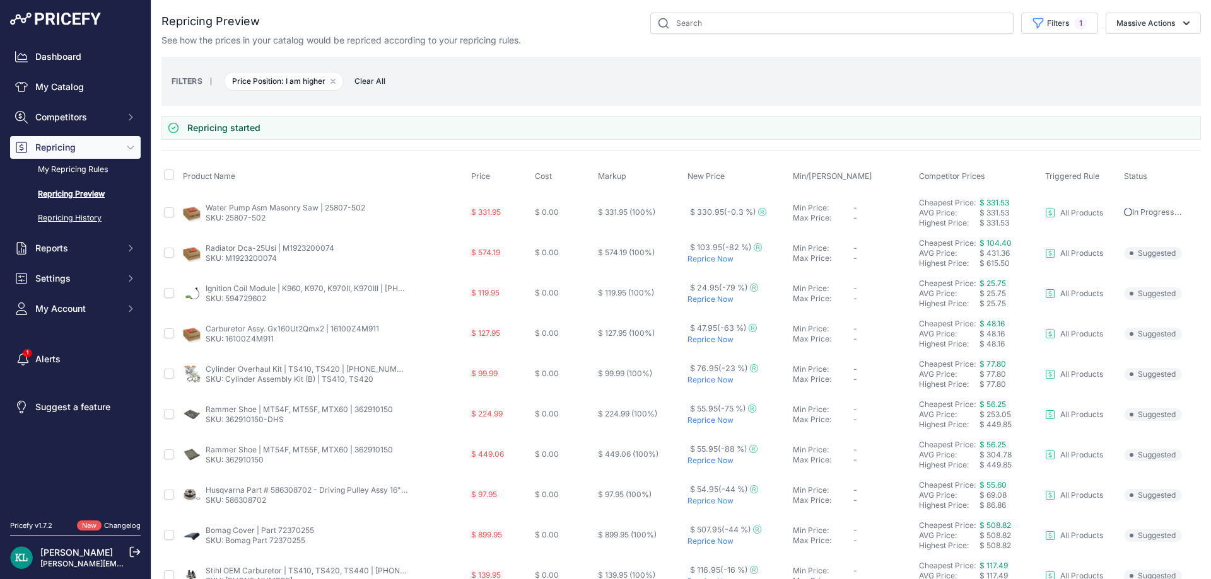
click at [86, 215] on link "Repricing History" at bounding box center [75, 218] width 131 height 22
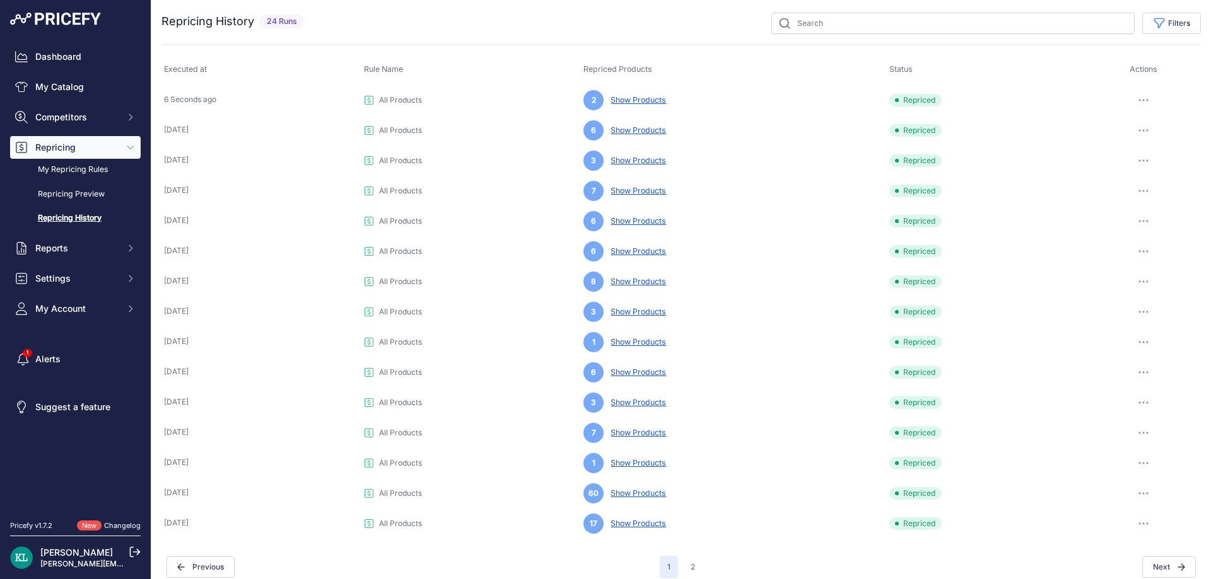
click at [634, 103] on link "Show Products" at bounding box center [635, 99] width 61 height 9
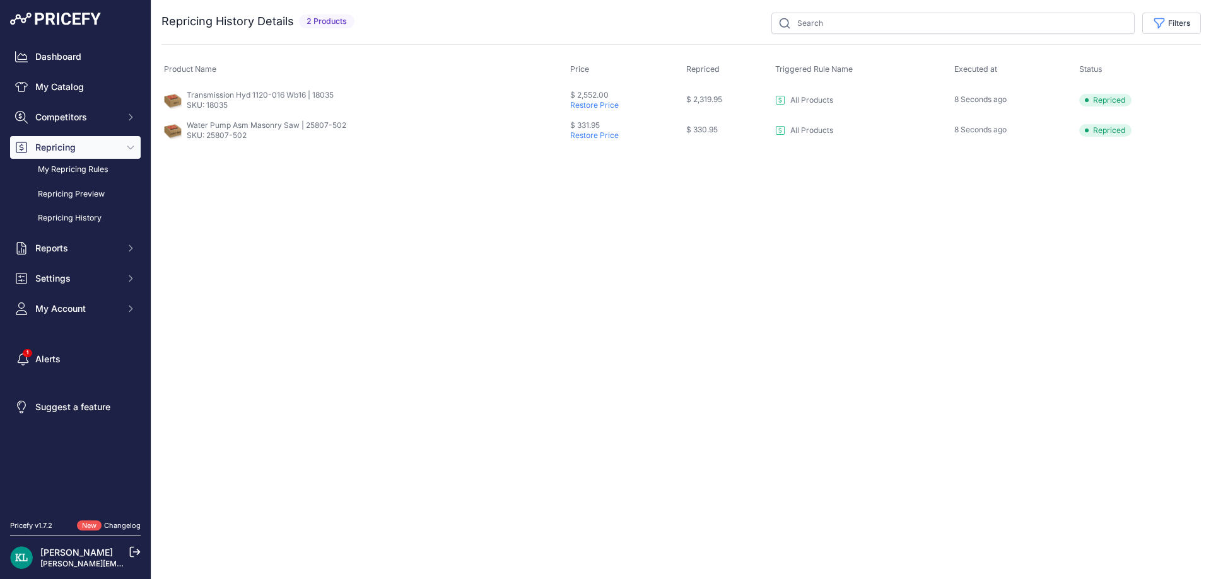
drag, startPoint x: 1079, startPoint y: 141, endPoint x: 180, endPoint y: 96, distance: 900.9
click at [180, 96] on tbody "Transmission Hyd 1120-016 Wb16 | 18035 SKU: 18035 $ 2,552.00 Restore Price $ 2,…" at bounding box center [680, 114] width 1039 height 61
copy tbody "Transmission Hyd 1120-016 Wb16 | 18035 SKU: 18035 $ 2,552.00 Restore Price $ 2,…"
click at [74, 289] on button "Settings" at bounding box center [75, 278] width 131 height 23
click at [54, 385] on link "Product Feed" at bounding box center [75, 386] width 131 height 22
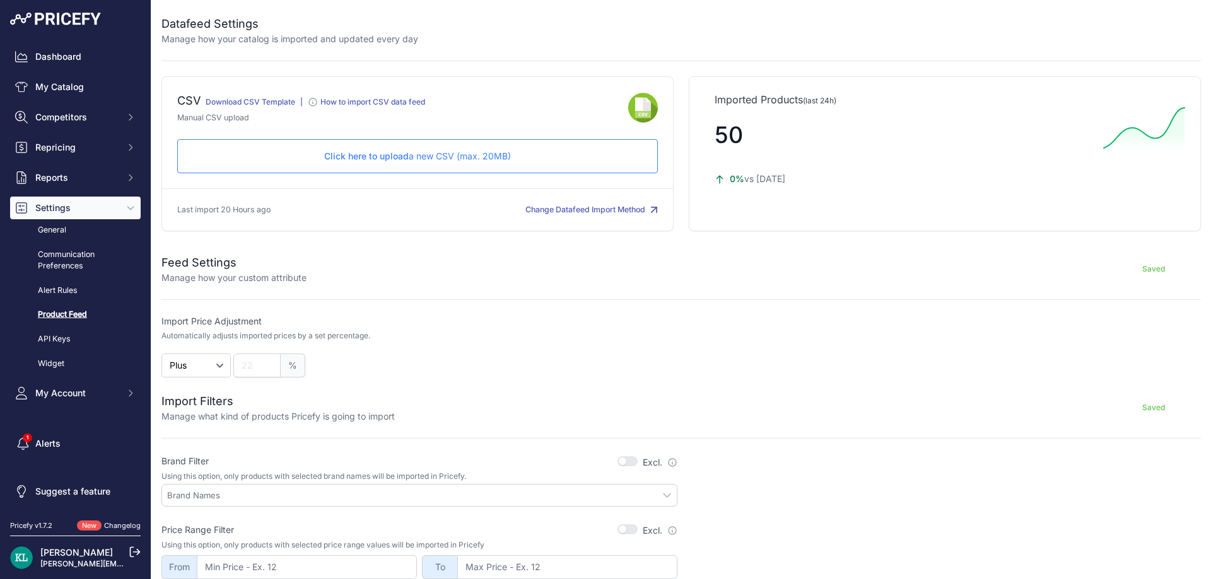
click at [441, 151] on p "Click here to upload a new CSV (max. 20MB)" at bounding box center [417, 156] width 459 height 13
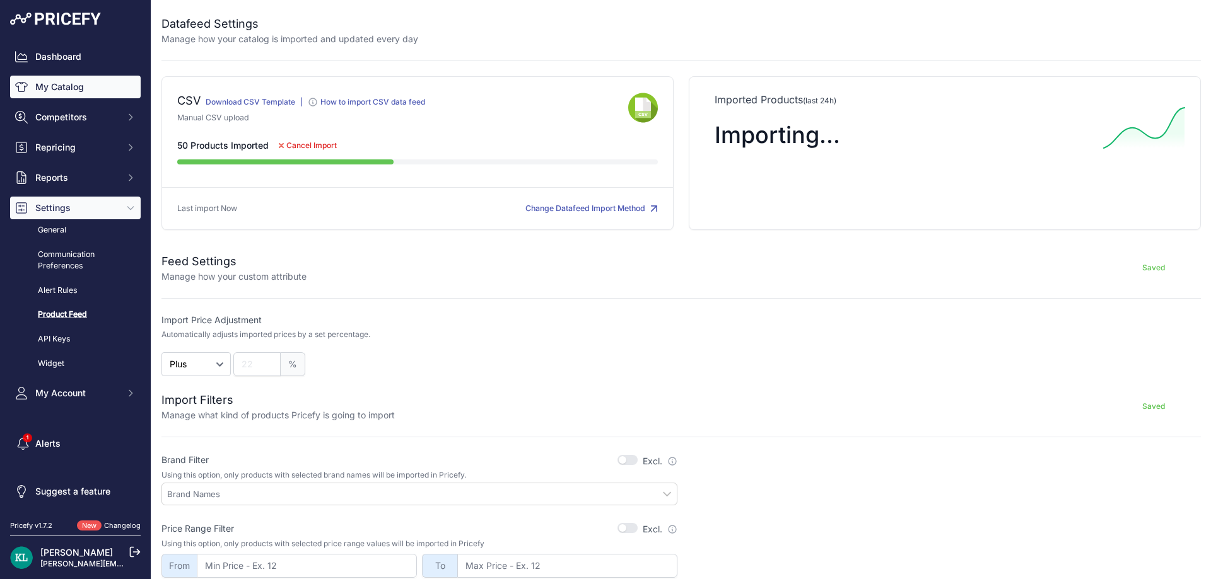
click at [89, 91] on link "My Catalog" at bounding box center [75, 87] width 131 height 23
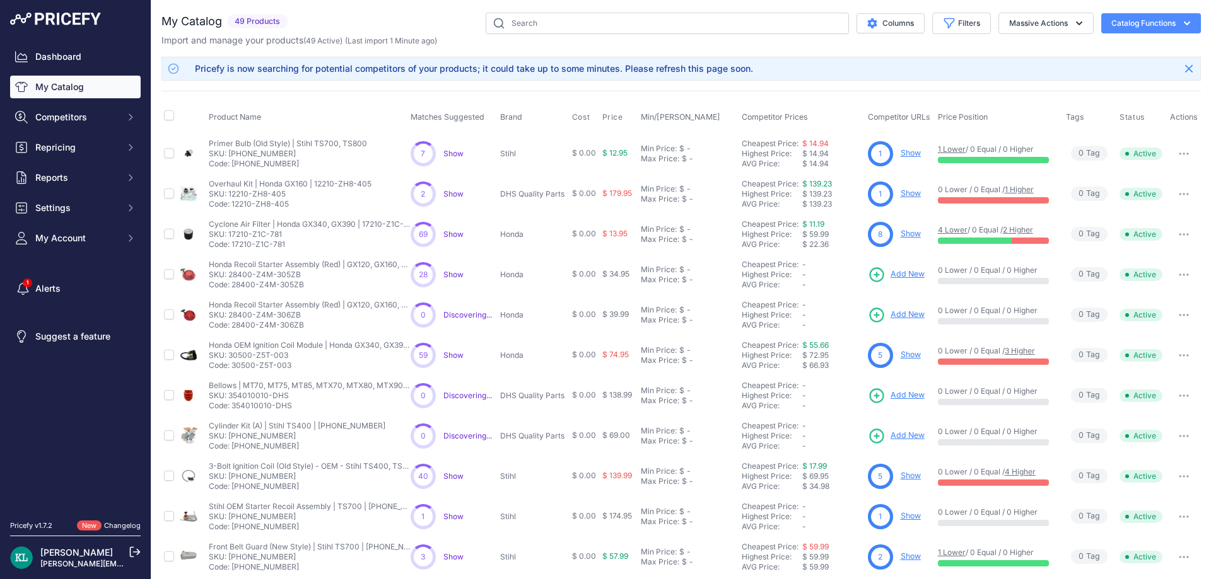
click at [81, 83] on link "My Catalog" at bounding box center [75, 87] width 131 height 23
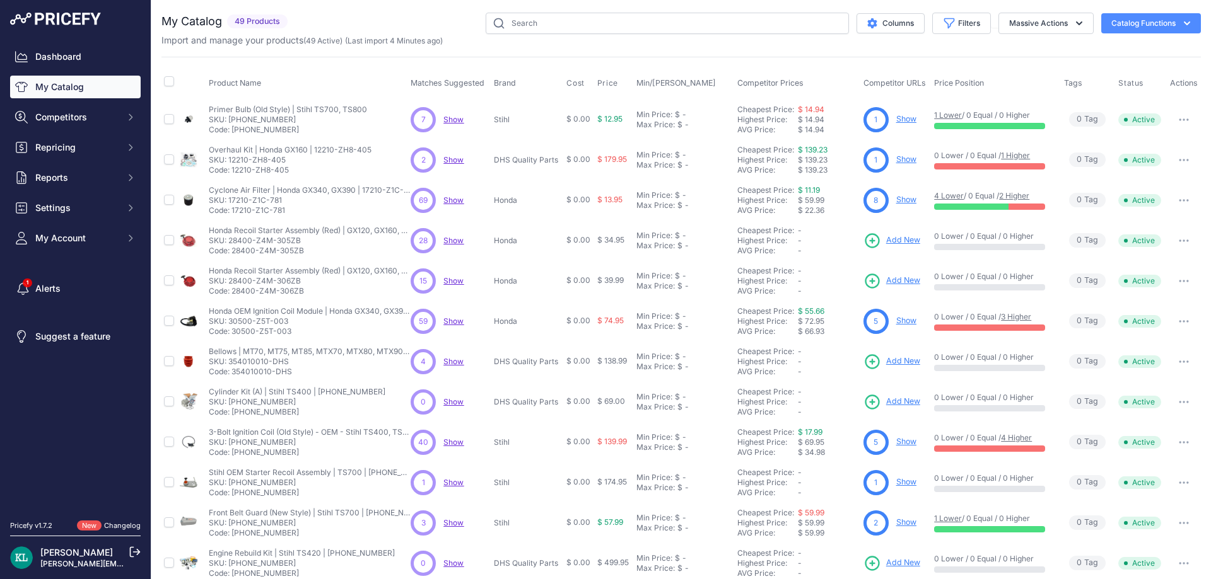
click at [60, 86] on link "My Catalog" at bounding box center [75, 87] width 131 height 23
click at [559, 15] on input "text" at bounding box center [667, 23] width 363 height 21
click at [88, 113] on span "Competitors" at bounding box center [76, 117] width 83 height 13
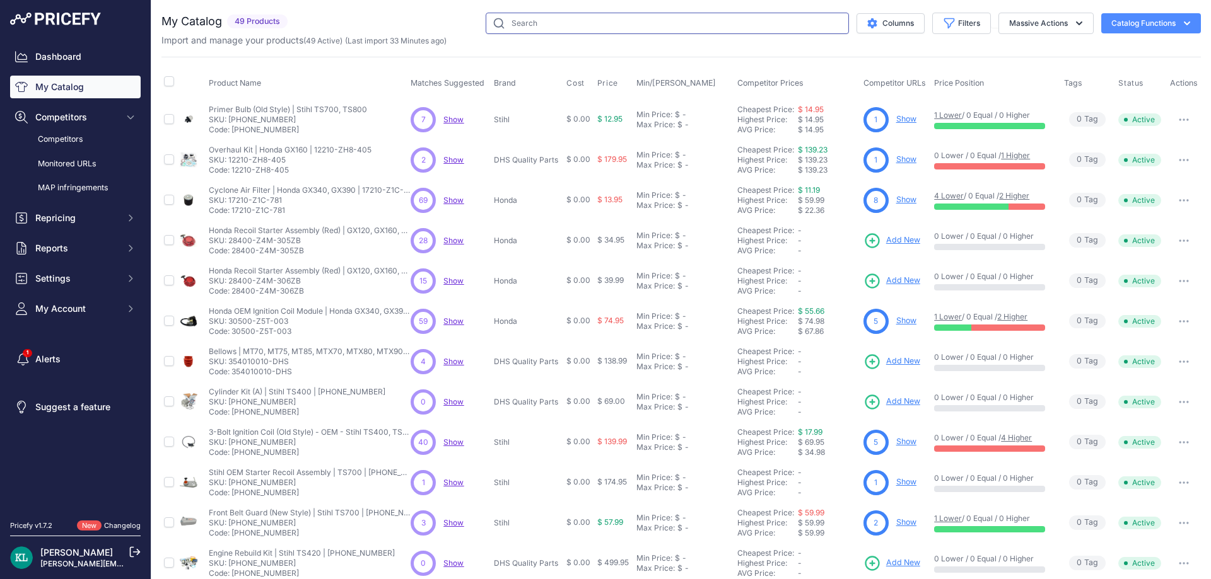
click at [541, 26] on input "text" at bounding box center [667, 23] width 363 height 21
paste input "GX160UT2QX2"
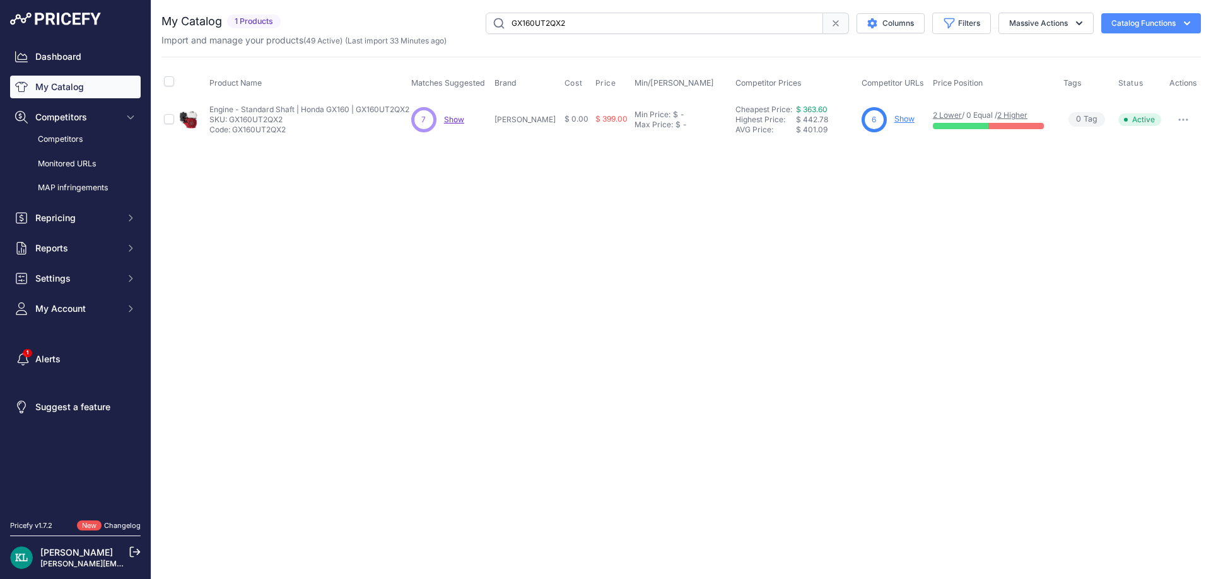
click at [615, 21] on input "GX160UT2QX2" at bounding box center [654, 23] width 337 height 21
paste input "967796502"
click at [592, 23] on input "967796502" at bounding box center [654, 23] width 337 height 21
paste input "MVC82VHW"
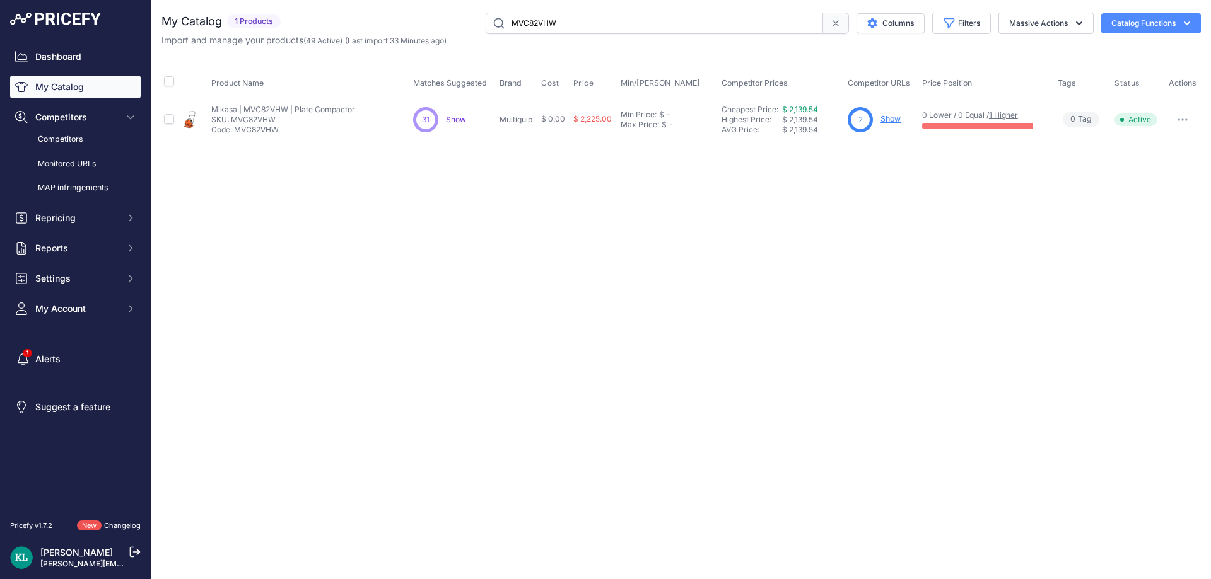
click at [583, 26] on input "MVC82VHW" at bounding box center [654, 23] width 337 height 21
paste input "FKITJBH9"
click at [559, 26] on input "FKITJBH9" at bounding box center [654, 23] width 337 height 21
paste input "MTX60HD"
drag, startPoint x: 631, startPoint y: 1, endPoint x: 620, endPoint y: 9, distance: 14.4
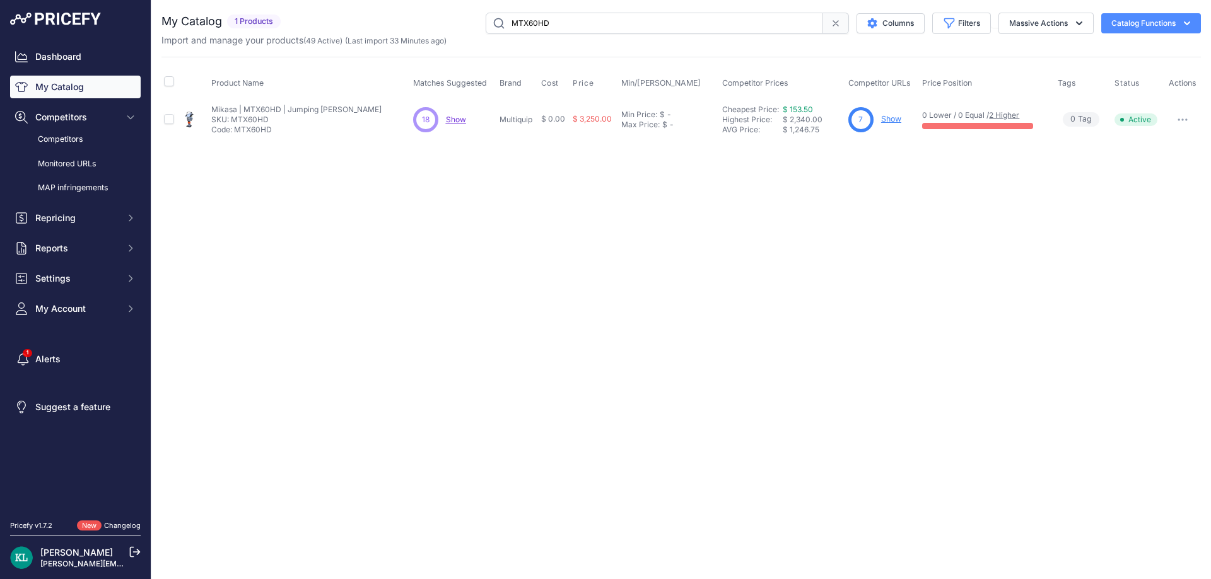
click at [631, 1] on div "You are not connected to the internet. My Catalog" at bounding box center [680, 76] width 1039 height 153
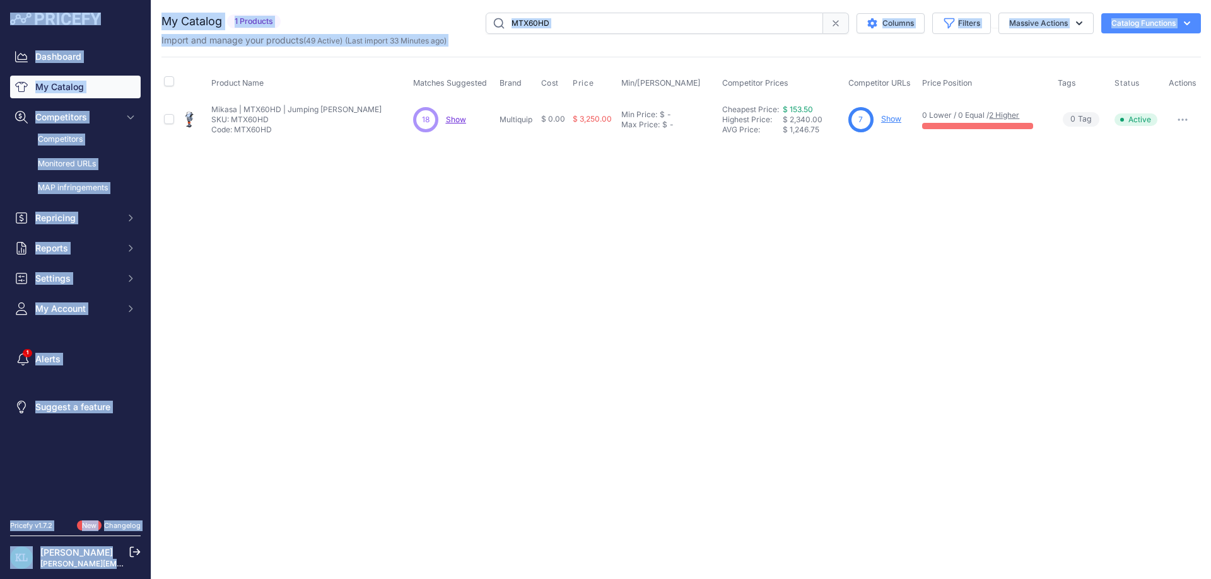
click at [609, 20] on input "MTX60HD" at bounding box center [654, 23] width 337 height 21
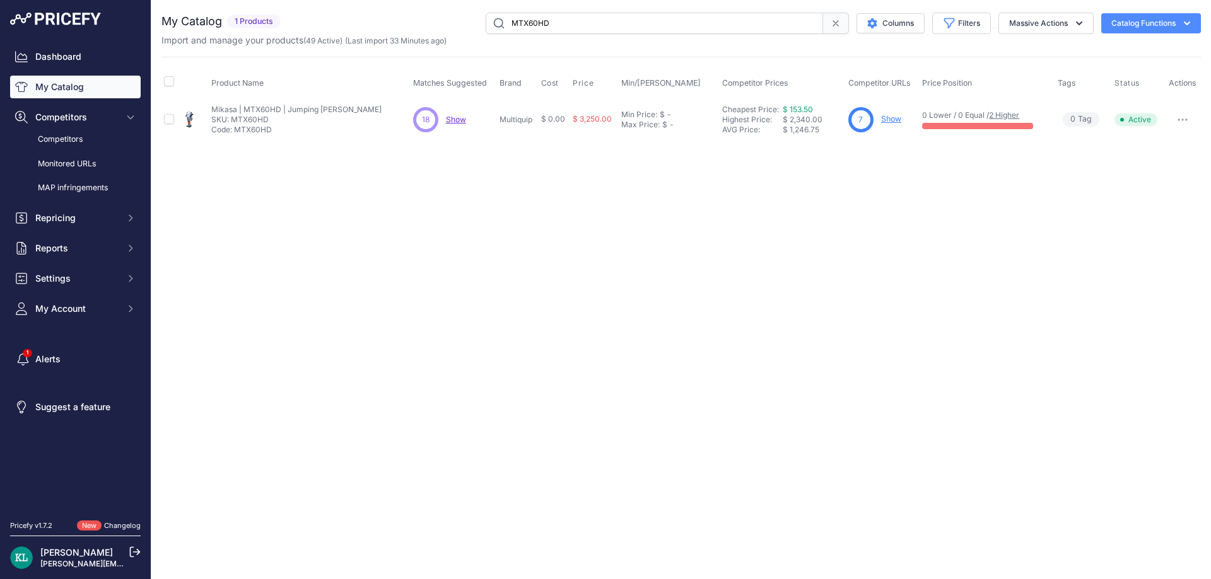
paste input "967682101"
click at [598, 31] on input "967682101" at bounding box center [654, 23] width 337 height 21
paste input "17210-Z1C-78"
click at [467, 119] on span "Show" at bounding box center [458, 119] width 20 height 9
click at [596, 18] on input "17210-Z1C-781" at bounding box center [654, 23] width 337 height 21
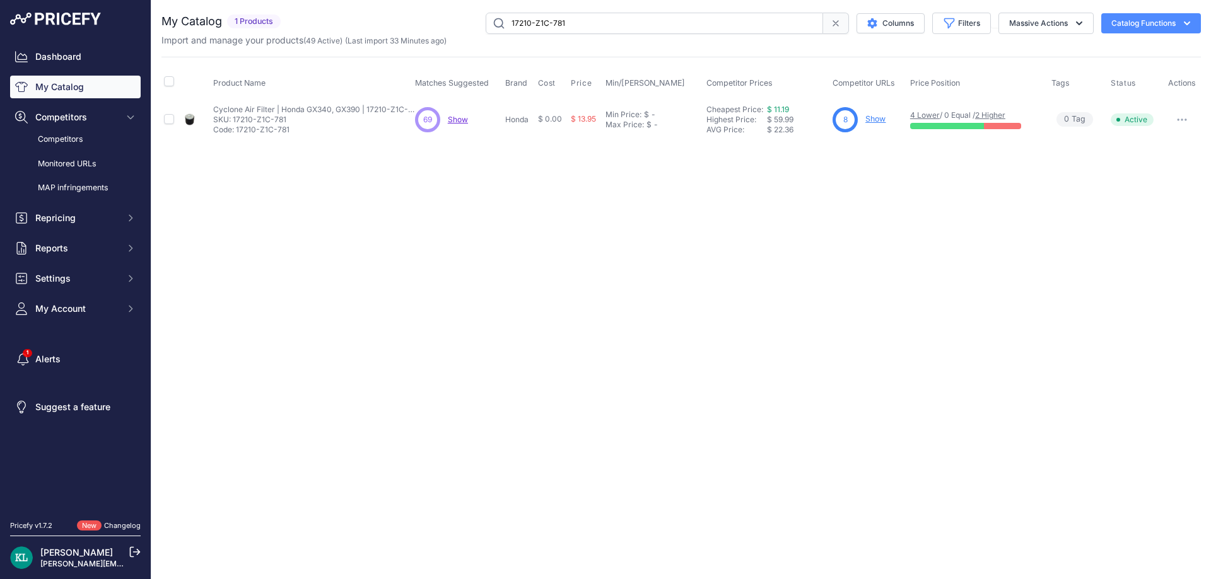
paste input "28400-Z4M-306ZB"
click at [467, 119] on span "Show" at bounding box center [458, 119] width 20 height 9
click at [584, 26] on input "28400-Z4M-306ZB" at bounding box center [654, 23] width 337 height 21
paste input "Honda GX270UT2QA2"
click at [566, 20] on input "Honda GX270UT2QA2" at bounding box center [654, 23] width 337 height 21
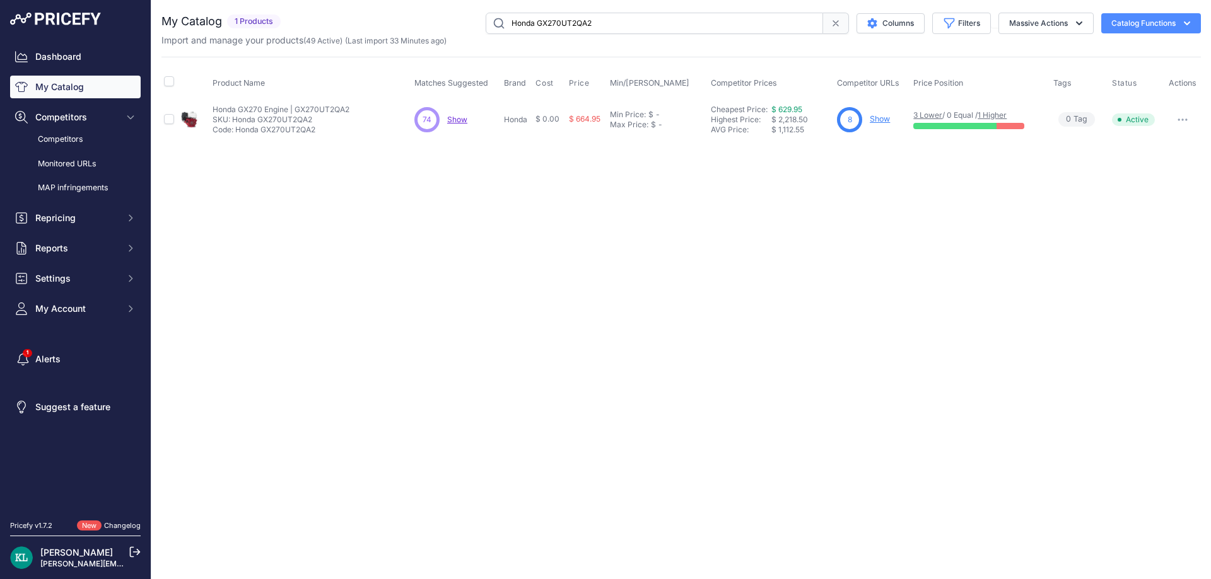
click at [566, 20] on input "Honda GX270UT2QA2" at bounding box center [654, 23] width 337 height 21
click at [463, 116] on span "Show" at bounding box center [457, 119] width 20 height 9
click at [653, 28] on input "Honda GX270UT2QA2" at bounding box center [654, 23] width 337 height 21
paste input "12210-ZH8-405"
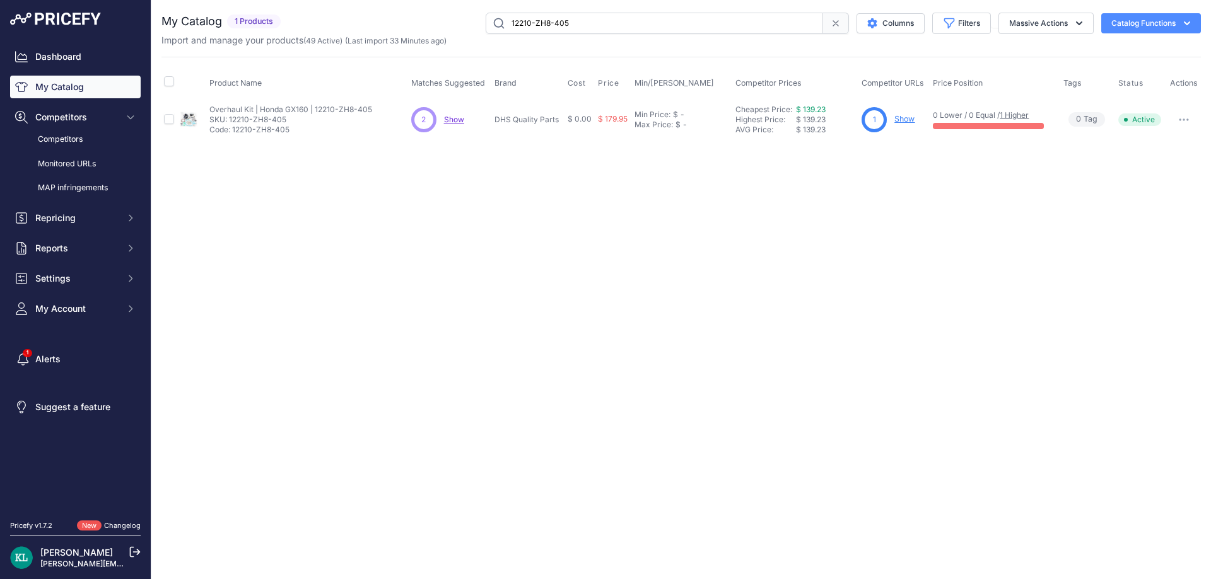
click at [455, 120] on span "Show" at bounding box center [454, 119] width 20 height 9
click at [632, 30] on input "12210-ZH8-405" at bounding box center [654, 23] width 337 height 21
paste input "Roller Kit - Husqvarna"
click at [463, 114] on div "31 31 Show Discovering..." at bounding box center [454, 119] width 82 height 25
click at [462, 120] on span "Show" at bounding box center [456, 119] width 20 height 9
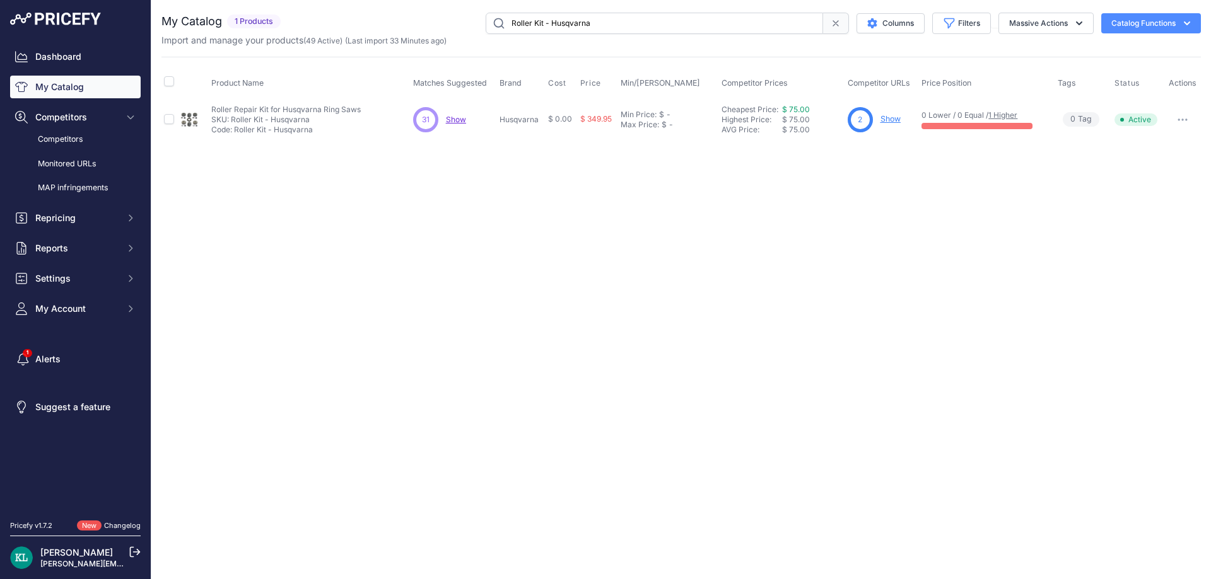
click at [603, 16] on input "Roller Kit - Husqvarna" at bounding box center [654, 23] width 337 height 21
paste input "5100062424"
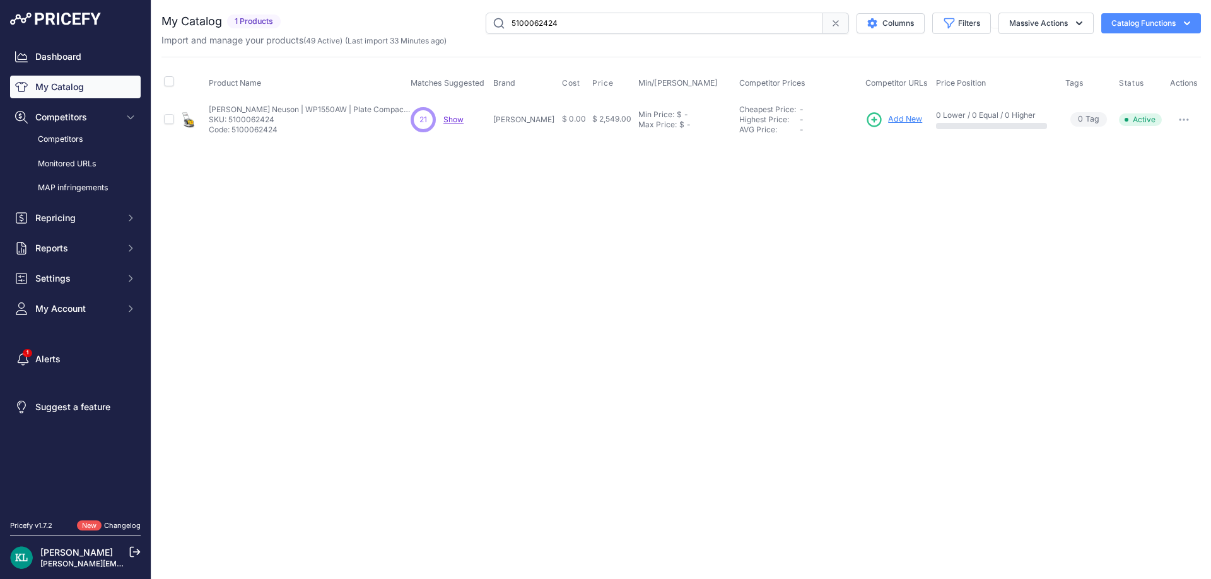
click at [455, 118] on span "Show" at bounding box center [453, 119] width 20 height 9
click at [567, 40] on div "Import and manage your products ( 49 Active ) (Last import 33 Minutes ago)" at bounding box center [680, 40] width 1039 height 13
click at [615, 17] on input "5100062424" at bounding box center [654, 23] width 337 height 21
paste input "4224-190-0306"
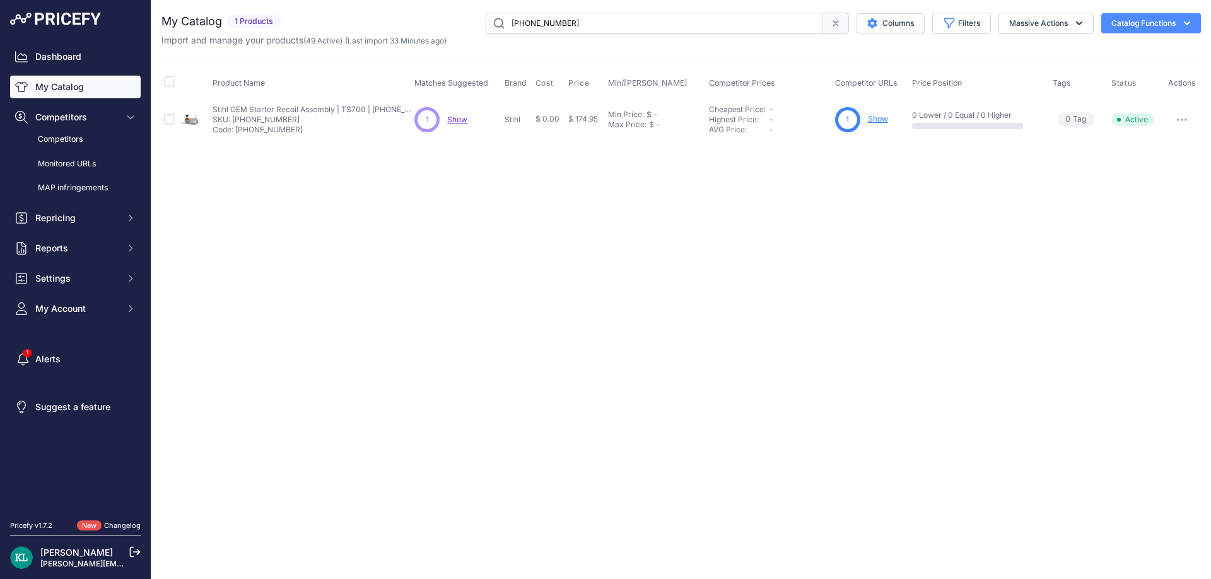
click at [675, 22] on input "4224-190-0306" at bounding box center [654, 23] width 337 height 21
paste input "Overhaul Kit GX390"
click at [467, 117] on div "7 7 Show Discovering..." at bounding box center [450, 119] width 78 height 25
click at [465, 120] on div "7 7 Show Discovering..." at bounding box center [450, 119] width 78 height 25
click at [460, 122] on span "Show" at bounding box center [454, 119] width 20 height 9
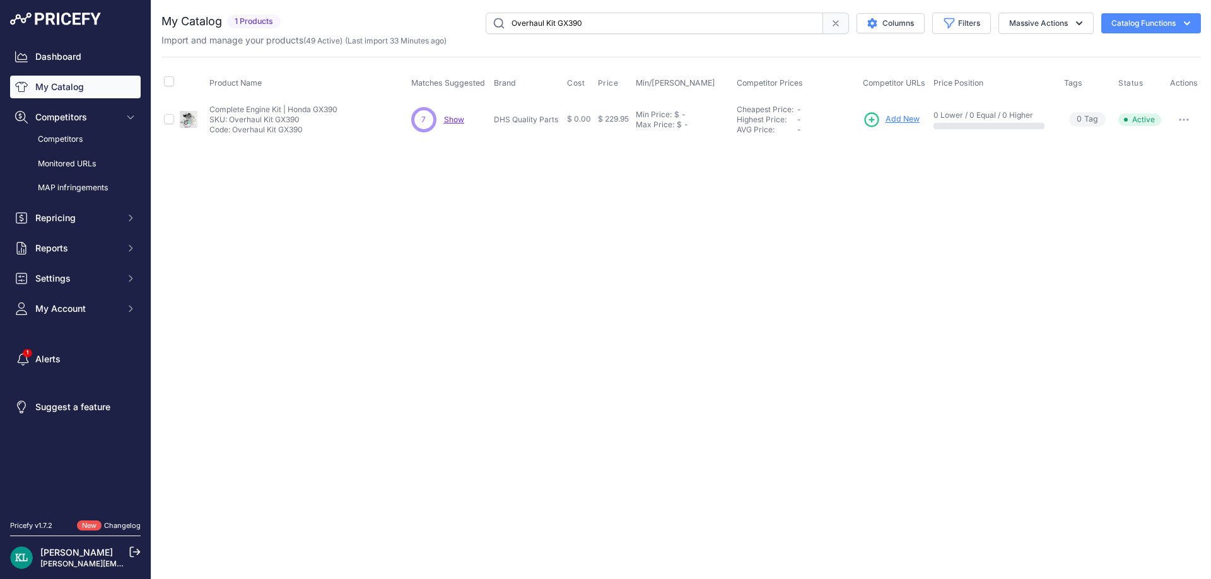
click at [627, 30] on input "Overhaul Kit GX390" at bounding box center [654, 23] width 337 height 21
paste input "5100058535"
click at [566, 25] on input "5100058535" at bounding box center [654, 23] width 337 height 21
paste input "Bomag Part 06312013"
click at [588, 28] on input "Bomag Part 06312013" at bounding box center [654, 23] width 337 height 21
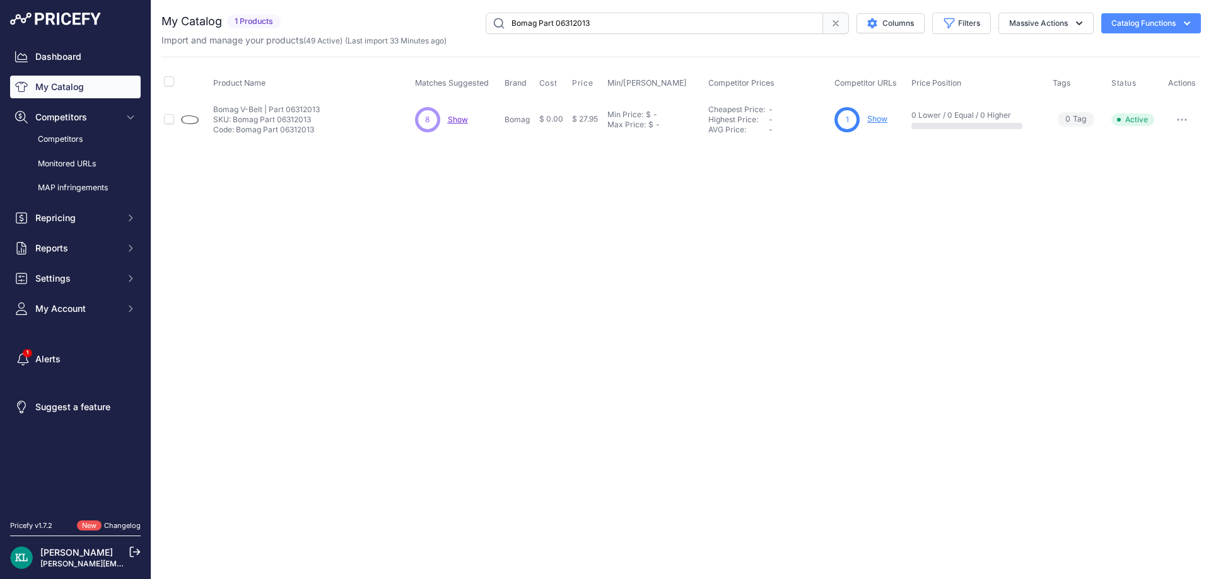
click at [588, 28] on input "Bomag Part 06312013" at bounding box center [654, 23] width 337 height 21
click at [448, 123] on span "Show" at bounding box center [458, 119] width 20 height 9
click at [588, 20] on input "Bomag Part 06312013" at bounding box center [654, 23] width 337 height 21
paste input "4238-350-0854"
click at [455, 122] on span "Show" at bounding box center [457, 119] width 20 height 9
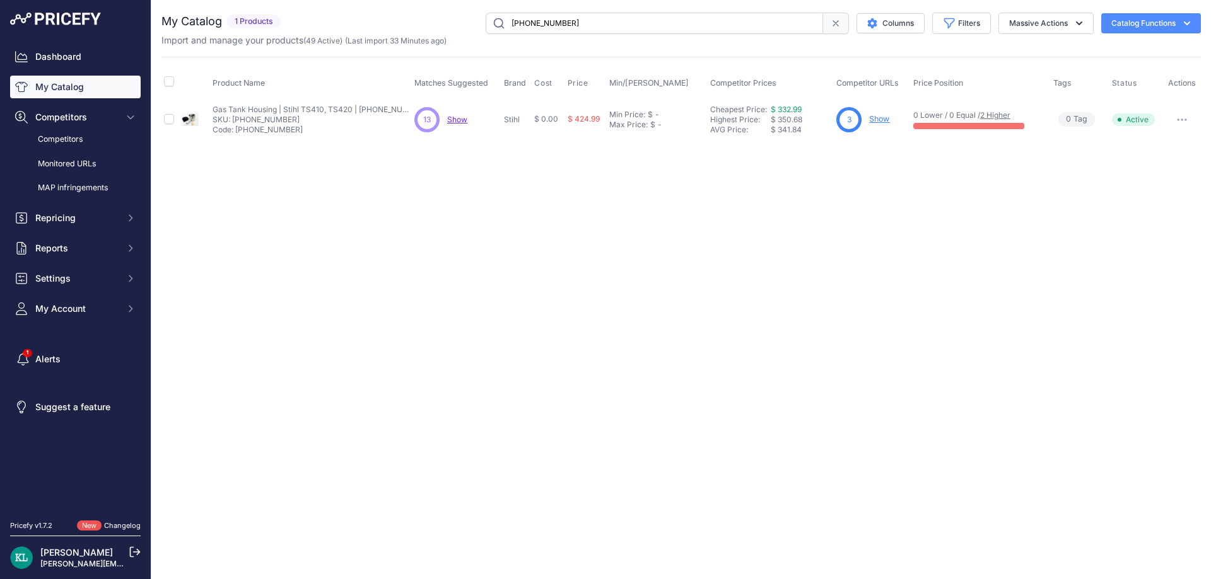
click at [584, 28] on input "[PHONE_NUMBER]" at bounding box center [654, 23] width 337 height 21
paste input "24-700-8113"
click at [635, 35] on div "Import and manage your products ( 49 Active ) (Last import 33 Minutes ago)" at bounding box center [680, 40] width 1039 height 13
click at [637, 30] on input "4224-700-8113" at bounding box center [654, 23] width 337 height 21
paste input "955010080"
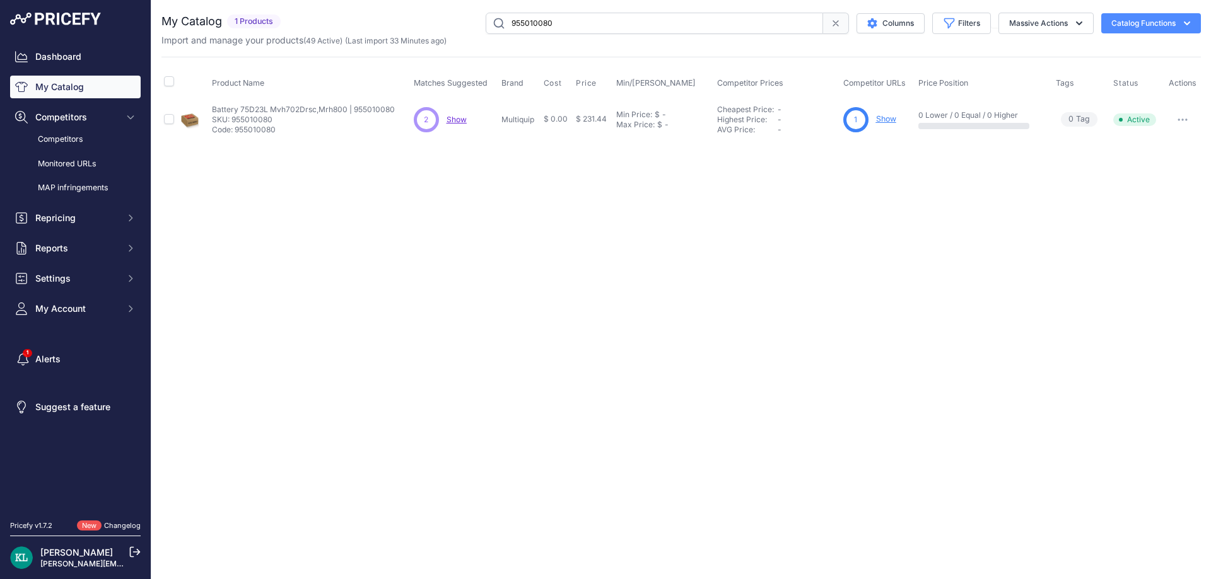
click at [455, 119] on span "Show" at bounding box center [456, 119] width 20 height 9
click at [564, 30] on input "955010080" at bounding box center [654, 23] width 337 height 21
paste input "HON1010"
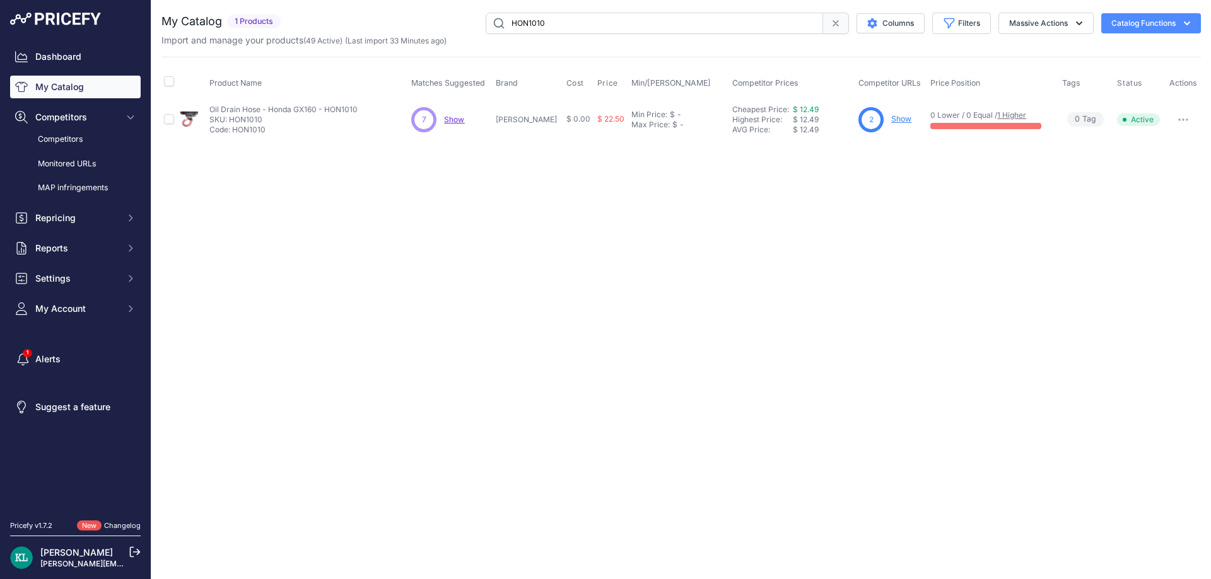
click at [463, 124] on span "Show" at bounding box center [454, 119] width 20 height 9
click at [601, 20] on input "HON1010" at bounding box center [654, 23] width 337 height 21
paste input "MTX70HD"
click at [573, 25] on input "MTX70HD" at bounding box center [654, 23] width 337 height 21
paste input "GX240UT2HA2"
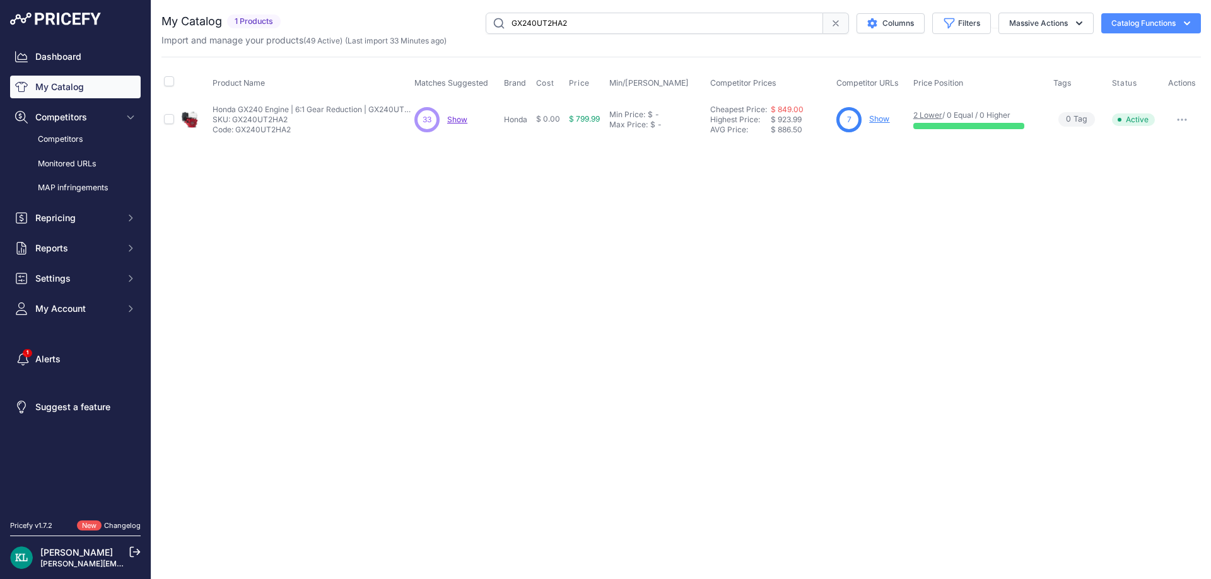
click at [496, 286] on div "Close You are not connected to the internet." at bounding box center [680, 289] width 1059 height 579
click at [467, 122] on div "33 33 Show Discovering..." at bounding box center [456, 119] width 84 height 25
click at [461, 122] on span "Show" at bounding box center [457, 119] width 20 height 9
drag, startPoint x: 640, startPoint y: 25, endPoint x: 539, endPoint y: 59, distance: 106.7
click at [640, 25] on input "GX240UT2HA2" at bounding box center [654, 23] width 337 height 21
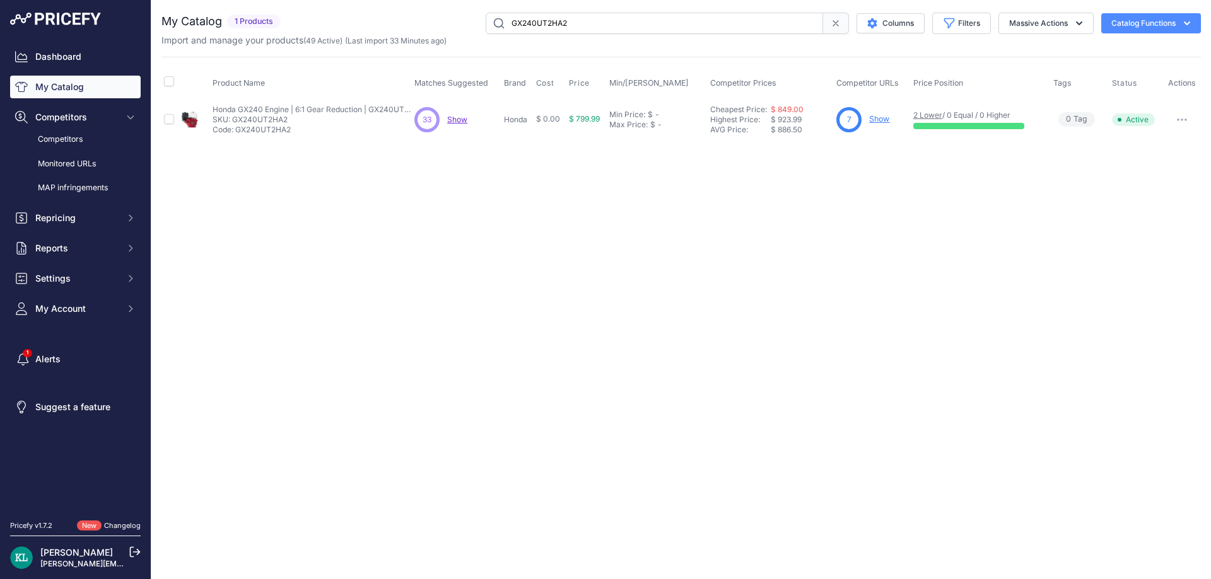
paste input "4223-400-1300"
click at [450, 118] on span "Show" at bounding box center [457, 119] width 20 height 9
click at [615, 17] on input "4223-400-1300" at bounding box center [654, 23] width 337 height 21
paste input "822806GT"
click at [463, 125] on div "5 5 Show Discovering..." at bounding box center [456, 119] width 84 height 25
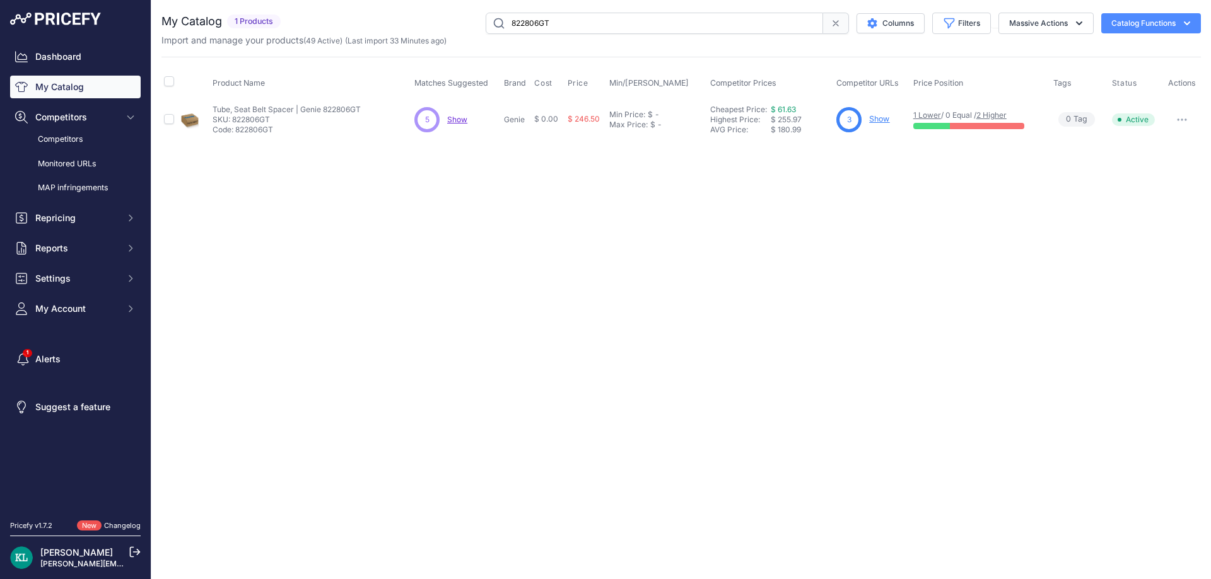
click at [467, 120] on div "5 5 Show Discovering..." at bounding box center [456, 119] width 84 height 25
click at [467, 122] on span "Show" at bounding box center [457, 119] width 20 height 9
click at [629, 27] on input "822806GT" at bounding box center [654, 23] width 337 height 21
paste input "751-045"
click at [460, 117] on span "Show" at bounding box center [458, 119] width 20 height 9
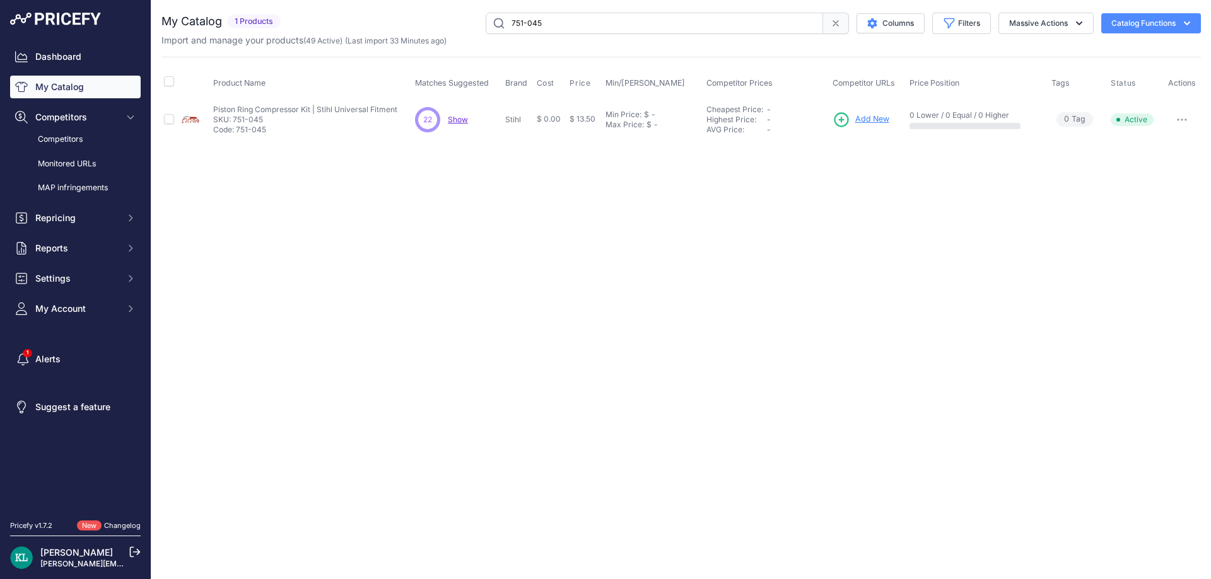
click at [466, 115] on span "Show" at bounding box center [458, 119] width 20 height 9
click at [590, 21] on input "751-045" at bounding box center [654, 23] width 337 height 21
paste input "5000151859"
click at [456, 116] on span "Show" at bounding box center [455, 119] width 20 height 9
click at [605, 26] on input "5000151859" at bounding box center [654, 23] width 337 height 21
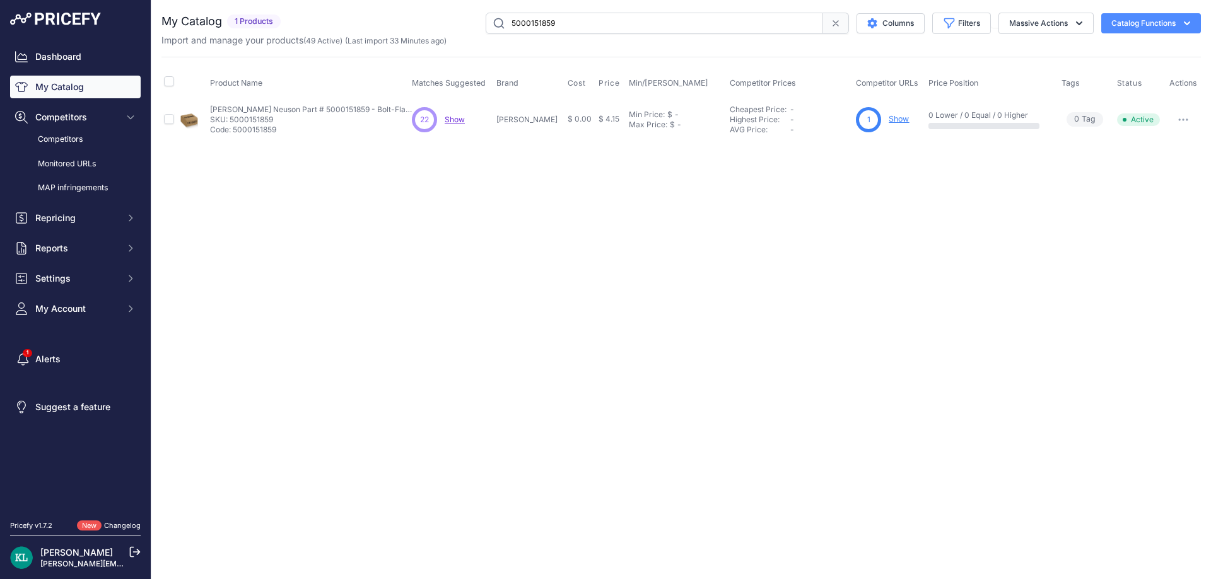
paste input "049900"
paste input "09112"
click at [673, 25] on input "5000049900" at bounding box center [654, 23] width 337 height 21
type input "5000009112"
click at [450, 115] on span "Show" at bounding box center [454, 119] width 20 height 9
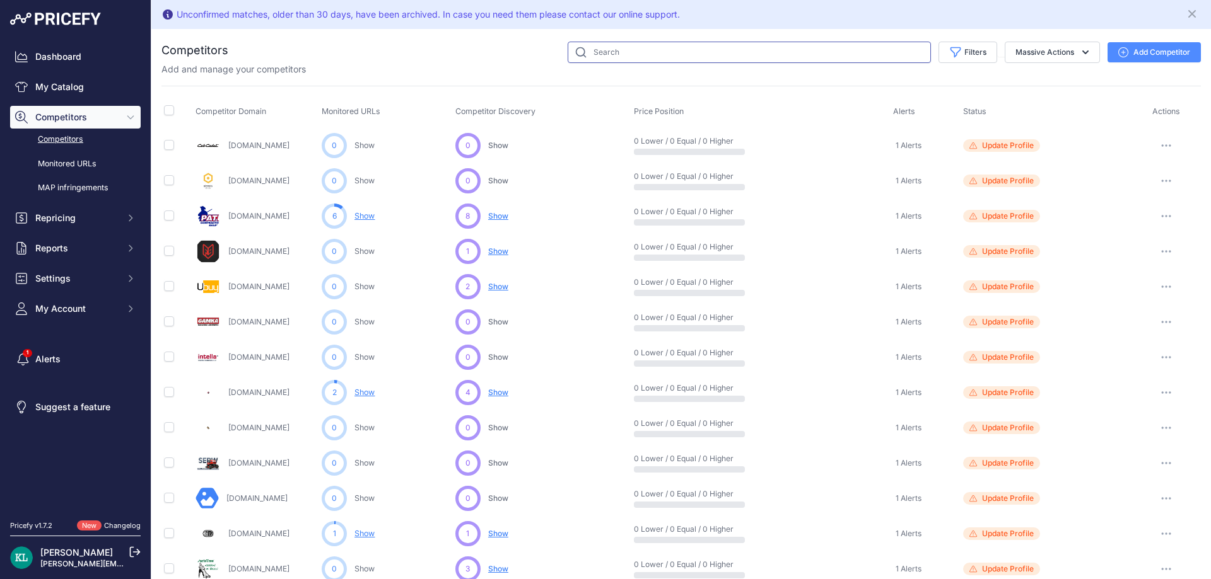
click at [600, 52] on input "text" at bounding box center [748, 52] width 363 height 21
paste input "[DOMAIN_NAME]"
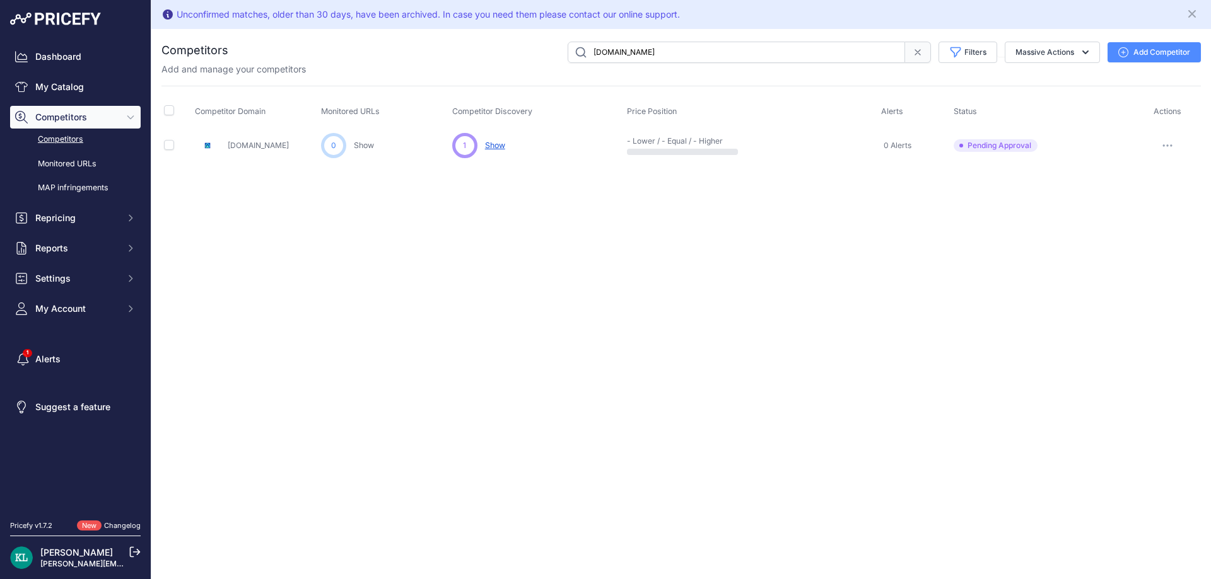
paste input "ceclean"
paste input "Cutlers"
paste input "Vbeltguy"
paste input "Homedepot"
paste input "Everestpartssupplies"
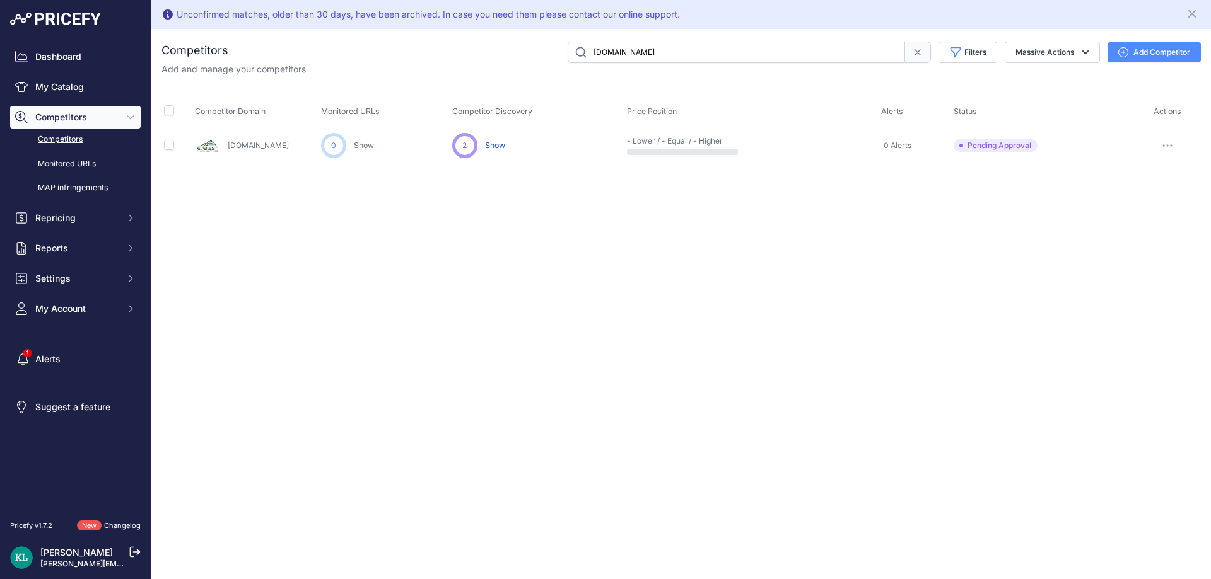
paste input "Spraywell"
paste input "Partselect"
paste input "Defender"
click at [694, 46] on input "Defender.com" at bounding box center [735, 52] width 337 height 21
paste input "Partswarehouse"
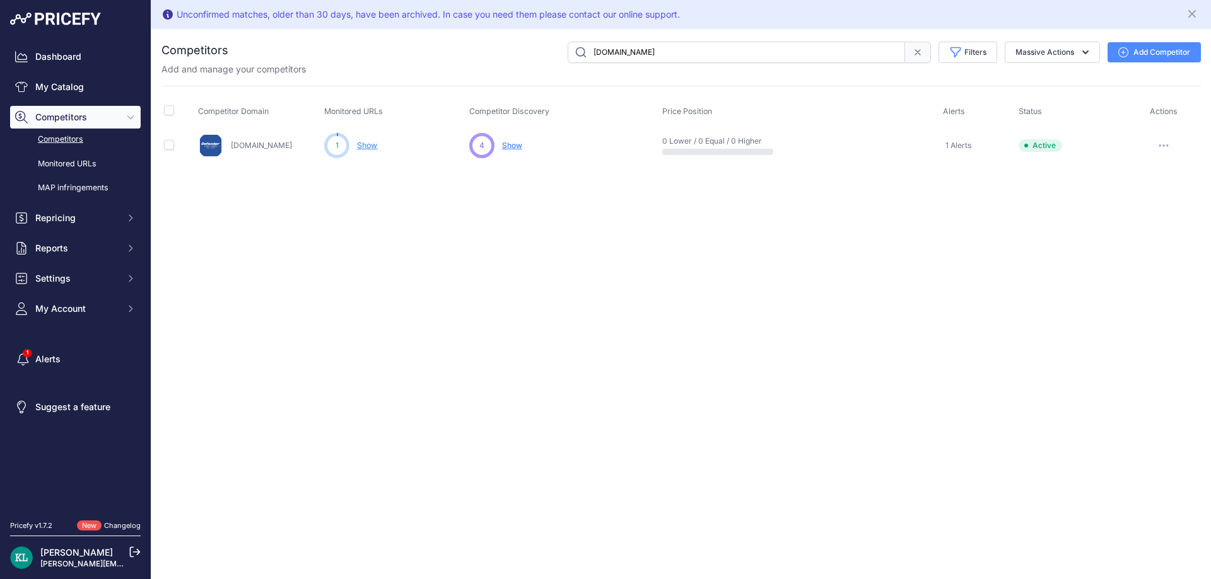
type input "Partswarehouse.com"
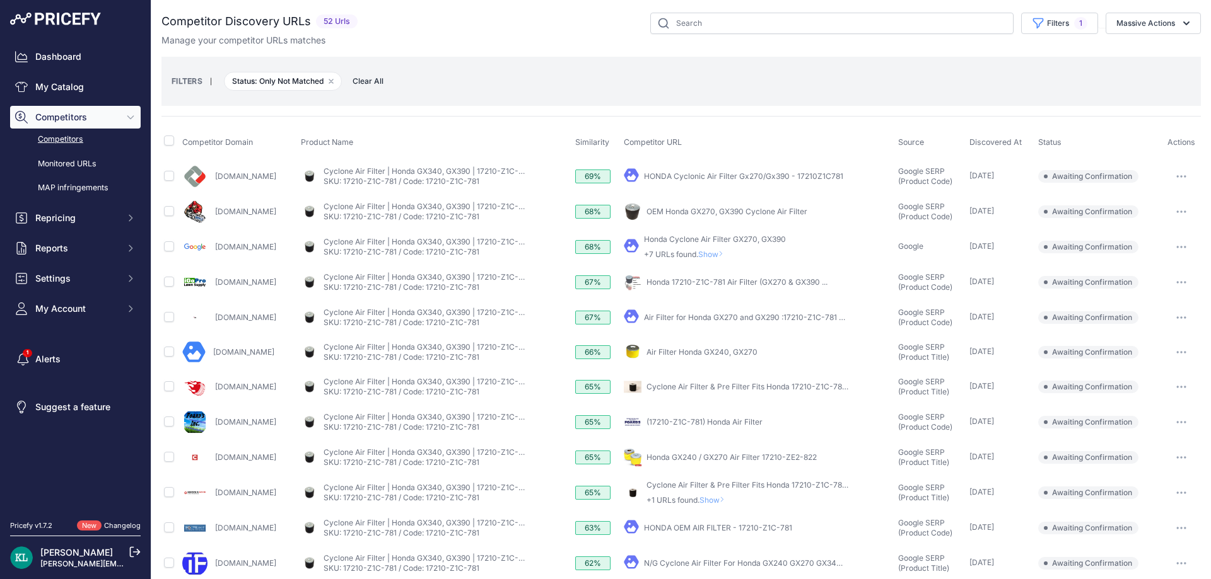
click at [539, 43] on div "Manage your competitor URLs matches" at bounding box center [680, 40] width 1039 height 13
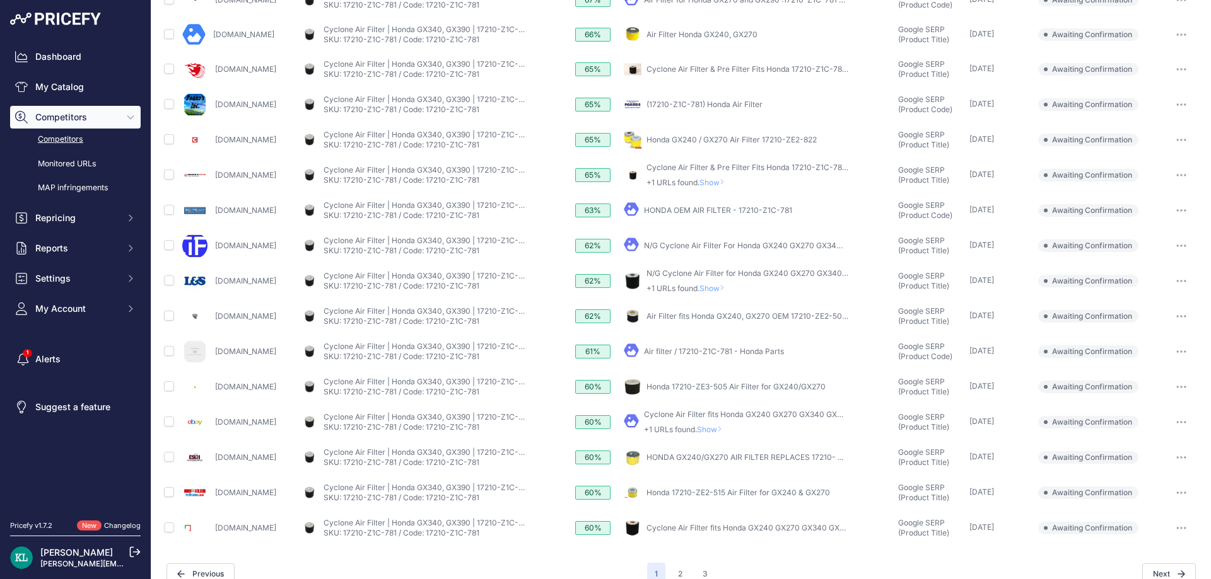
scroll to position [337, 0]
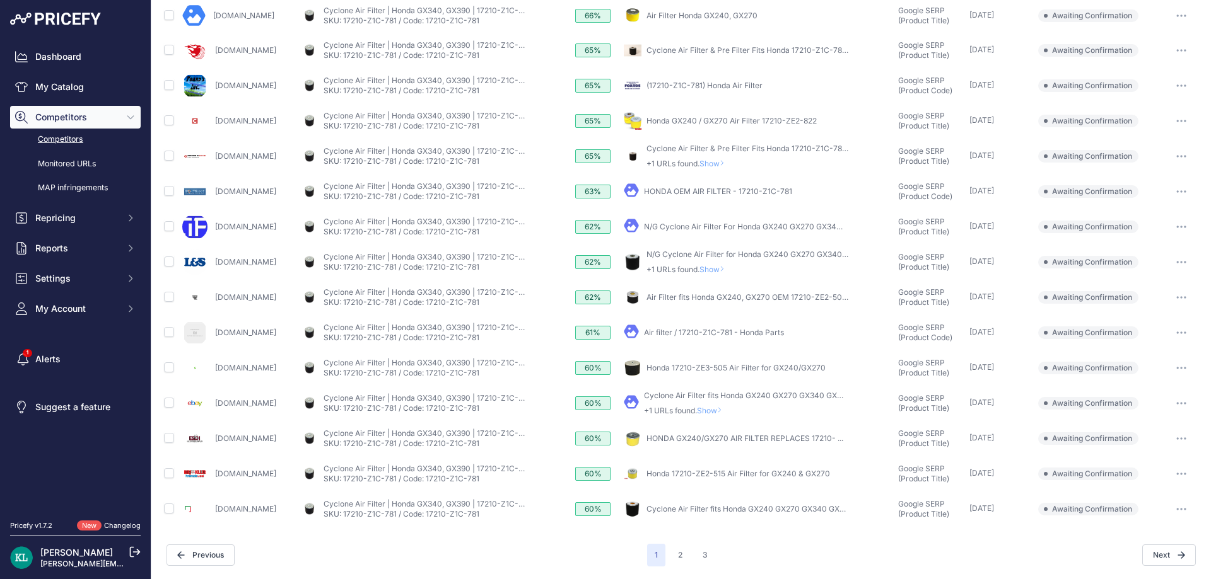
click at [670, 567] on div "You are not connected to the internet. Competitor Discovery URLs" at bounding box center [680, 121] width 1039 height 916
click at [673, 562] on button "2" at bounding box center [680, 555] width 20 height 23
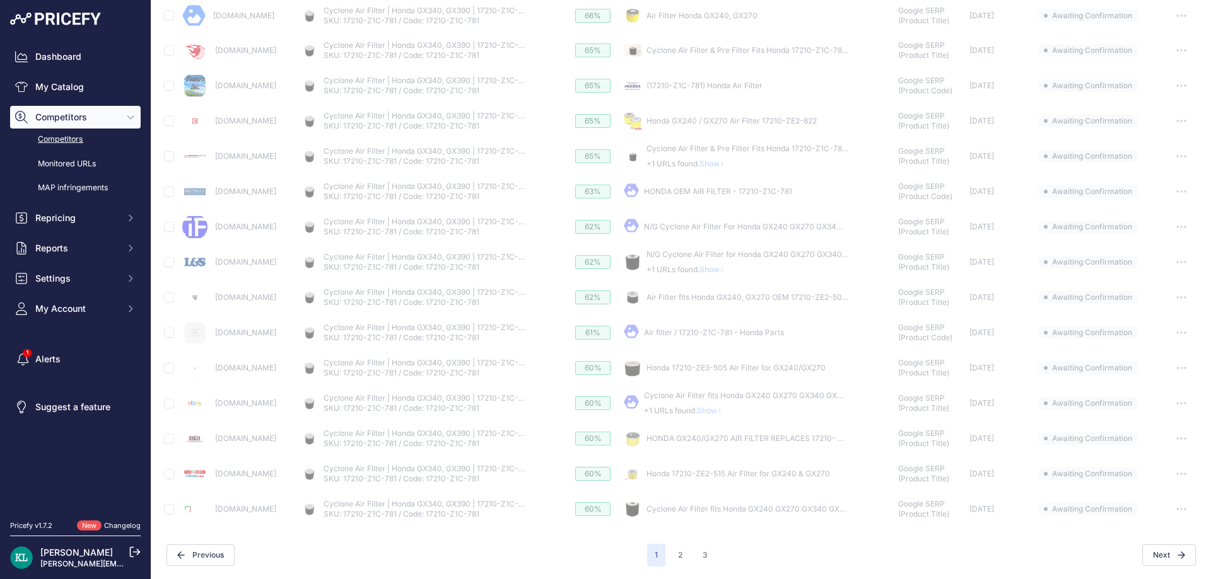
drag, startPoint x: 665, startPoint y: 570, endPoint x: 613, endPoint y: 561, distance: 52.5
click at [613, 561] on div "Previous" at bounding box center [406, 555] width 480 height 21
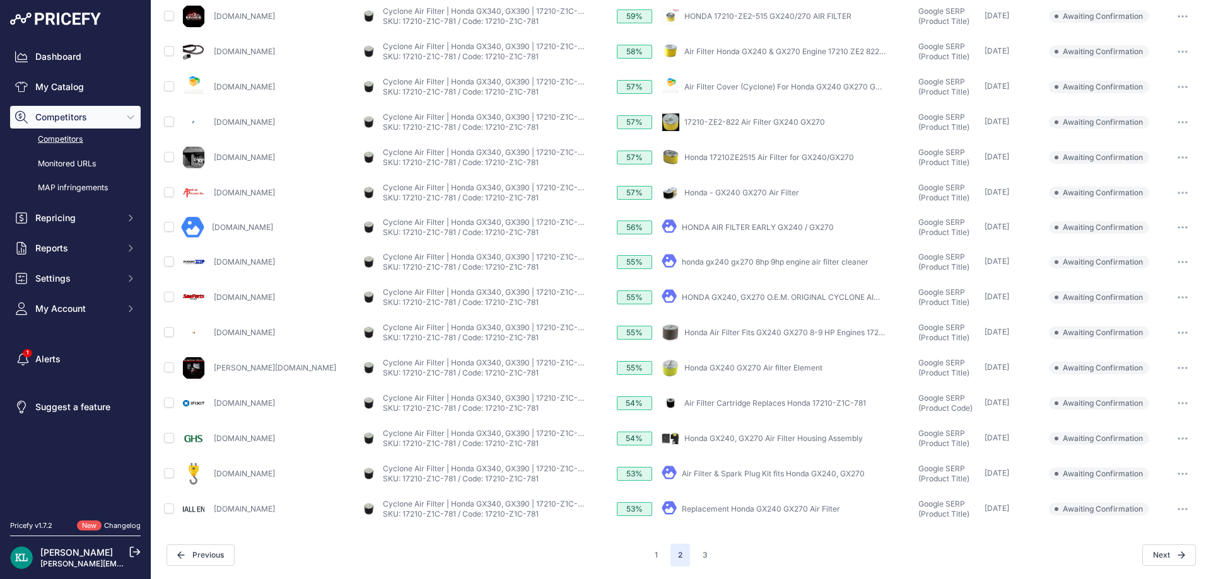
click at [673, 560] on span "2" at bounding box center [680, 555] width 20 height 23
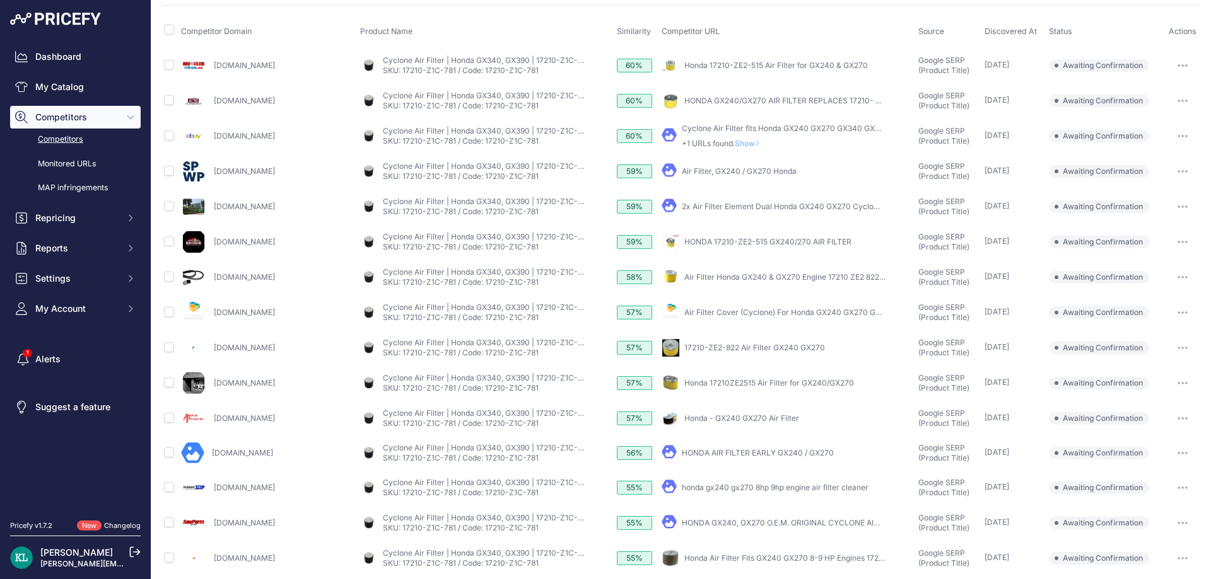
scroll to position [337, 0]
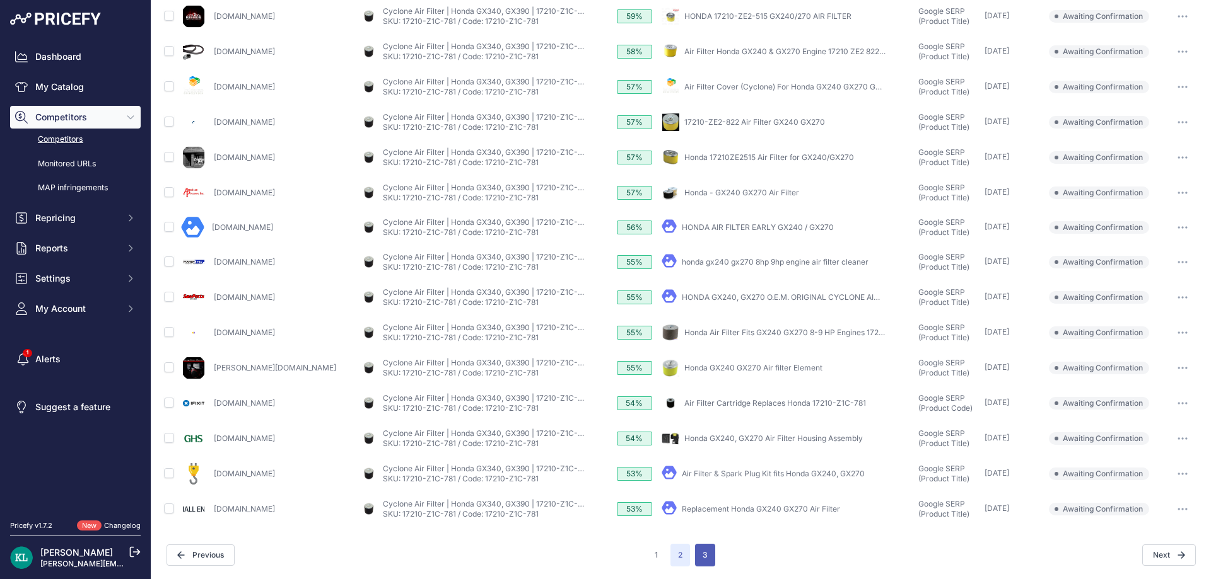
click at [702, 561] on button "3" at bounding box center [705, 555] width 20 height 23
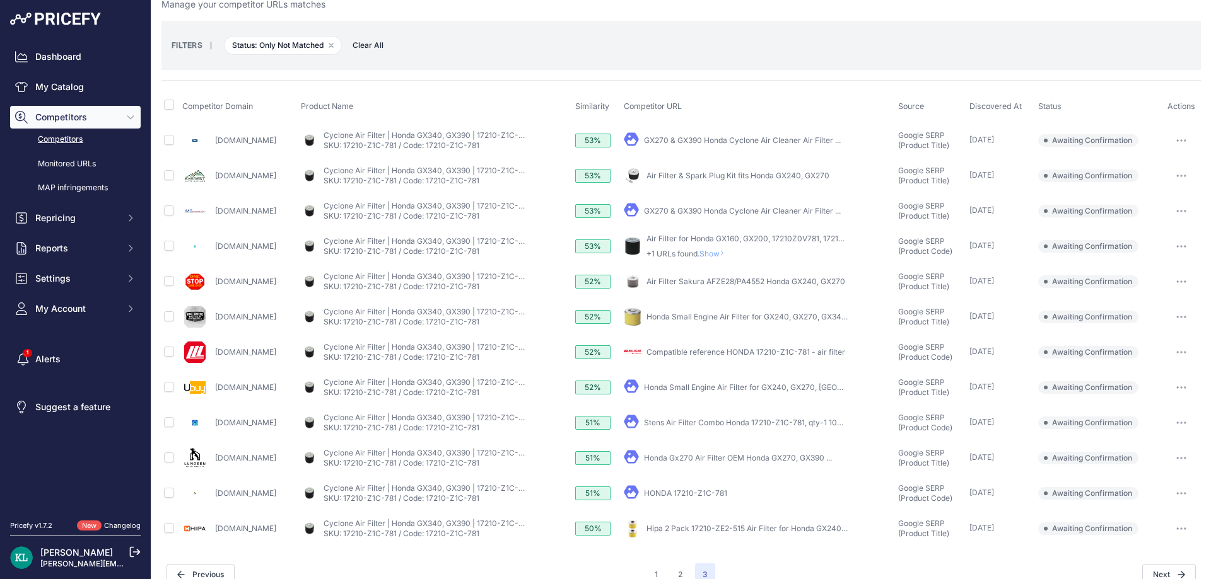
scroll to position [55, 0]
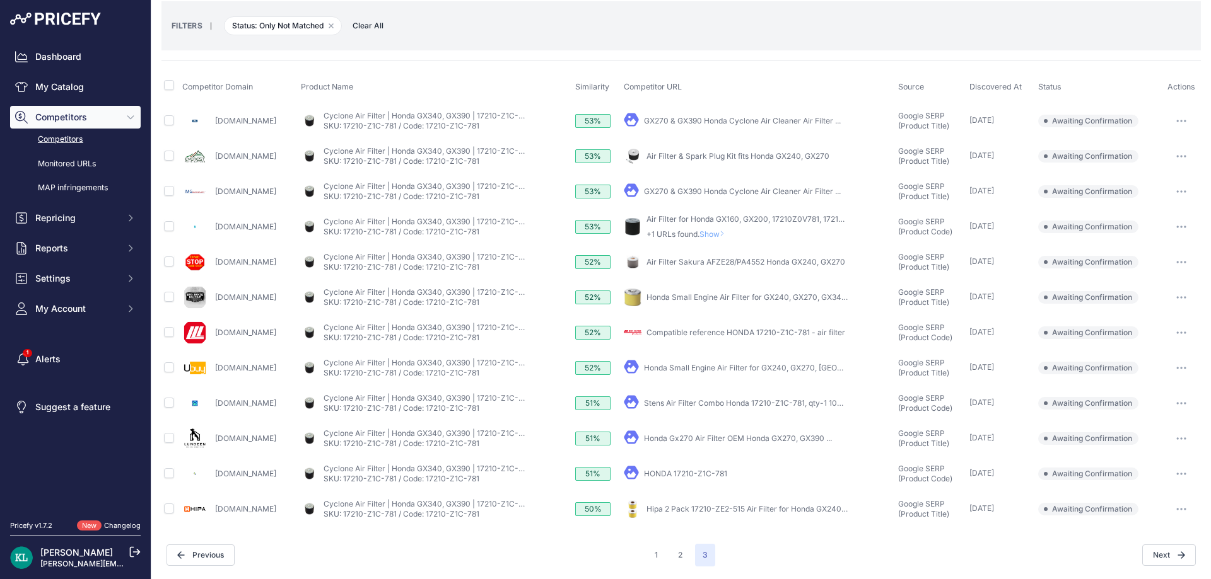
click at [218, 416] on td "Searspartsdirect.com" at bounding box center [239, 403] width 119 height 35
click at [296, 414] on div "Searspartsdirect.com" at bounding box center [238, 403] width 113 height 25
drag, startPoint x: 302, startPoint y: 409, endPoint x: 215, endPoint y: 409, distance: 87.0
click at [215, 409] on div "Searspartsdirect.com" at bounding box center [238, 403] width 113 height 25
copy link "Searspartsdirect.com"
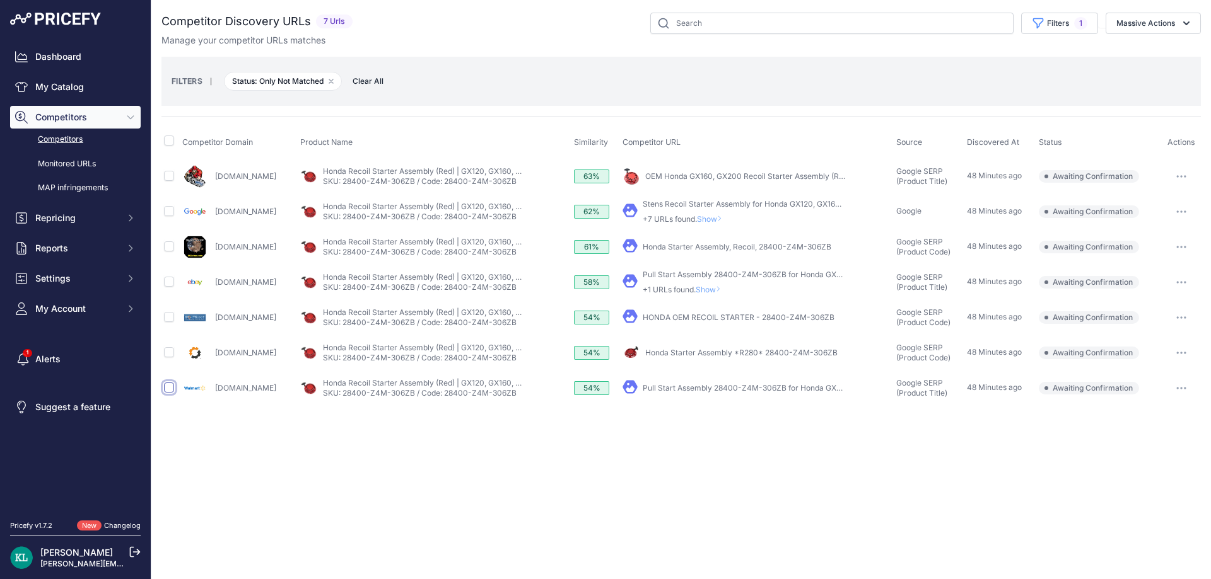
click at [168, 388] on input "checkbox" at bounding box center [169, 388] width 10 height 10
checkbox input "true"
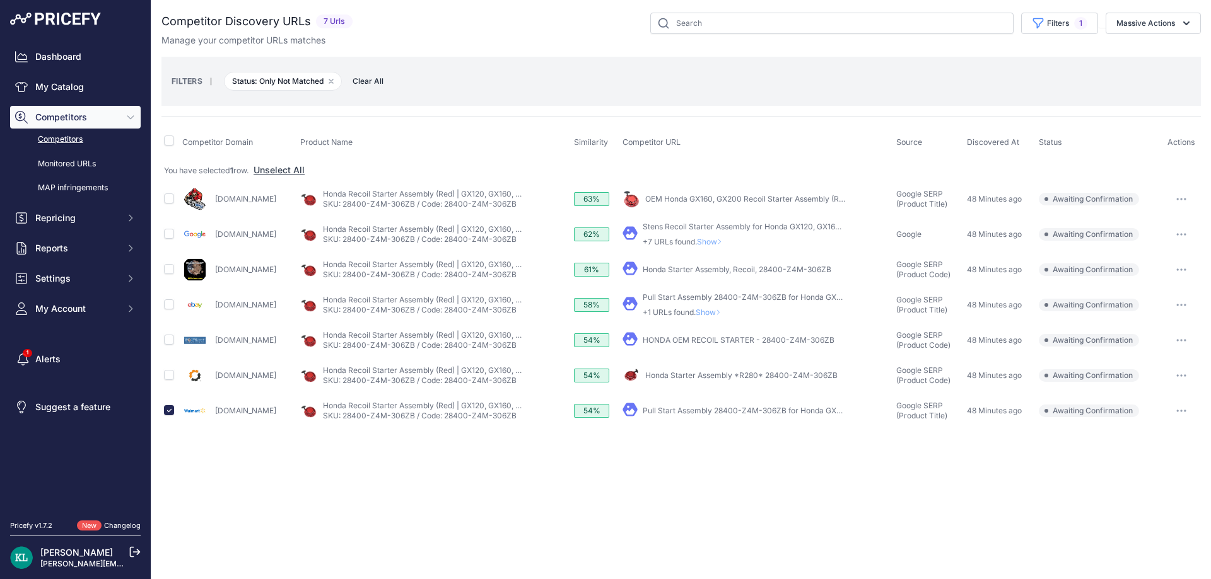
click at [175, 306] on td at bounding box center [170, 305] width 18 height 35
drag, startPoint x: 272, startPoint y: 268, endPoint x: 214, endPoint y: 276, distance: 58.0
click at [214, 276] on div "[DOMAIN_NAME]" at bounding box center [238, 269] width 113 height 25
copy link "[DOMAIN_NAME]"
click at [165, 305] on input "checkbox" at bounding box center [169, 304] width 10 height 10
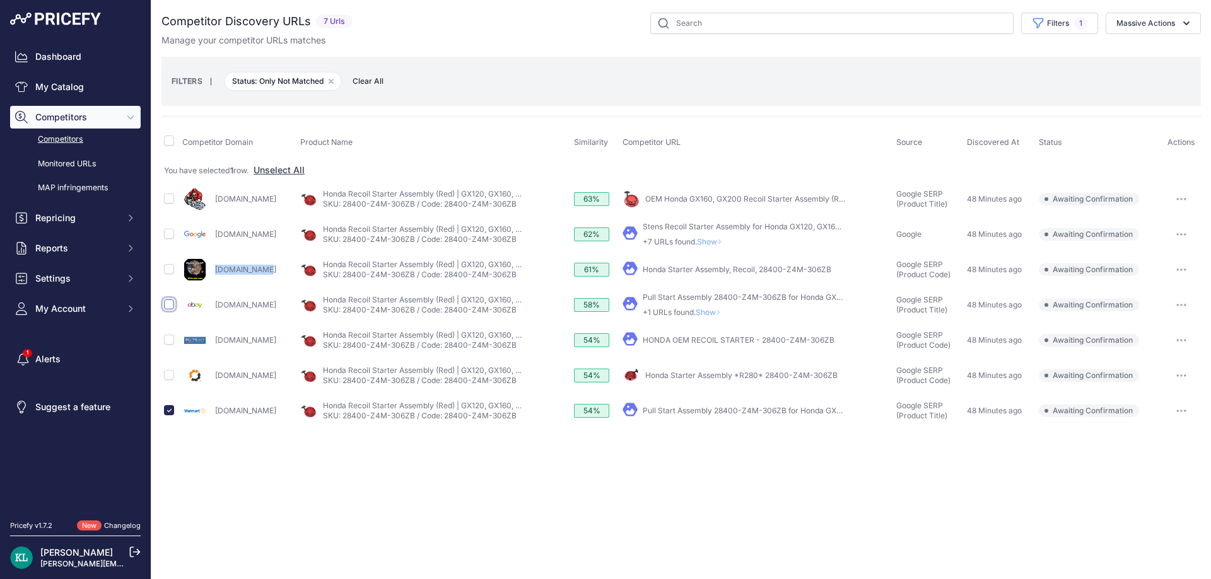
checkbox input "true"
click at [170, 270] on input "checkbox" at bounding box center [169, 269] width 10 height 10
checkbox input "true"
click at [1131, 14] on button "Massive Actions" at bounding box center [1152, 23] width 95 height 21
drag, startPoint x: 1127, startPoint y: 43, endPoint x: 1119, endPoint y: 55, distance: 15.0
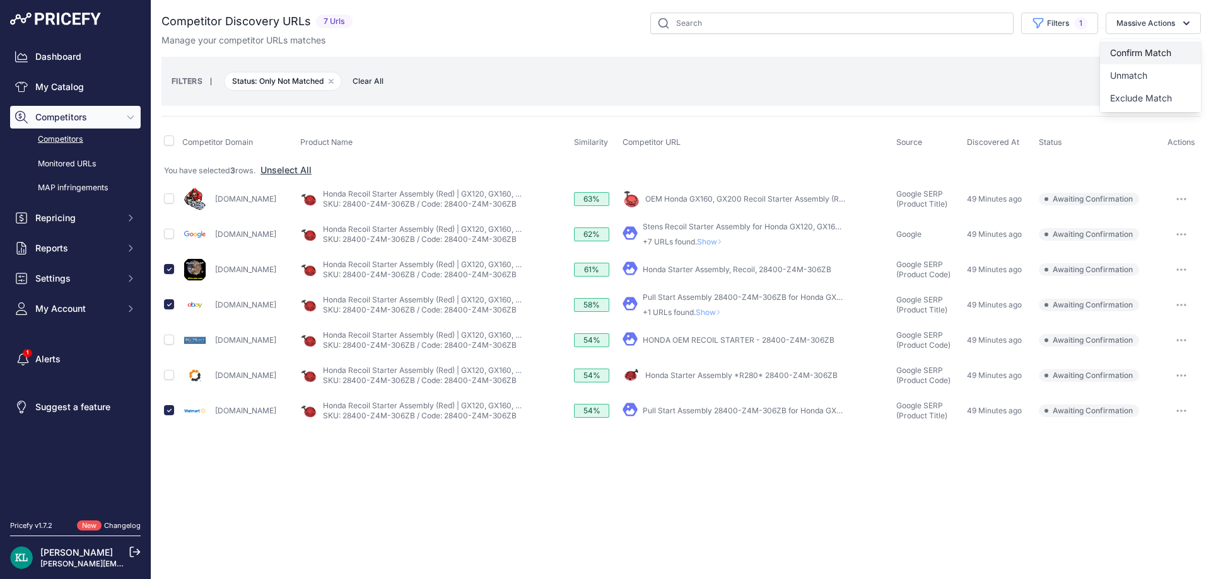
click at [1125, 46] on button "Confirm Match" at bounding box center [1150, 53] width 101 height 23
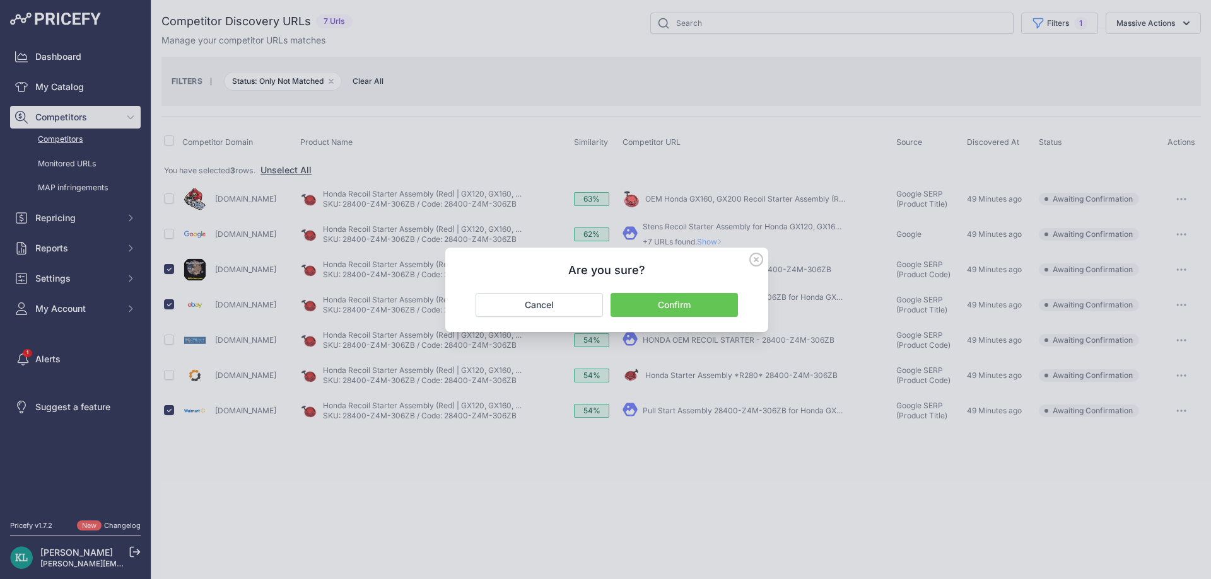
click at [675, 311] on button "Confirm" at bounding box center [673, 305] width 127 height 24
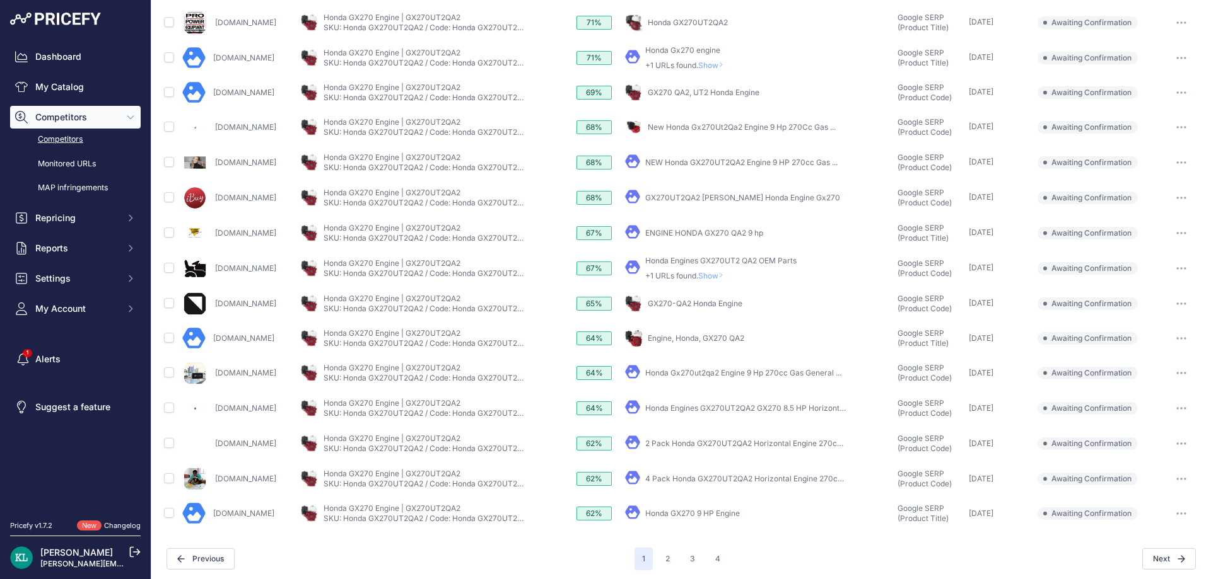
scroll to position [334, 0]
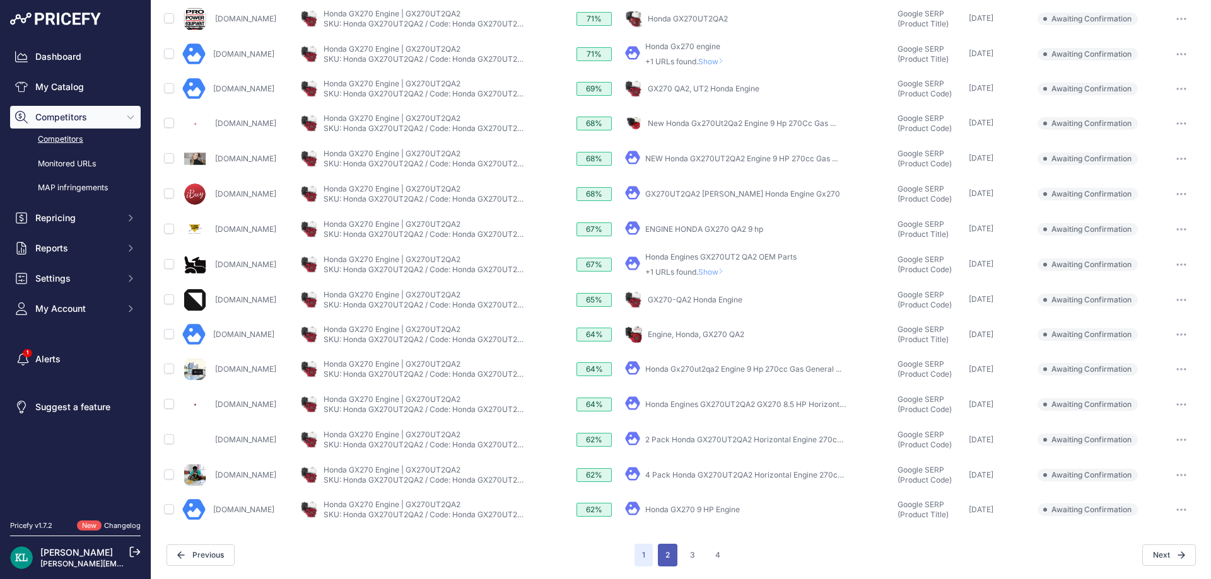
click at [670, 563] on button "2" at bounding box center [668, 555] width 20 height 23
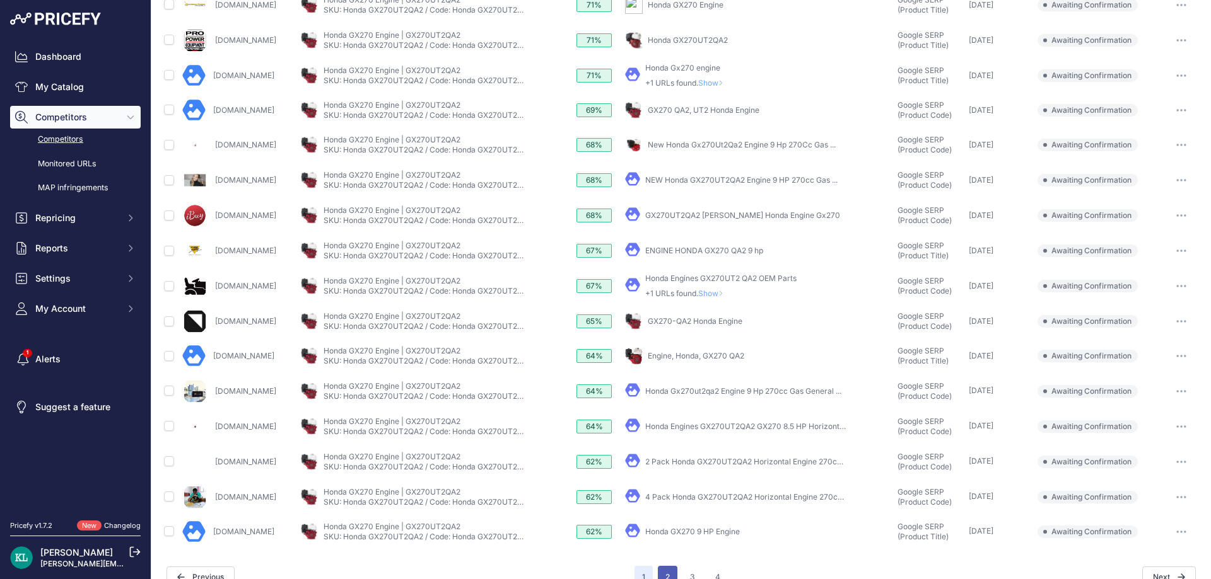
scroll to position [356, 0]
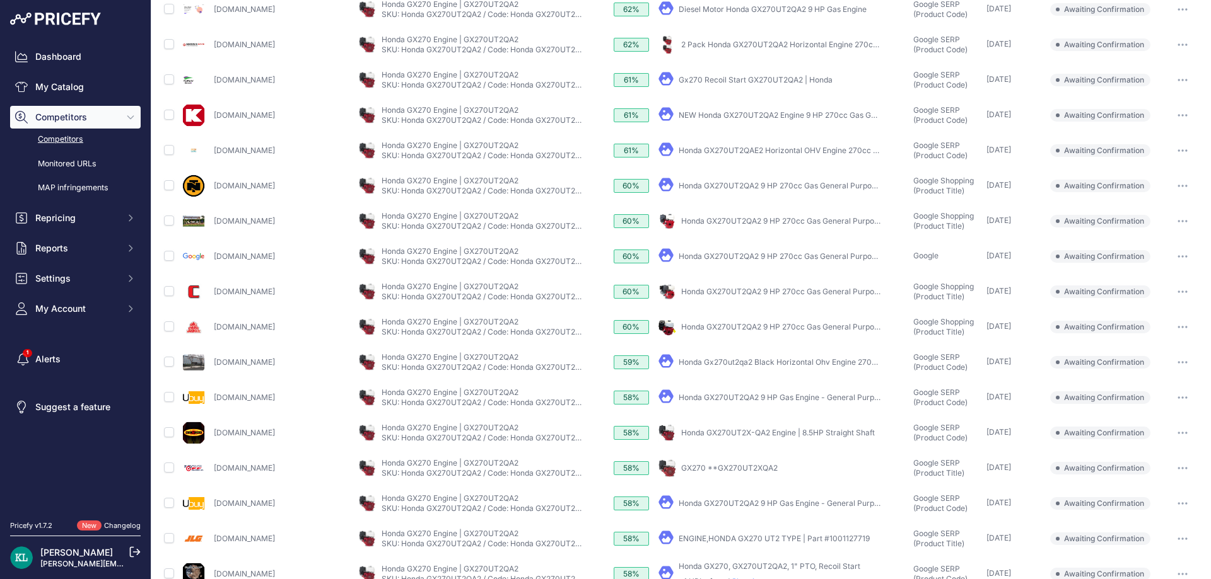
scroll to position [210, 0]
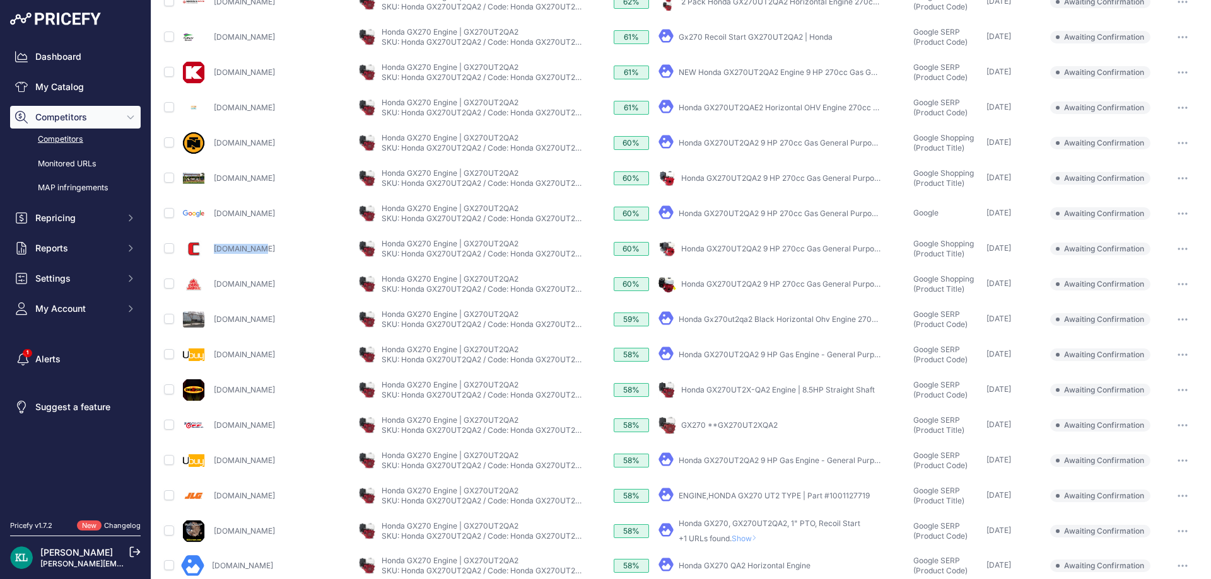
drag, startPoint x: 277, startPoint y: 241, endPoint x: 213, endPoint y: 250, distance: 64.2
click at [213, 250] on div "Cutlers.com" at bounding box center [267, 248] width 173 height 25
copy link "Cutlers.com"
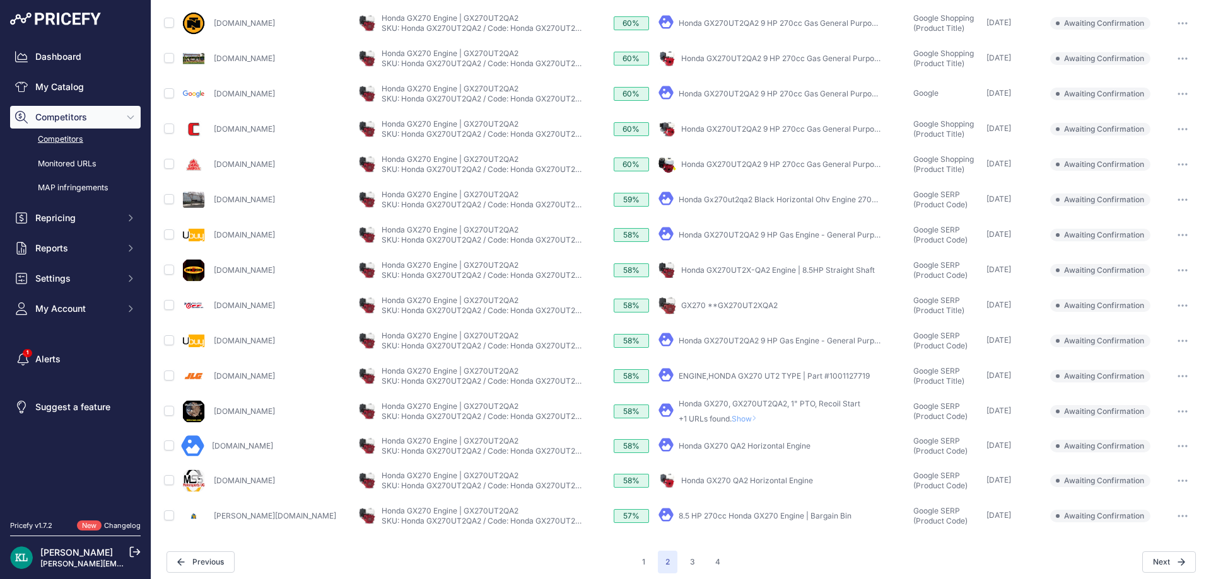
scroll to position [337, 0]
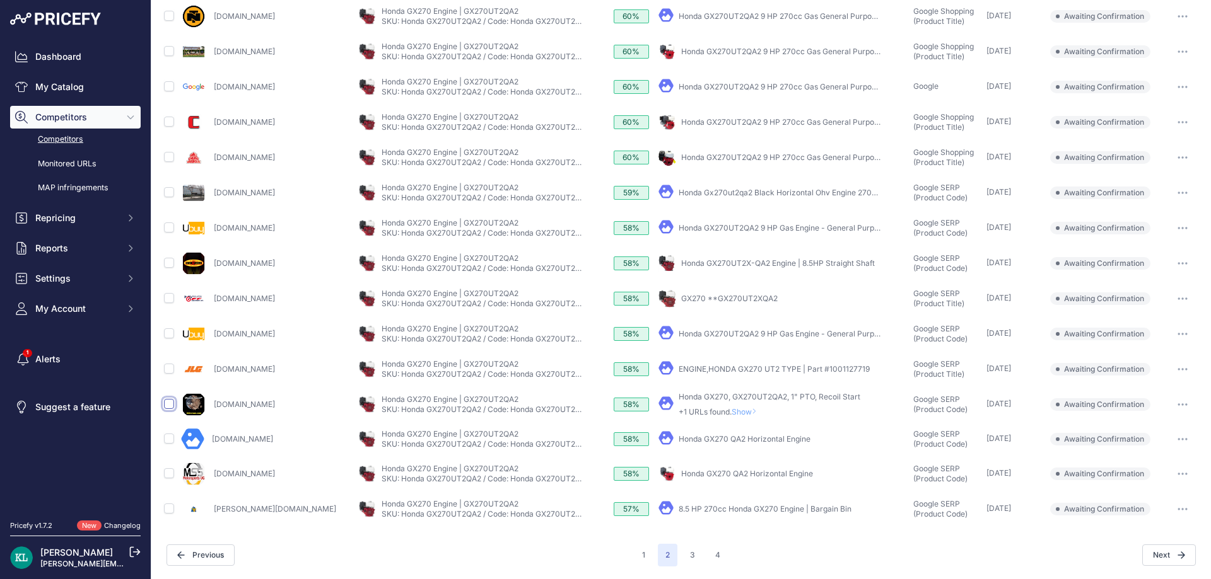
click at [169, 405] on input "checkbox" at bounding box center [169, 404] width 10 height 10
checkbox input "true"
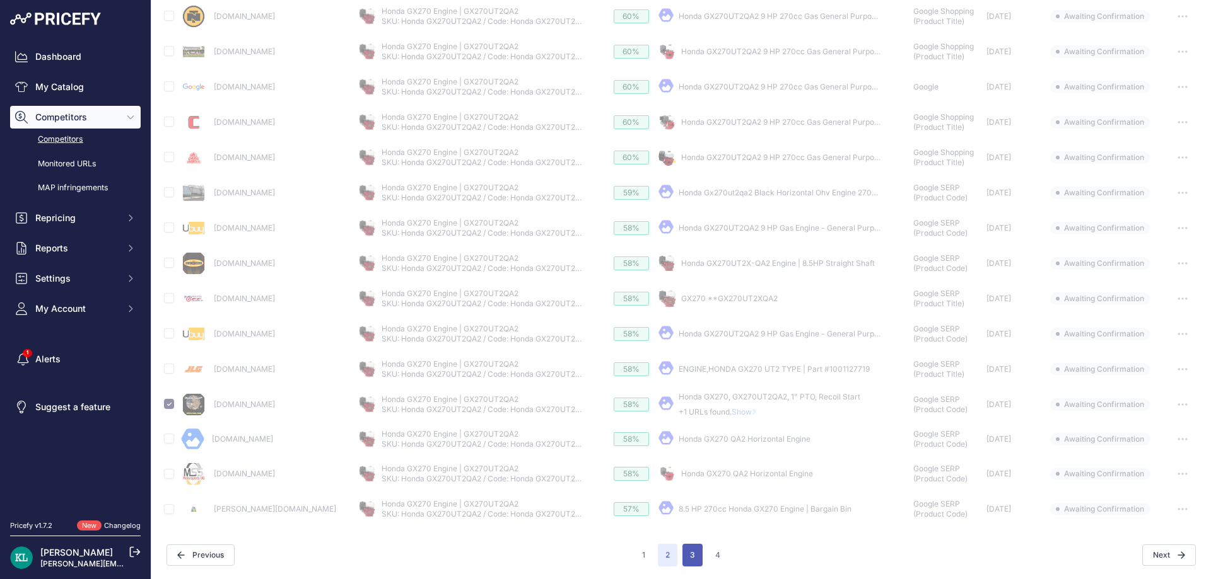
click at [690, 558] on button "3" at bounding box center [692, 555] width 20 height 23
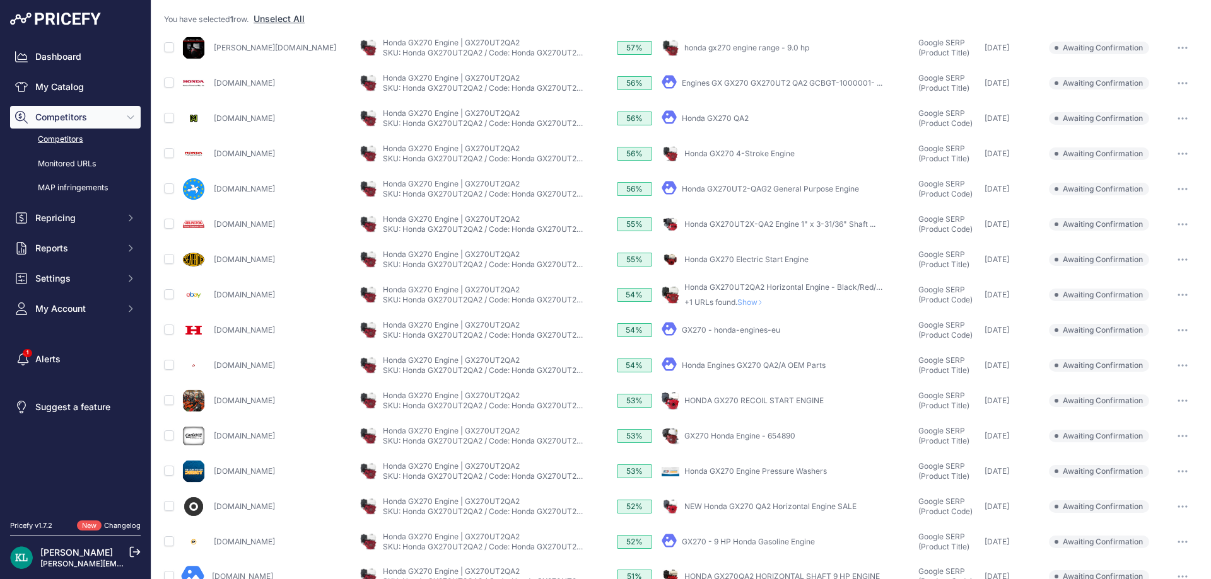
scroll to position [105, 0]
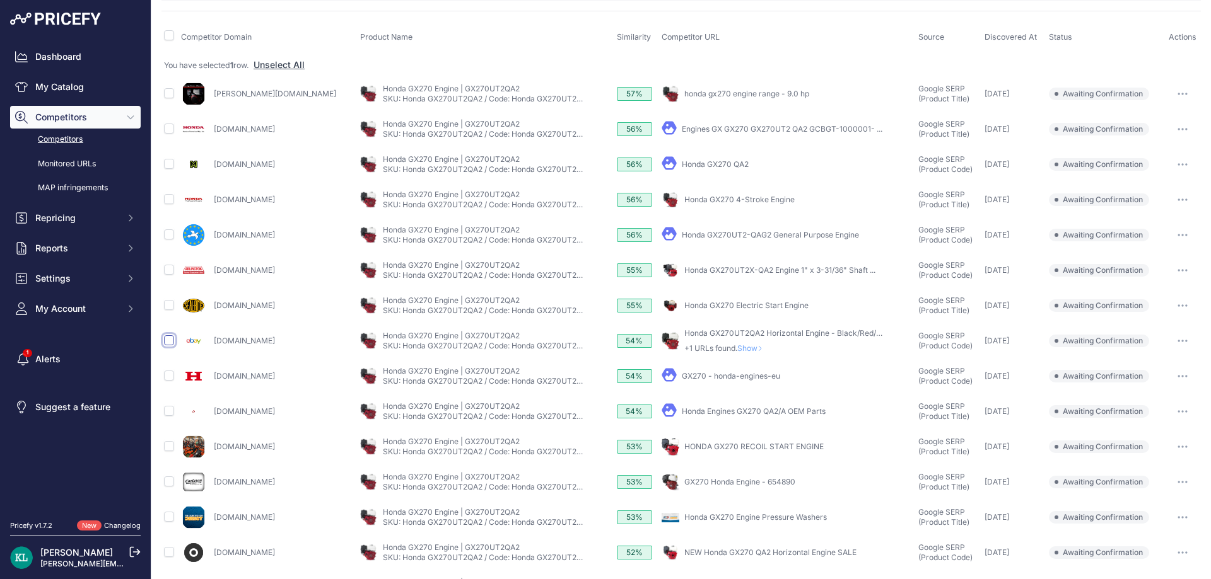
click at [173, 342] on input "checkbox" at bounding box center [169, 340] width 10 height 10
checkbox input "true"
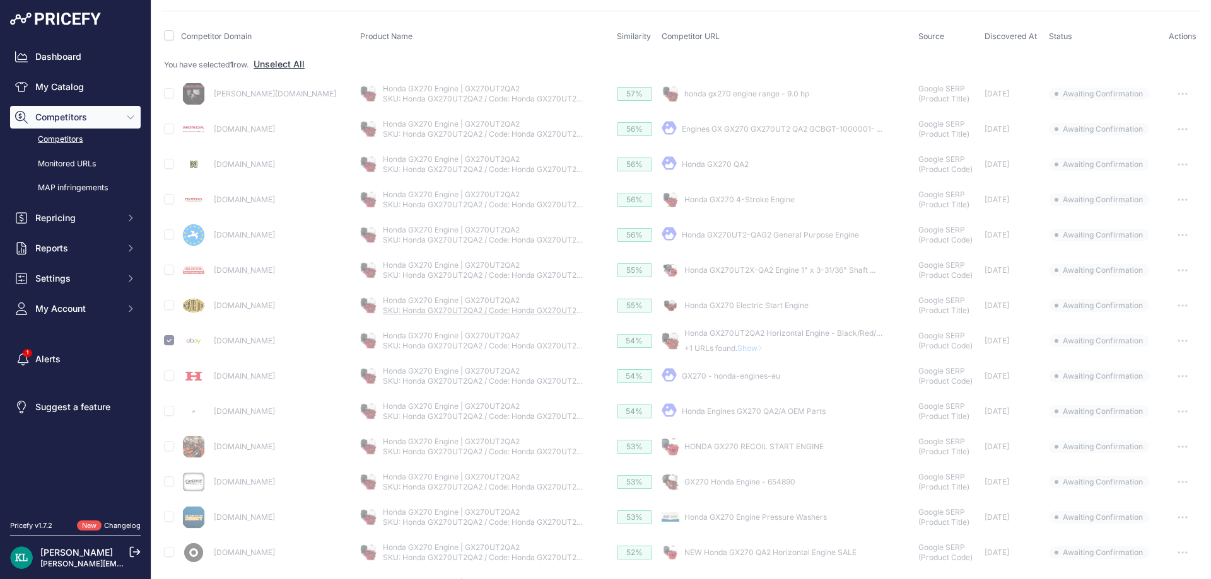
scroll to position [380, 0]
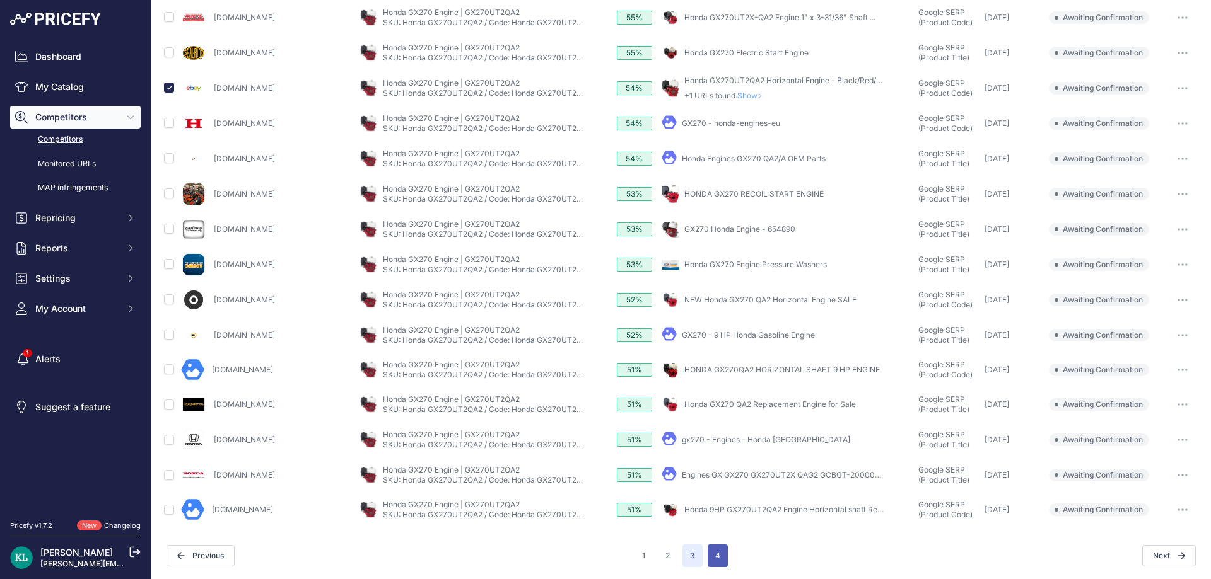
click at [711, 559] on button "4" at bounding box center [717, 556] width 20 height 23
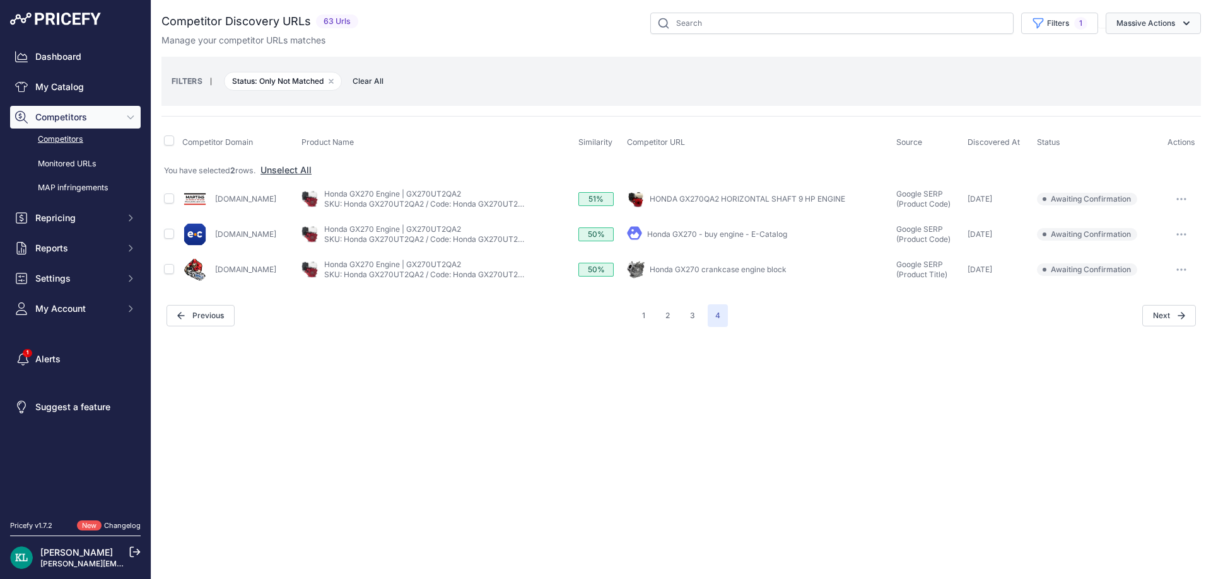
click at [1179, 25] on button "Massive Actions" at bounding box center [1152, 23] width 95 height 21
click at [1148, 57] on span "Confirm Match" at bounding box center [1140, 52] width 61 height 11
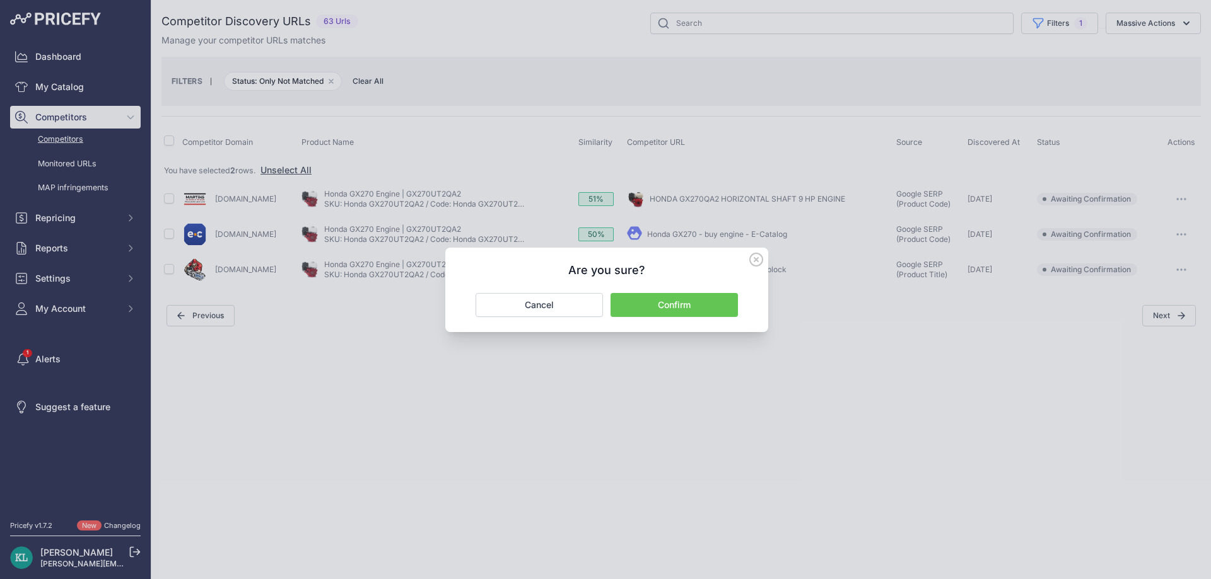
click at [675, 308] on button "Confirm" at bounding box center [673, 305] width 127 height 24
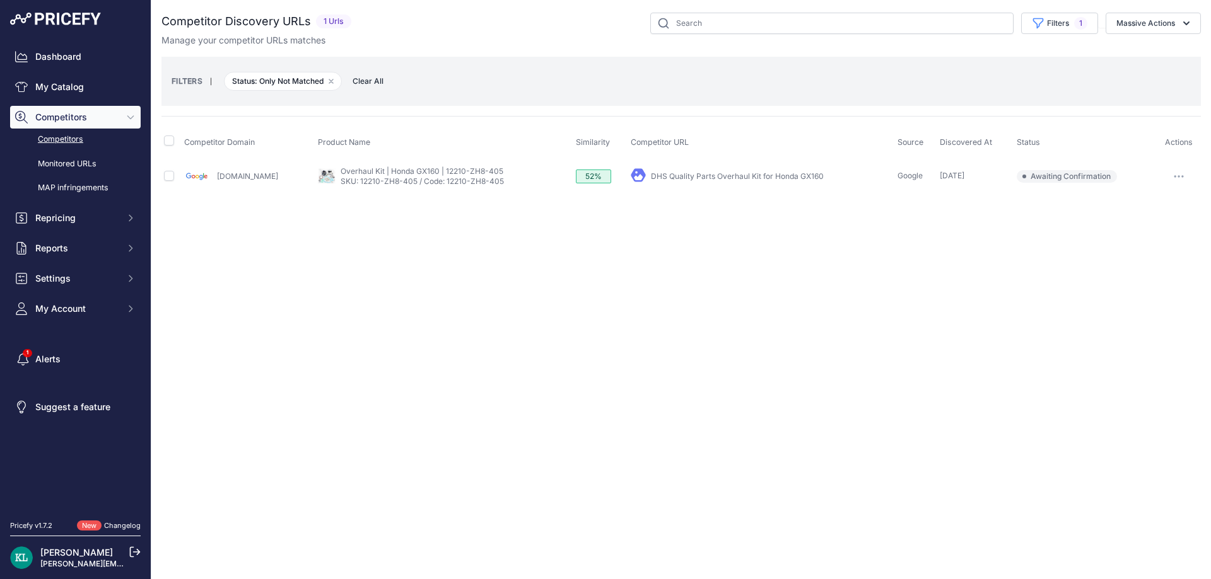
click at [497, 287] on div "Close You are not connected to the internet." at bounding box center [680, 289] width 1059 height 579
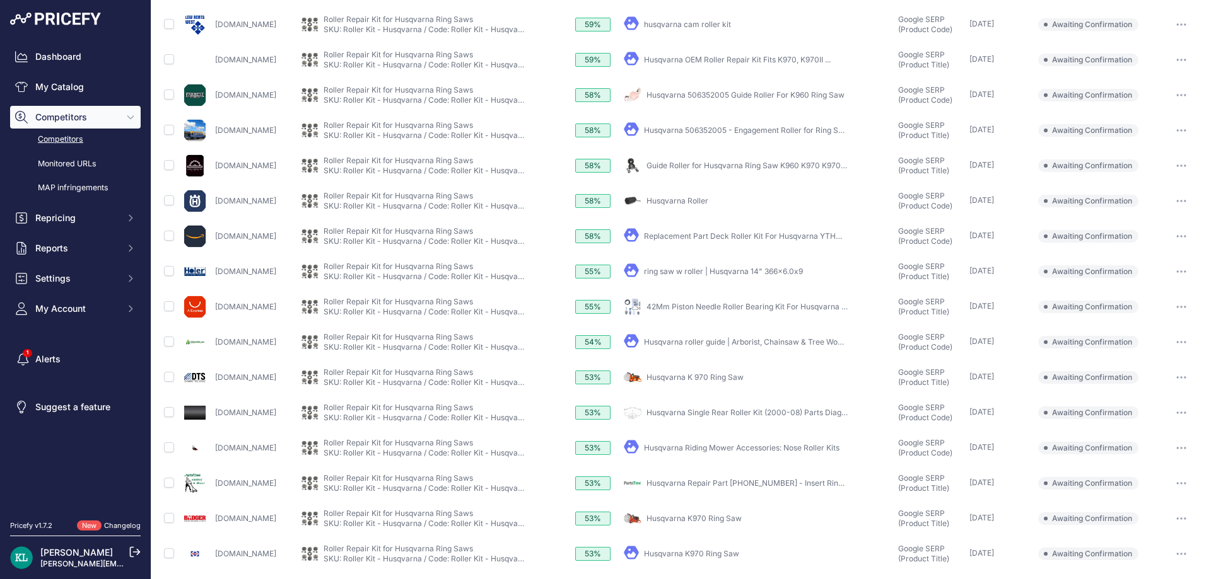
scroll to position [337, 0]
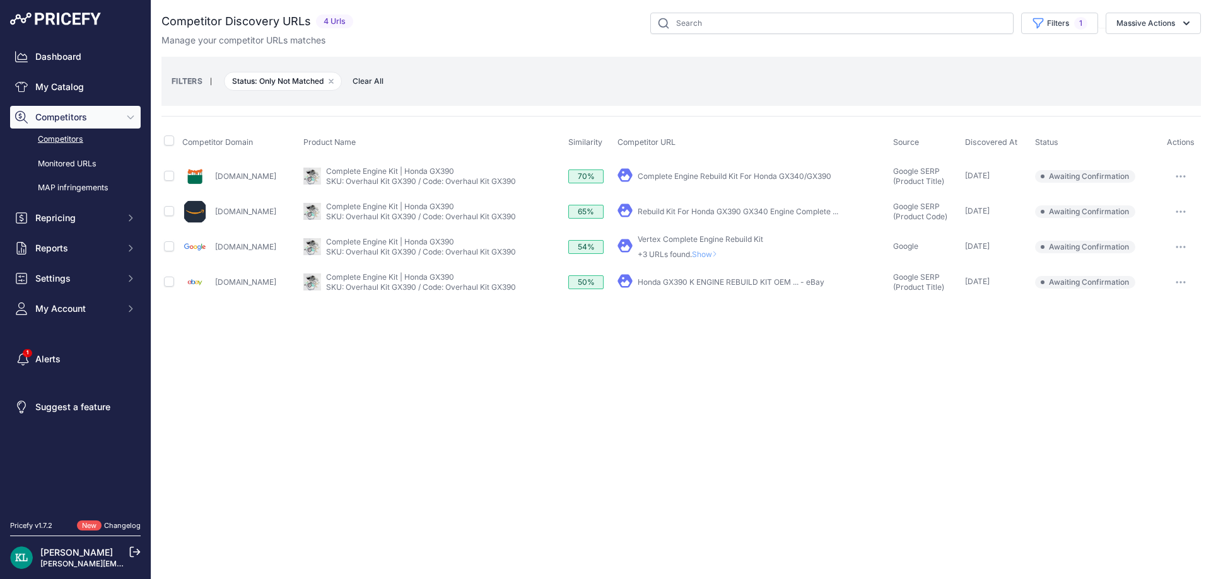
click at [489, 468] on div "Close You are not connected to the internet." at bounding box center [680, 289] width 1059 height 579
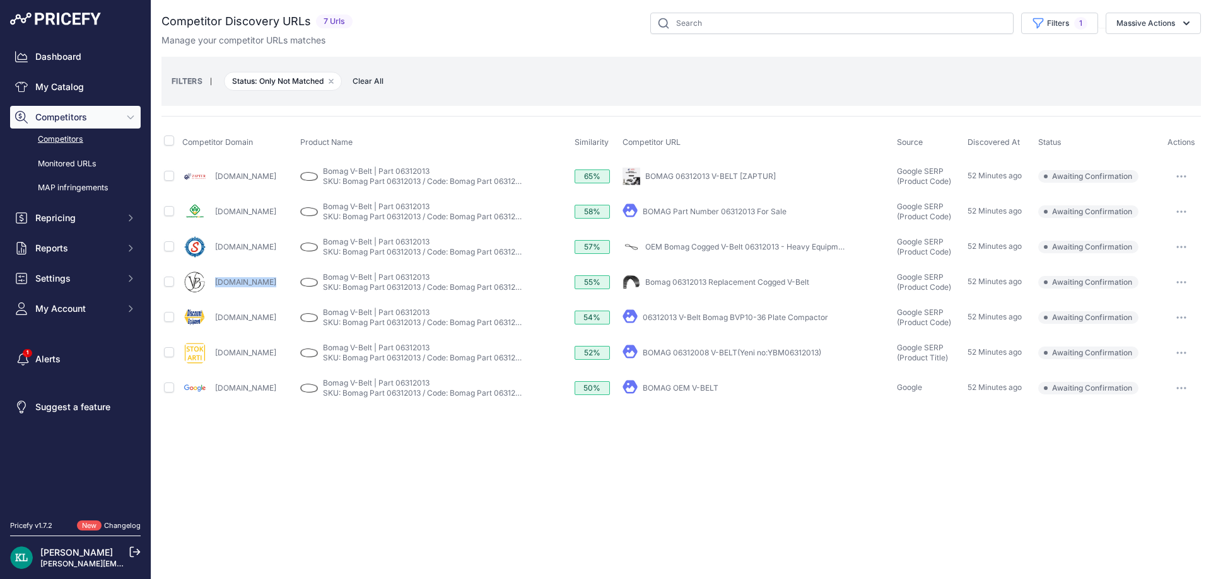
drag, startPoint x: 316, startPoint y: 274, endPoint x: 201, endPoint y: 294, distance: 116.4
click at [201, 294] on div "[DOMAIN_NAME]" at bounding box center [238, 282] width 113 height 25
copy div "[DOMAIN_NAME]"
click at [163, 316] on td at bounding box center [170, 317] width 18 height 35
click at [175, 318] on td at bounding box center [170, 317] width 18 height 35
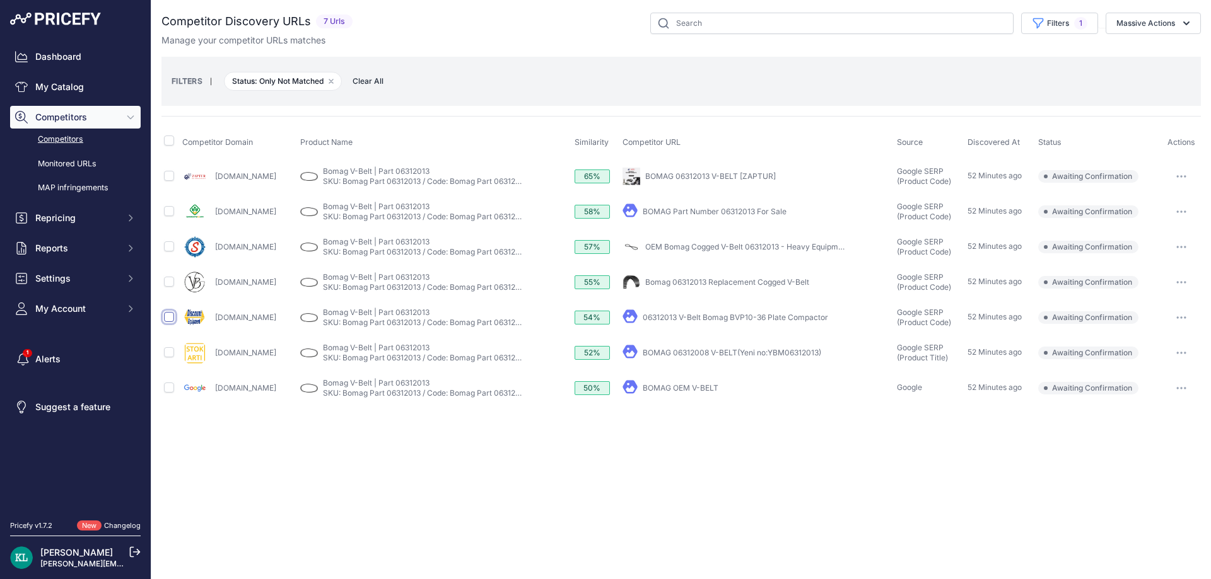
click at [172, 318] on input "checkbox" at bounding box center [169, 317] width 10 height 10
checkbox input "true"
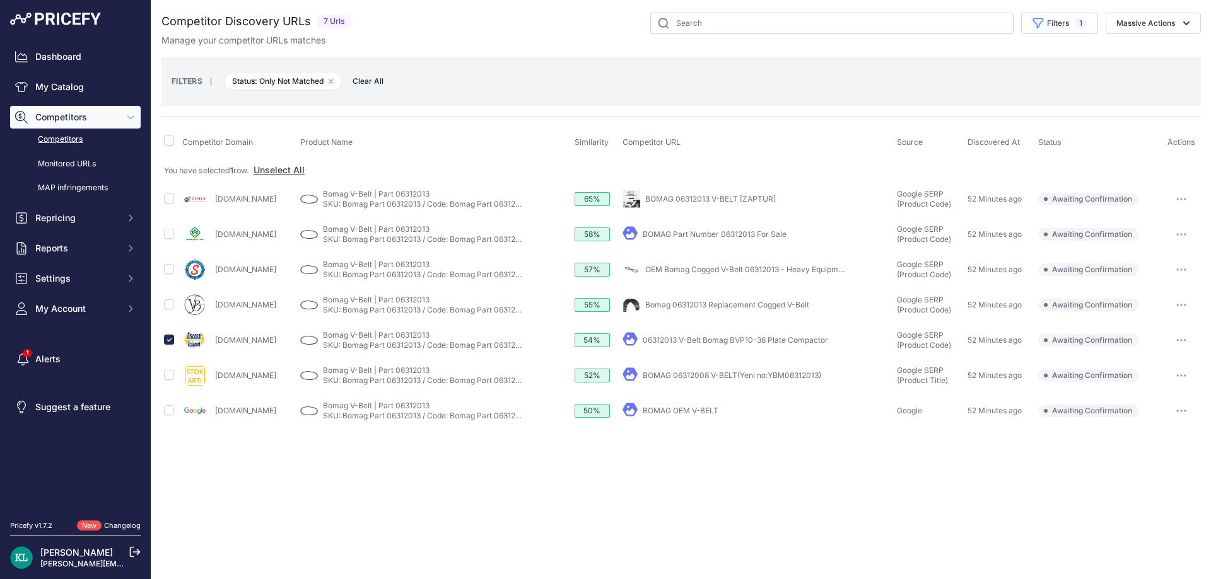
click at [1154, 34] on div "Manage your competitor URLs matches" at bounding box center [680, 40] width 1039 height 13
click at [1137, 37] on div "Competitor Discovery URLs 7 Urls" at bounding box center [680, 30] width 1039 height 34
click at [1120, 57] on div "FILTERS | Status: Only Not Matched Remove filter option Clear All" at bounding box center [680, 81] width 1039 height 49
click at [1133, 24] on button "Massive Actions" at bounding box center [1152, 23] width 95 height 21
click at [1117, 50] on span "Confirm Match" at bounding box center [1140, 52] width 61 height 11
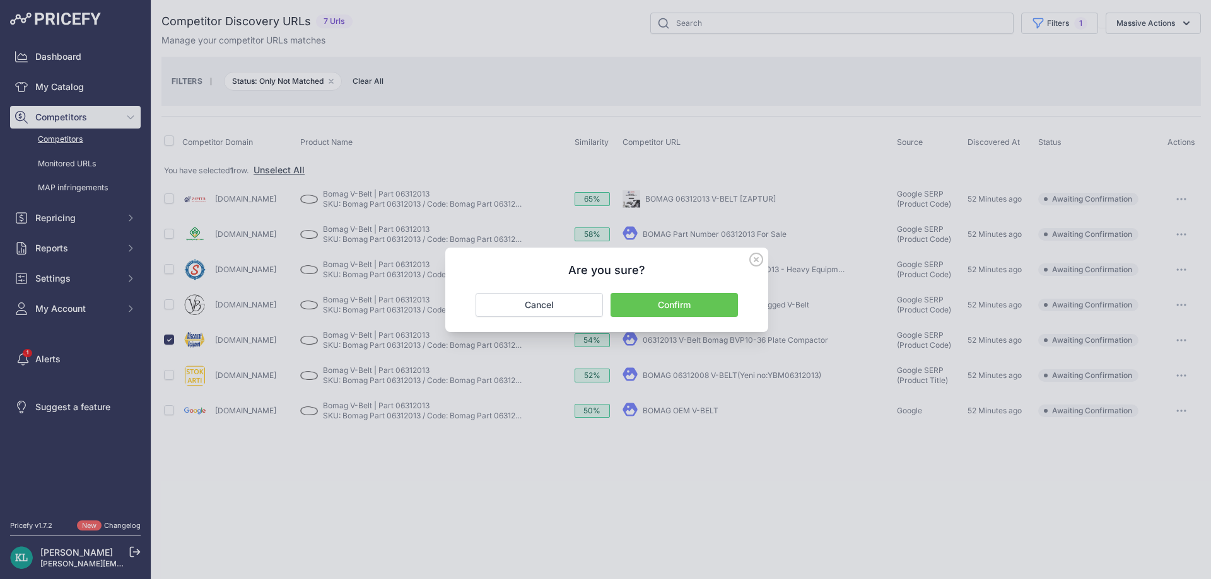
click at [690, 305] on button "Confirm" at bounding box center [673, 305] width 127 height 24
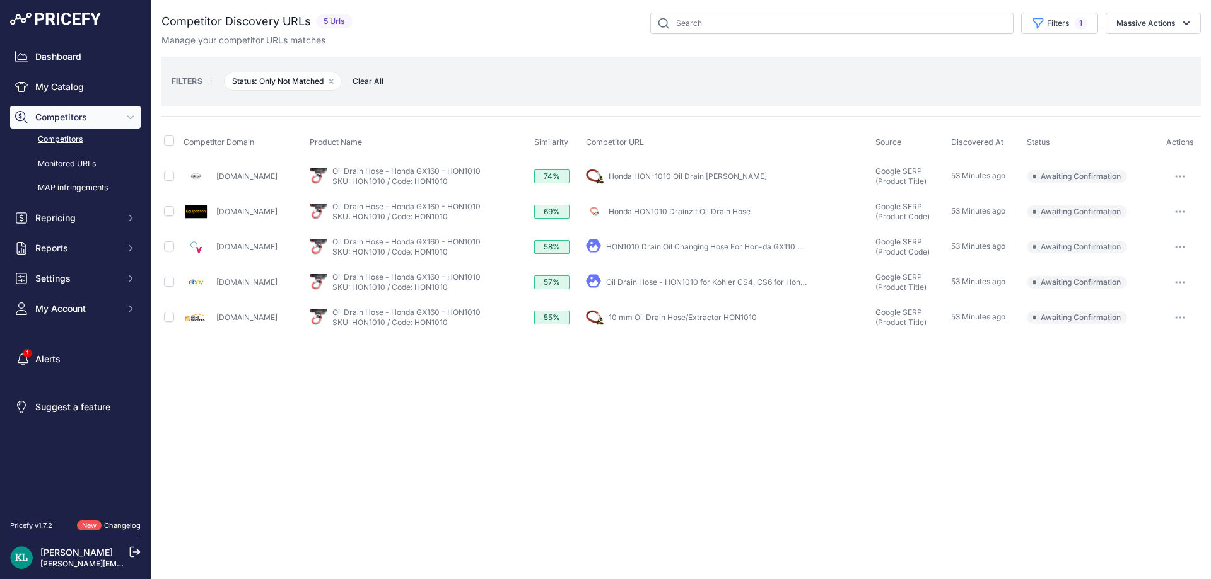
click at [416, 390] on div "Close You are not connected to the internet." at bounding box center [680, 289] width 1059 height 579
drag, startPoint x: 278, startPoint y: 320, endPoint x: 216, endPoint y: 322, distance: 61.8
click at [216, 322] on div "[DOMAIN_NAME]" at bounding box center [243, 317] width 121 height 25
copy link "[DOMAIN_NAME]"
click at [175, 282] on td at bounding box center [171, 282] width 20 height 35
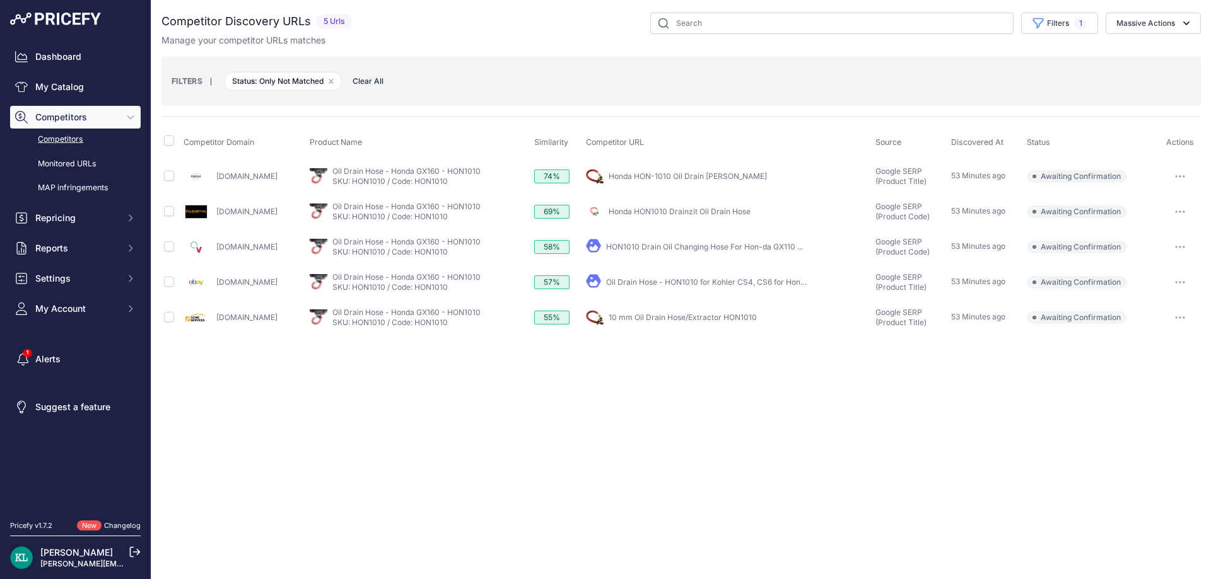
click at [179, 281] on td at bounding box center [171, 282] width 20 height 35
click at [171, 284] on input "checkbox" at bounding box center [169, 282] width 10 height 10
checkbox input "true"
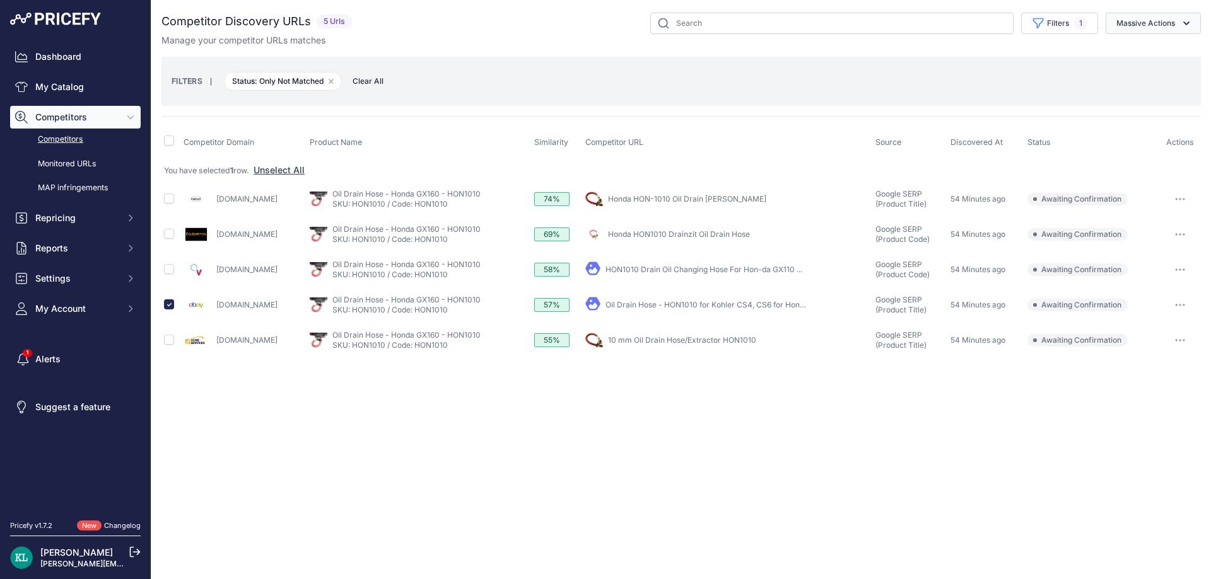
click at [1158, 32] on button "Massive Actions" at bounding box center [1152, 23] width 95 height 21
click at [1144, 51] on span "Confirm Match" at bounding box center [1140, 52] width 61 height 11
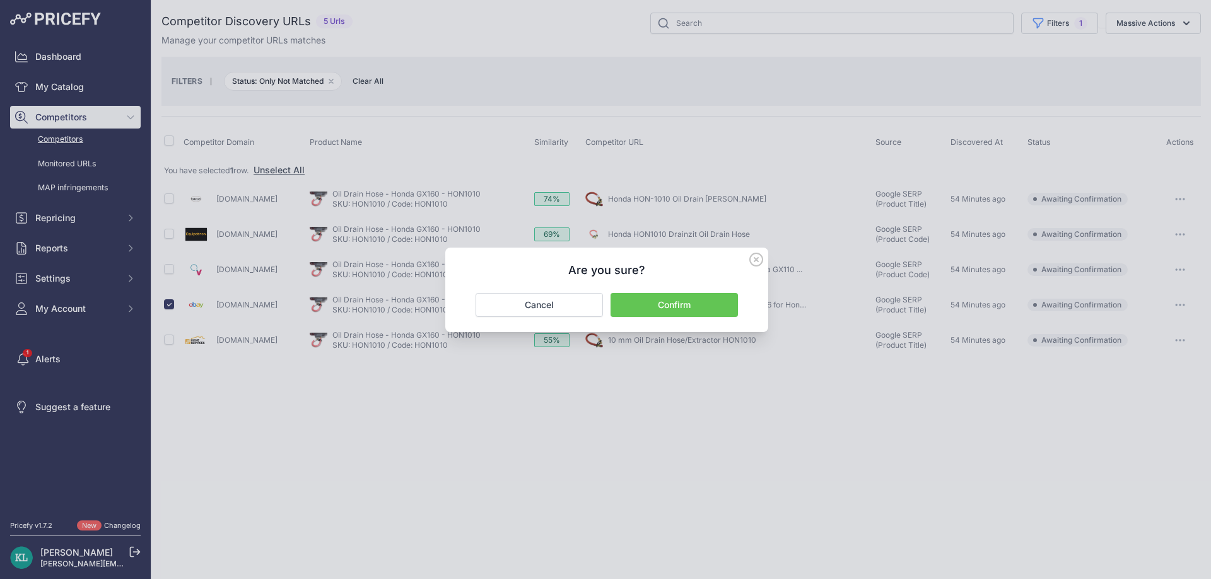
click at [663, 305] on button "Confirm" at bounding box center [673, 305] width 127 height 24
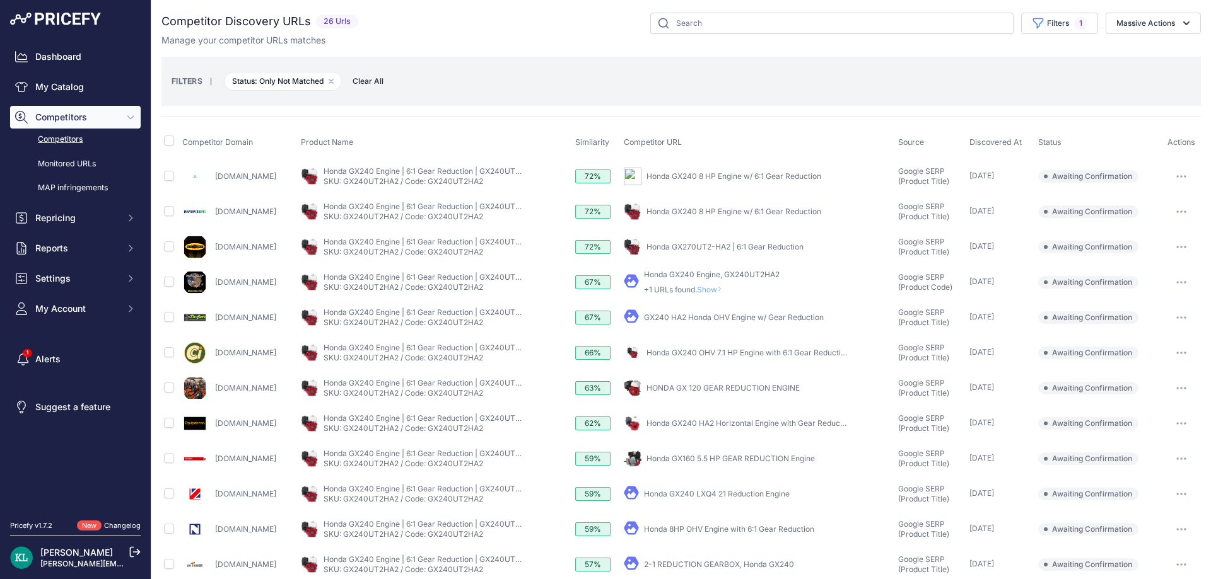
click at [174, 284] on td at bounding box center [170, 282] width 18 height 35
click at [166, 281] on input "checkbox" at bounding box center [169, 282] width 10 height 10
checkbox input "true"
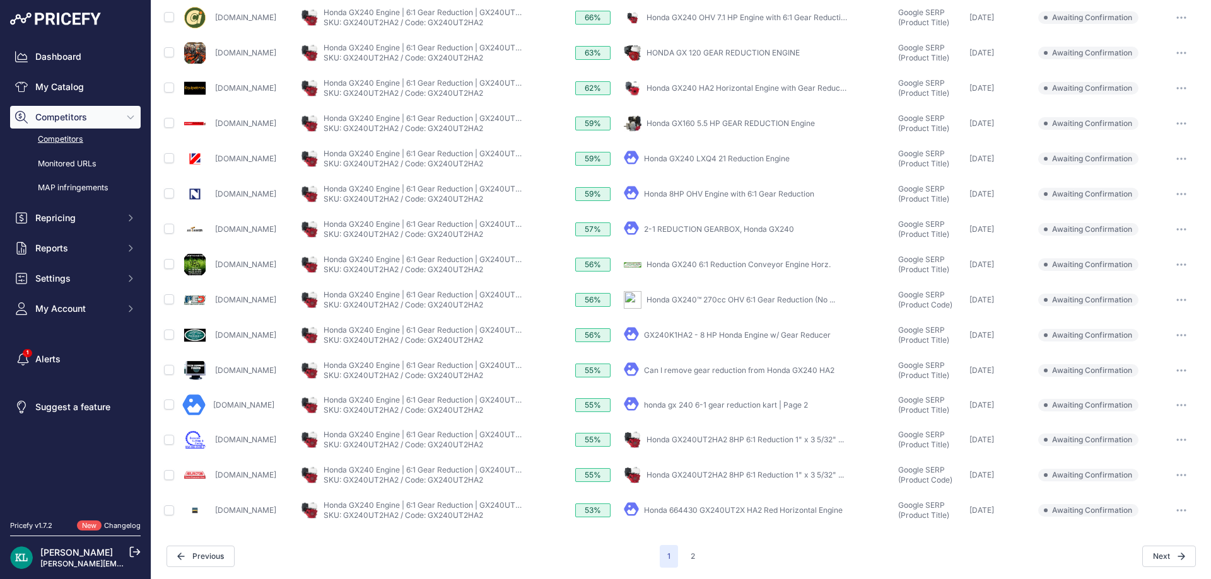
scroll to position [336, 0]
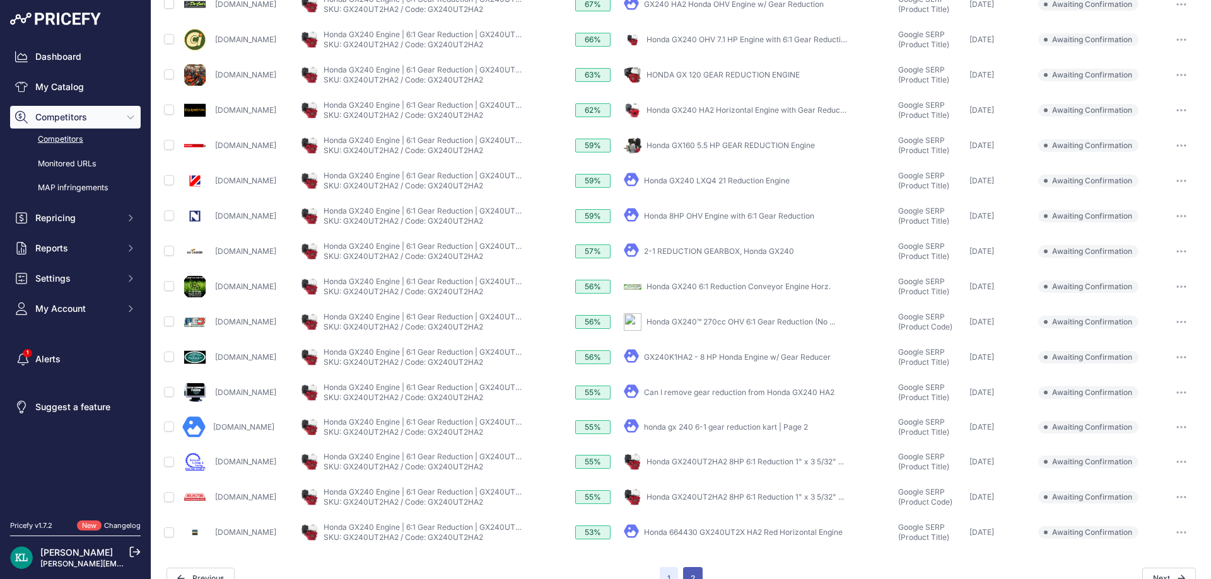
click at [685, 578] on button "2" at bounding box center [693, 578] width 20 height 23
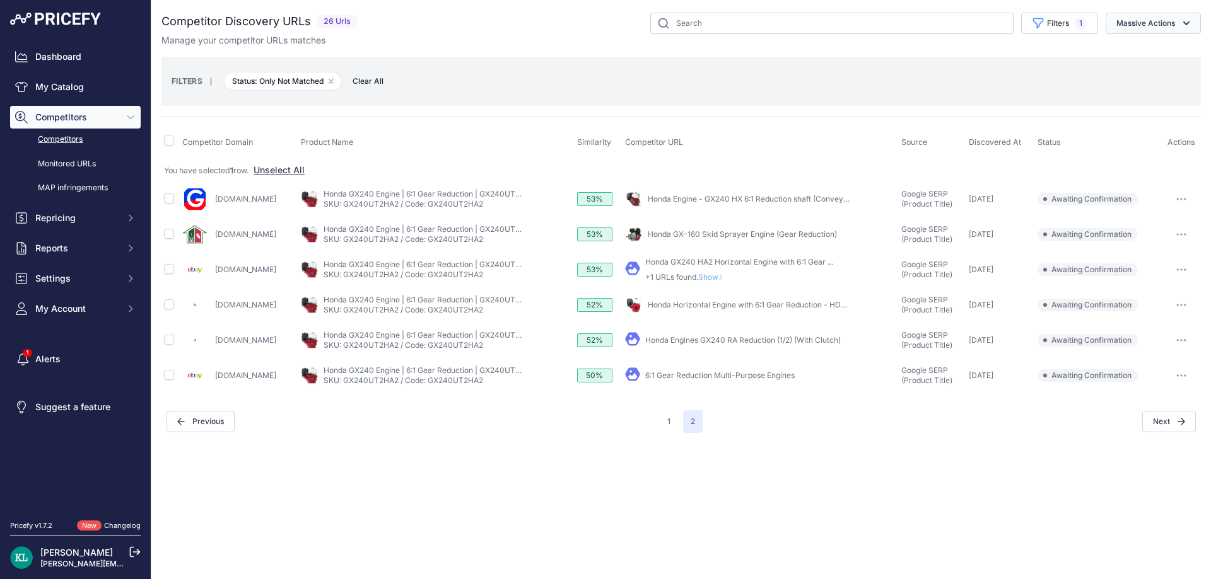
click at [1168, 24] on button "Massive Actions" at bounding box center [1152, 23] width 95 height 21
drag, startPoint x: 1132, startPoint y: 52, endPoint x: 1111, endPoint y: 74, distance: 30.8
click at [1117, 69] on div "Confirm Match Unmatch Exclude Match" at bounding box center [1150, 75] width 101 height 73
drag, startPoint x: 1153, startPoint y: 30, endPoint x: 1144, endPoint y: 45, distance: 17.5
click at [1148, 41] on div "Competitor Discovery URLs 26 Urls" at bounding box center [680, 30] width 1039 height 34
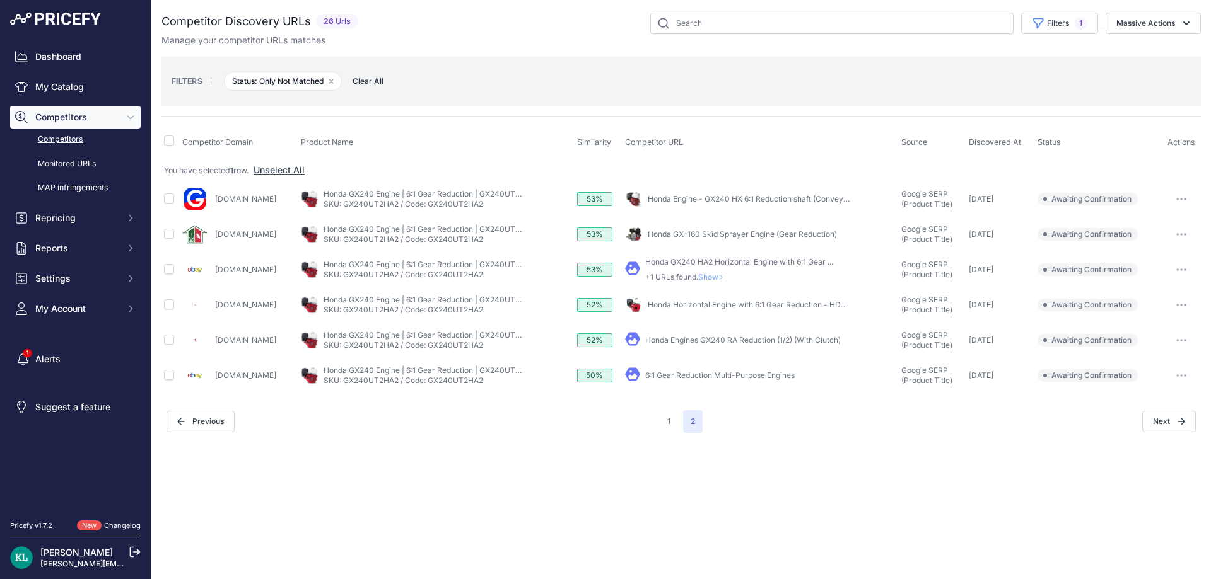
click at [1133, 55] on div "Competitor Discovery URLs 26 Urls" at bounding box center [680, 223] width 1039 height 421
click at [1145, 30] on button "Massive Actions" at bounding box center [1152, 23] width 95 height 21
click at [1134, 47] on span "Confirm Match" at bounding box center [1140, 52] width 61 height 11
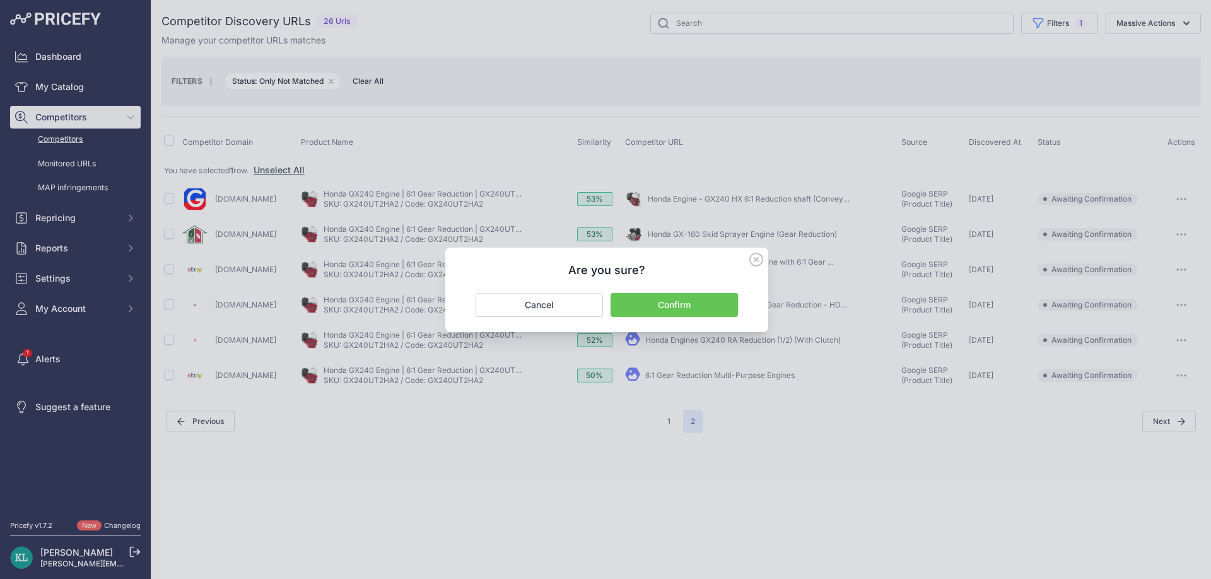
click at [721, 303] on button "Confirm" at bounding box center [673, 305] width 127 height 24
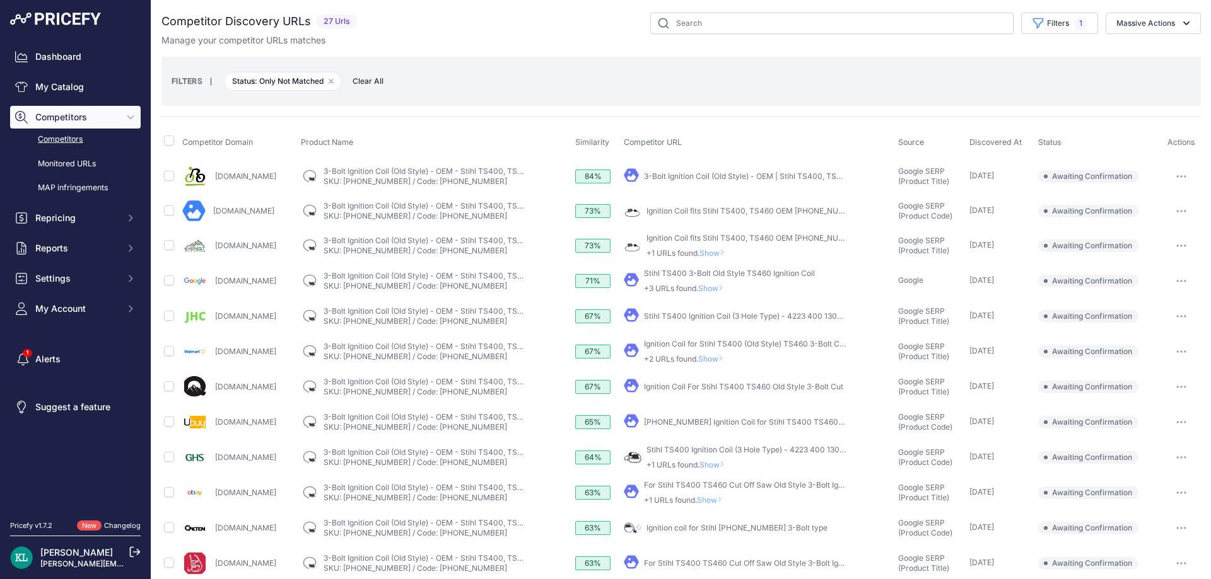
drag, startPoint x: 342, startPoint y: 236, endPoint x: 202, endPoint y: 257, distance: 141.5
click at [202, 257] on div "[DOMAIN_NAME]" at bounding box center [238, 245] width 113 height 25
copy div "[DOMAIN_NAME]"
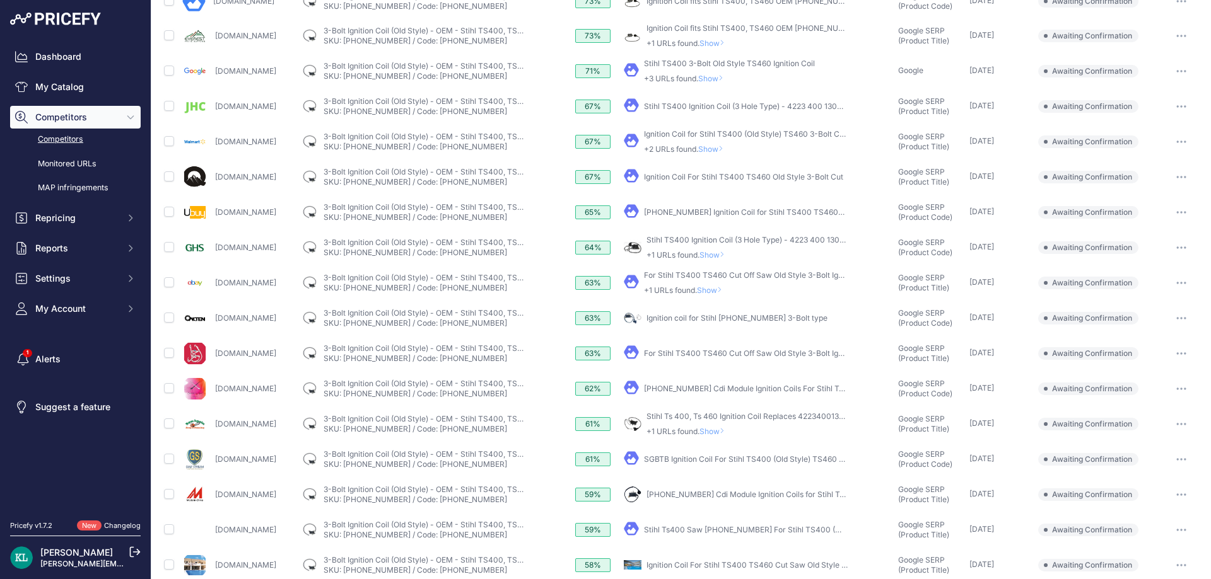
scroll to position [337, 0]
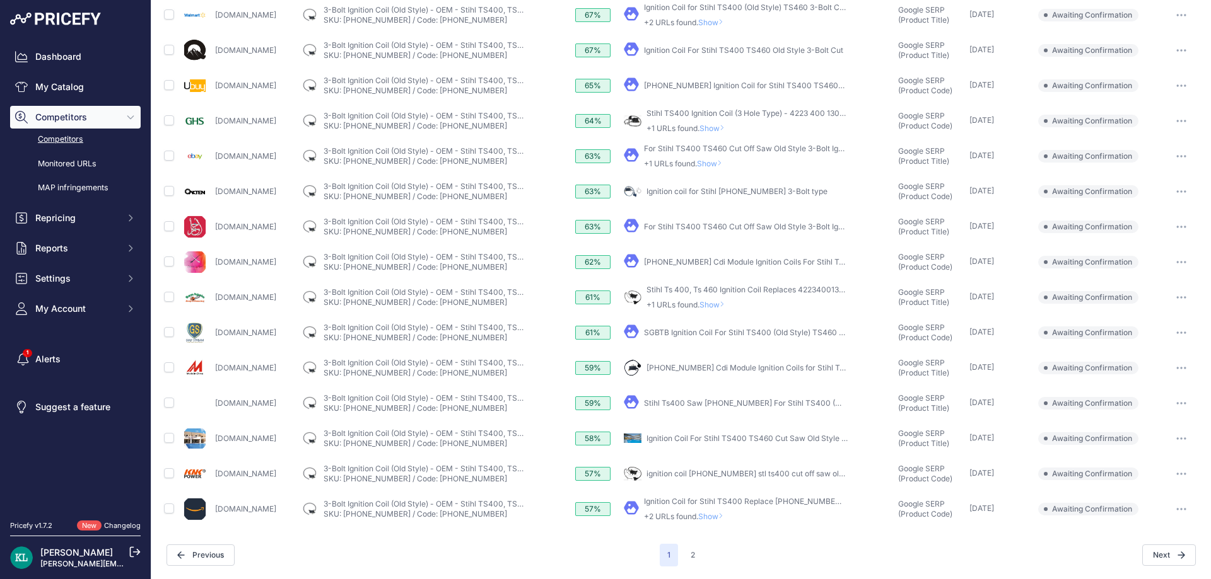
click at [677, 560] on div "1 2" at bounding box center [681, 555] width 43 height 23
click at [685, 557] on button "2" at bounding box center [693, 555] width 20 height 23
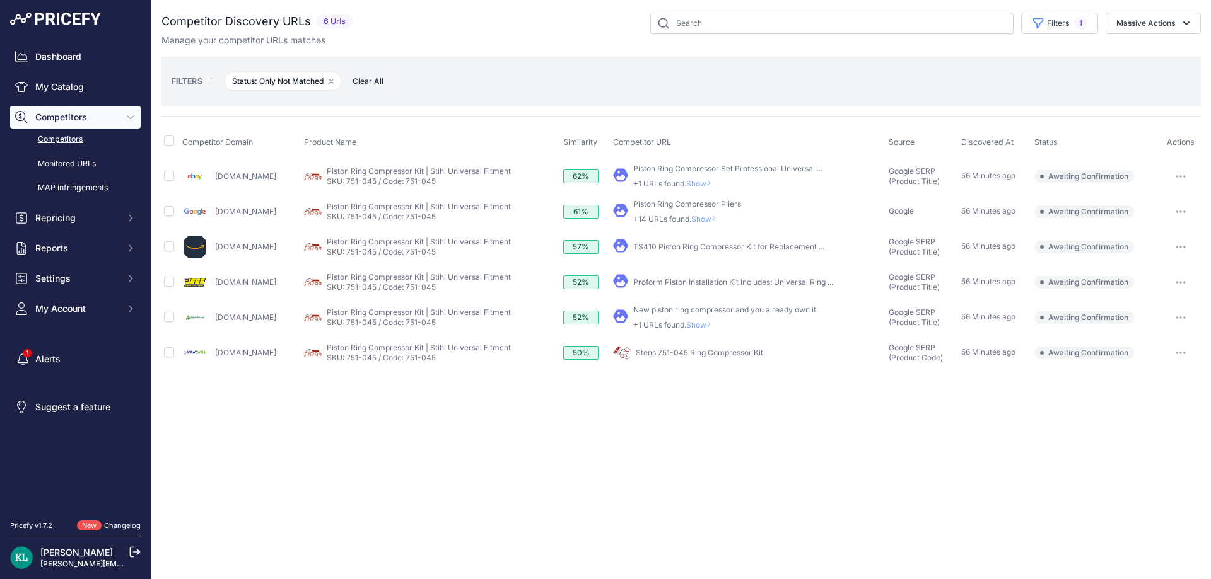
click at [529, 509] on div "Close You are not connected to the internet." at bounding box center [680, 289] width 1059 height 579
click at [474, 44] on div "Manage your competitor URLs matches" at bounding box center [680, 40] width 1039 height 13
drag, startPoint x: 270, startPoint y: 352, endPoint x: 215, endPoint y: 358, distance: 55.8
click at [215, 358] on div "[DOMAIN_NAME]" at bounding box center [240, 352] width 116 height 25
copy link "[DOMAIN_NAME]"
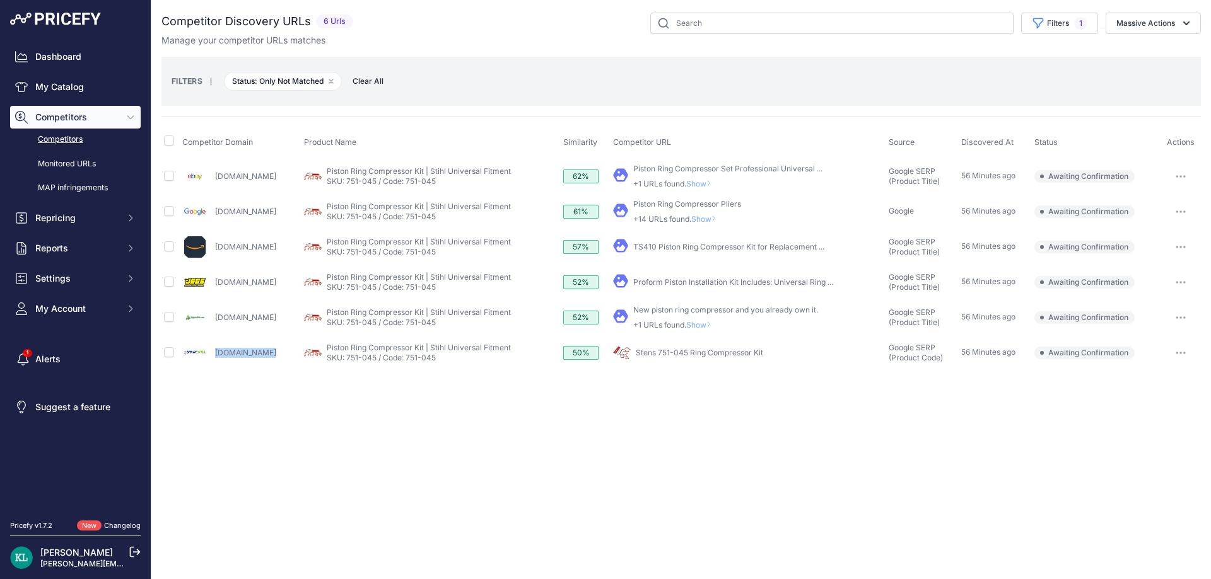
click at [537, 27] on div "Filters 1 Source Select an option Quick Automatch Google Shopping (Title) Googl…" at bounding box center [779, 23] width 842 height 21
click at [563, 461] on div "Close You are not connected to the internet." at bounding box center [680, 289] width 1059 height 579
click at [572, 444] on div "Close You are not connected to the internet." at bounding box center [680, 289] width 1059 height 579
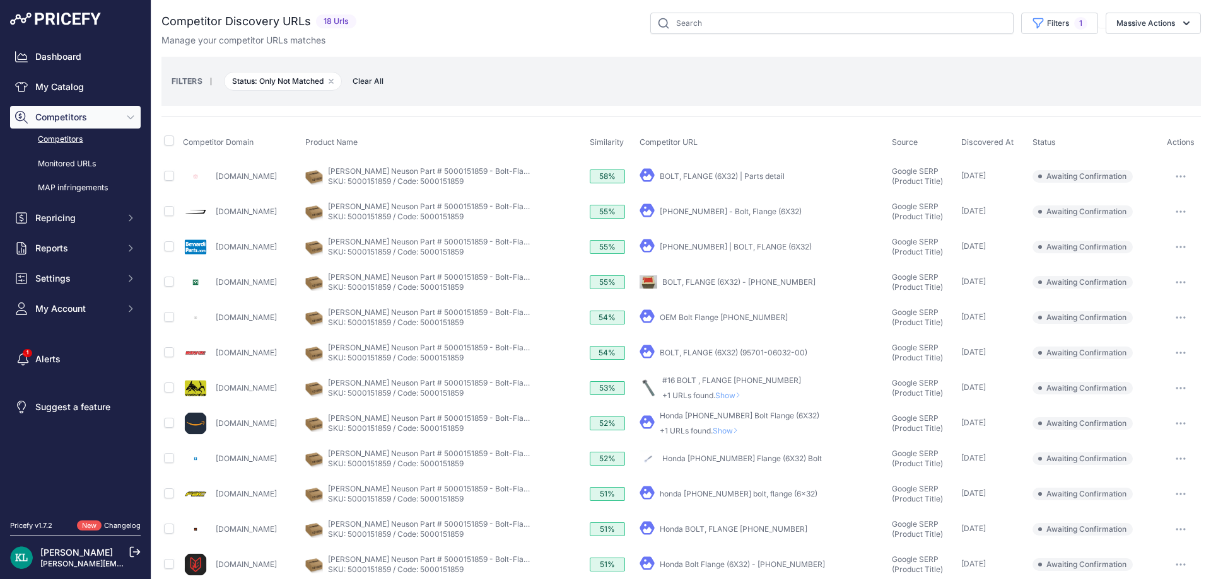
click at [593, 45] on div "Manage your competitor URLs matches" at bounding box center [680, 40] width 1039 height 13
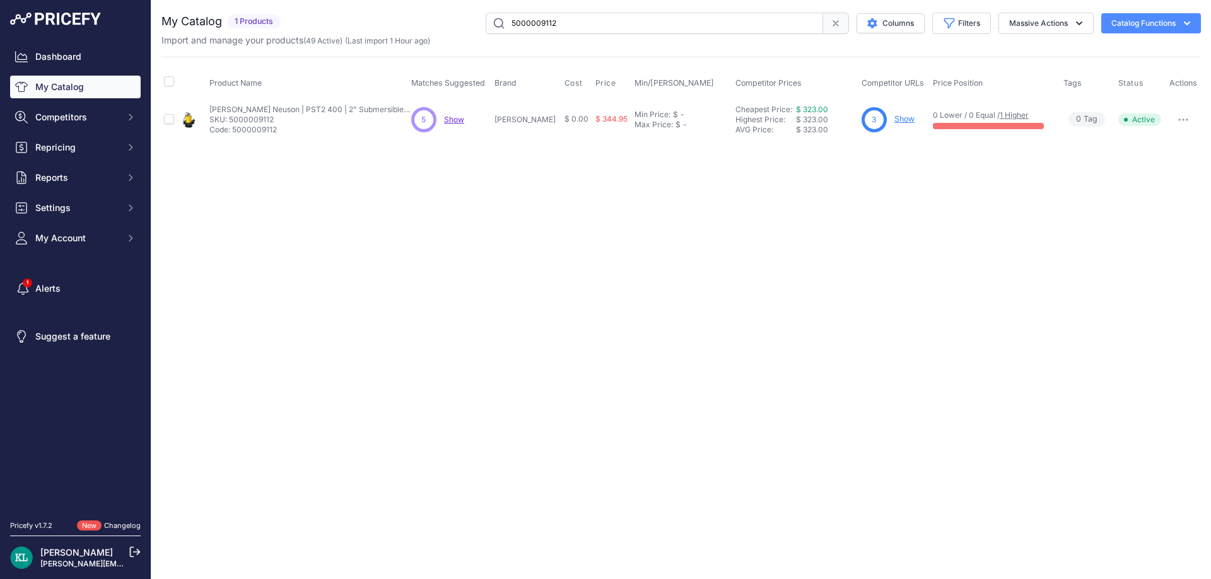
click at [647, 23] on input "5000009112" at bounding box center [654, 23] width 337 height 21
paste input "GX160UT2QX"
click at [619, 34] on div "Import and manage your products ( 49 Active ) (Last import 1 Hour ago)" at bounding box center [680, 40] width 1039 height 13
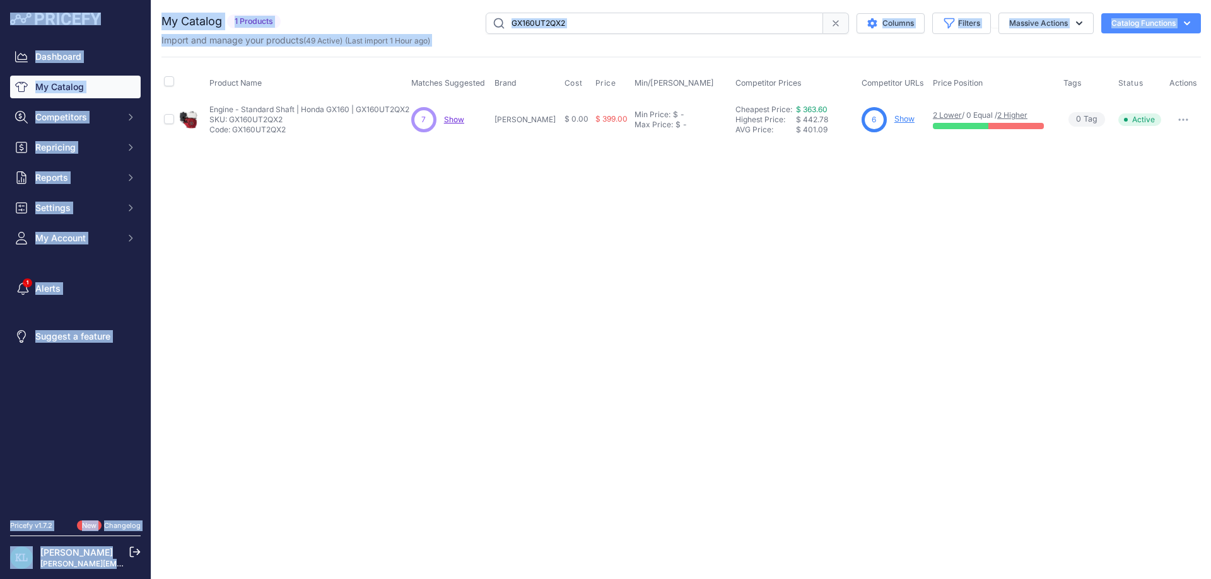
click at [629, 27] on input "GX160UT2QX2" at bounding box center [654, 23] width 337 height 21
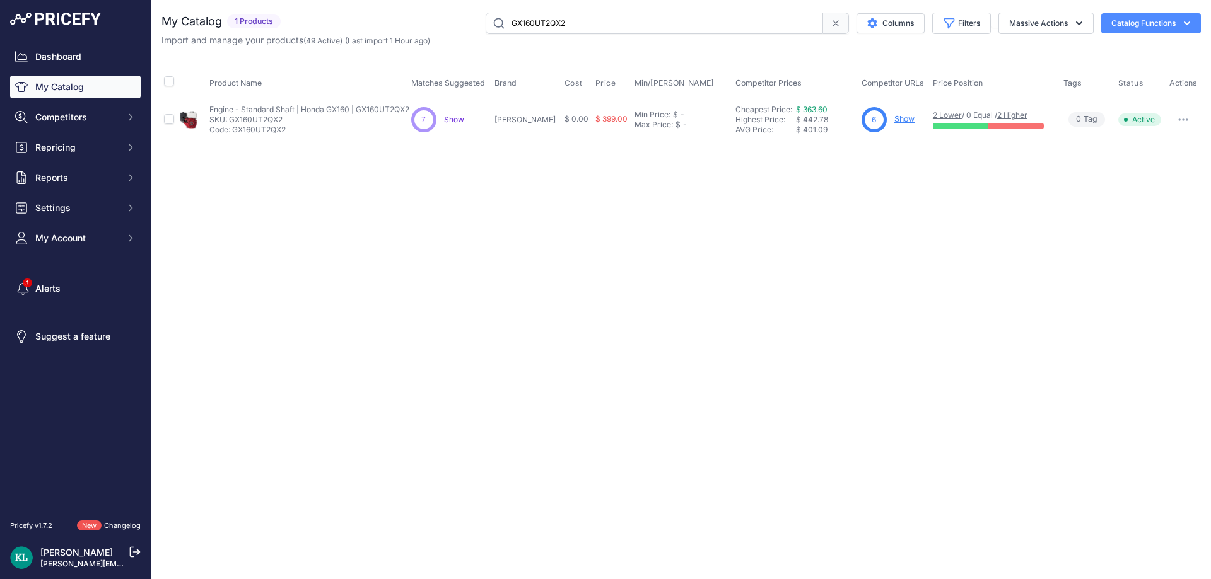
paste input "ST2040T"
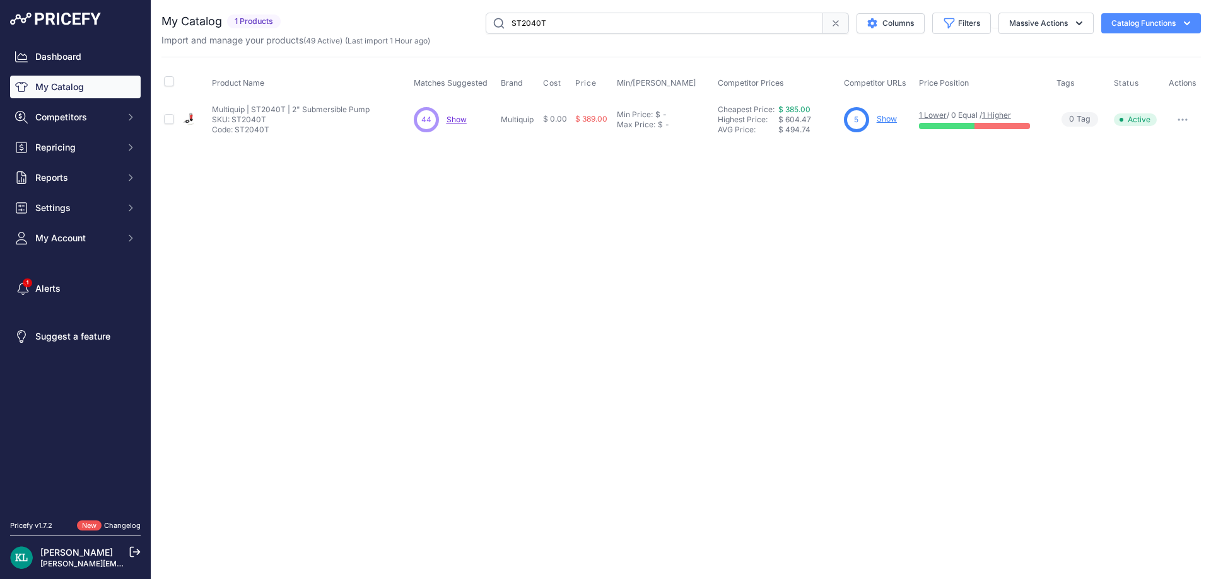
click at [464, 117] on span "Show" at bounding box center [456, 119] width 20 height 9
click at [588, 28] on input "ST2040T" at bounding box center [654, 23] width 337 height 21
paste input "30500-Z5T-003"
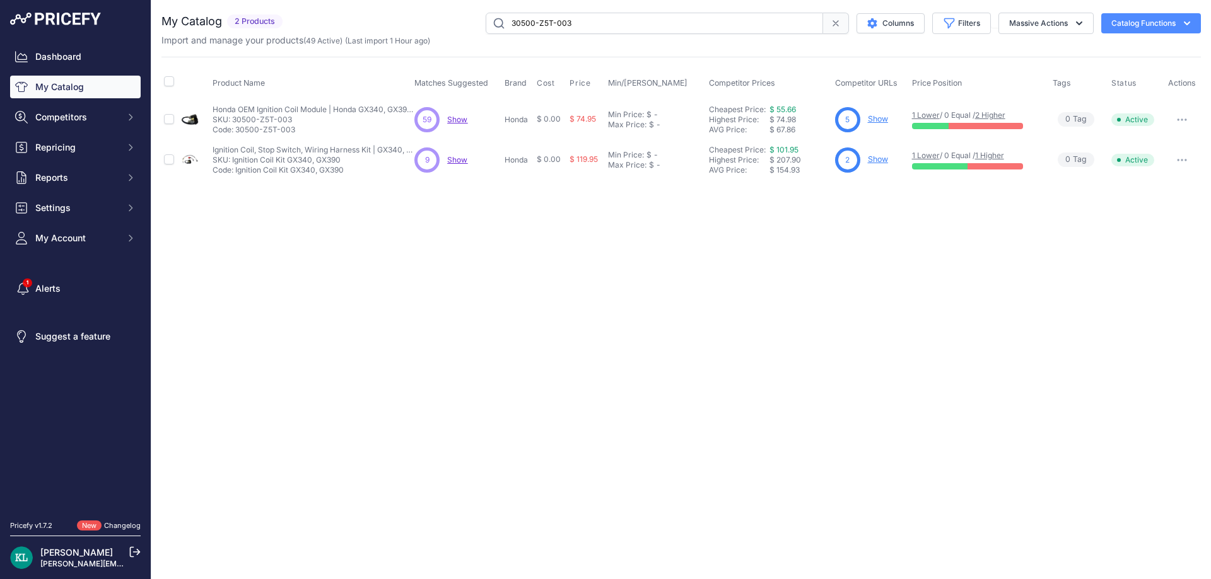
click at [499, 257] on div "Close You are not connected to the internet." at bounding box center [680, 289] width 1059 height 579
click at [458, 119] on span "Show" at bounding box center [457, 119] width 20 height 9
click at [639, 20] on input "30500-Z5T-003" at bounding box center [654, 23] width 337 height 21
paste input "C844"
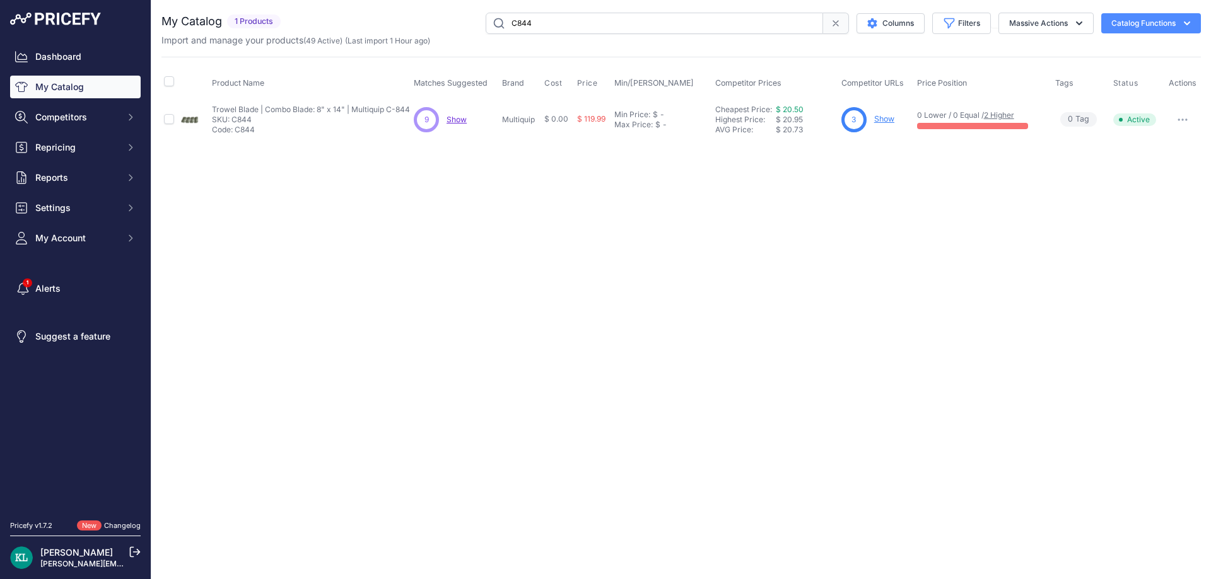
click at [460, 115] on span "Show" at bounding box center [456, 119] width 20 height 9
click at [562, 18] on input "C844" at bounding box center [654, 23] width 337 height 21
paste input "5100050605"
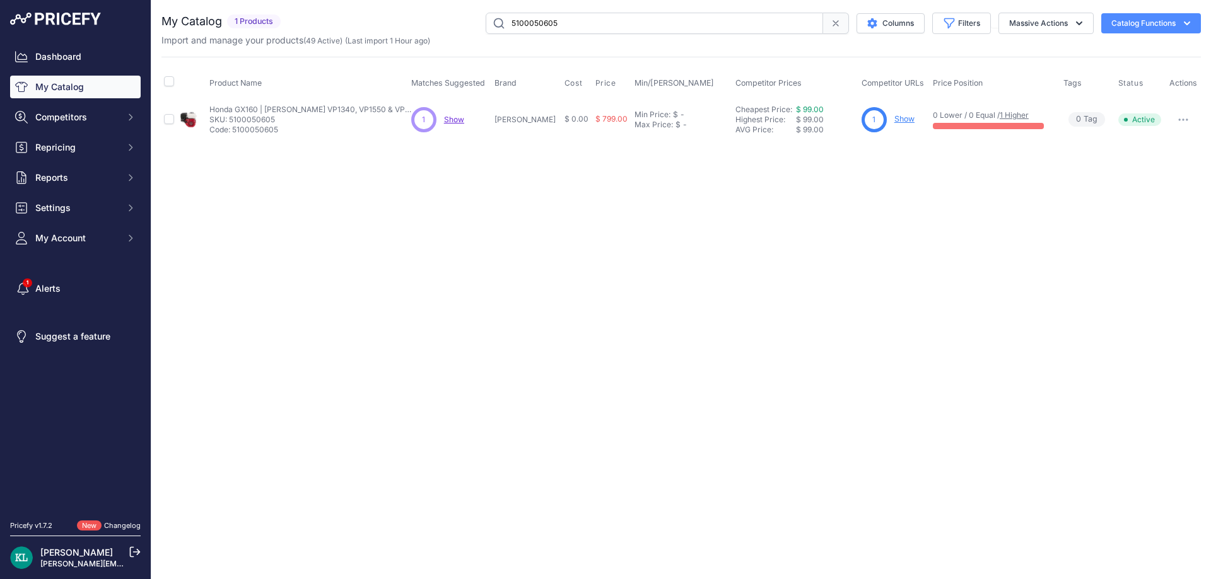
click at [590, 25] on input "5100050605" at bounding box center [654, 23] width 337 height 21
paste input "466217900"
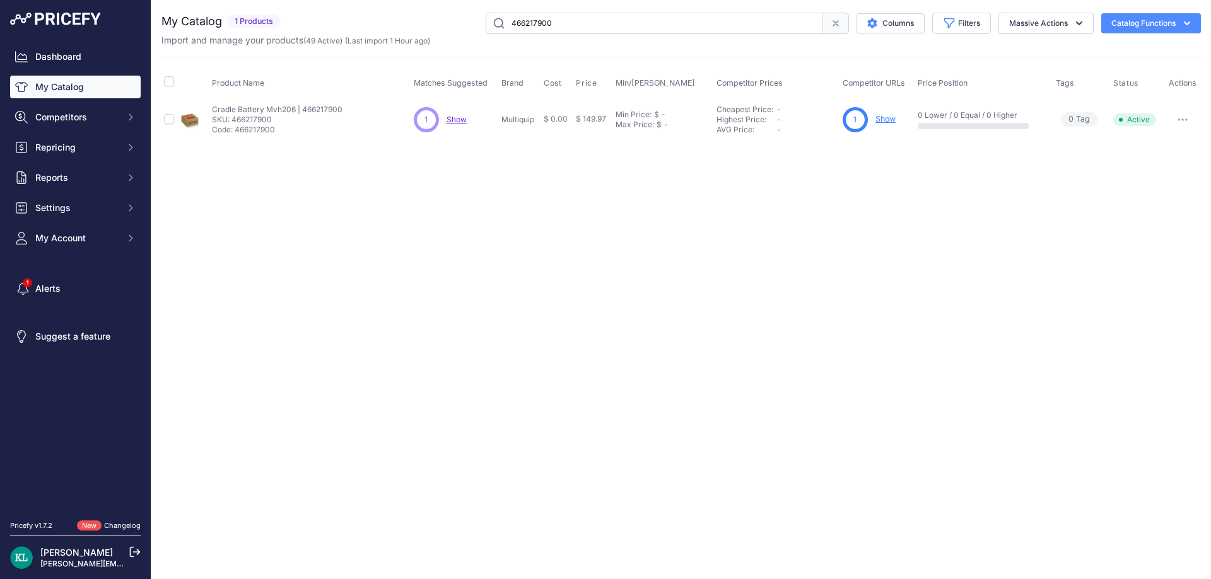
click at [602, 38] on div "Import and manage your products ( 49 Active ) (Last import 1 Hour ago)" at bounding box center [680, 40] width 1039 height 13
click at [608, 29] on input "466217900" at bounding box center [654, 23] width 337 height 21
click at [599, 30] on input "466217900" at bounding box center [654, 23] width 337 height 21
click at [458, 124] on p "Show Discovering..." at bounding box center [458, 120] width 20 height 10
click at [459, 116] on span "Show" at bounding box center [458, 119] width 20 height 9
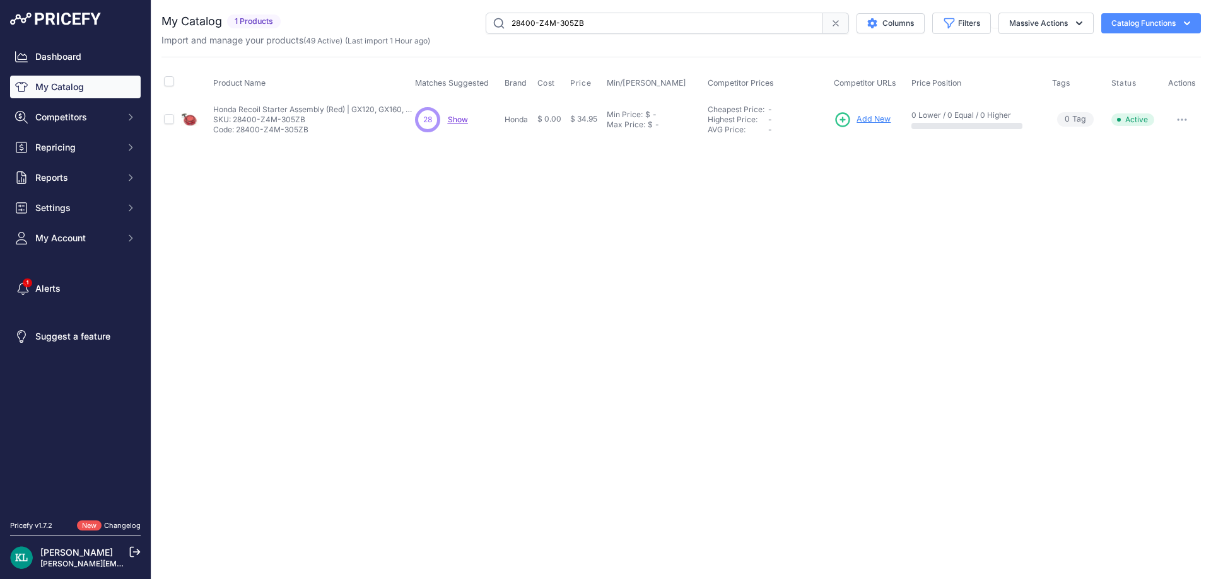
click at [618, 23] on input "28400-Z4M-305ZB" at bounding box center [654, 23] width 337 height 21
paste input "Ignition Coil Kit GX340, GX390"
click at [458, 122] on span "Show" at bounding box center [457, 119] width 20 height 9
click at [637, 5] on div "You are not connected to the internet. My Catalog" at bounding box center [680, 76] width 1039 height 153
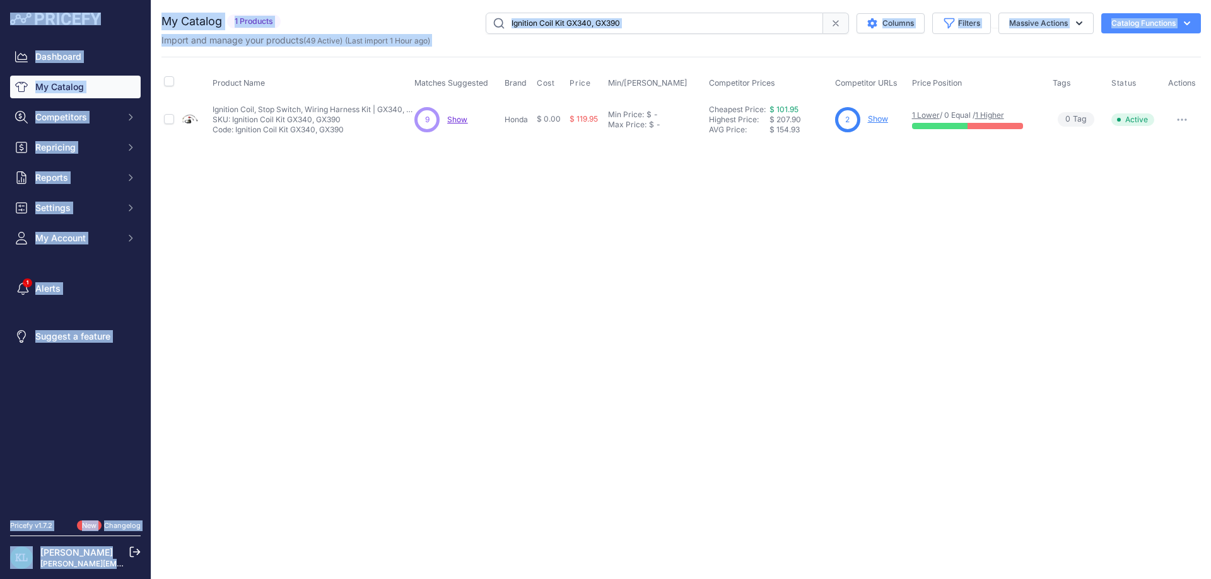
click at [629, 20] on input "Ignition Coil Kit GX340, GX390" at bounding box center [654, 23] width 337 height 21
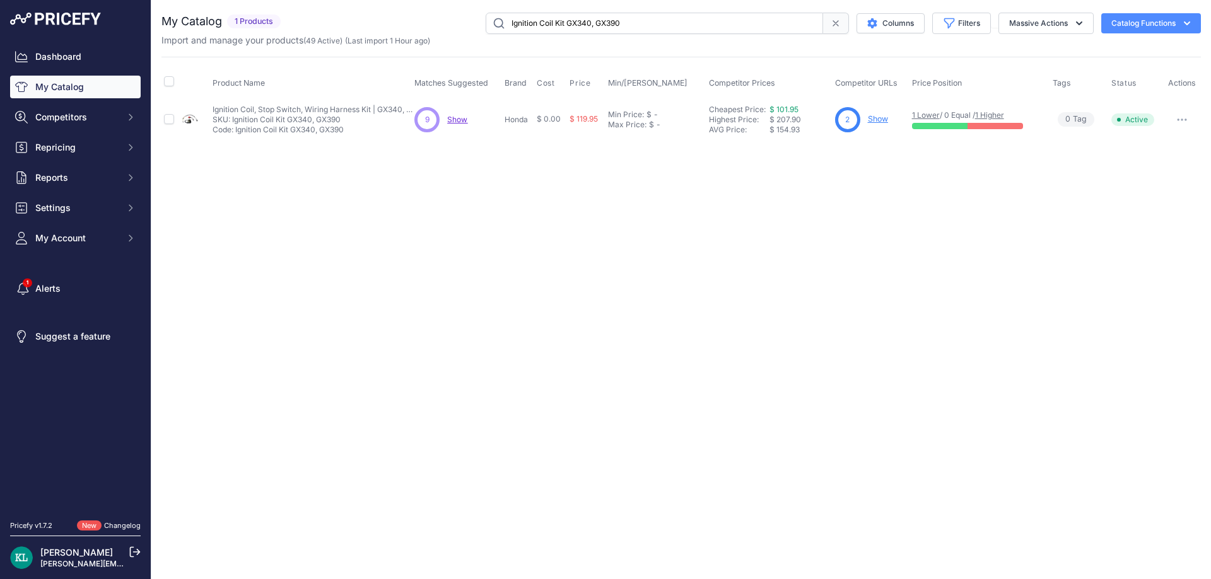
paste input "354010010-DHS"
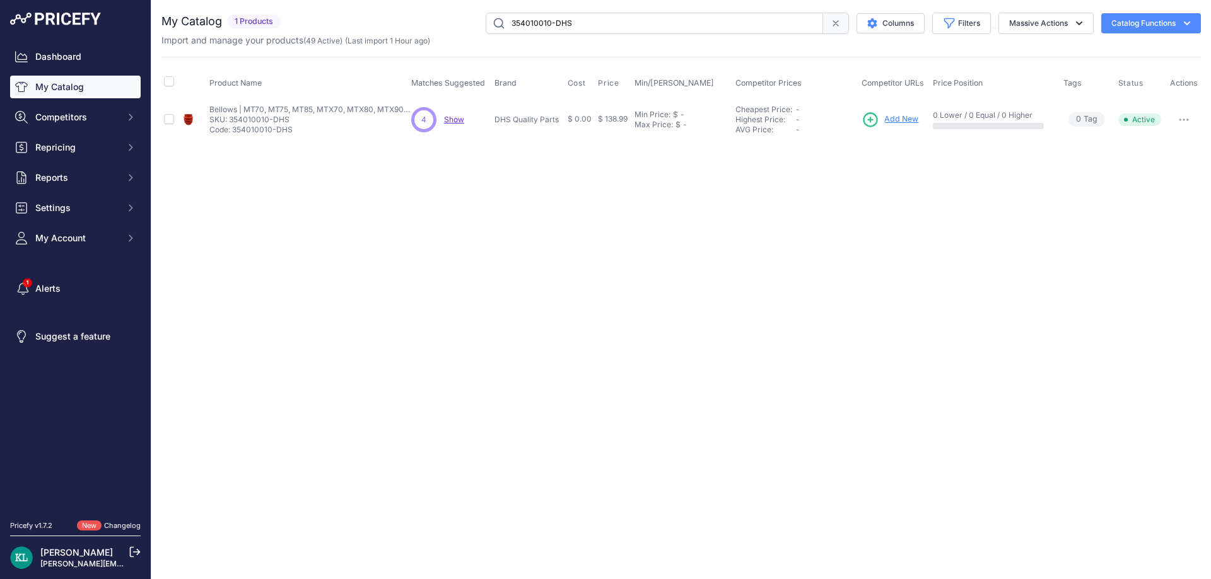
click at [537, 26] on input "354010010-DHS" at bounding box center [654, 23] width 337 height 21
click at [448, 124] on p "Show Discovering..." at bounding box center [454, 120] width 20 height 10
click at [451, 120] on span "Show" at bounding box center [454, 119] width 20 height 9
click at [657, 28] on input "354010010-DHS" at bounding box center [654, 23] width 337 height 21
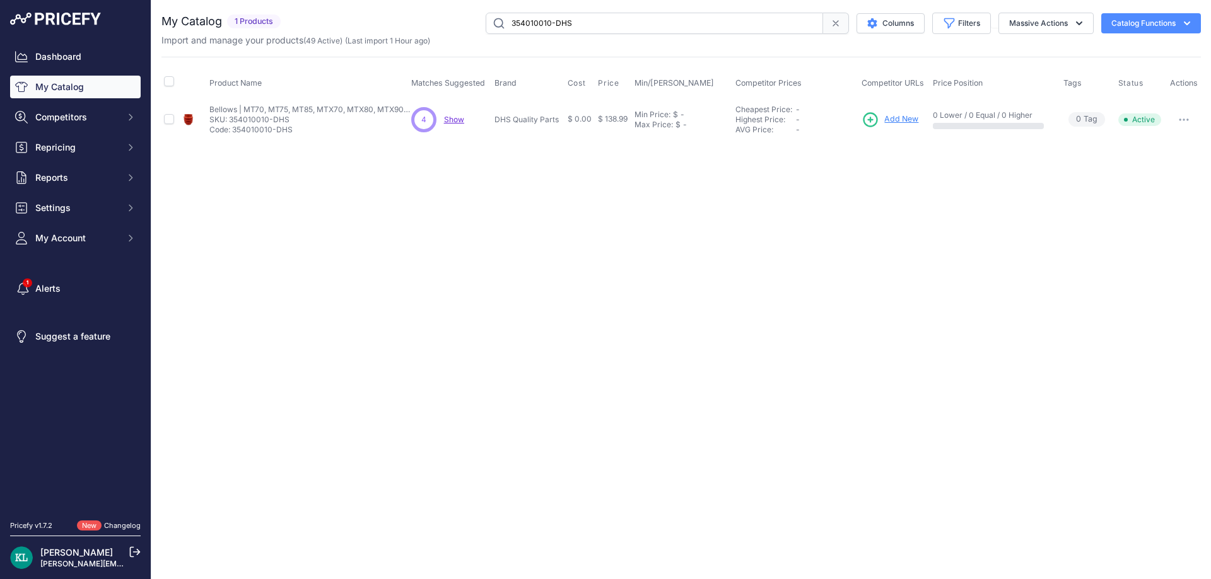
paste input "4223-020-1200"
click at [590, 27] on input "4223-020-1200" at bounding box center [654, 23] width 337 height 21
paste input "1130-350-6"
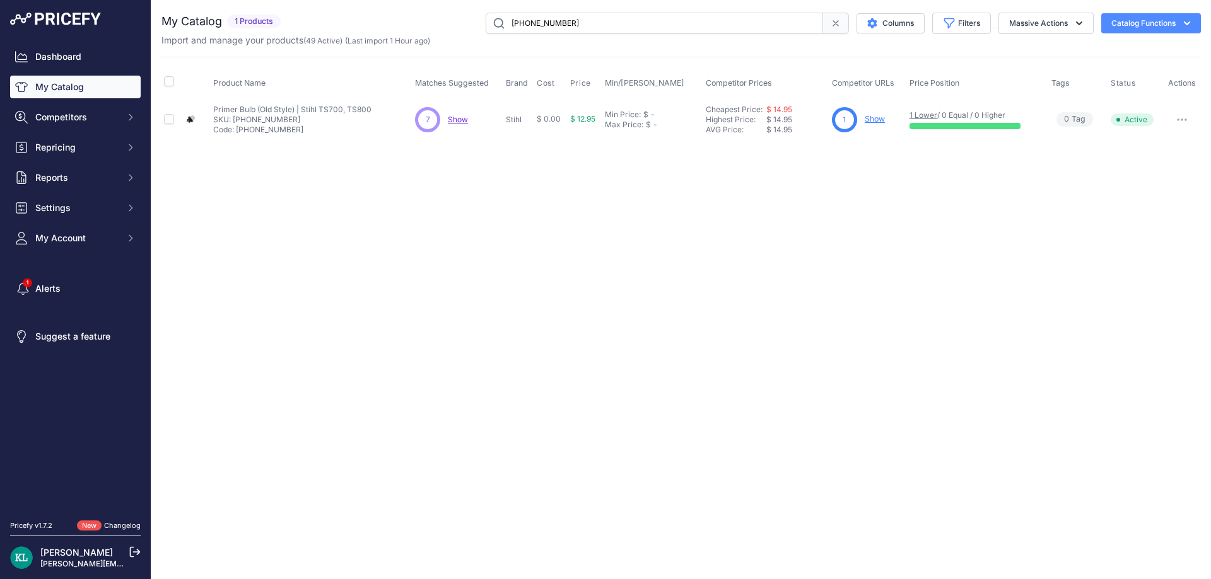
click at [462, 121] on span "Show" at bounding box center [458, 119] width 20 height 9
click at [622, 18] on input "1130-350-6200" at bounding box center [654, 23] width 337 height 21
paste input "581476102"
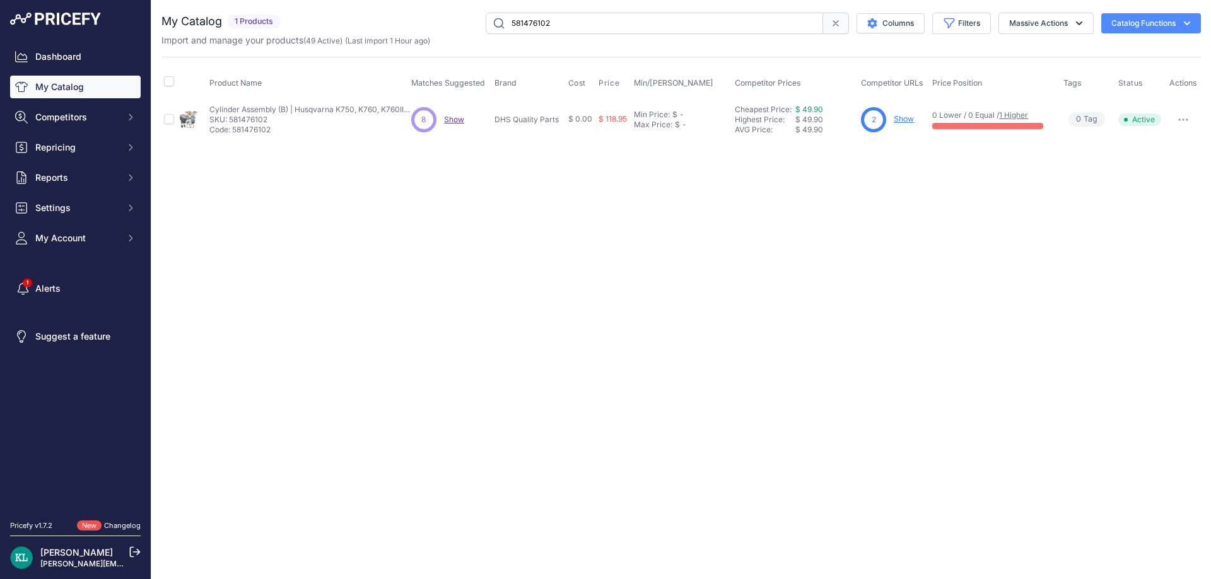
click at [450, 117] on span "Show" at bounding box center [454, 119] width 20 height 9
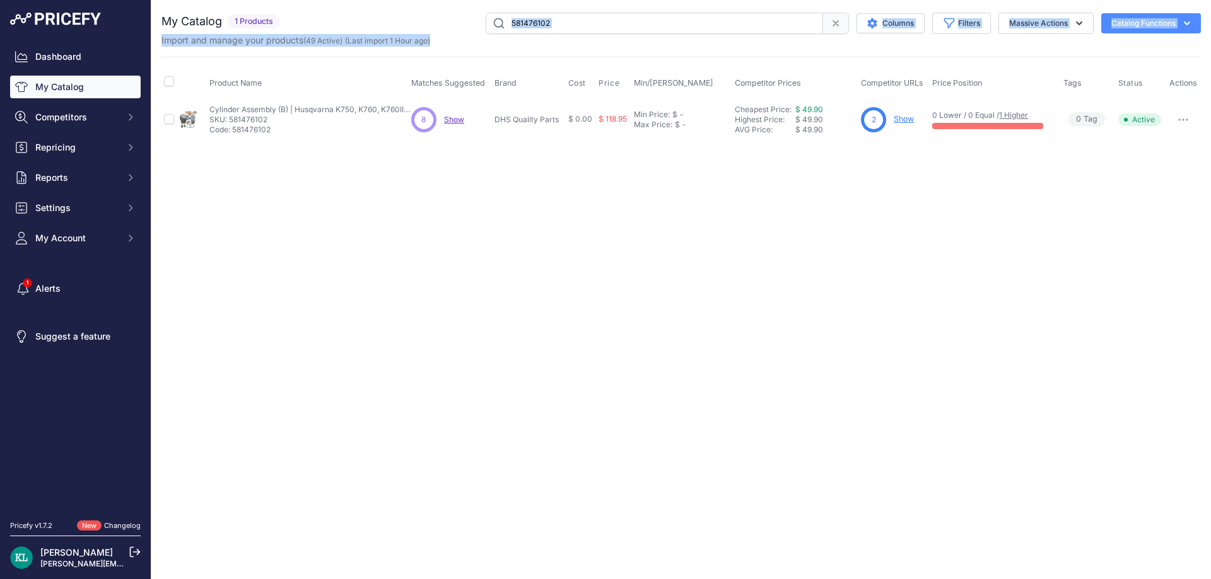
drag, startPoint x: 639, startPoint y: 34, endPoint x: 622, endPoint y: 35, distance: 17.1
click at [624, 35] on div "Import and manage your products ( 49 Active ) (Last import 1 Hour ago)" at bounding box center [680, 40] width 1039 height 13
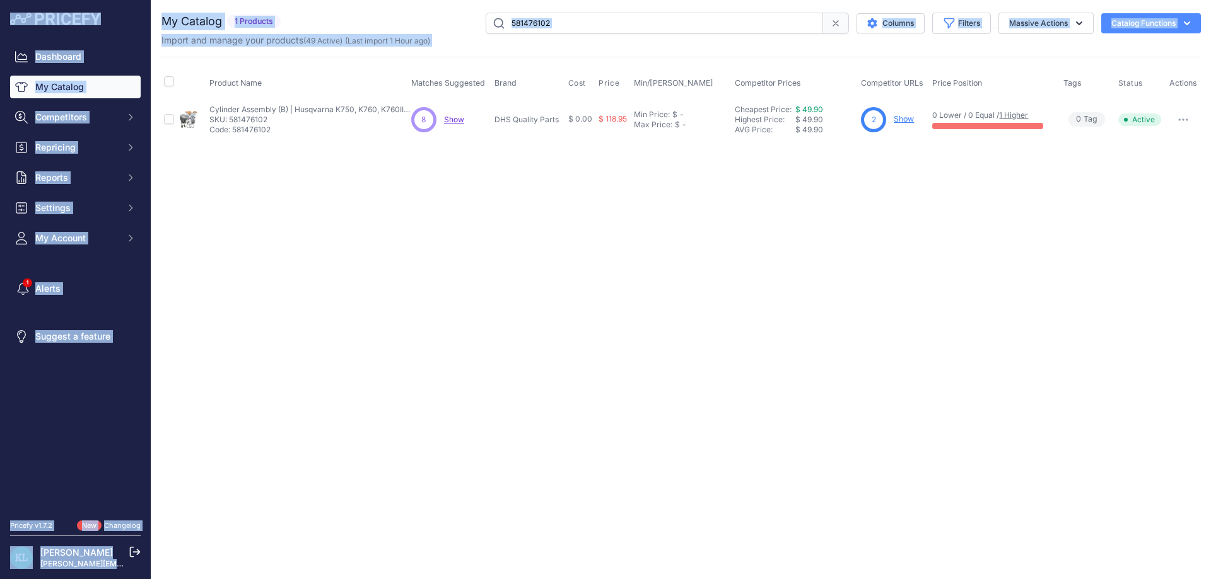
click at [629, 26] on input "581476102" at bounding box center [654, 23] width 337 height 21
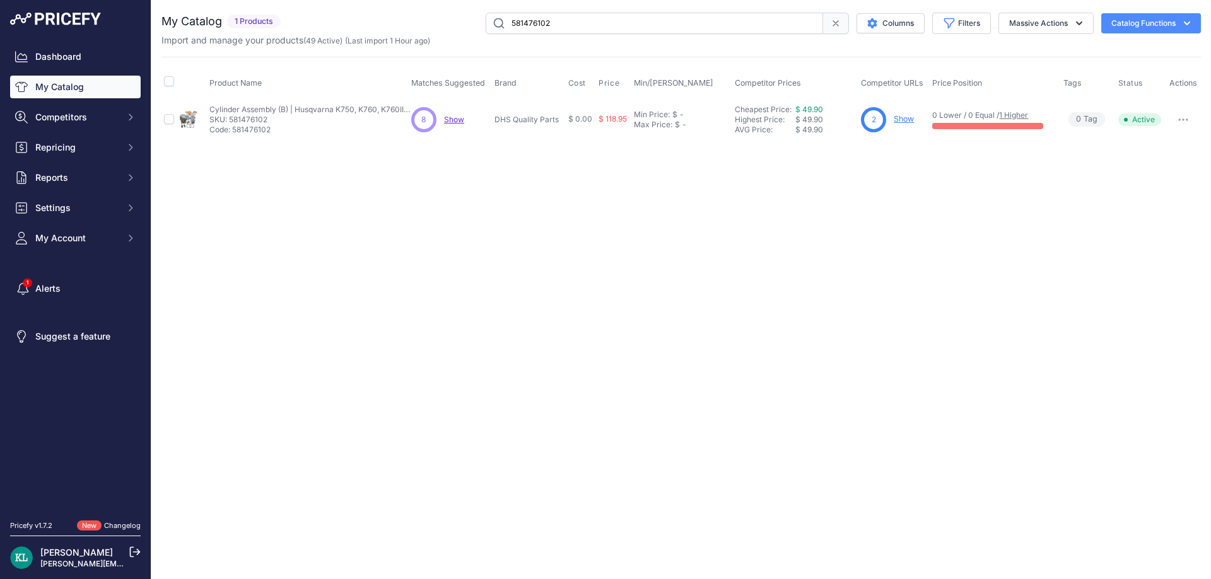
paste input "100062423"
click at [592, 21] on input "5100062423" at bounding box center [654, 23] width 337 height 21
paste input "GX100RTKRG"
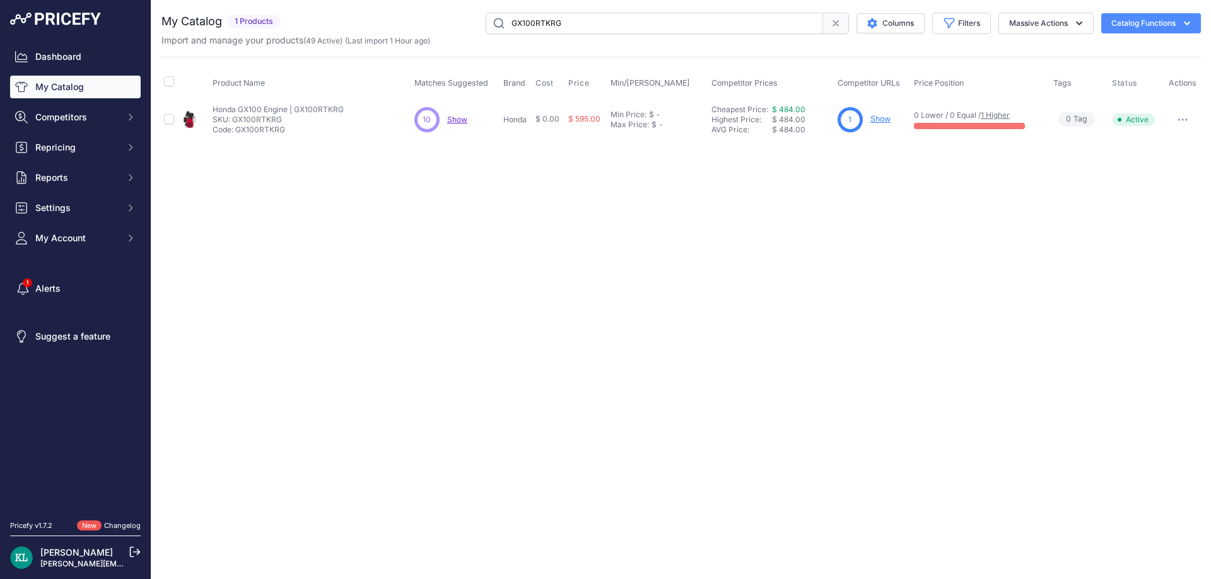
click at [457, 123] on span "Show" at bounding box center [457, 119] width 20 height 9
click at [694, 26] on input "GX100RTKRG" at bounding box center [654, 23] width 337 height 21
paste input "5000065516 BIN"
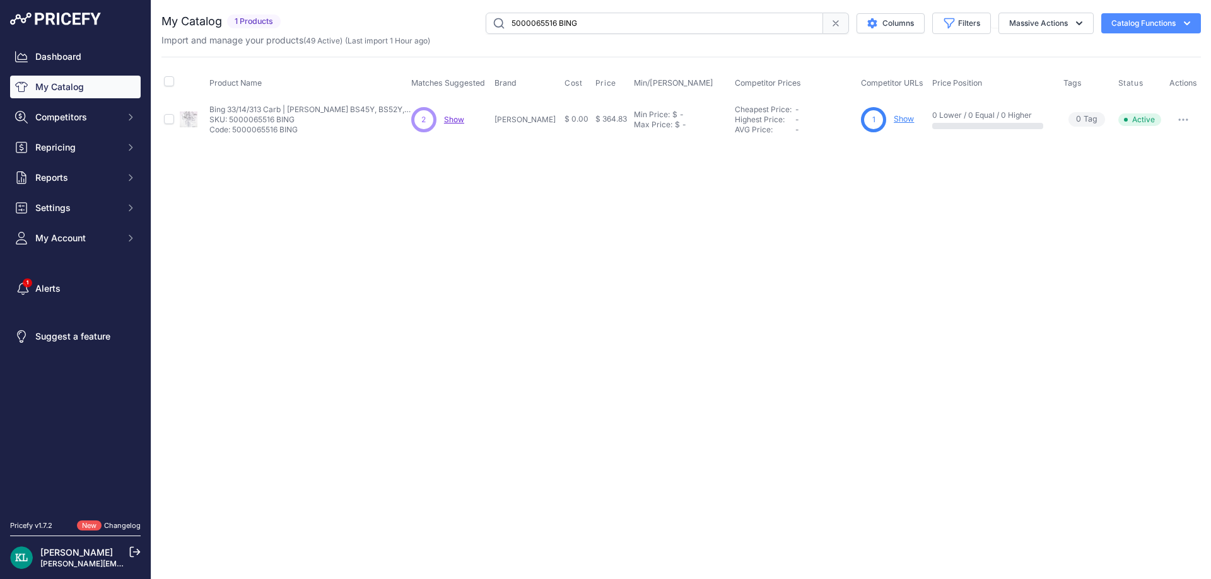
click at [614, 28] on input "5000065516 BING" at bounding box center [654, 23] width 337 height 21
paste input "117023"
click at [463, 115] on span "Show" at bounding box center [455, 119] width 20 height 9
click at [560, 27] on input "5000117023" at bounding box center [654, 23] width 337 height 21
paste input "4238-020-1205"
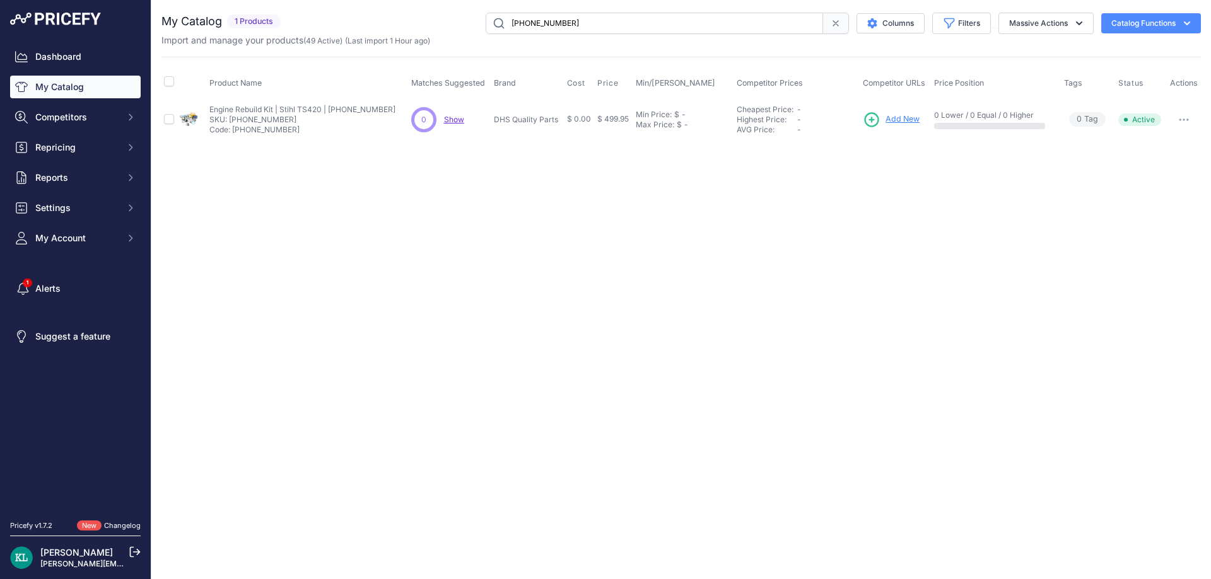
click at [590, 25] on input "4238-020-1205" at bounding box center [654, 23] width 337 height 21
paste input "530035560"
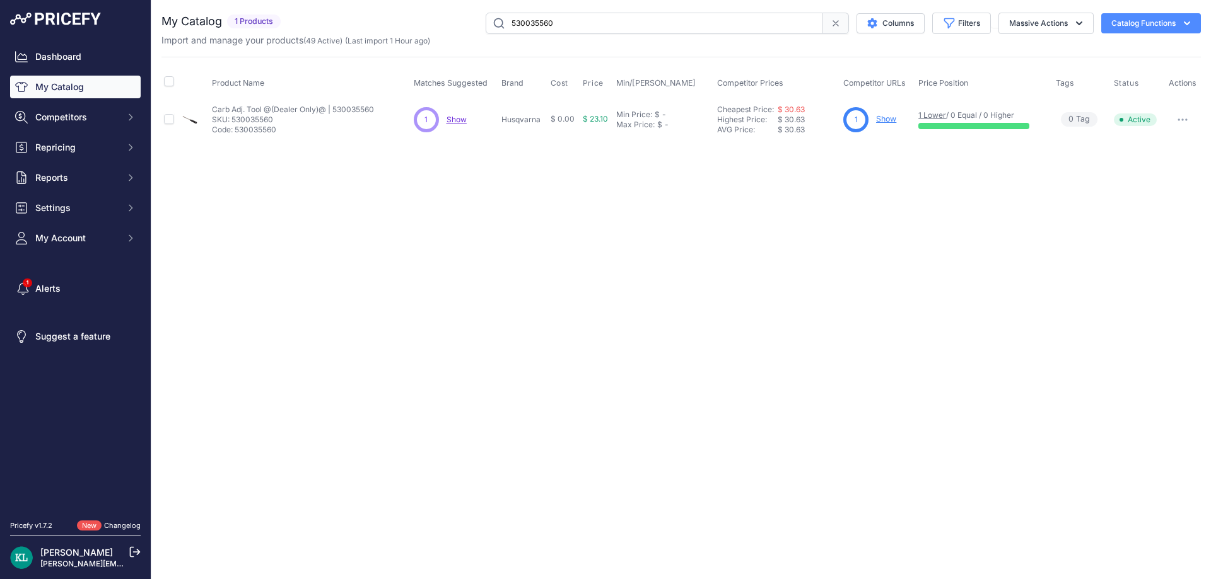
click at [574, 18] on input "530035560" at bounding box center [654, 23] width 337 height 21
paste input "88086201"
click at [569, 22] on input "588086201" at bounding box center [654, 23] width 337 height 21
paste input "93311"
click at [451, 122] on span "Show" at bounding box center [455, 119] width 20 height 9
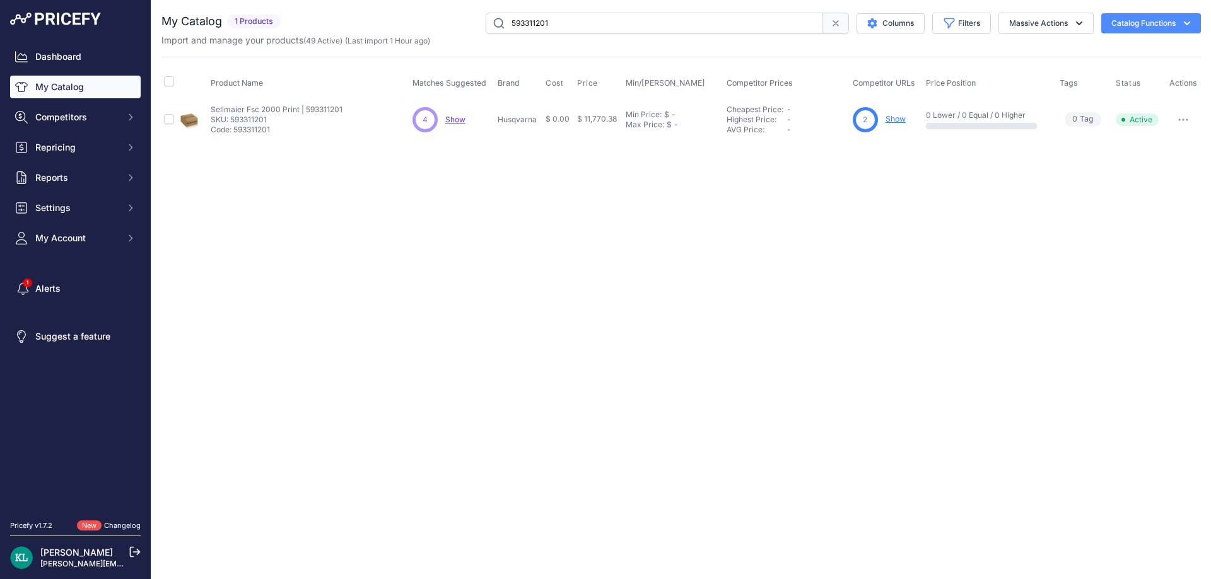
click at [559, 18] on input "593311201" at bounding box center [654, 23] width 337 height 21
paste input "72470194"
type input "72470194"
click at [453, 124] on p "Show Discovering..." at bounding box center [456, 120] width 20 height 10
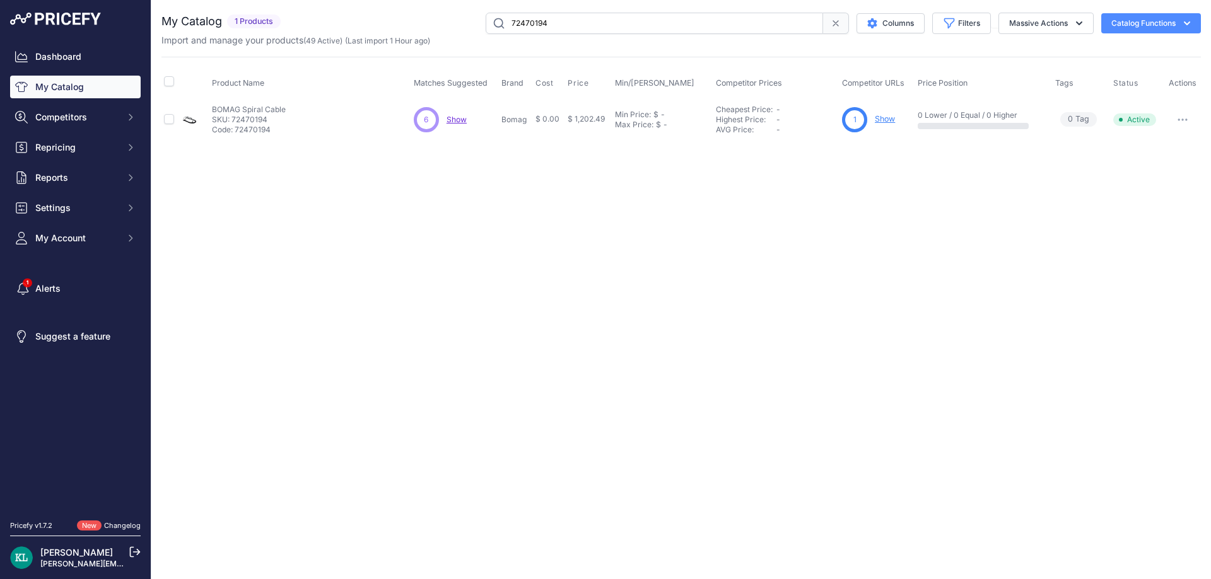
click at [465, 119] on span "Show" at bounding box center [456, 119] width 20 height 9
click at [834, 30] on span at bounding box center [836, 23] width 26 height 21
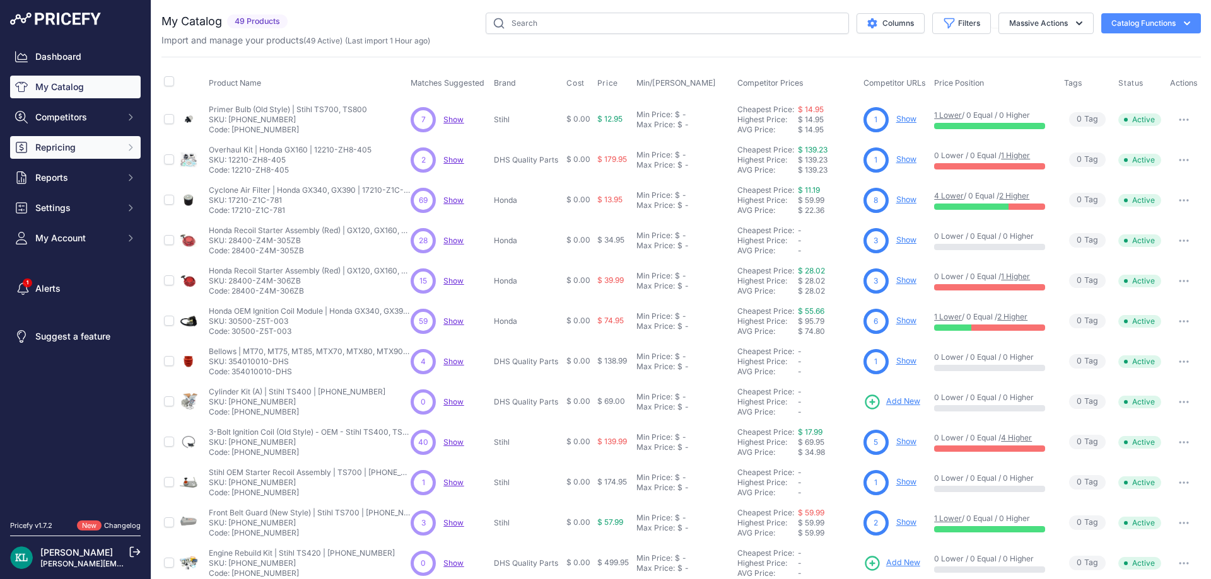
click at [79, 146] on span "Repricing" at bounding box center [76, 147] width 83 height 13
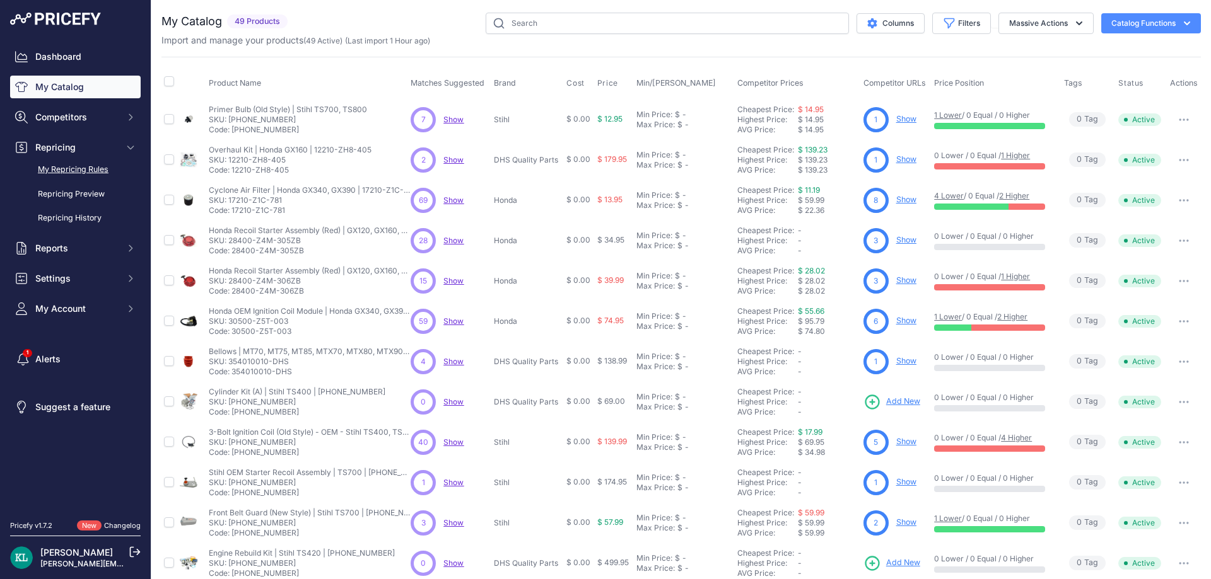
click at [112, 173] on link "My Repricing Rules" at bounding box center [75, 170] width 131 height 22
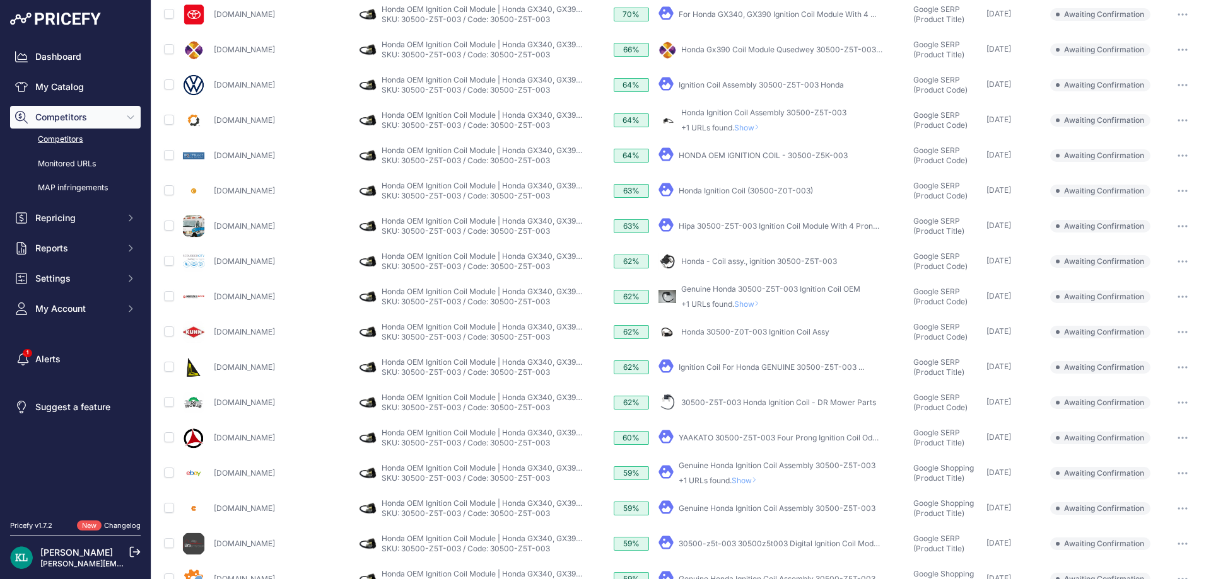
scroll to position [315, 0]
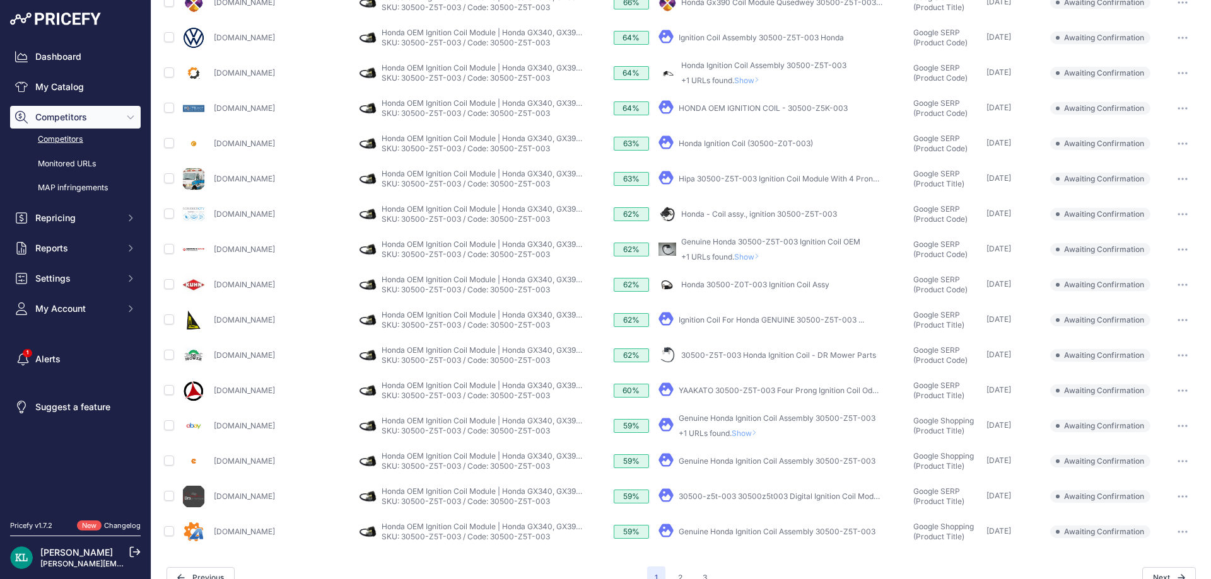
click at [168, 431] on td at bounding box center [169, 426] width 17 height 35
click at [175, 427] on td at bounding box center [169, 426] width 17 height 35
click at [172, 427] on input "checkbox" at bounding box center [169, 426] width 10 height 10
checkbox input "true"
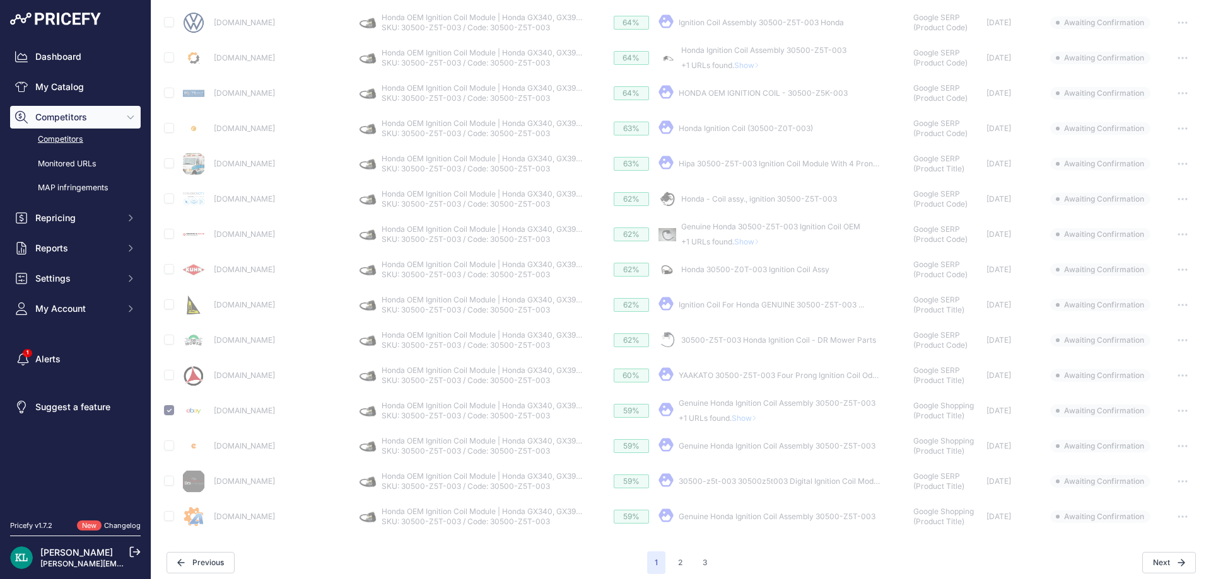
scroll to position [359, 0]
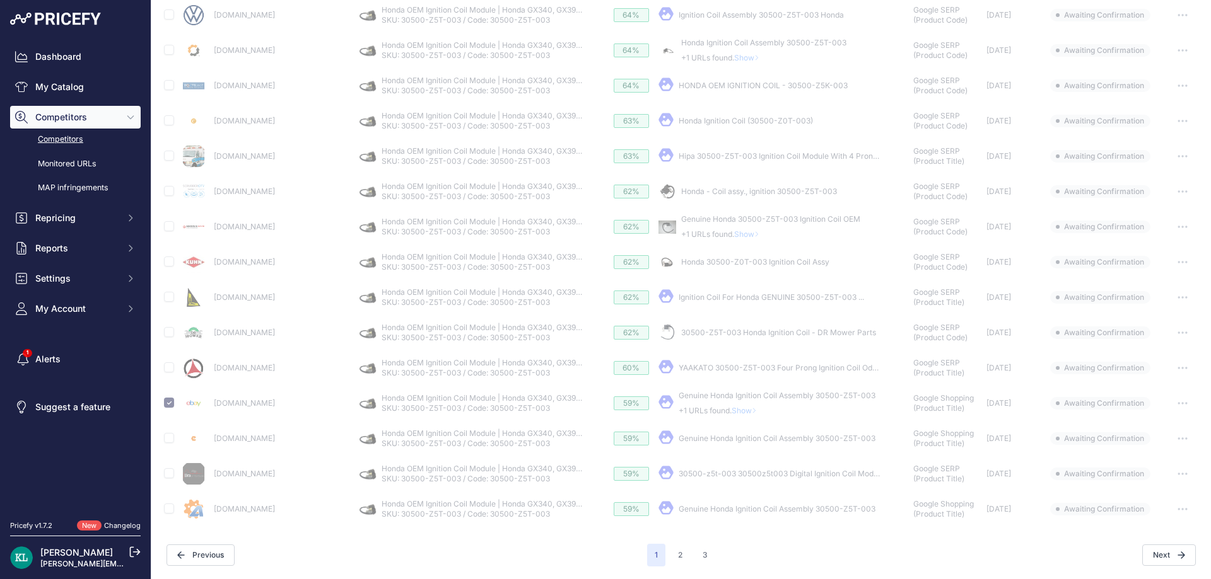
click at [687, 562] on div "1 2 3" at bounding box center [681, 555] width 68 height 23
click at [675, 562] on button "2" at bounding box center [680, 555] width 20 height 23
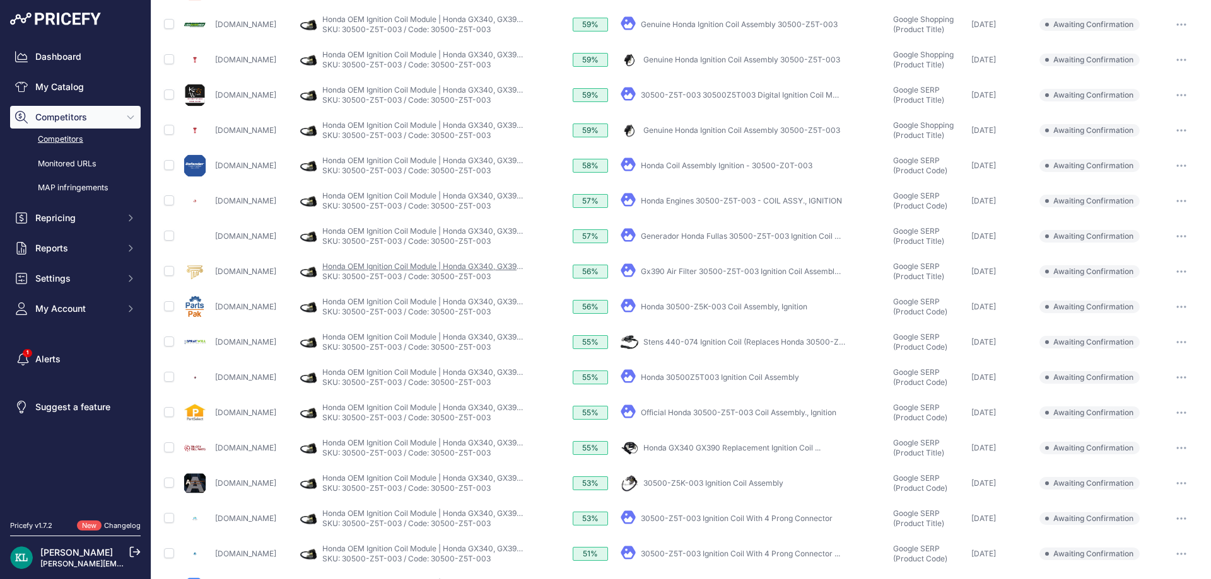
scroll to position [359, 0]
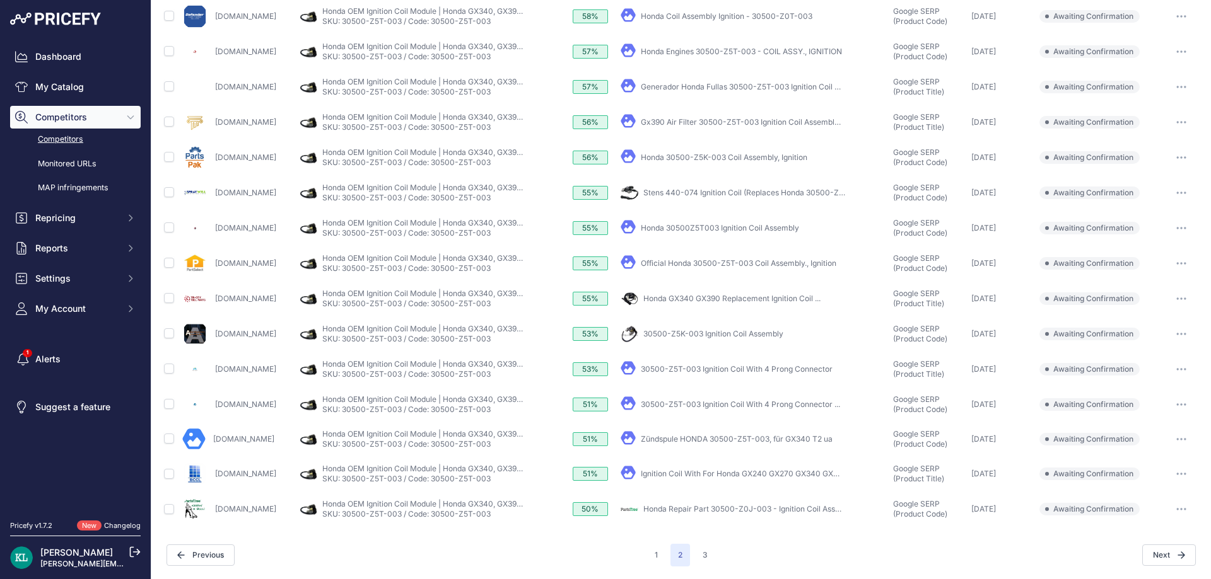
drag, startPoint x: 276, startPoint y: 264, endPoint x: 206, endPoint y: 260, distance: 70.1
click at [206, 260] on div "Partselect.com" at bounding box center [238, 263] width 113 height 25
copy div "Partselect.com"
click at [170, 255] on td at bounding box center [170, 263] width 18 height 35
click at [172, 268] on td at bounding box center [170, 263] width 18 height 35
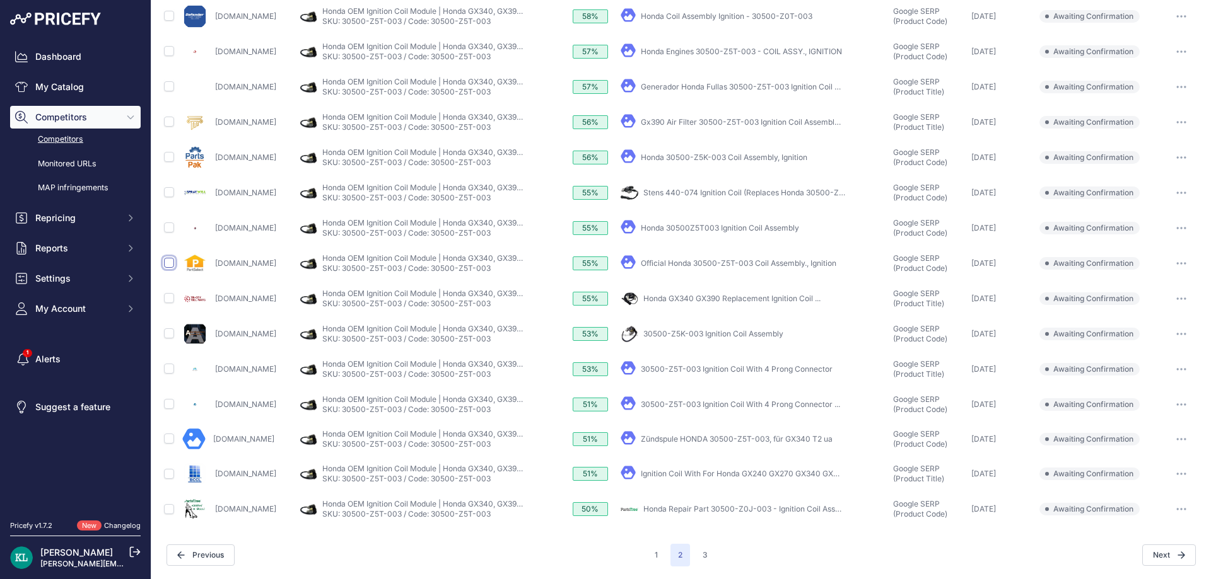
click at [167, 260] on input "checkbox" at bounding box center [169, 263] width 10 height 10
checkbox input "true"
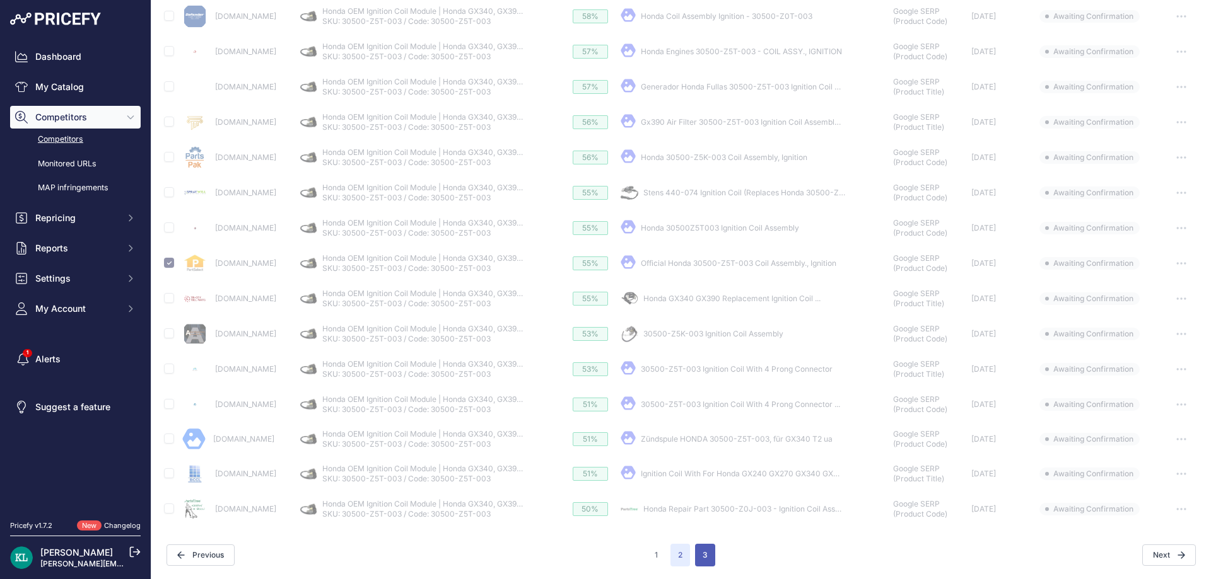
click at [699, 547] on button "3" at bounding box center [705, 555] width 20 height 23
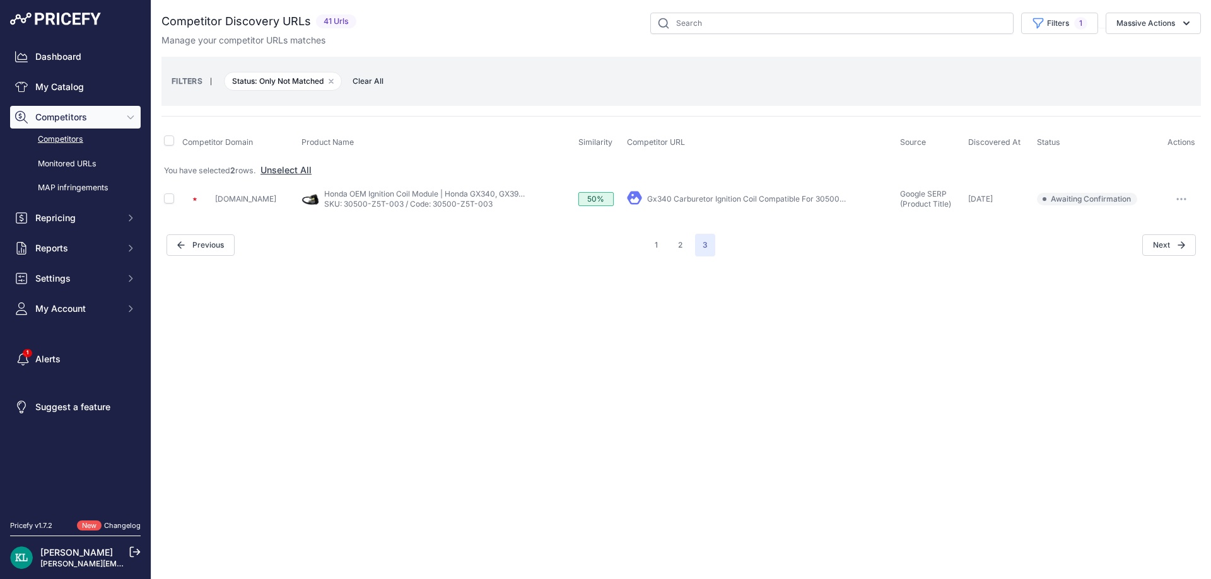
click at [598, 421] on div "Close You are not connected to the internet." at bounding box center [680, 289] width 1059 height 579
click at [1168, 35] on div "Manage your competitor URLs matches" at bounding box center [680, 40] width 1039 height 13
click at [1169, 30] on button "Massive Actions" at bounding box center [1152, 23] width 95 height 21
drag, startPoint x: 1132, startPoint y: 56, endPoint x: 1078, endPoint y: 84, distance: 61.8
click at [1106, 74] on div "Confirm Match Unmatch Exclude Match" at bounding box center [1150, 75] width 101 height 73
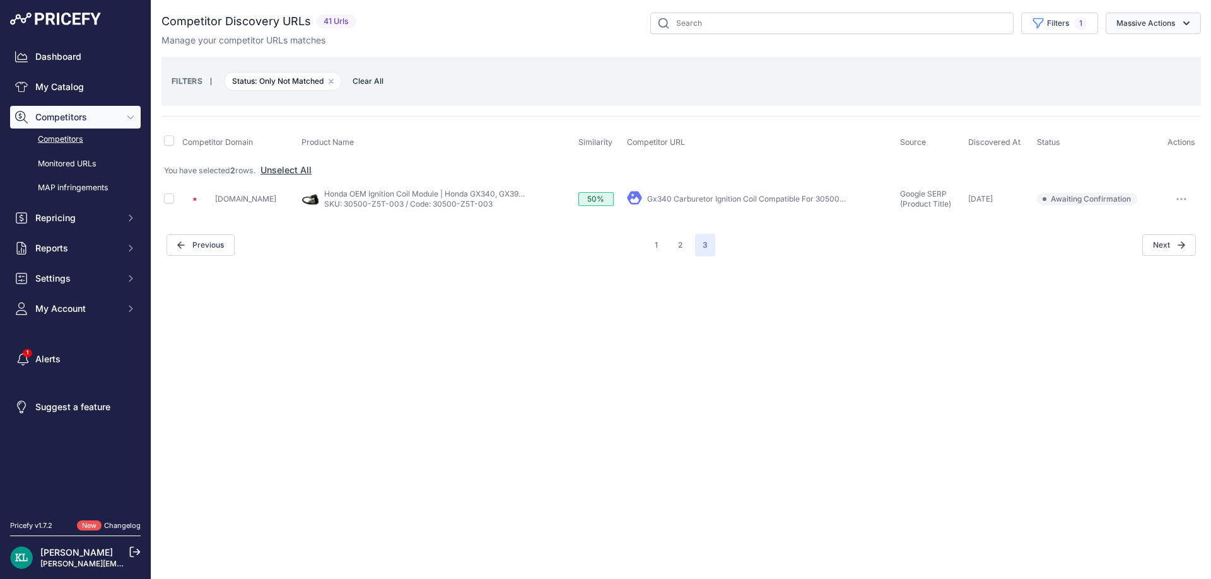
click at [1157, 32] on button "Massive Actions" at bounding box center [1152, 23] width 95 height 21
click at [1125, 60] on button "Confirm Match" at bounding box center [1150, 53] width 101 height 23
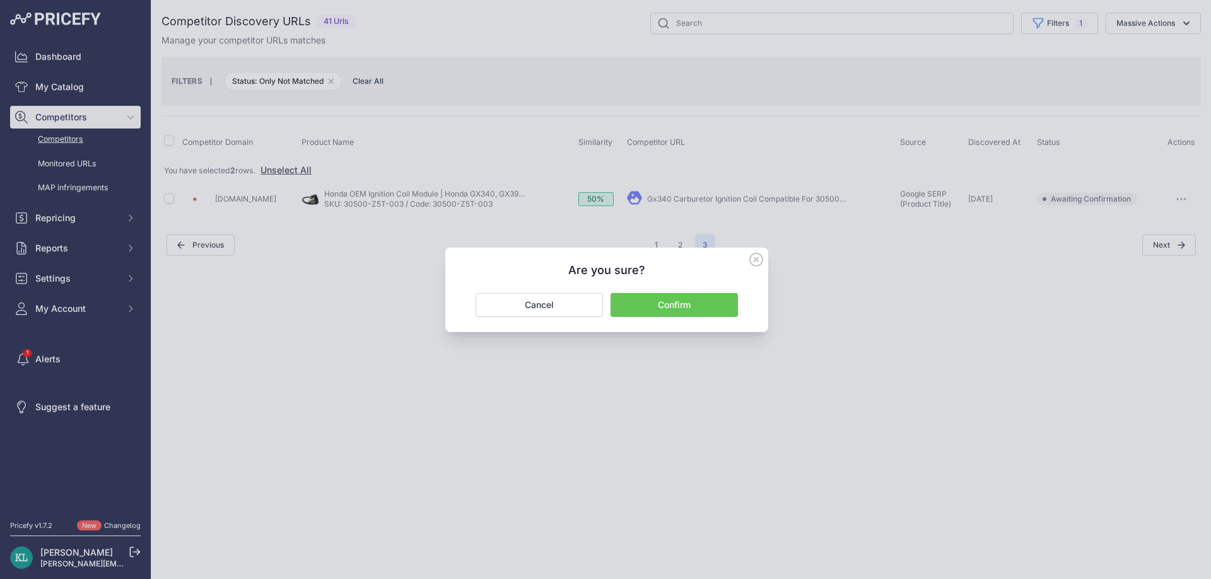
click at [699, 299] on button "Confirm" at bounding box center [673, 305] width 127 height 24
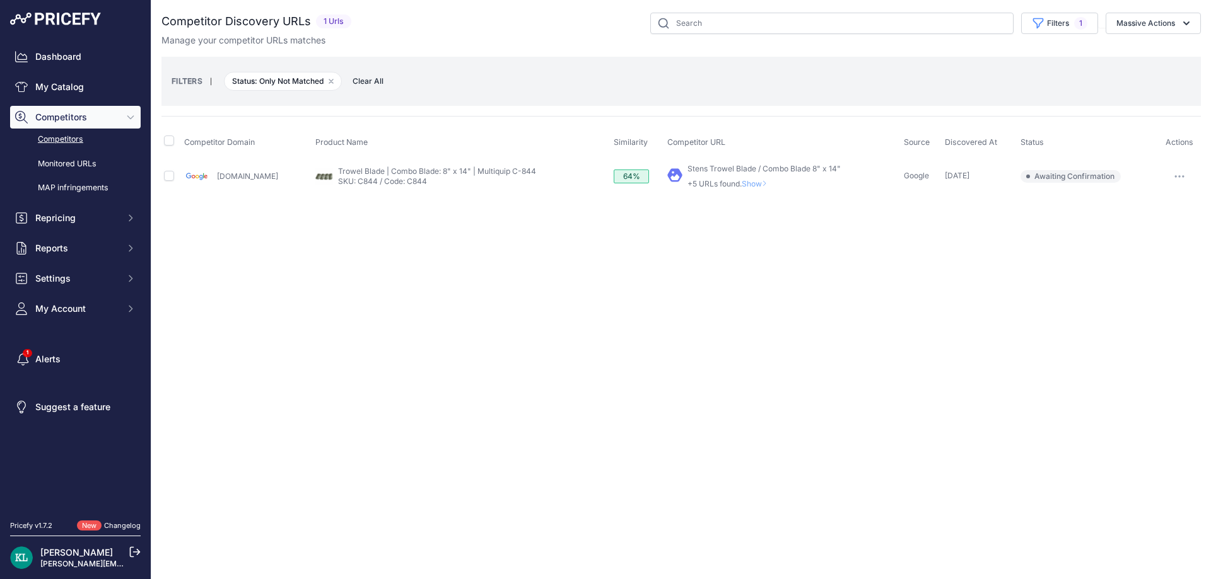
click at [437, 262] on div "Close You are not connected to the internet." at bounding box center [680, 289] width 1059 height 579
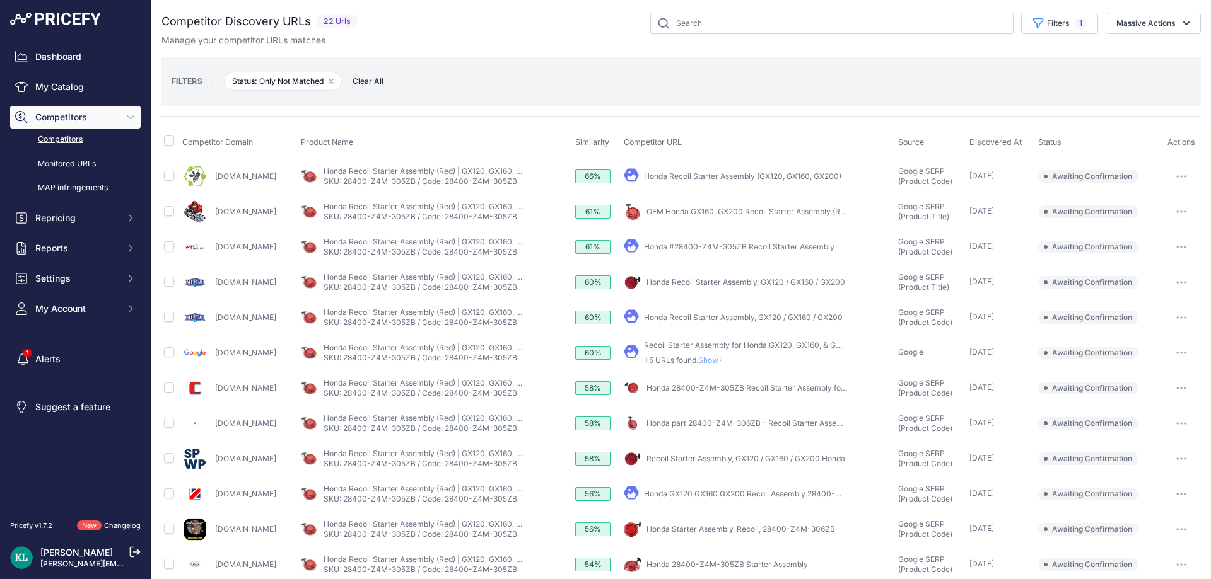
click at [542, 26] on div "Filters 1 Source Select an option Quick Automatch Google Shopping (Title) Googl…" at bounding box center [781, 23] width 837 height 21
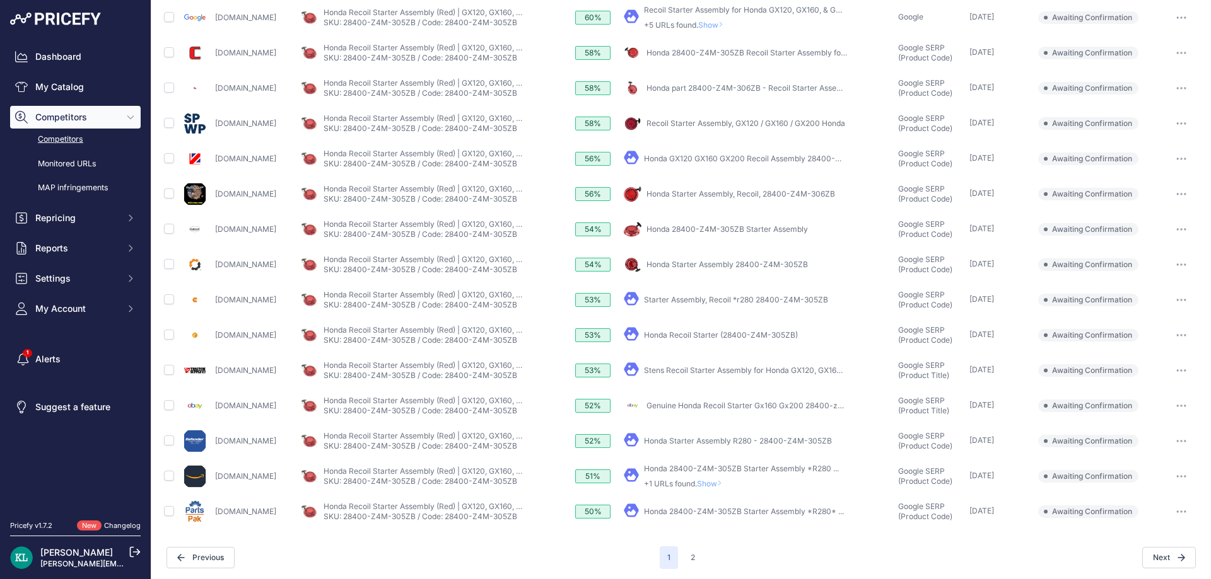
scroll to position [338, 0]
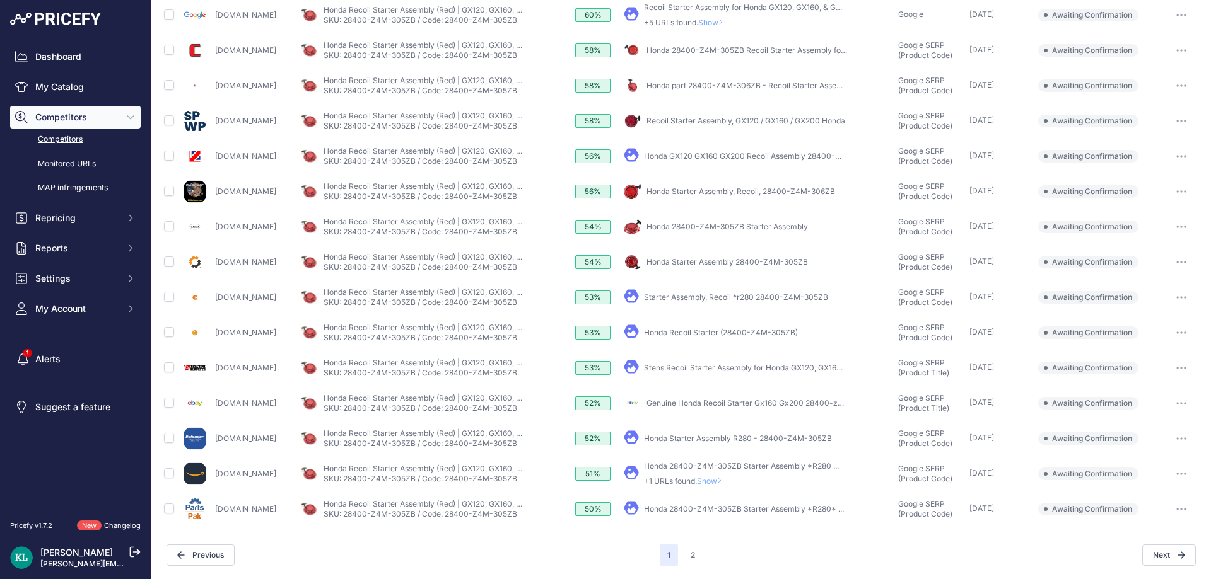
click at [170, 480] on td at bounding box center [170, 473] width 18 height 35
drag, startPoint x: 274, startPoint y: 450, endPoint x: 214, endPoint y: 448, distance: 59.3
click at [214, 448] on div "[DOMAIN_NAME]" at bounding box center [238, 438] width 113 height 25
copy link "Defender.com"
click at [172, 472] on input "checkbox" at bounding box center [169, 473] width 10 height 10
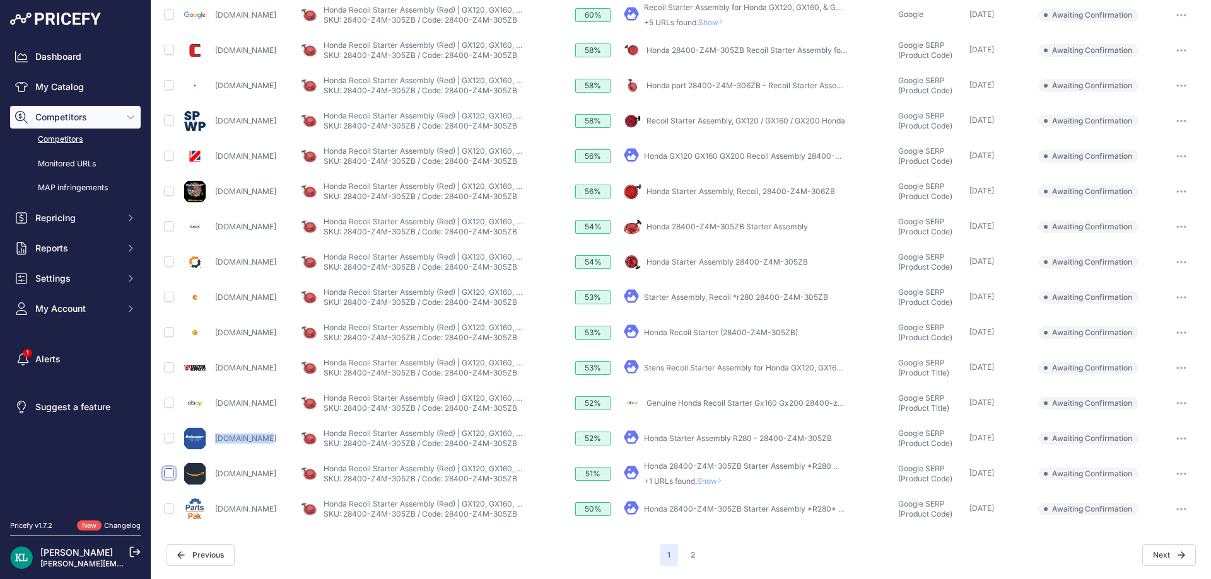
checkbox input "true"
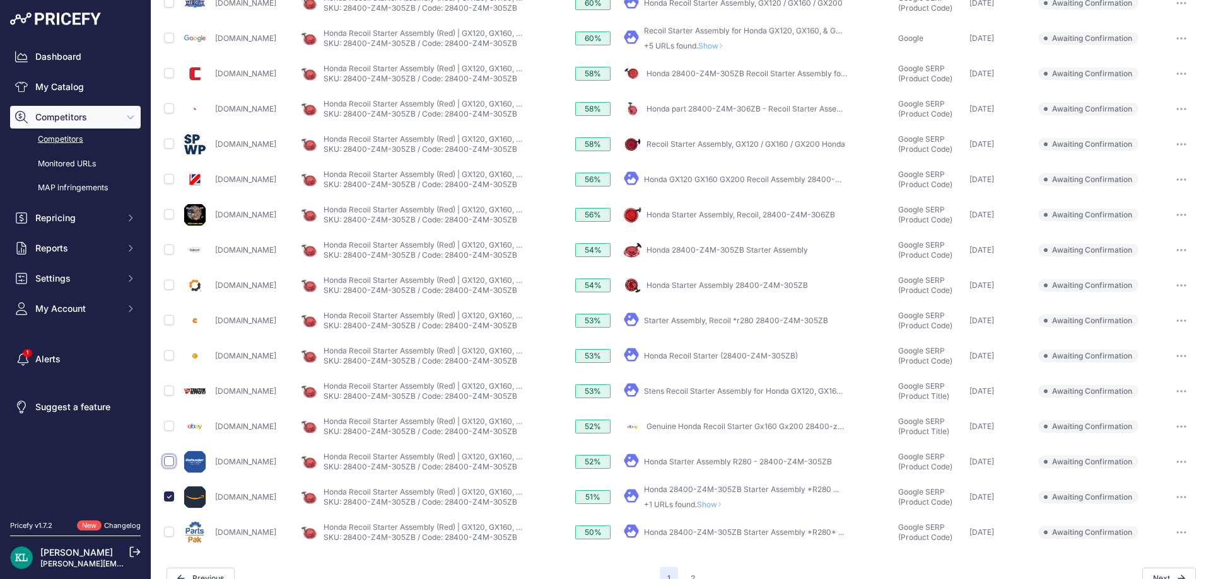
click at [166, 465] on input "checkbox" at bounding box center [169, 461] width 10 height 10
checkbox input "true"
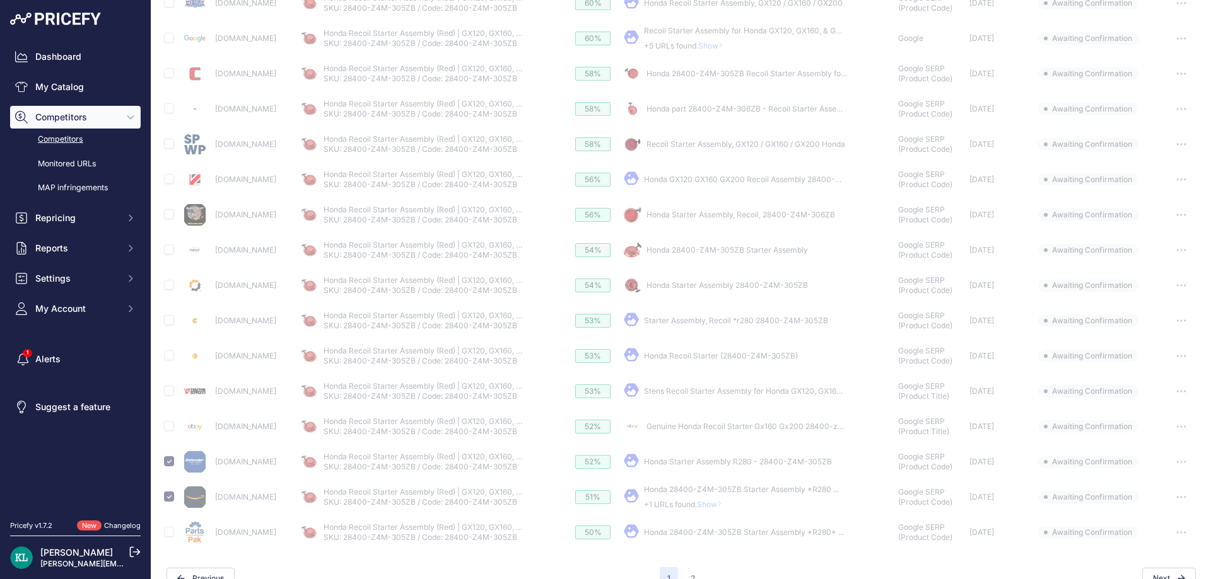
scroll to position [383, 0]
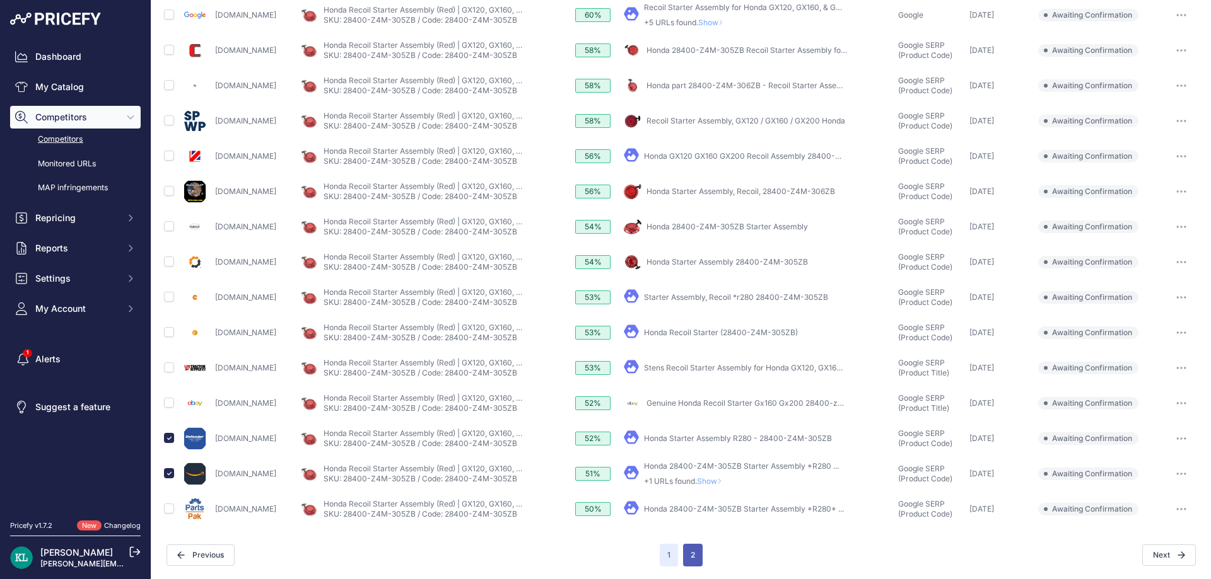
click at [687, 562] on button "2" at bounding box center [693, 555] width 20 height 23
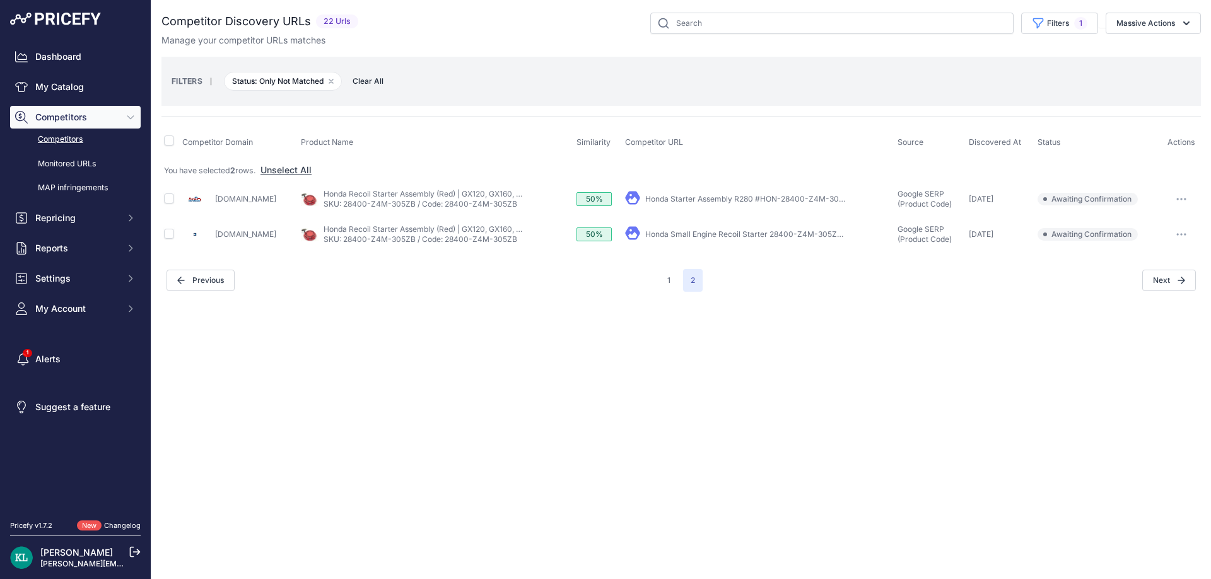
drag, startPoint x: 262, startPoint y: 206, endPoint x: 216, endPoint y: 208, distance: 46.7
click at [216, 208] on div "Partswarehouse.com" at bounding box center [238, 199] width 113 height 25
copy link "Partswarehouse.com"
click at [176, 199] on td at bounding box center [170, 199] width 18 height 35
click at [175, 199] on td at bounding box center [170, 199] width 18 height 35
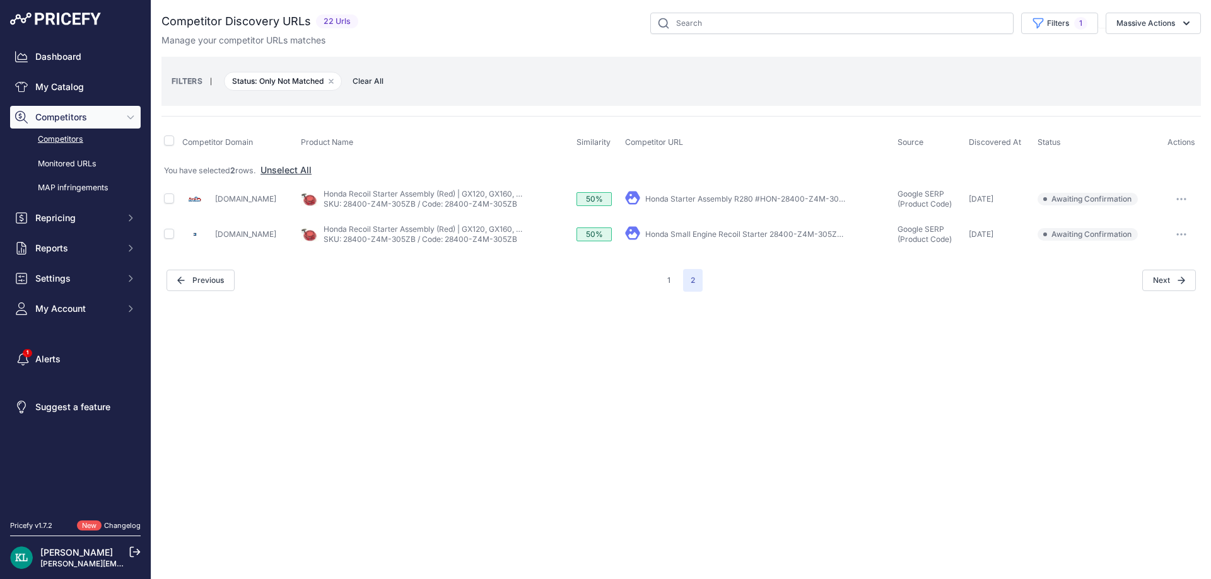
click at [175, 197] on td at bounding box center [170, 199] width 18 height 35
click at [169, 199] on input "checkbox" at bounding box center [169, 199] width 10 height 10
checkbox input "true"
drag, startPoint x: 1166, startPoint y: 25, endPoint x: 1145, endPoint y: 44, distance: 28.6
click at [1165, 28] on button "Massive Actions" at bounding box center [1152, 23] width 95 height 21
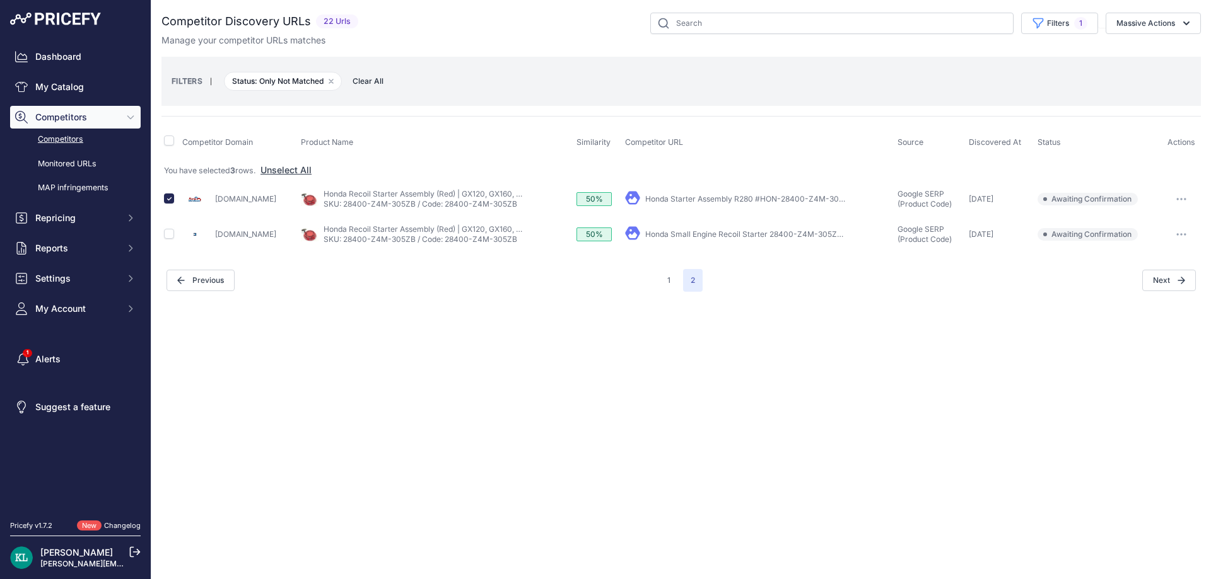
click at [0, 0] on button "Confirm Match" at bounding box center [0, 0] width 0 height 0
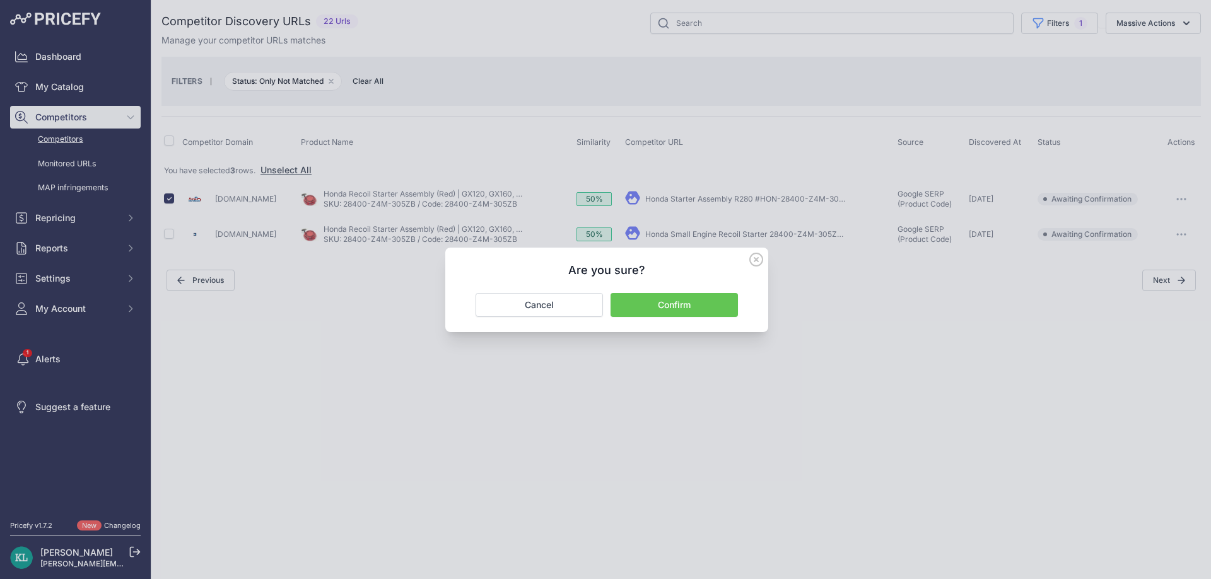
click at [675, 307] on button "Confirm" at bounding box center [673, 305] width 127 height 24
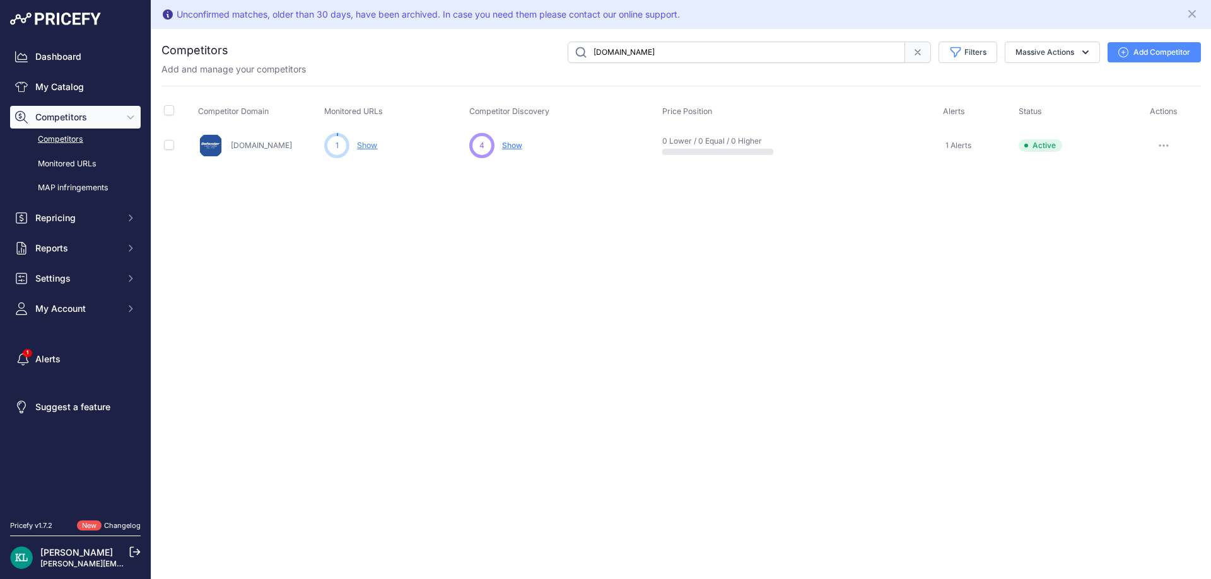
click at [699, 54] on input "[DOMAIN_NAME]" at bounding box center [735, 52] width 337 height 21
click at [693, 54] on input "Partswarehouse.com" at bounding box center [735, 52] width 337 height 21
click at [695, 52] on input "[DOMAIN_NAME]" at bounding box center [735, 52] width 337 height 21
paste input "Abbottspropow"
paste input "O5motorsports"
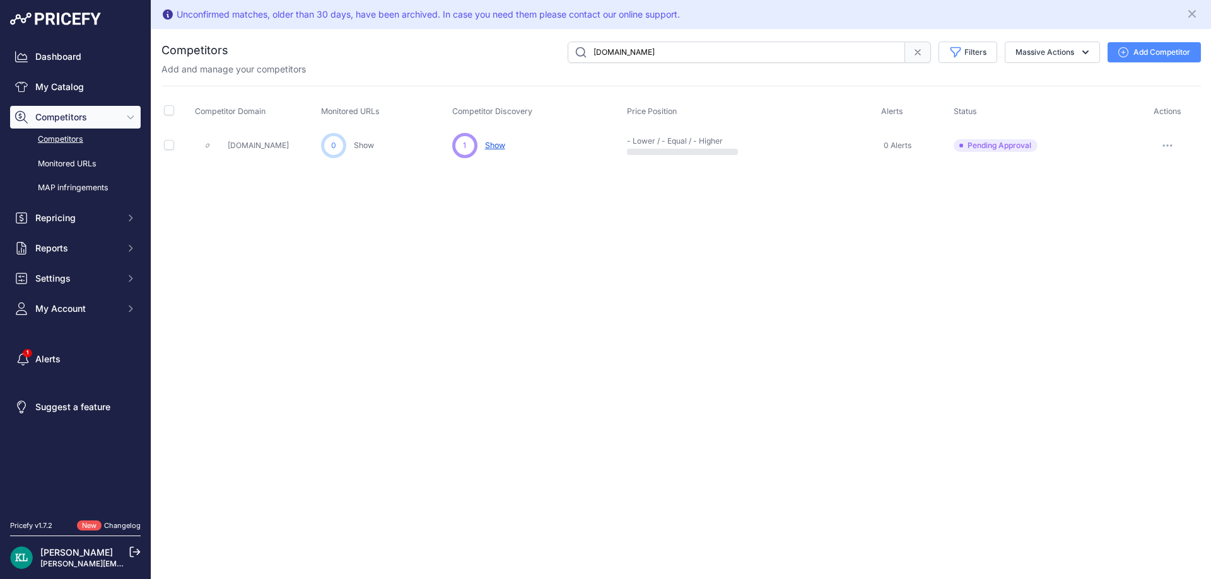
paste input "Fridaypa"
paste input "Parts.southeasternequip"
type input "Parts.southeasternequip.com"
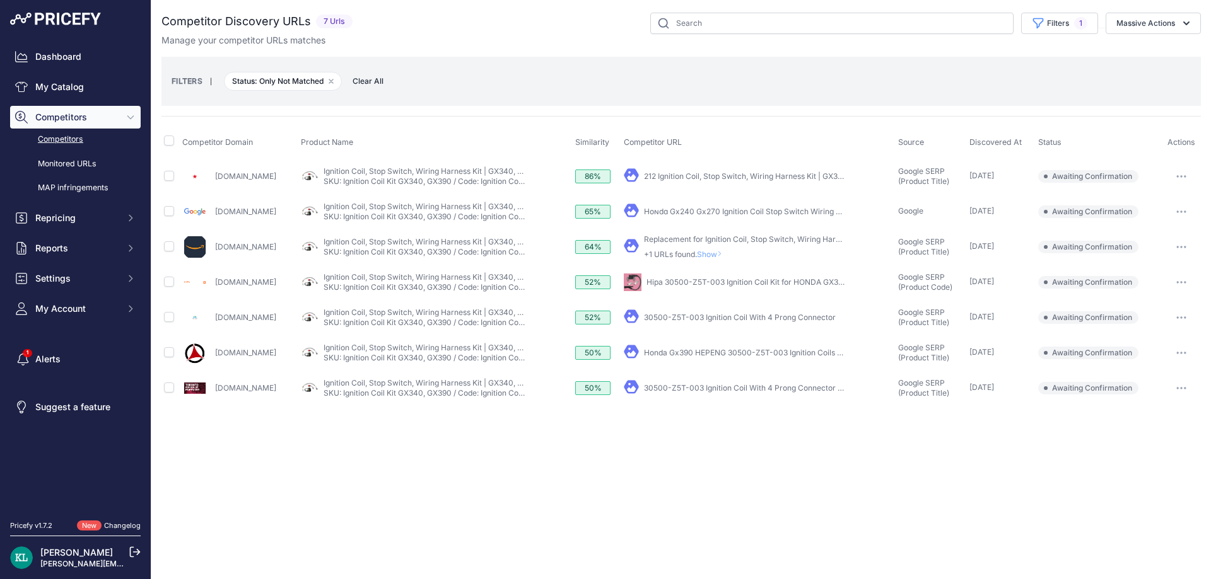
click at [433, 440] on div "Close You are not connected to the internet." at bounding box center [680, 289] width 1059 height 579
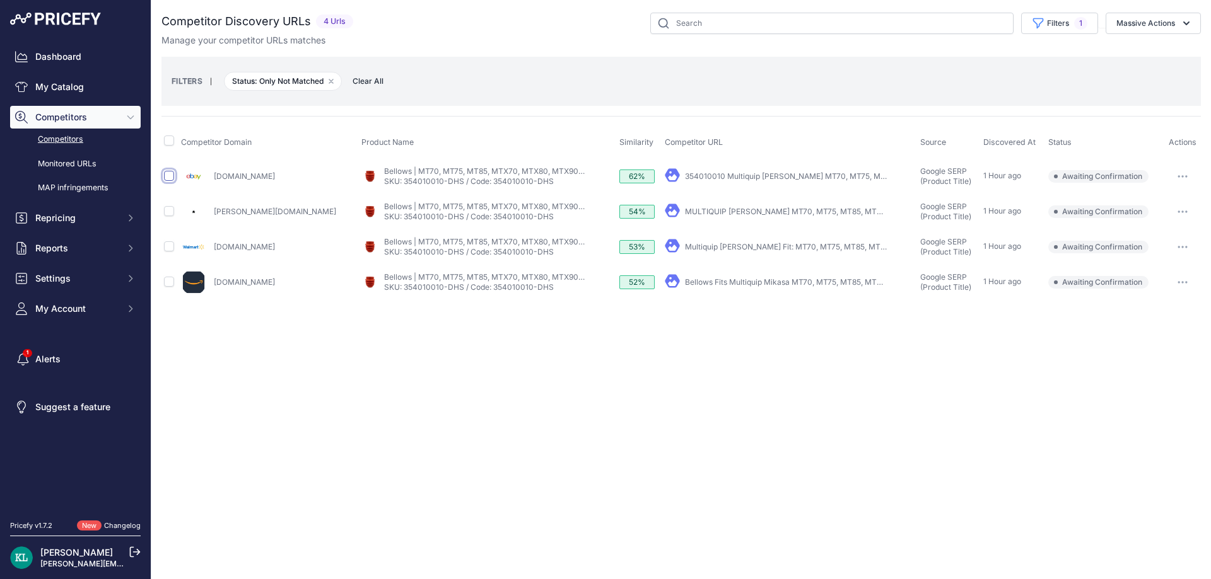
click at [170, 180] on input "checkbox" at bounding box center [169, 176] width 10 height 10
checkbox input "true"
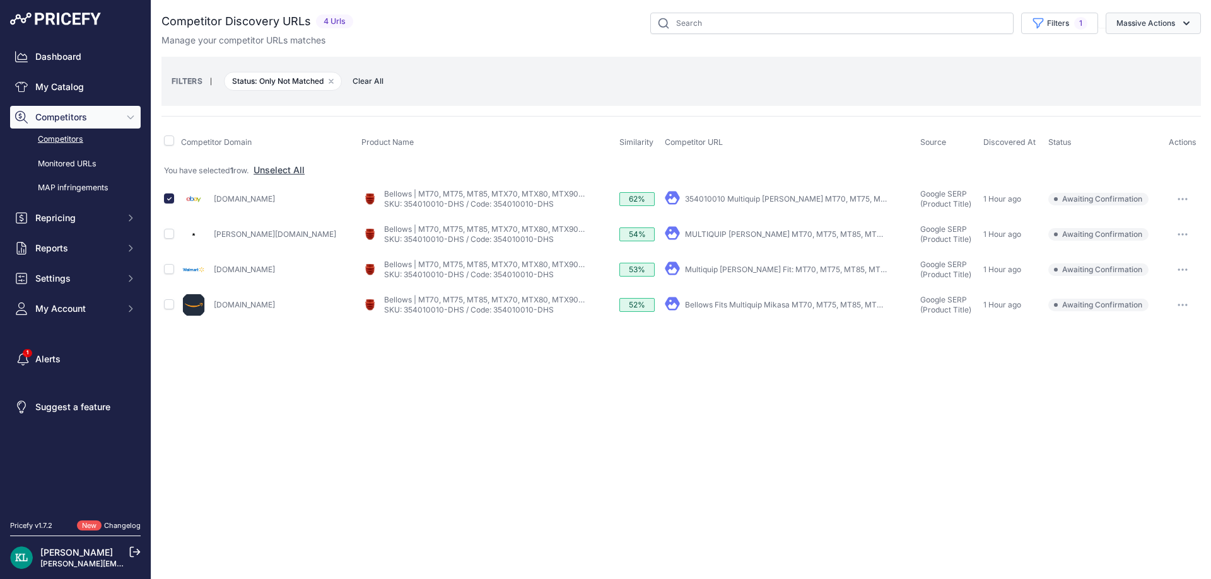
click at [1174, 19] on button "Massive Actions" at bounding box center [1152, 23] width 95 height 21
drag, startPoint x: 1150, startPoint y: 38, endPoint x: 1124, endPoint y: 63, distance: 35.7
click at [1148, 40] on div "Competitor Discovery URLs 4 Urls" at bounding box center [680, 30] width 1039 height 34
click at [1123, 64] on div "FILTERS | Status: Only Not Matched Remove filter option Clear All" at bounding box center [681, 81] width 1019 height 34
drag, startPoint x: 1148, startPoint y: 25, endPoint x: 1139, endPoint y: 37, distance: 14.5
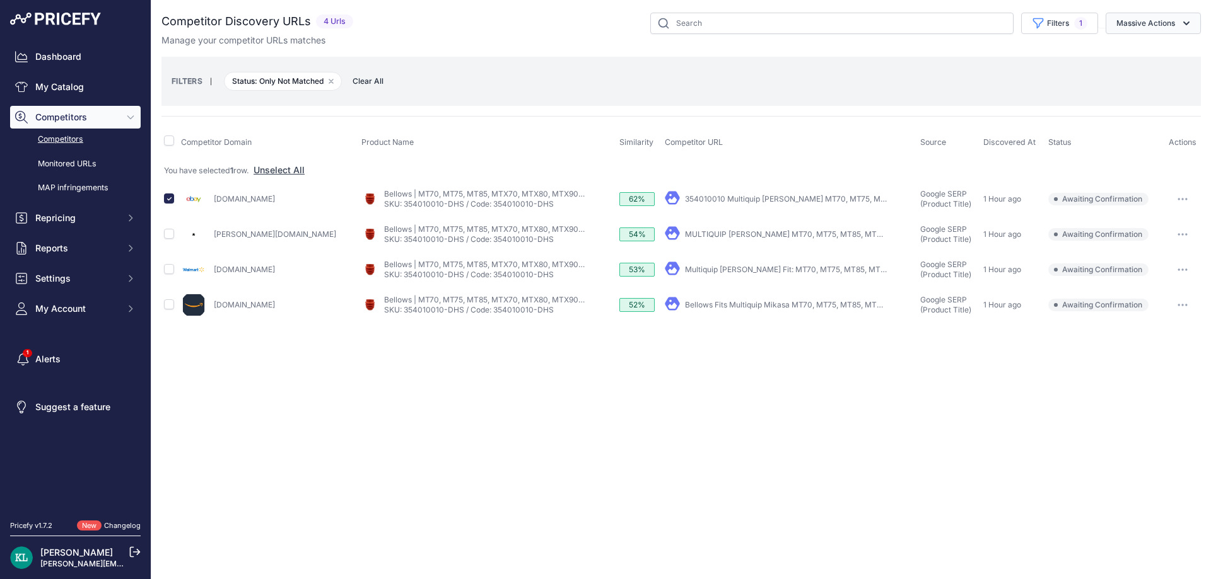
click at [1144, 31] on button "Massive Actions" at bounding box center [1152, 23] width 95 height 21
click at [1130, 45] on button "Confirm Match" at bounding box center [1150, 53] width 101 height 23
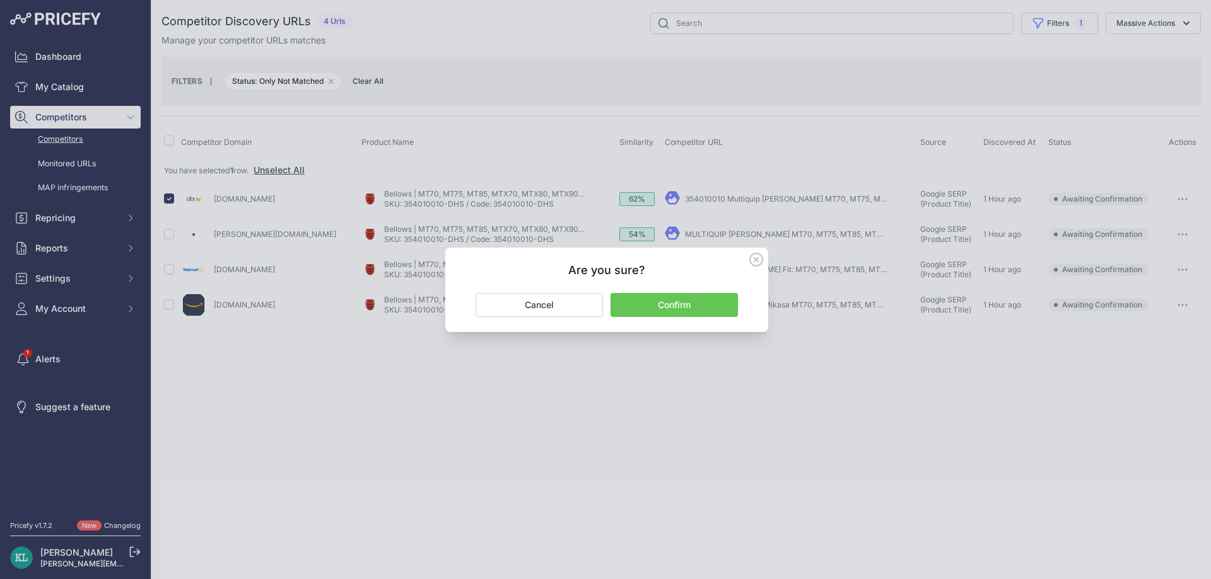
click at [655, 307] on button "Confirm" at bounding box center [673, 305] width 127 height 24
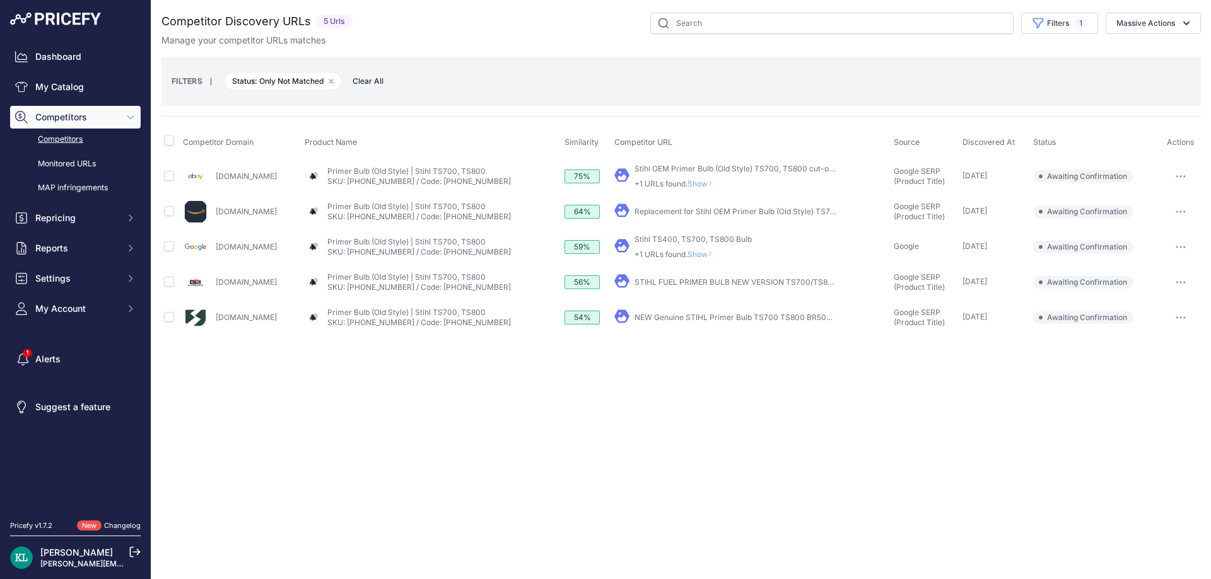
click at [463, 470] on div "Close You are not connected to the internet." at bounding box center [680, 289] width 1059 height 579
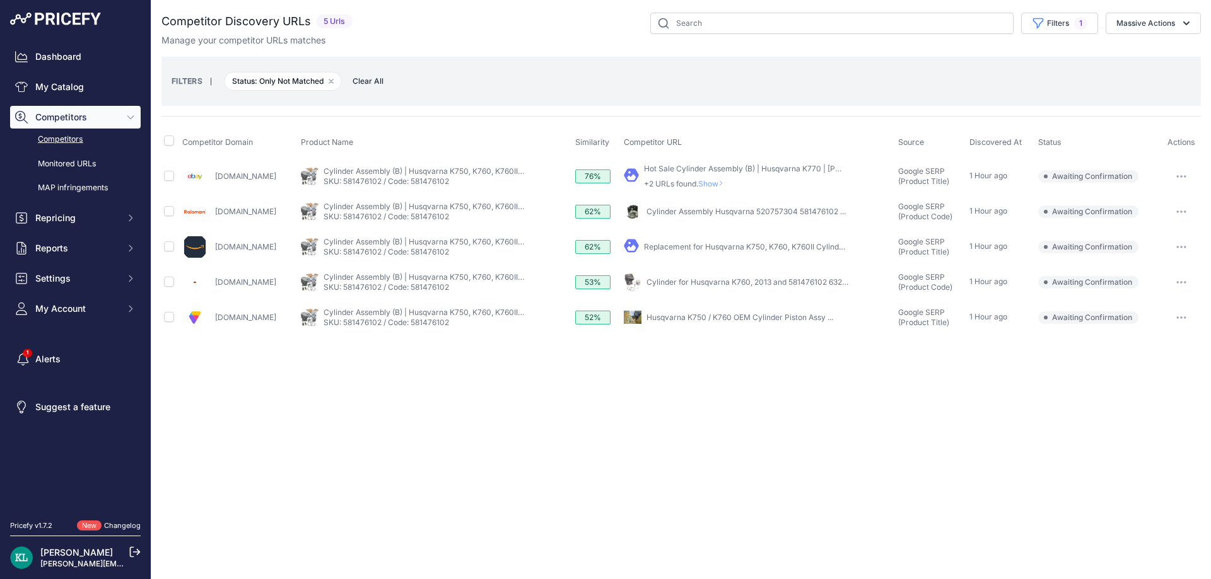
click at [301, 446] on div "Close You are not connected to the internet." at bounding box center [680, 289] width 1059 height 579
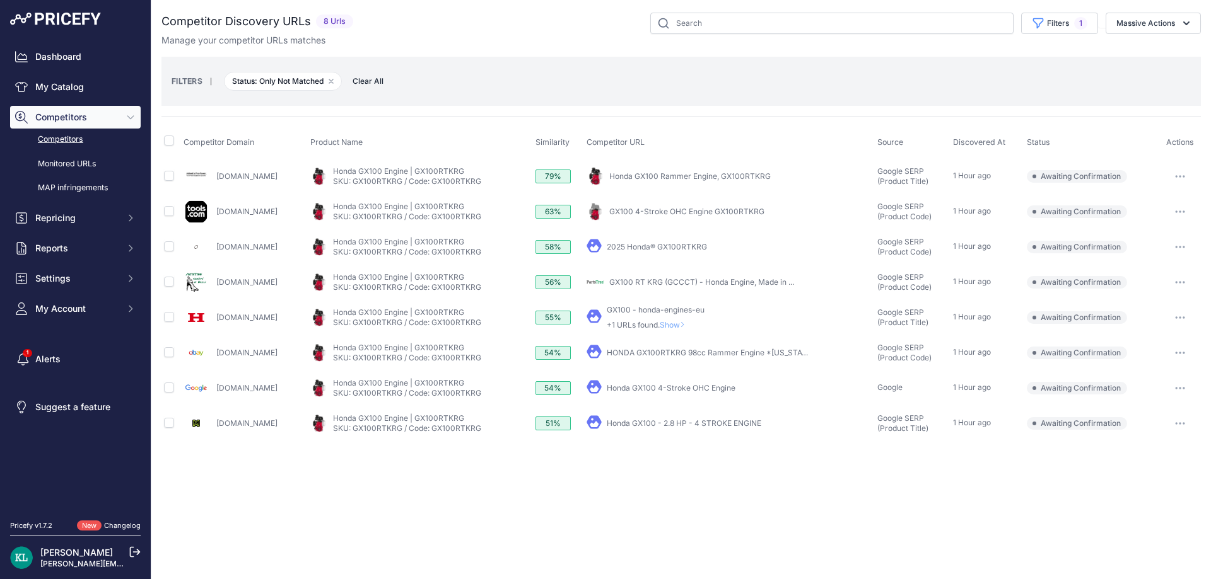
drag, startPoint x: 311, startPoint y: 173, endPoint x: 211, endPoint y: 187, distance: 101.2
click at [211, 187] on div "Abbottspropower.com" at bounding box center [244, 176] width 122 height 25
copy div "Abbottspropower.com"
click at [172, 357] on input "checkbox" at bounding box center [169, 352] width 10 height 10
checkbox input "true"
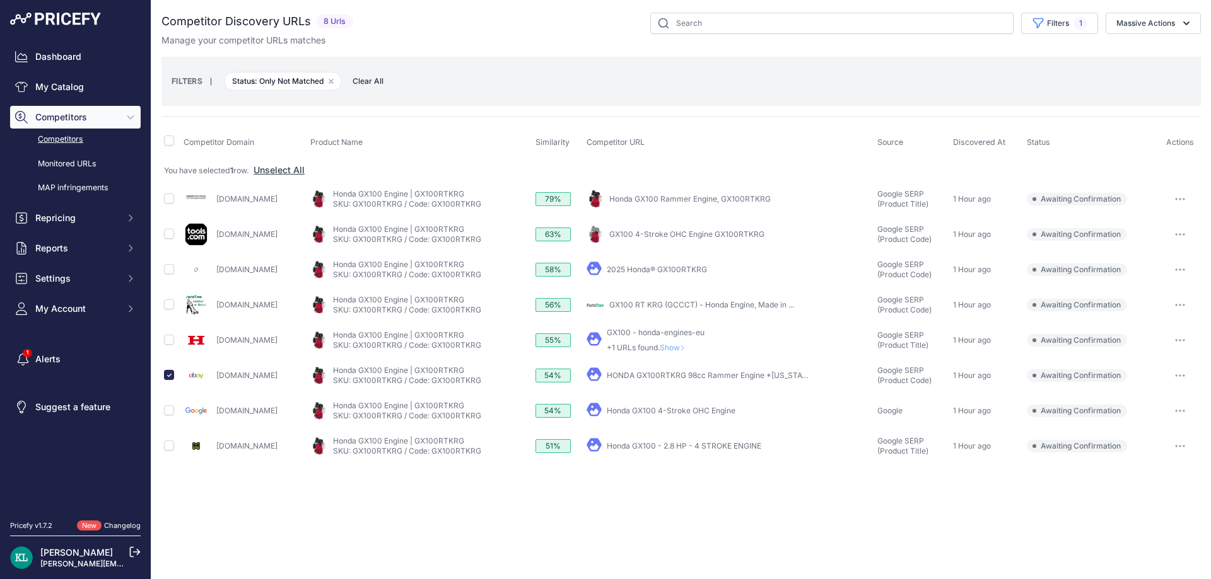
drag, startPoint x: 306, startPoint y: 270, endPoint x: 203, endPoint y: 280, distance: 103.8
click at [203, 280] on div "O5motorsports.com" at bounding box center [244, 269] width 122 height 25
copy div "O5motorsports.com"
click at [1122, 21] on button "Massive Actions" at bounding box center [1152, 23] width 95 height 21
click at [1119, 51] on span "Confirm Match" at bounding box center [1140, 52] width 61 height 11
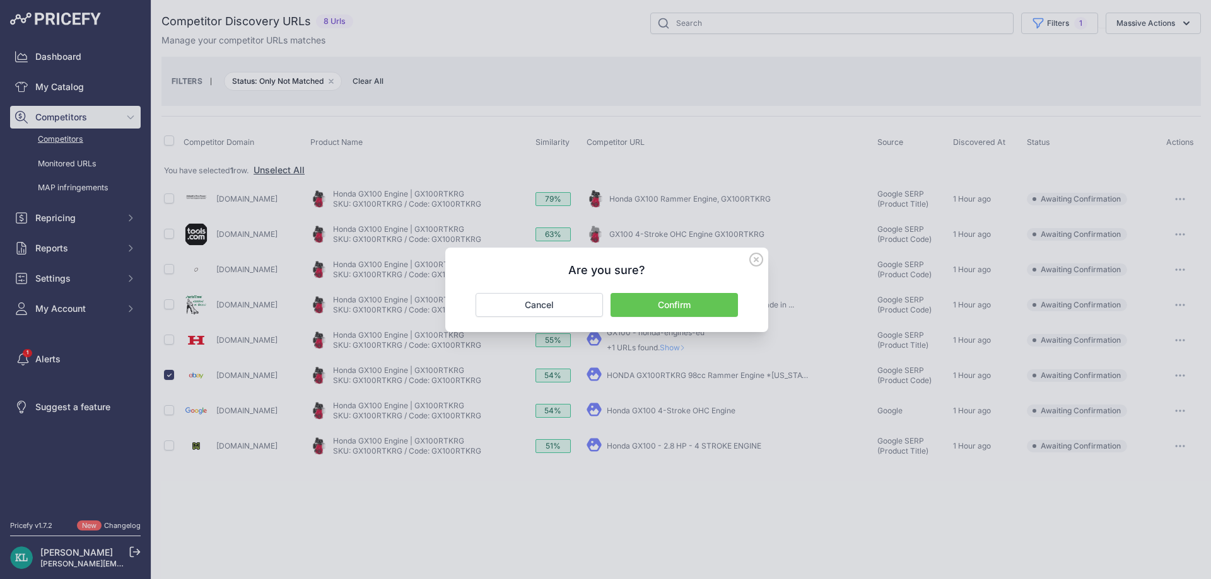
click at [678, 315] on button "Confirm" at bounding box center [673, 305] width 127 height 24
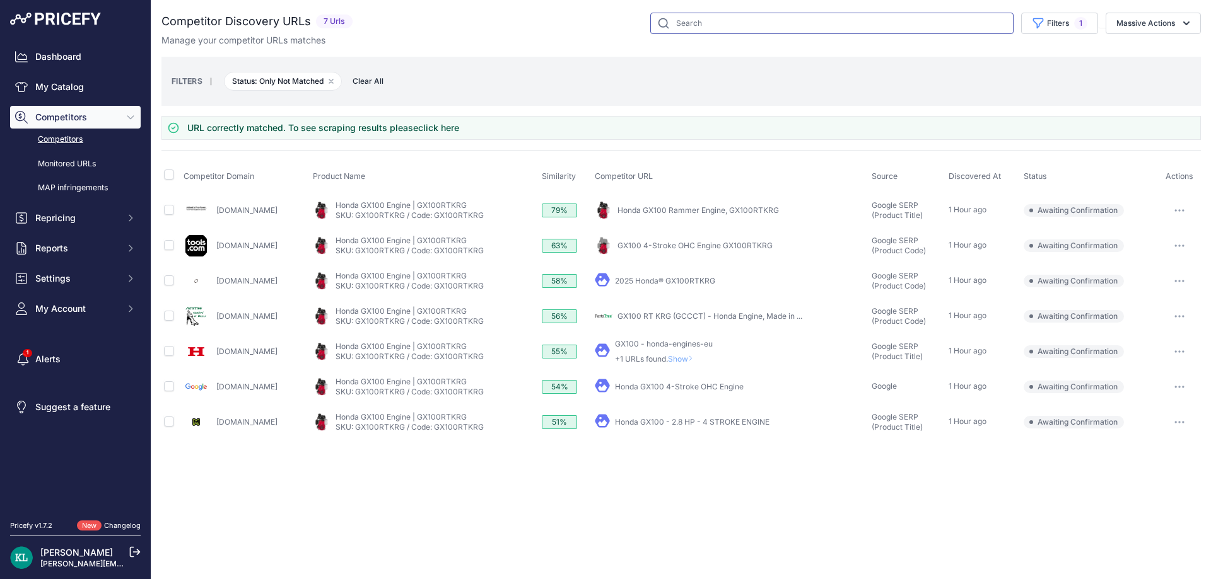
drag, startPoint x: 682, startPoint y: 27, endPoint x: 690, endPoint y: 28, distance: 8.8
click at [682, 27] on input "text" at bounding box center [831, 23] width 363 height 21
paste input "5000065516 BING"
type input "5000065516 BING"
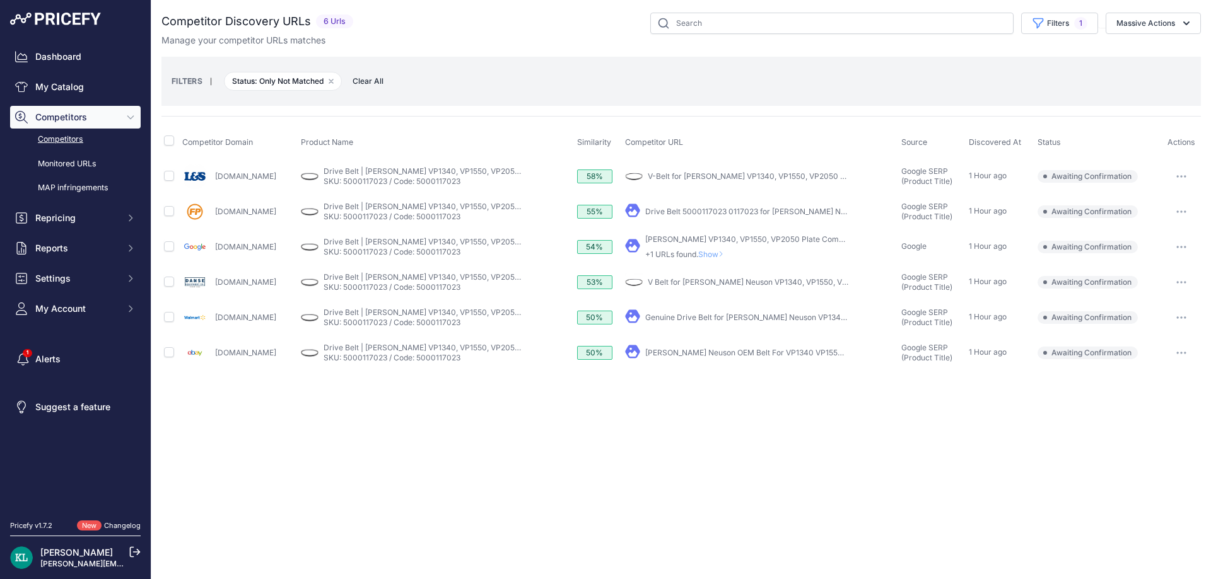
click at [272, 218] on div "[DOMAIN_NAME]" at bounding box center [239, 211] width 114 height 25
drag, startPoint x: 278, startPoint y: 213, endPoint x: 214, endPoint y: 216, distance: 63.8
click at [214, 216] on div "[DOMAIN_NAME]" at bounding box center [239, 211] width 114 height 25
copy link "[DOMAIN_NAME]"
click at [168, 214] on input "checkbox" at bounding box center [169, 211] width 10 height 10
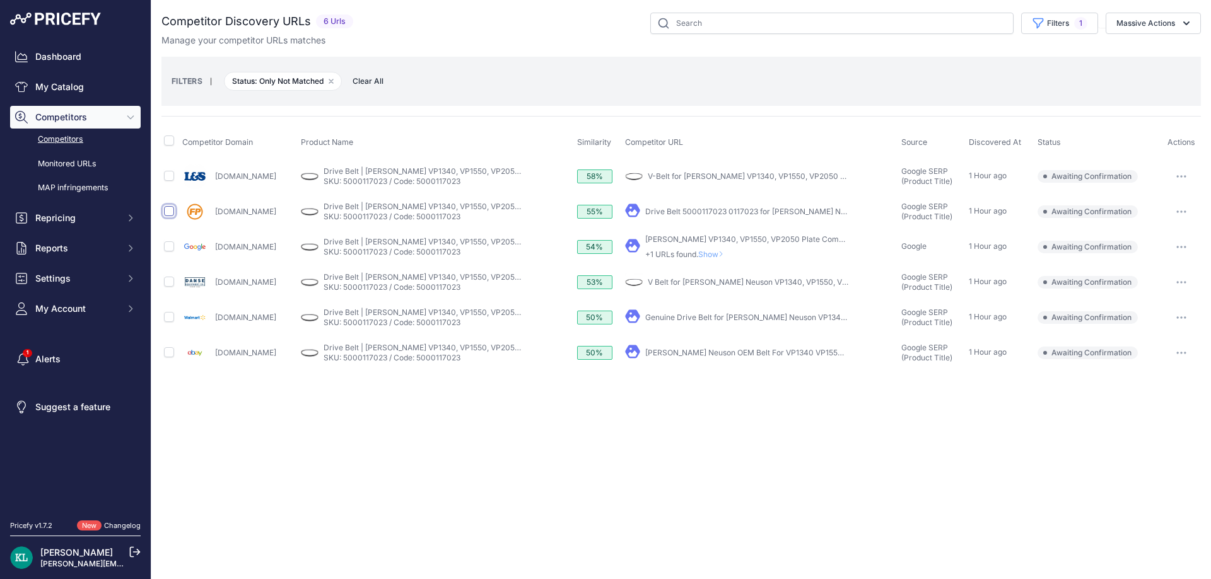
checkbox input "true"
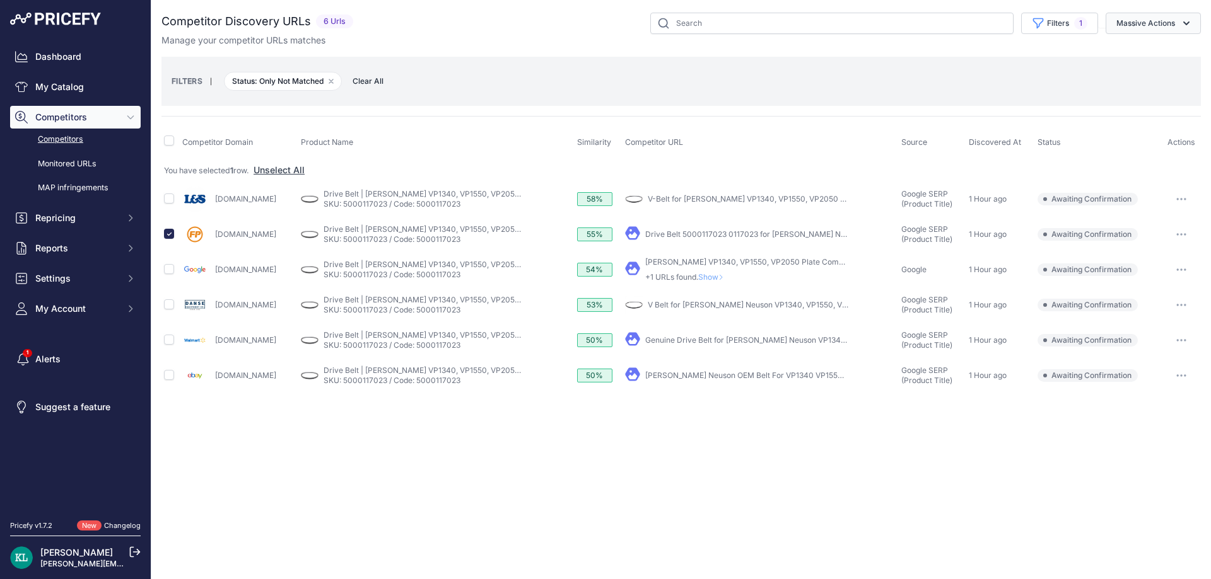
click at [1162, 21] on button "Massive Actions" at bounding box center [1152, 23] width 95 height 21
click at [1149, 40] on div "Confirm Match Unmatch Exclude Match" at bounding box center [1150, 75] width 101 height 73
drag, startPoint x: 1159, startPoint y: 30, endPoint x: 1144, endPoint y: 53, distance: 26.9
click at [1159, 31] on button "Massive Actions" at bounding box center [1152, 23] width 95 height 21
click at [1144, 53] on span "Confirm Match" at bounding box center [1140, 52] width 61 height 11
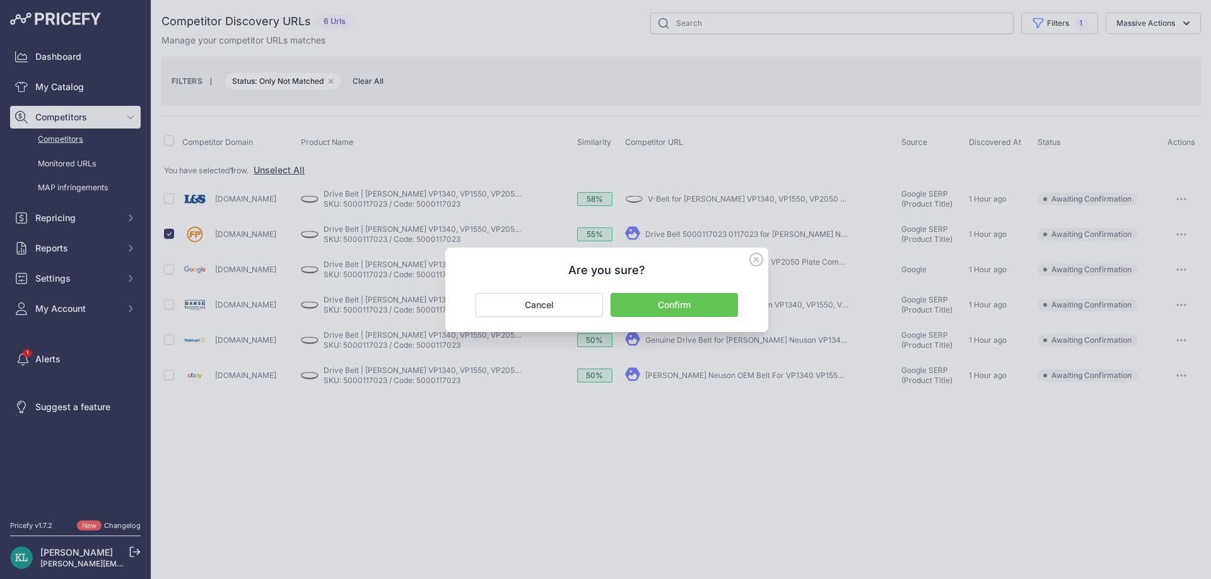
click at [652, 317] on div "Are you sure? Confirm Cancel" at bounding box center [606, 290] width 323 height 84
click at [655, 314] on button "Confirm" at bounding box center [673, 305] width 127 height 24
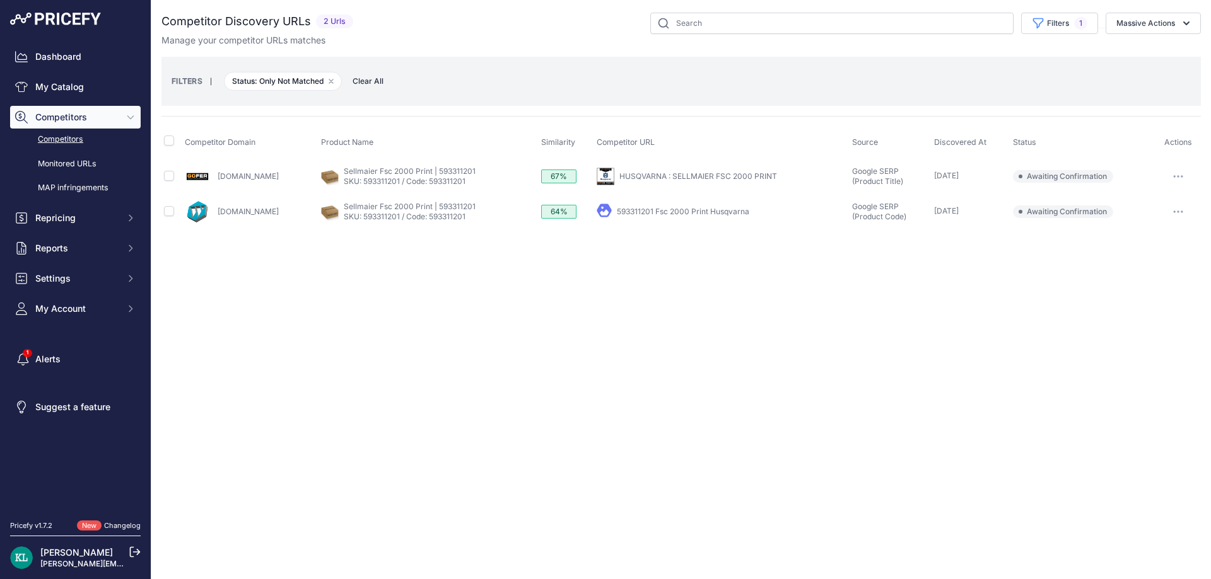
click at [409, 288] on div "Close You are not connected to the internet." at bounding box center [680, 289] width 1059 height 579
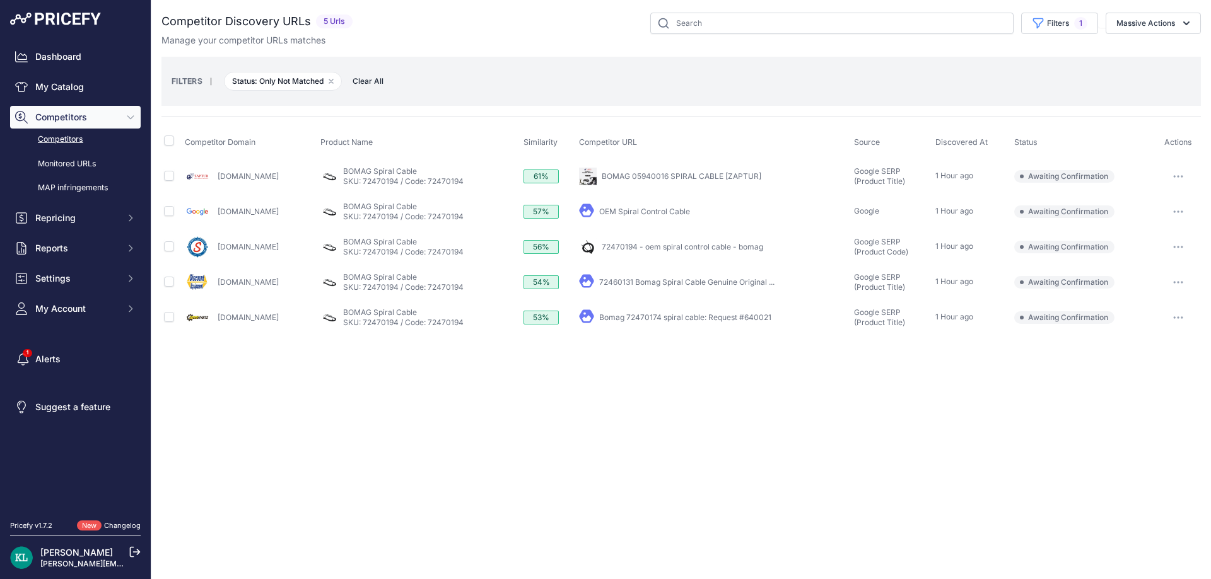
drag, startPoint x: 334, startPoint y: 230, endPoint x: 209, endPoint y: 256, distance: 126.9
click at [209, 256] on td "Parts.southeasternequip.com" at bounding box center [250, 247] width 136 height 35
copy div "Parts.southeasternequip.com"
click at [176, 247] on td at bounding box center [171, 247] width 21 height 35
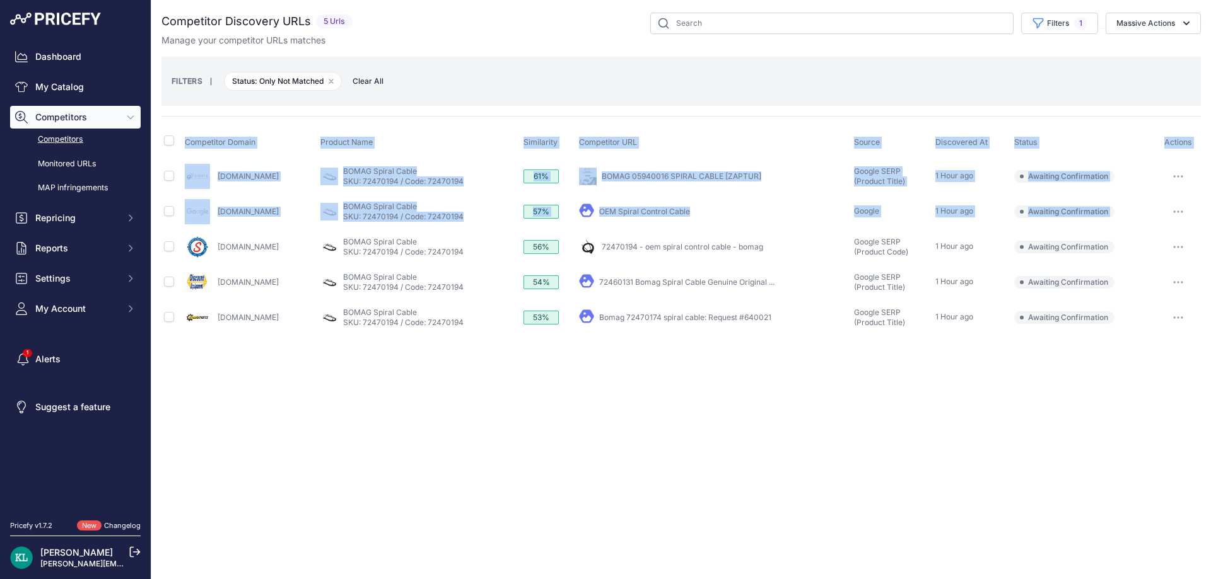
drag, startPoint x: 166, startPoint y: 253, endPoint x: 153, endPoint y: 259, distance: 14.2
click at [153, 259] on div "You are not connected to the internet. Competitor Discovery URLs" at bounding box center [680, 174] width 1059 height 348
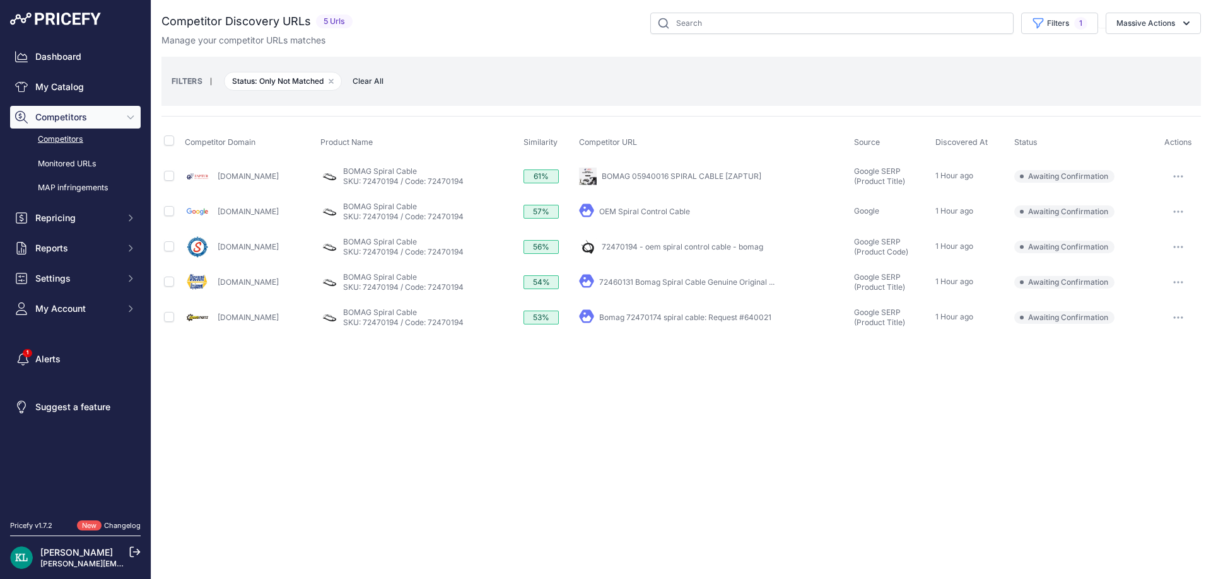
click at [177, 248] on td at bounding box center [171, 247] width 21 height 35
click at [172, 244] on input "checkbox" at bounding box center [169, 246] width 10 height 10
checkbox input "true"
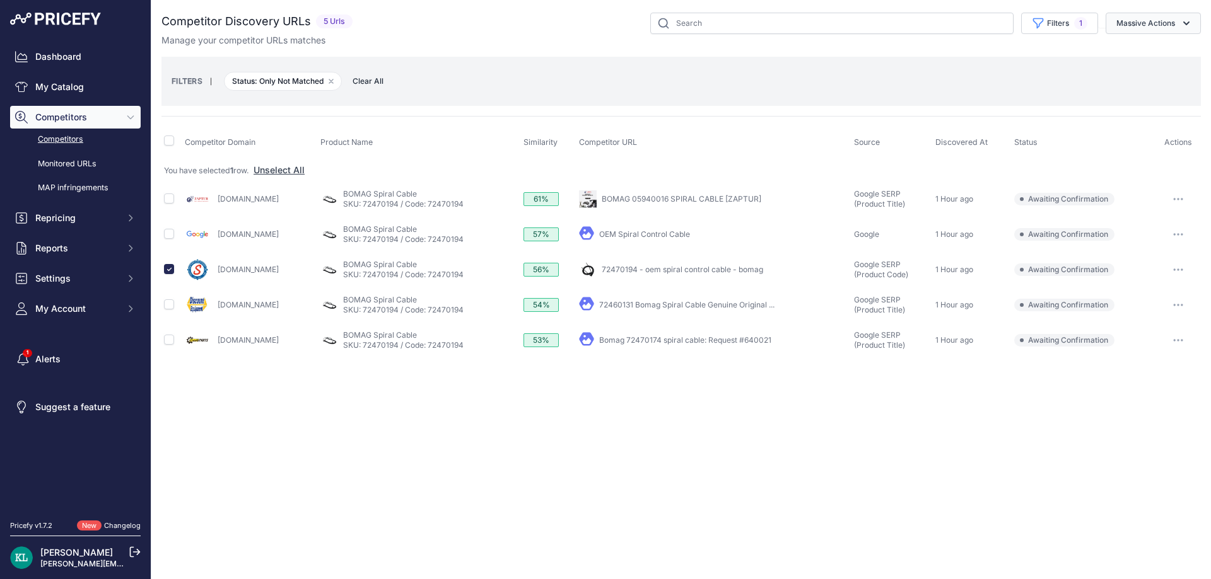
click at [1131, 32] on button "Massive Actions" at bounding box center [1152, 23] width 95 height 21
click at [1110, 55] on span "Confirm Match" at bounding box center [1140, 52] width 61 height 11
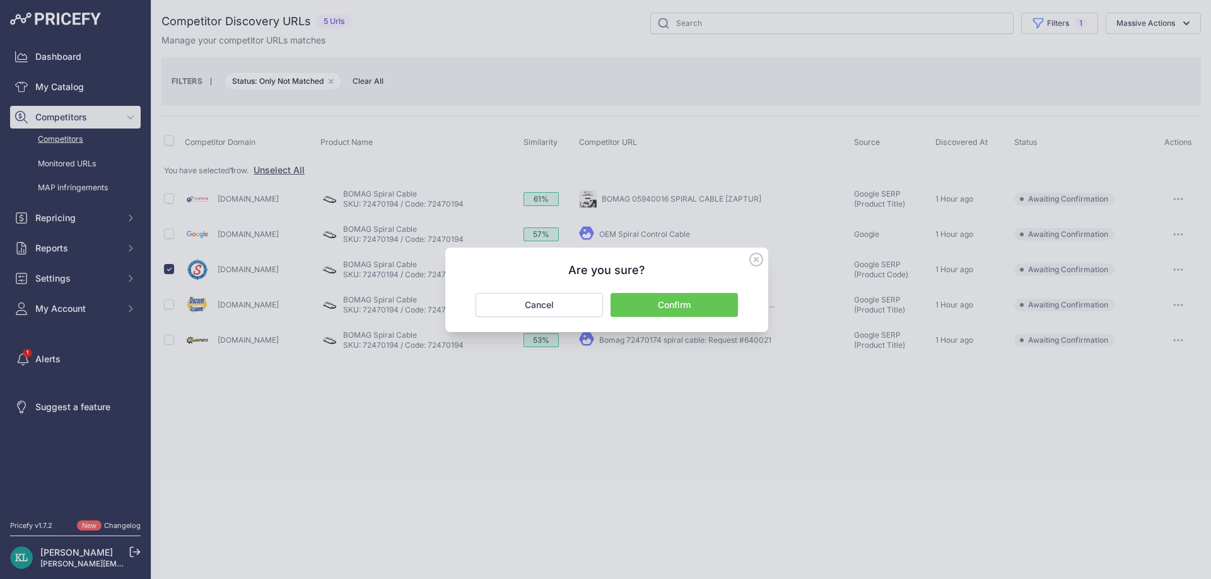
click at [687, 299] on button "Confirm" at bounding box center [673, 305] width 127 height 24
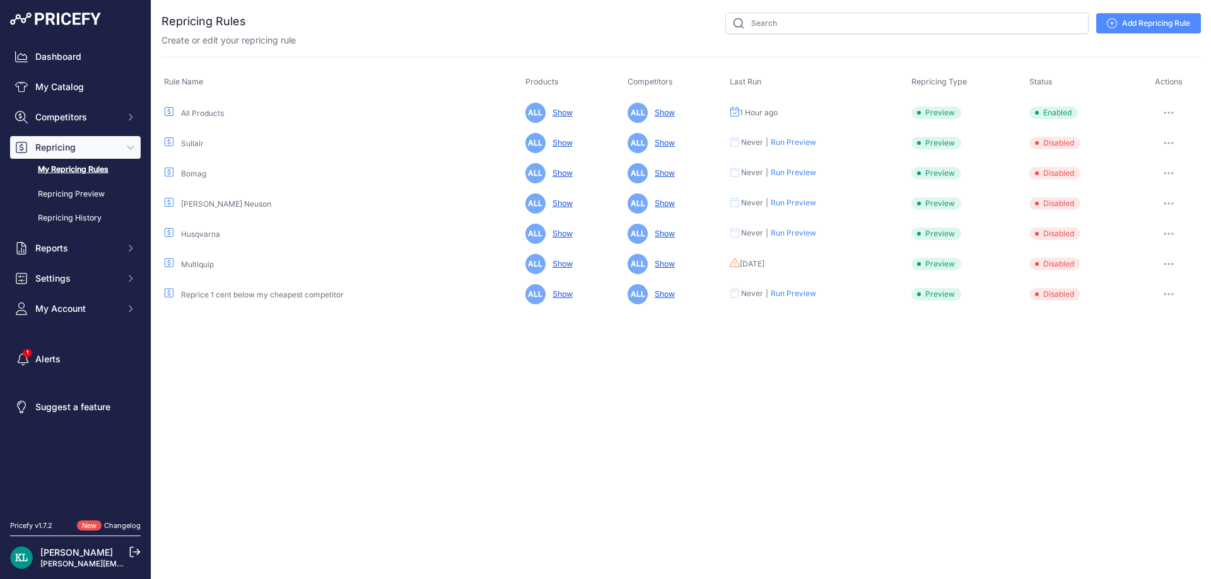
click at [1168, 112] on icon "button" at bounding box center [1168, 112] width 1 height 1
click at [1141, 153] on button "Run Preview" at bounding box center [1157, 159] width 81 height 20
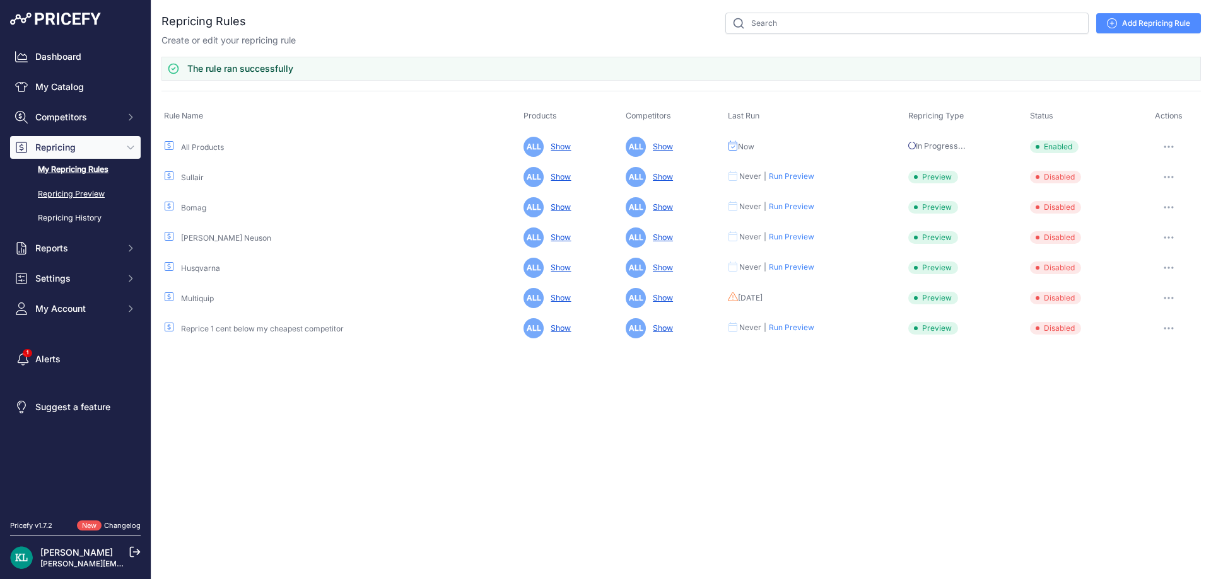
click at [86, 197] on link "Repricing Preview" at bounding box center [75, 194] width 131 height 22
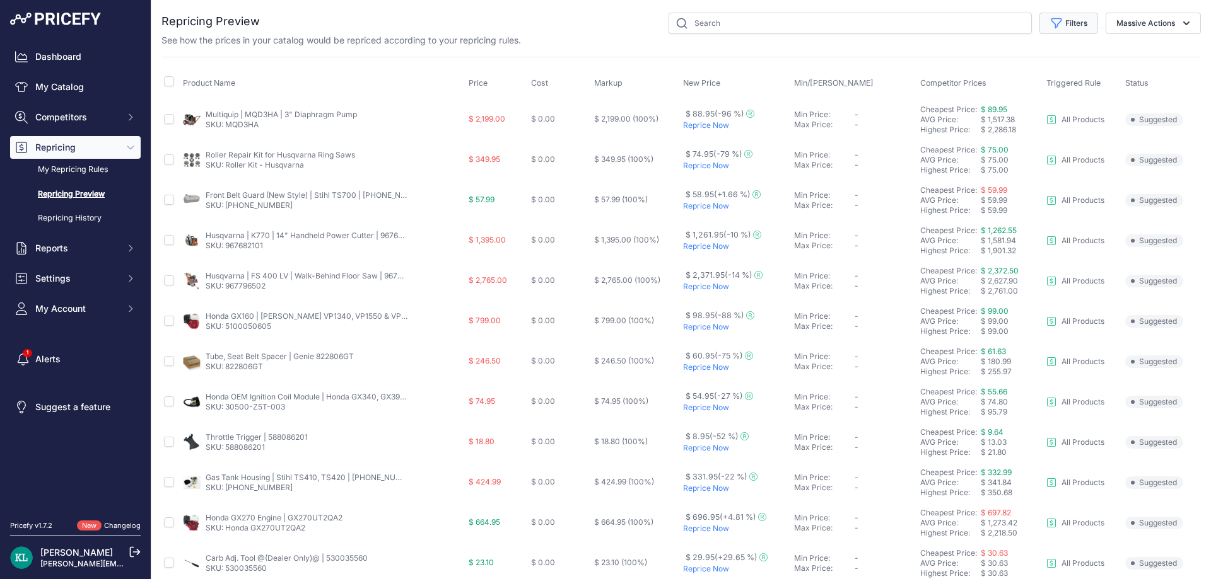
click at [1050, 23] on icon "button" at bounding box center [1056, 23] width 13 height 13
click at [990, 174] on select "Select an option I am higher Same price I am lower" at bounding box center [1027, 176] width 121 height 21
select select "1"
click at [967, 166] on select "Select an option I am higher Same price I am lower" at bounding box center [1027, 176] width 121 height 21
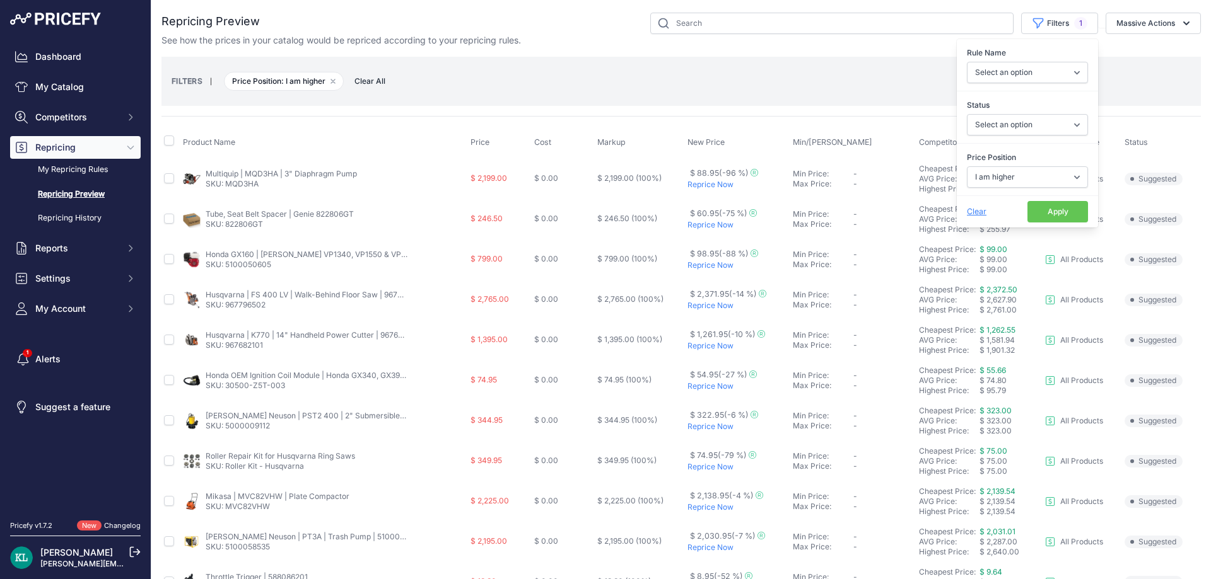
click at [1045, 218] on button "Apply" at bounding box center [1057, 211] width 61 height 21
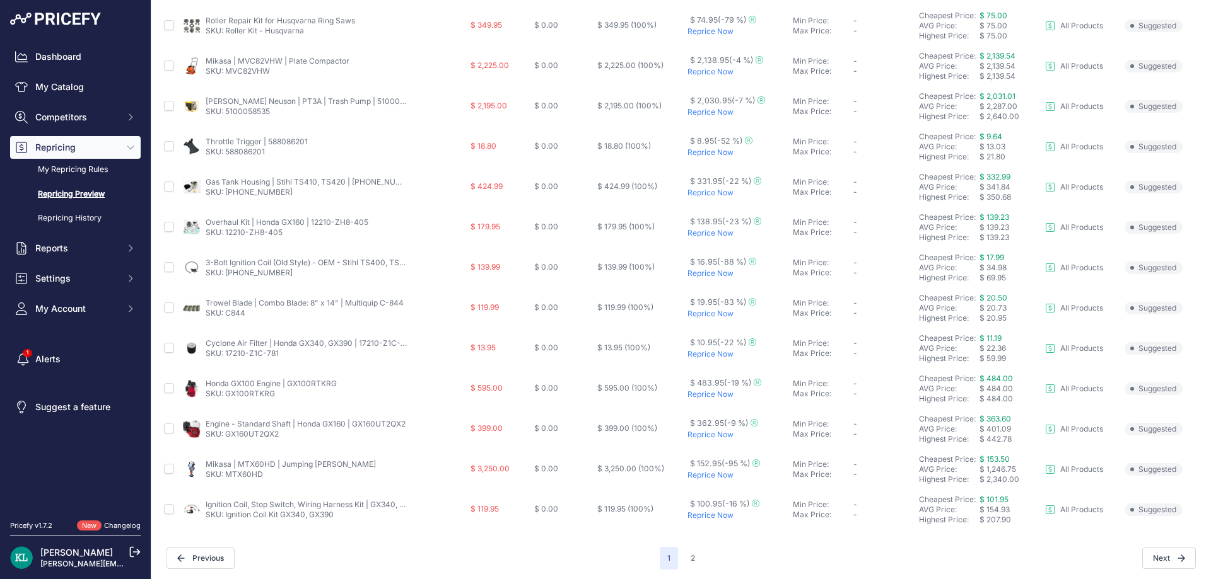
scroll to position [439, 0]
drag, startPoint x: 288, startPoint y: 433, endPoint x: 226, endPoint y: 438, distance: 61.9
click at [226, 438] on td "Engine - Standard Shaft | Honda GX160 | GX160UT2QX2 SKU: GX160UT2QX2" at bounding box center [324, 426] width 288 height 40
copy link "GX160UT2QX2"
click at [683, 565] on button "2" at bounding box center [693, 555] width 20 height 23
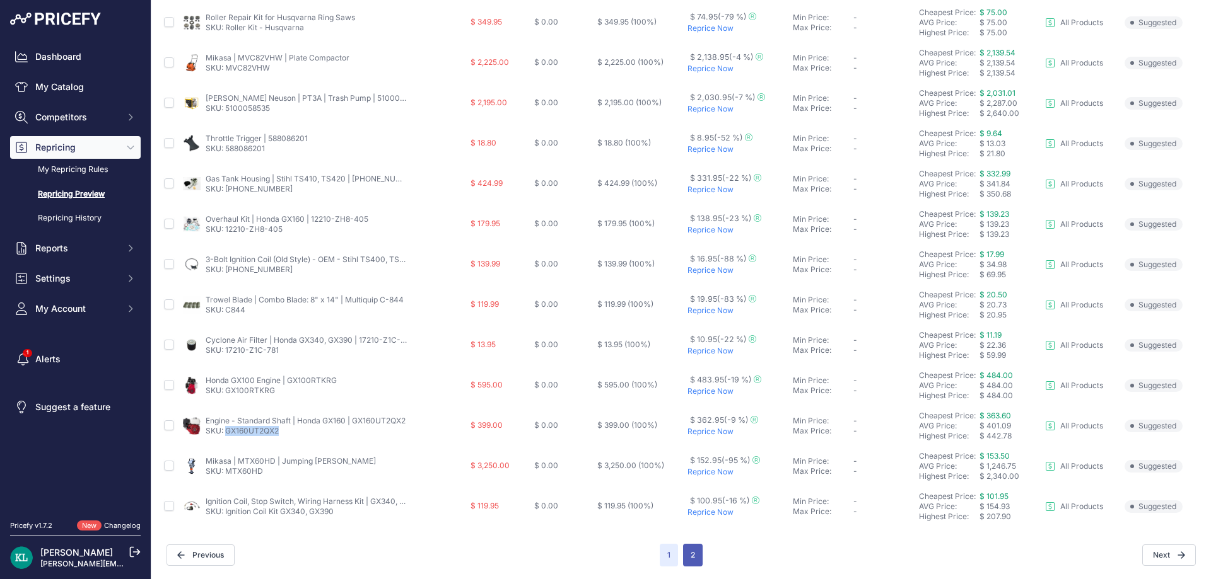
scroll to position [460, 0]
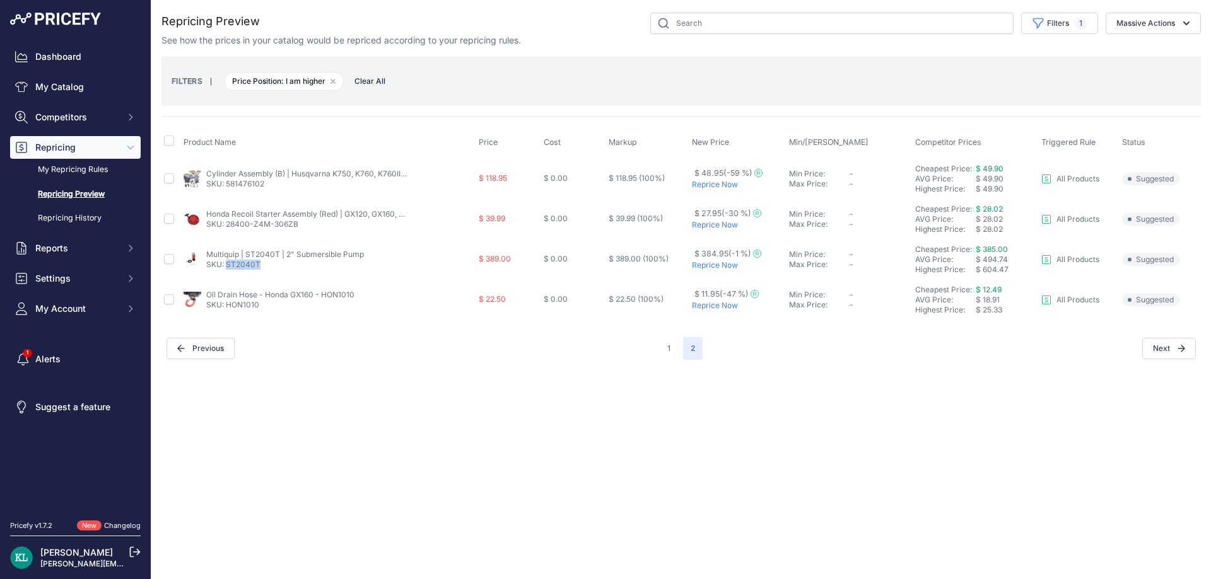
drag, startPoint x: 281, startPoint y: 265, endPoint x: 228, endPoint y: 269, distance: 53.7
click at [228, 269] on p "SKU: ST2040T" at bounding box center [285, 265] width 158 height 10
copy link "ST2040T"
